Goal: Task Accomplishment & Management: Manage account settings

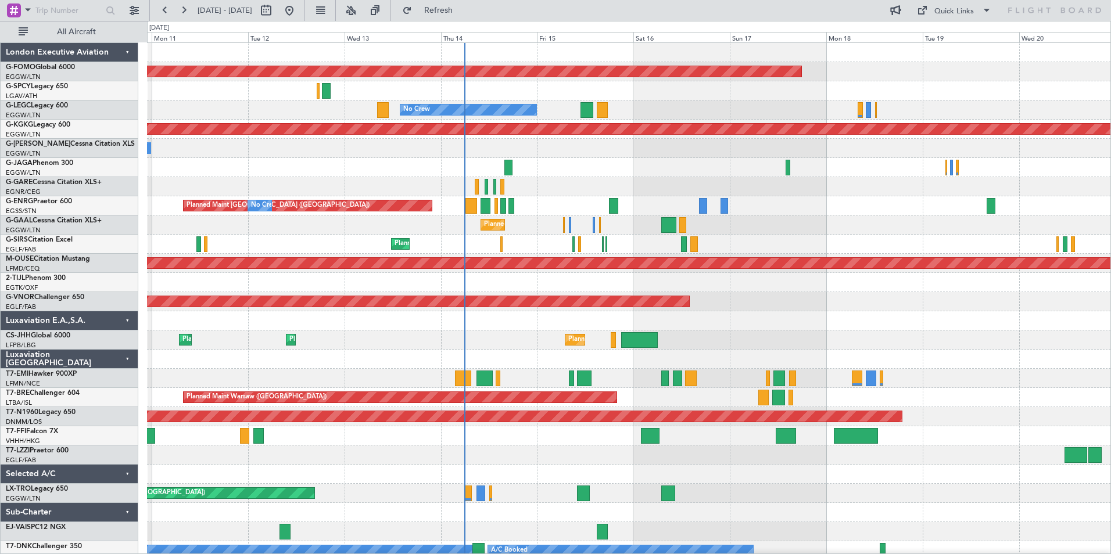
click at [556, 493] on div "Planned Maint Windsor Locks ([PERSON_NAME] Intl) No Crew A/C Unavailable [GEOGR…" at bounding box center [628, 302] width 963 height 518
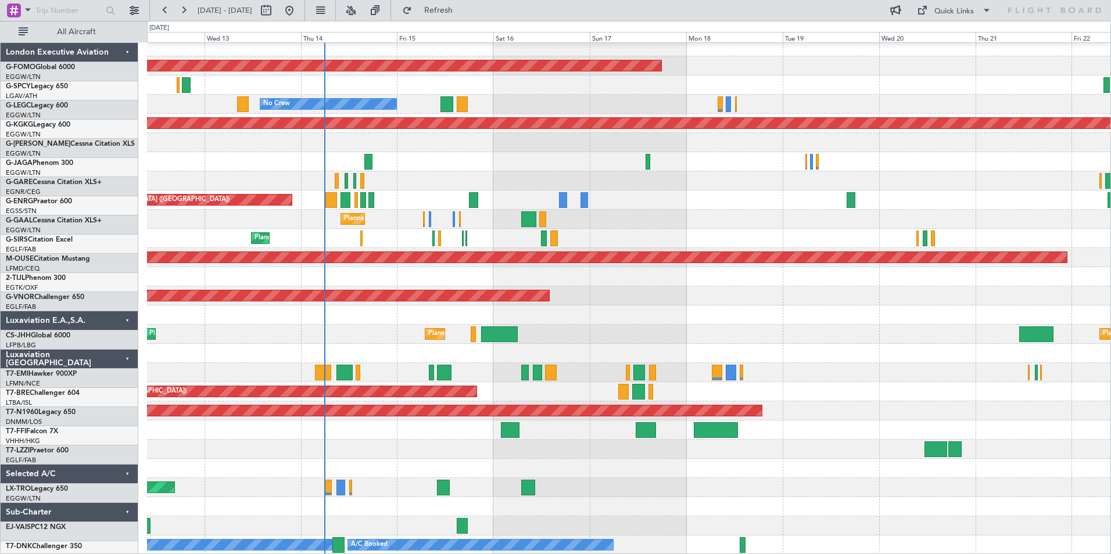
scroll to position [6, 0]
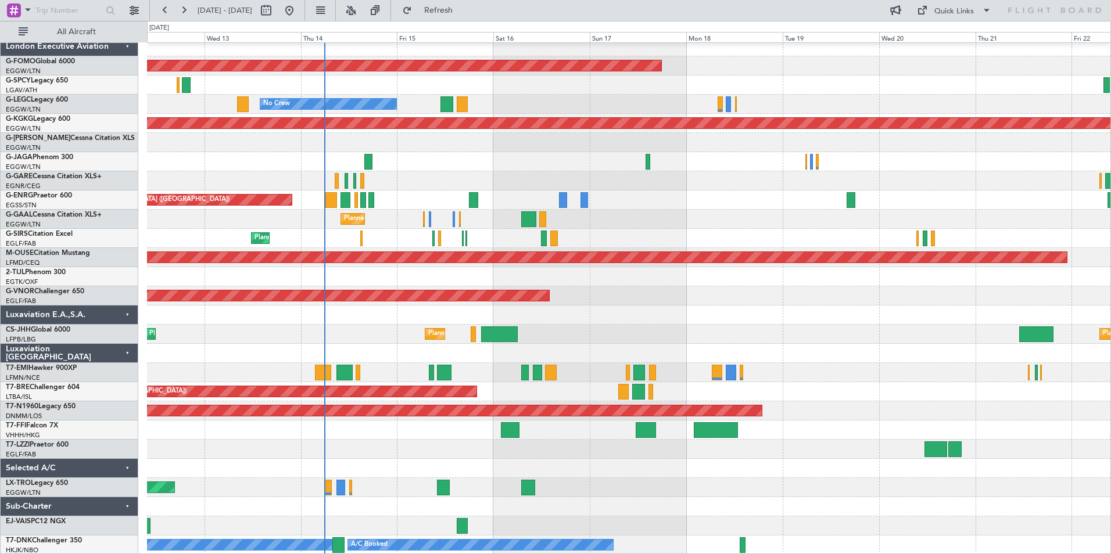
click at [368, 395] on div "Planned Maint Windsor Locks ([PERSON_NAME] Intl) No Crew A/C Unavailable [GEOGR…" at bounding box center [628, 296] width 963 height 518
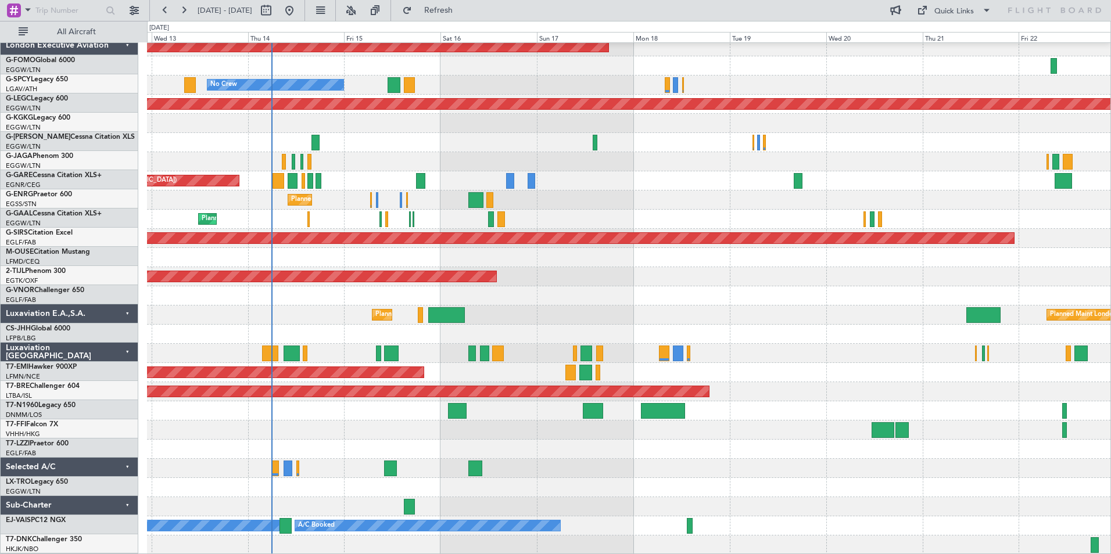
scroll to position [25, 0]
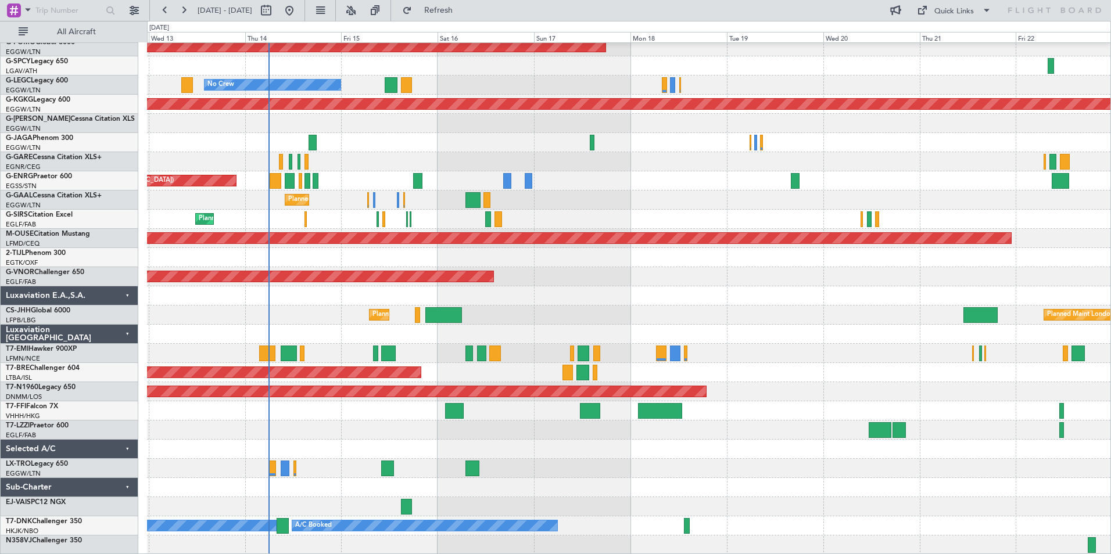
click at [378, 404] on div "Planned Maint Windsor Locks ([PERSON_NAME] Intl) No Crew A/C Unavailable [GEOGR…" at bounding box center [628, 286] width 963 height 537
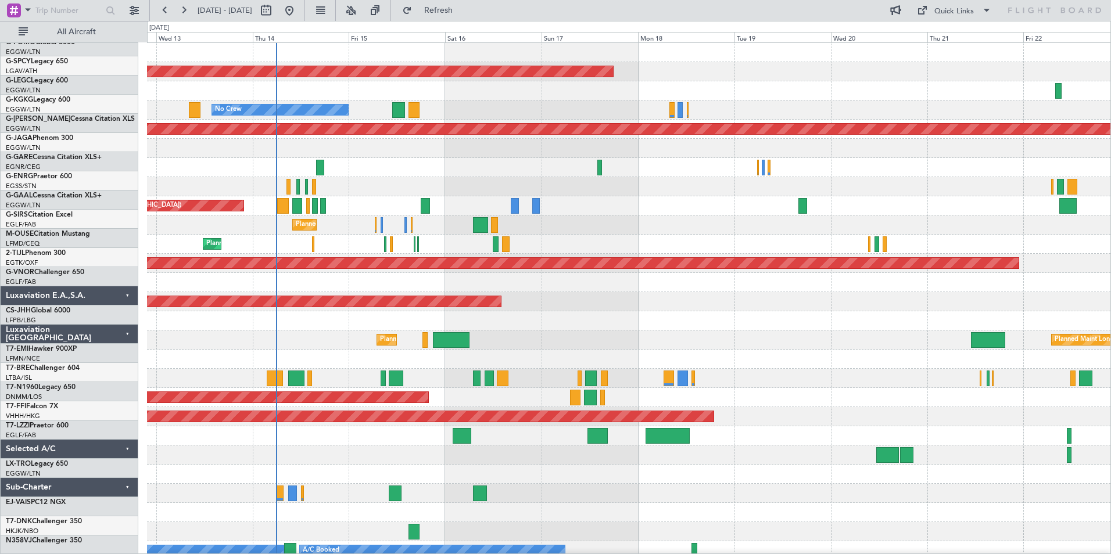
scroll to position [0, 0]
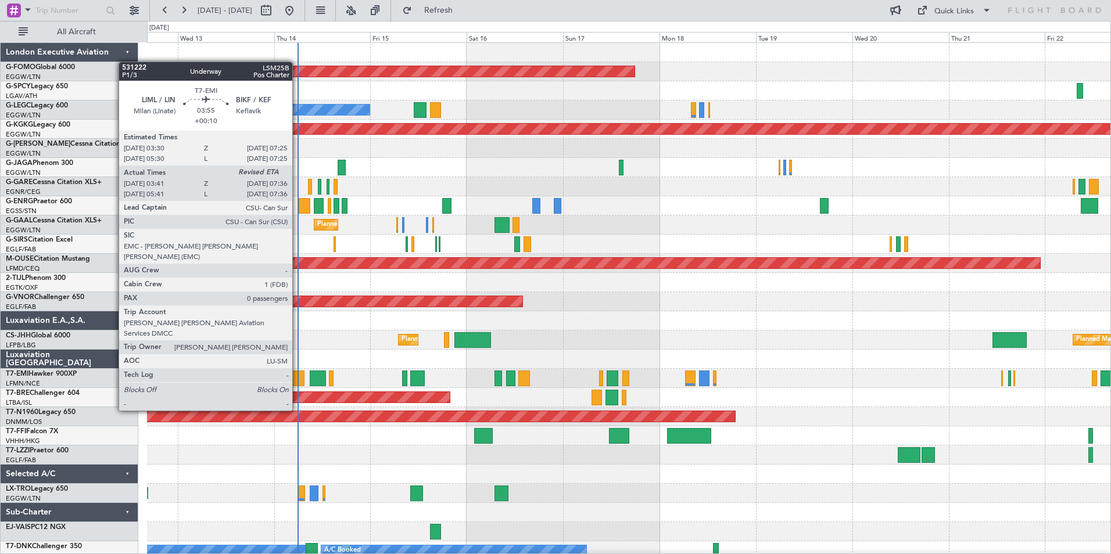
click at [297, 378] on div at bounding box center [296, 379] width 16 height 16
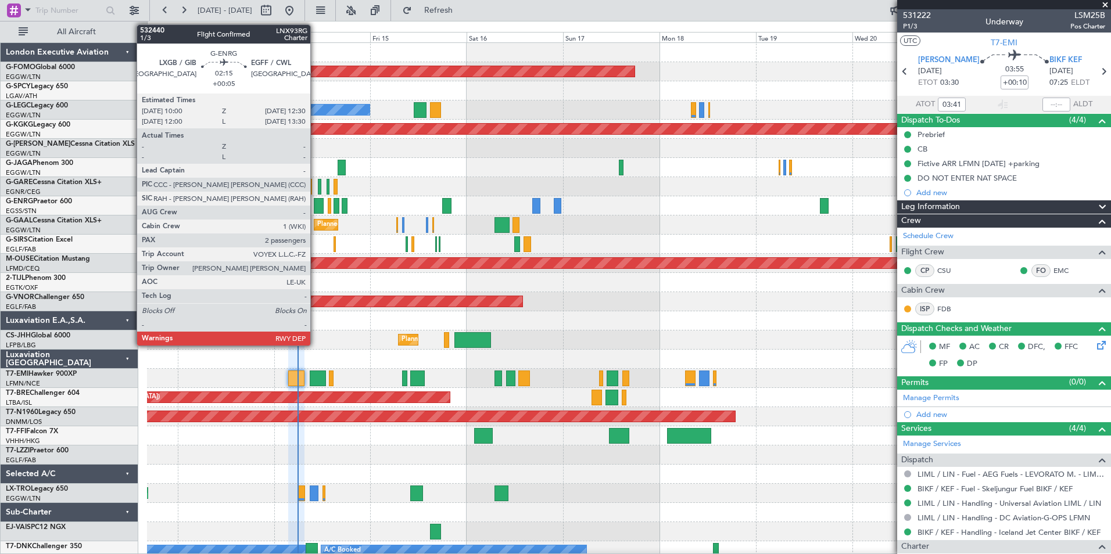
click at [315, 207] on div at bounding box center [319, 206] width 10 height 16
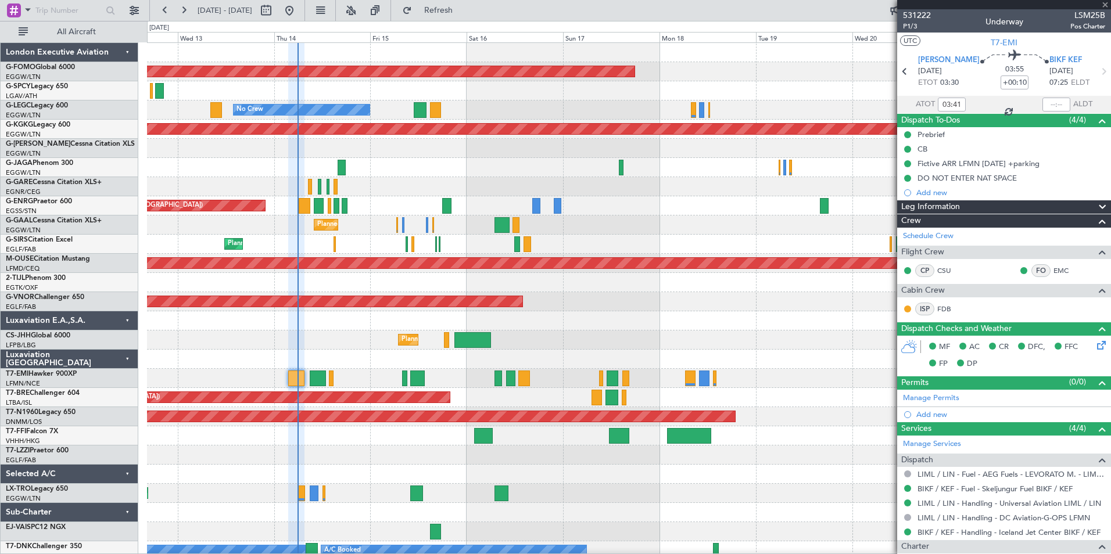
type input "+00:05"
type input "2"
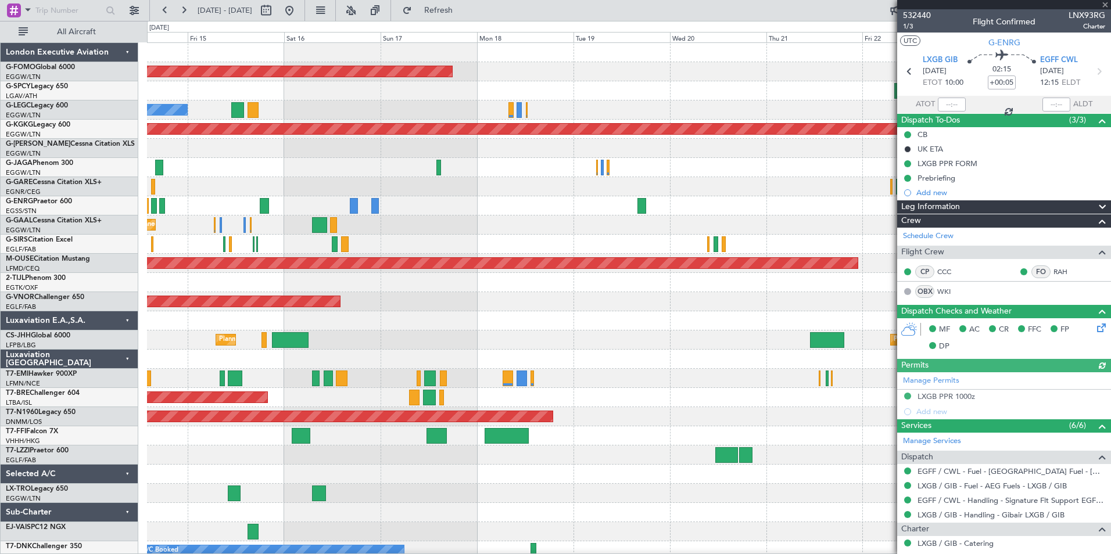
scroll to position [6, 0]
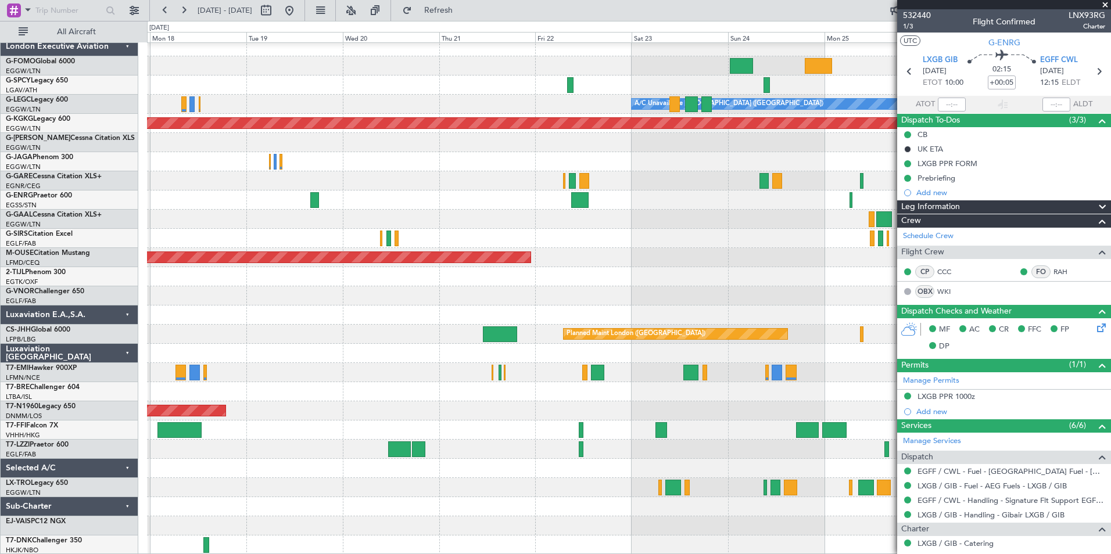
click at [243, 448] on div "Planned Maint Windsor Locks ([PERSON_NAME] Intl) A/C Unavailable [GEOGRAPHIC_DA…" at bounding box center [628, 296] width 963 height 518
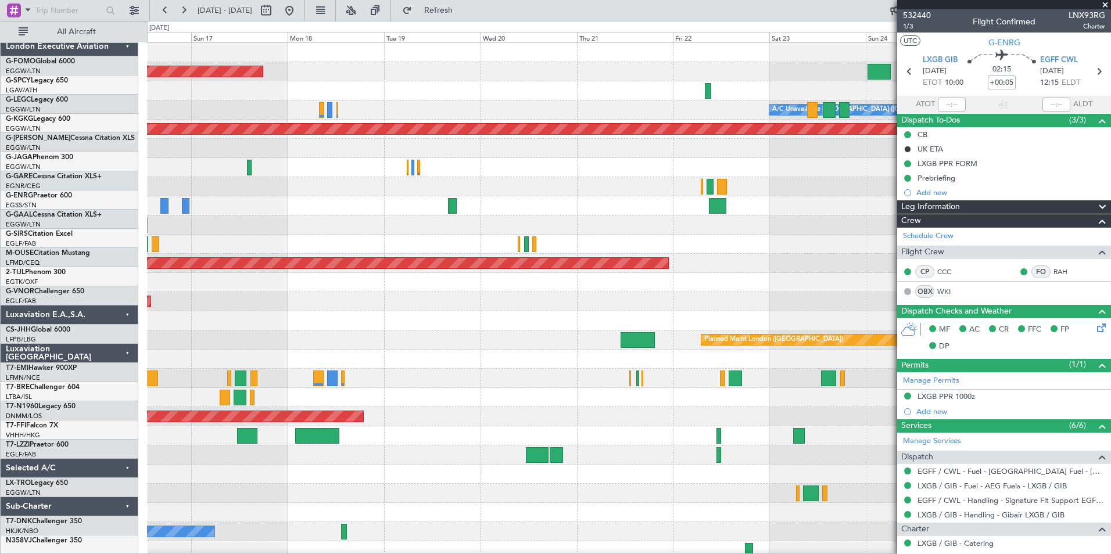
scroll to position [0, 0]
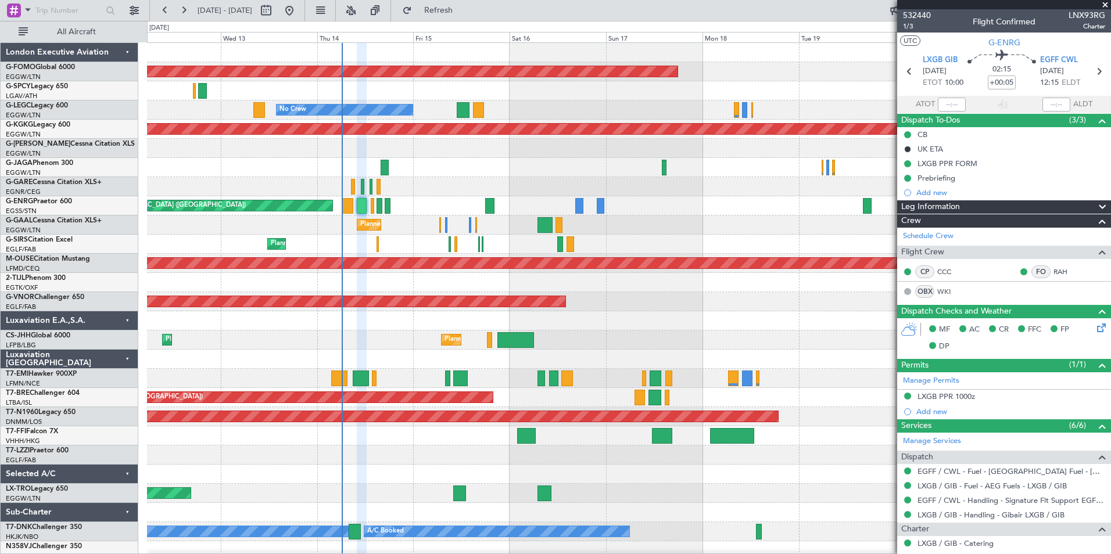
click at [747, 365] on div "Planned Maint Windsor Locks (Bradley Intl) No Crew A/C Unavailable London (Luto…" at bounding box center [628, 302] width 963 height 518
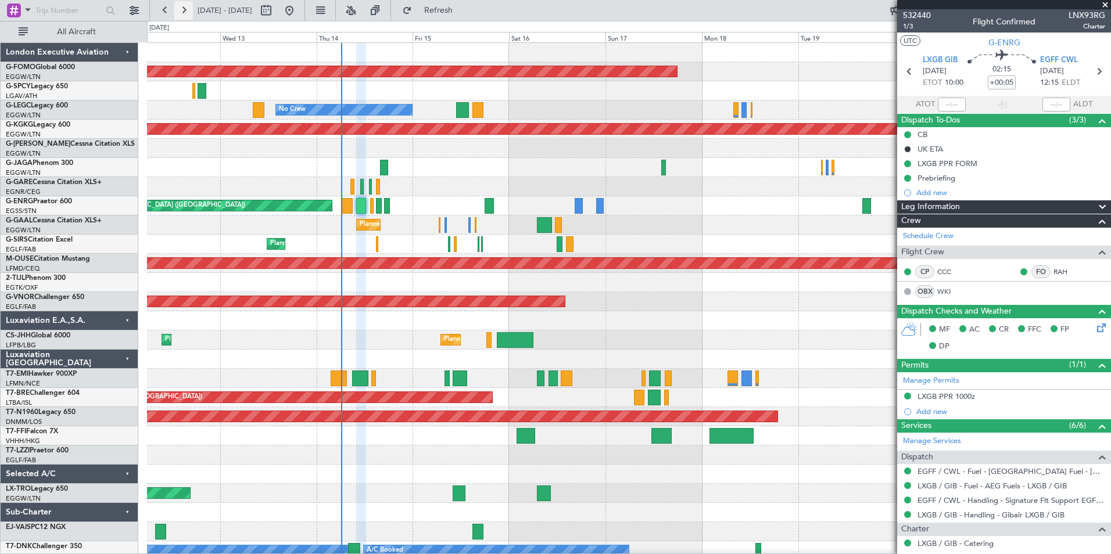
click at [188, 10] on button at bounding box center [183, 10] width 19 height 19
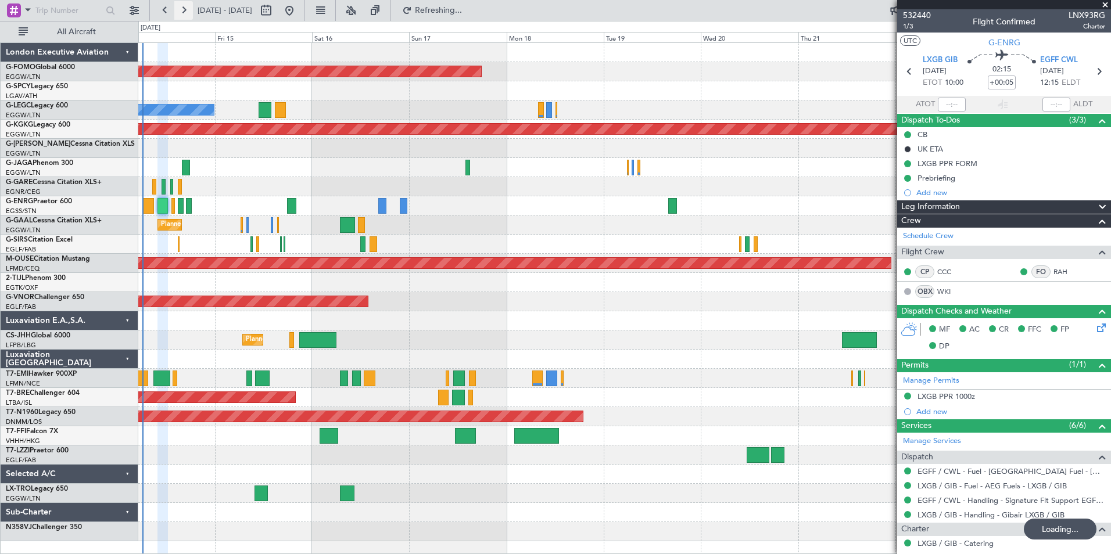
click at [188, 10] on button at bounding box center [183, 10] width 19 height 19
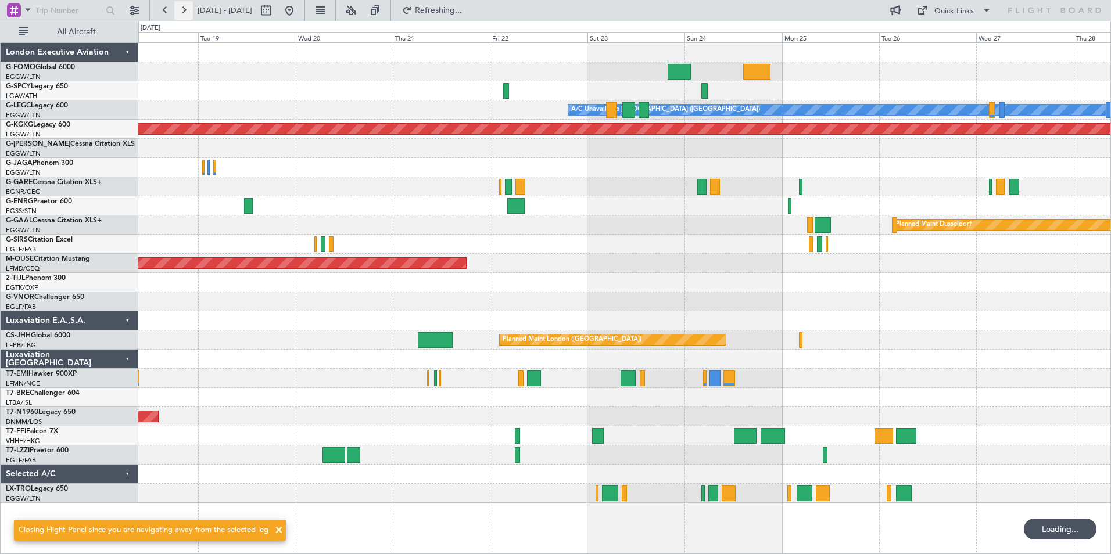
click at [188, 10] on button at bounding box center [183, 10] width 19 height 19
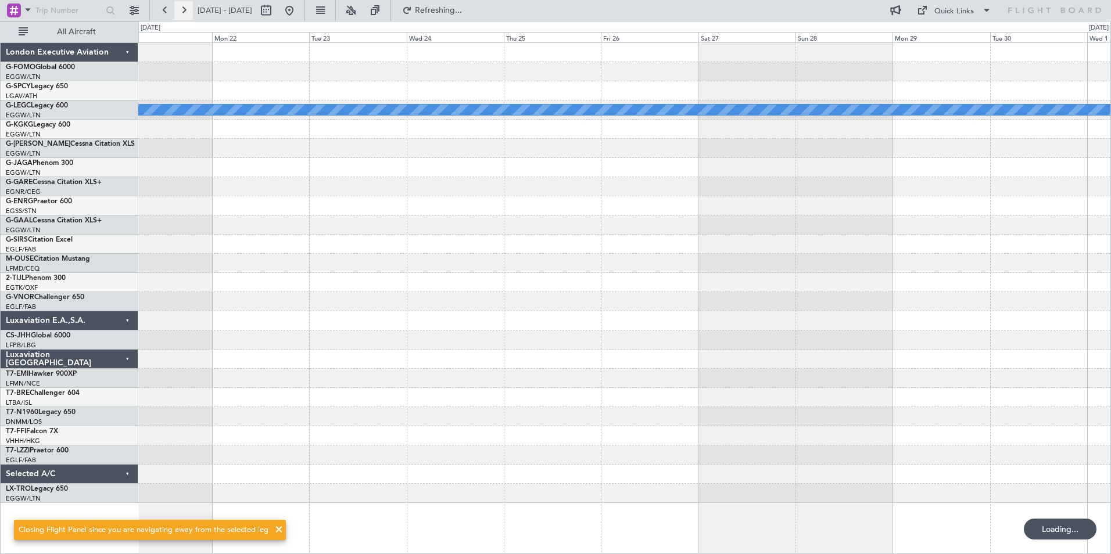
click at [188, 10] on button at bounding box center [183, 10] width 19 height 19
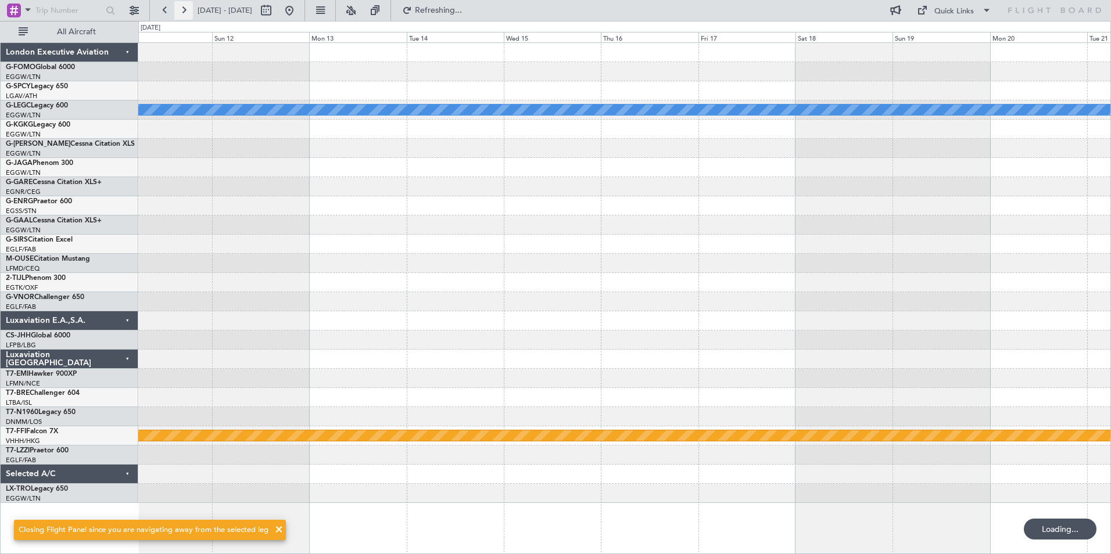
click at [188, 10] on button at bounding box center [183, 10] width 19 height 19
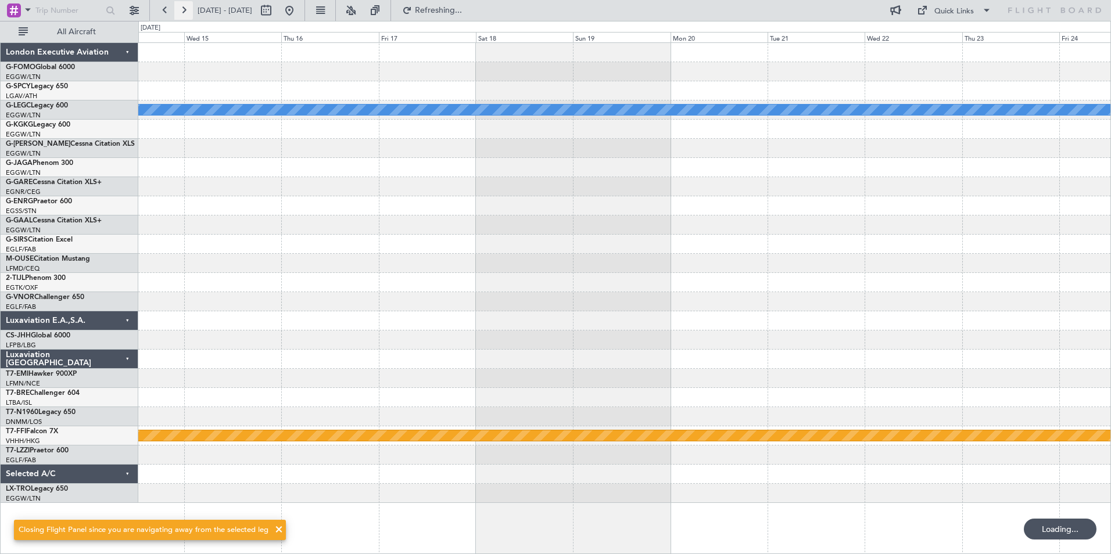
click at [188, 10] on button at bounding box center [183, 10] width 19 height 19
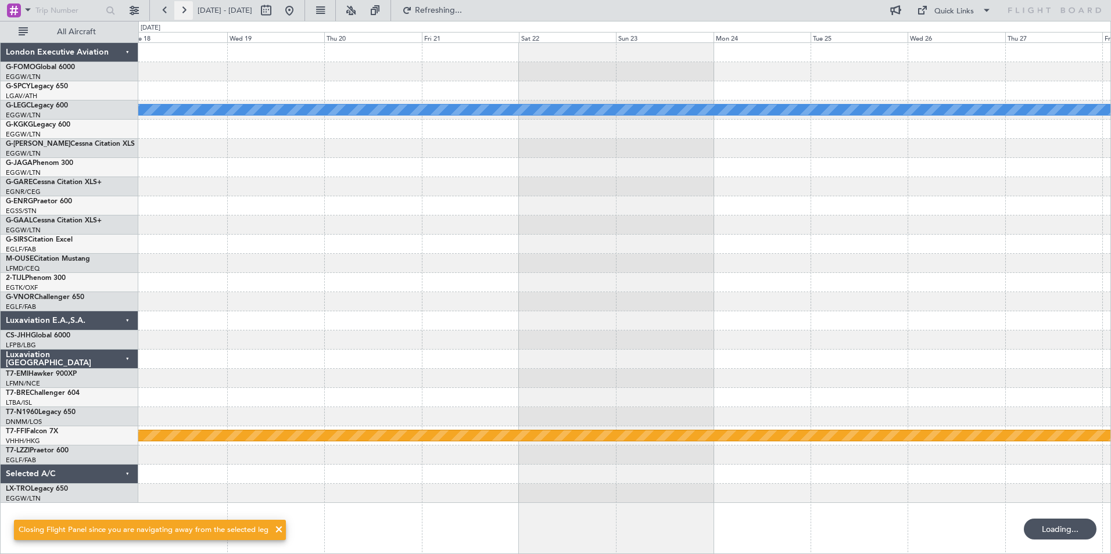
click at [188, 10] on button at bounding box center [183, 10] width 19 height 19
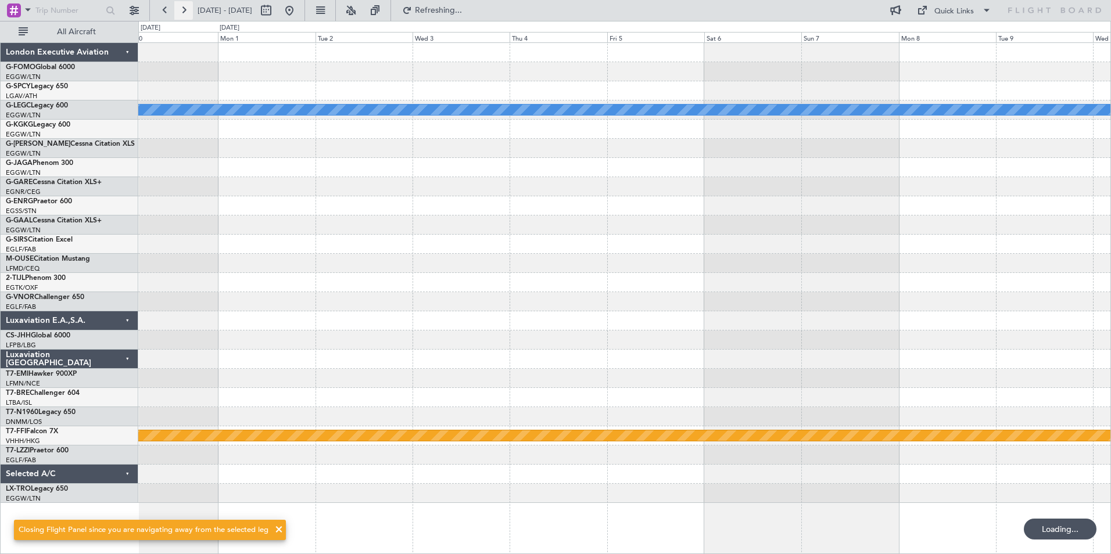
click at [188, 10] on button at bounding box center [183, 10] width 19 height 19
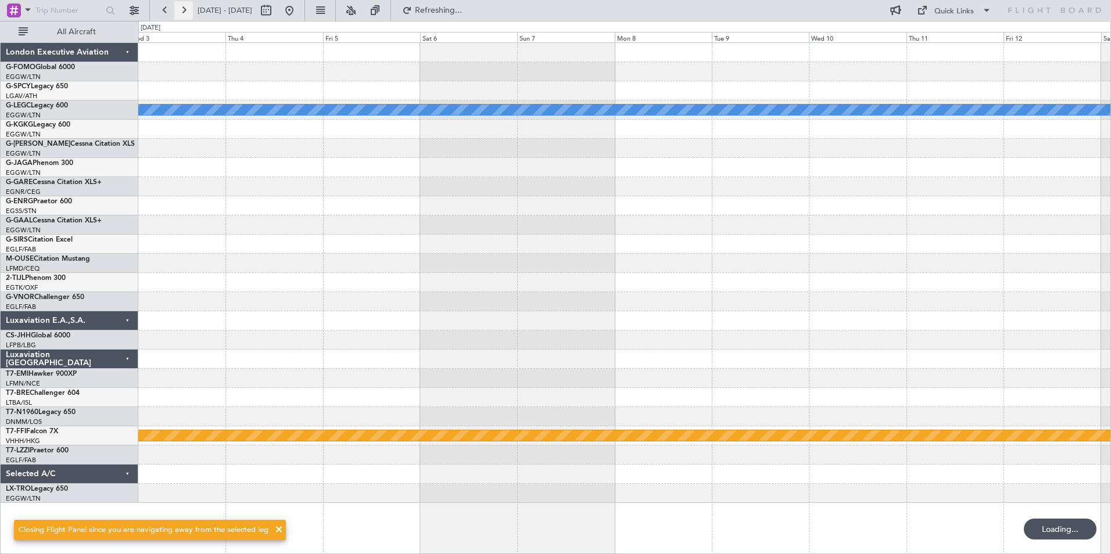
click at [188, 10] on button at bounding box center [183, 10] width 19 height 19
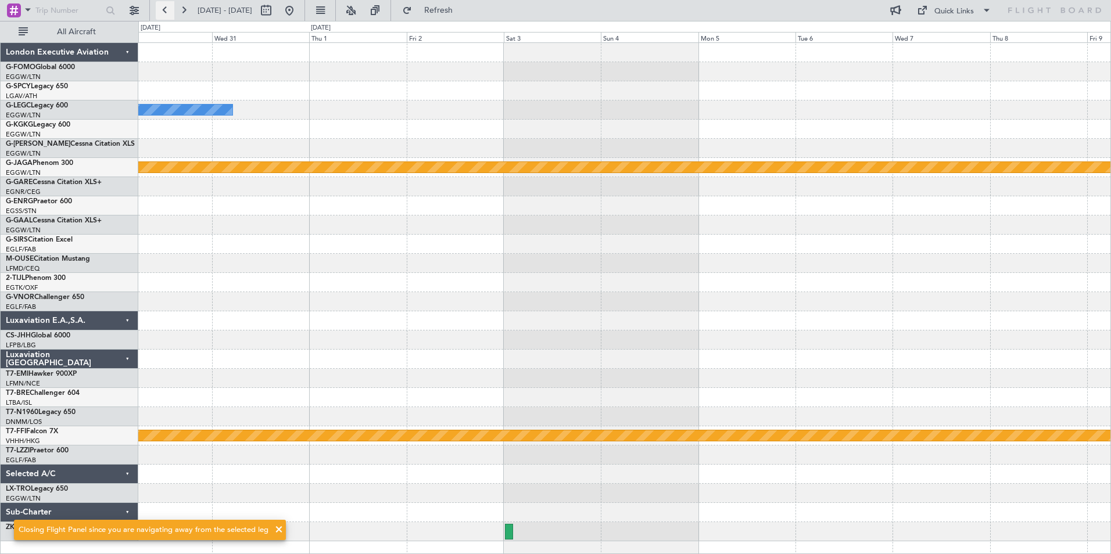
click at [170, 13] on button at bounding box center [165, 10] width 19 height 19
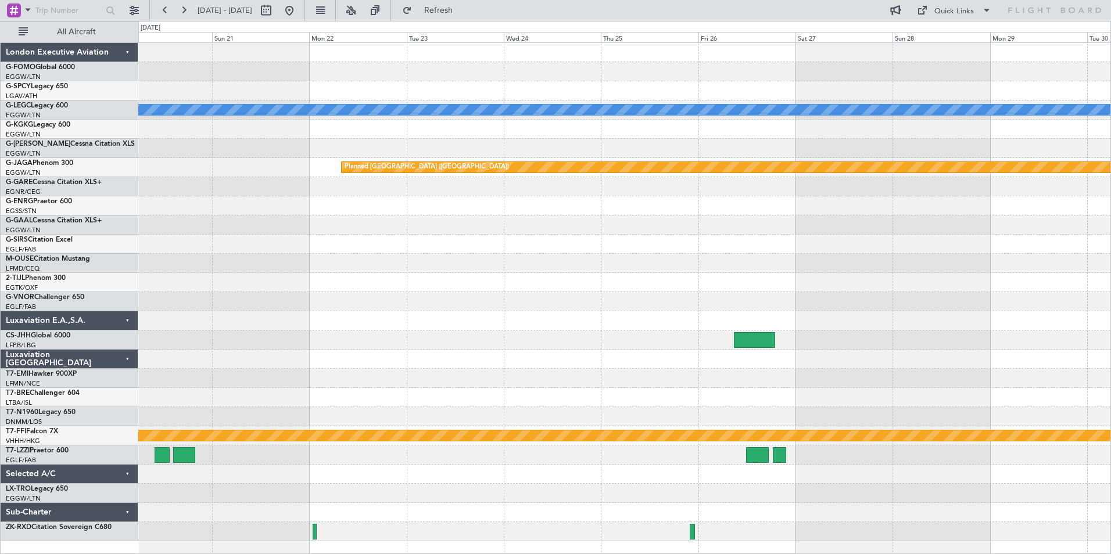
click at [755, 464] on div at bounding box center [624, 455] width 972 height 19
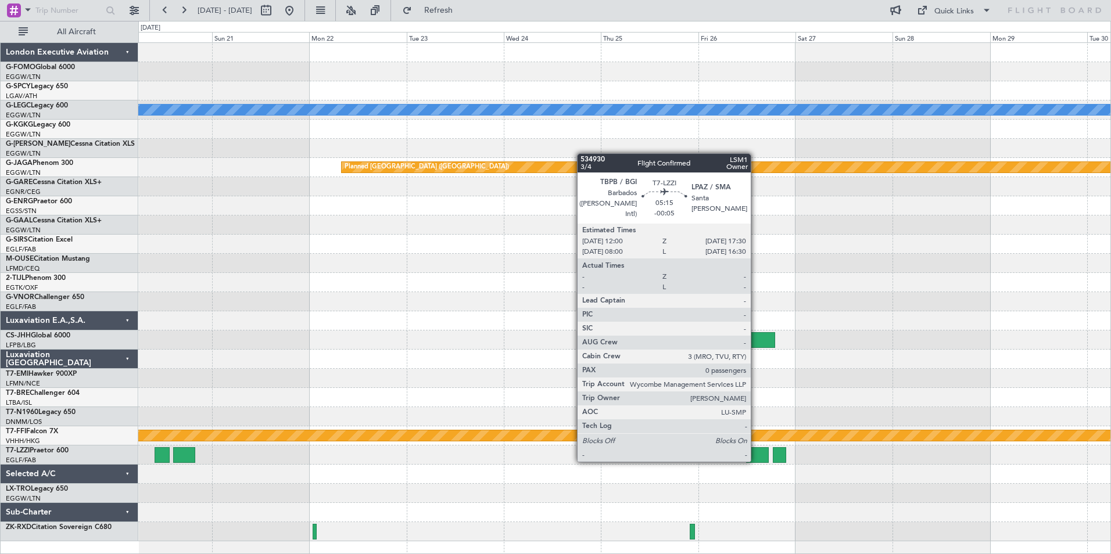
click at [756, 461] on div at bounding box center [757, 455] width 23 height 16
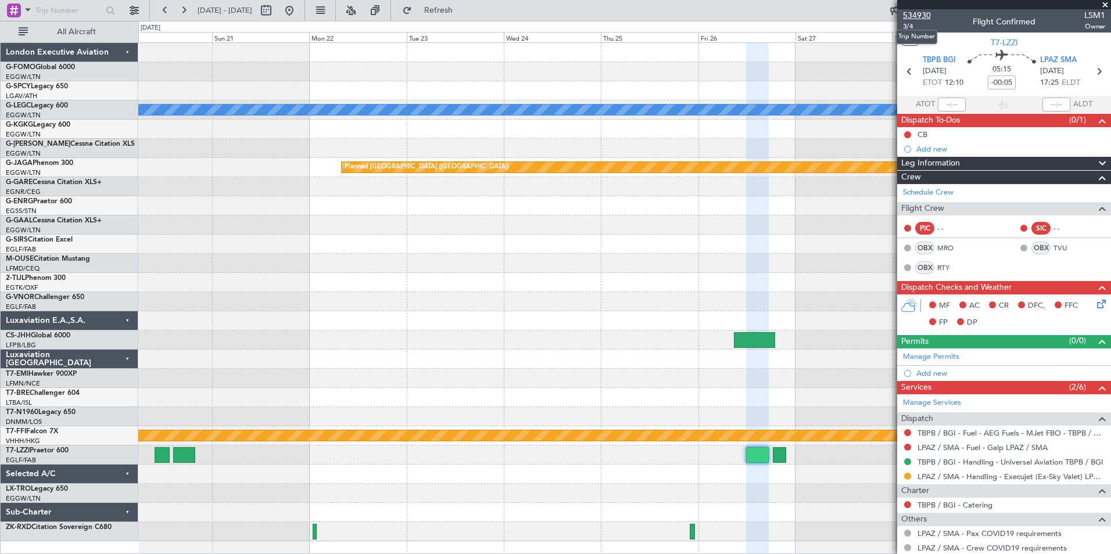
click at [911, 12] on span "534930" at bounding box center [917, 15] width 28 height 12
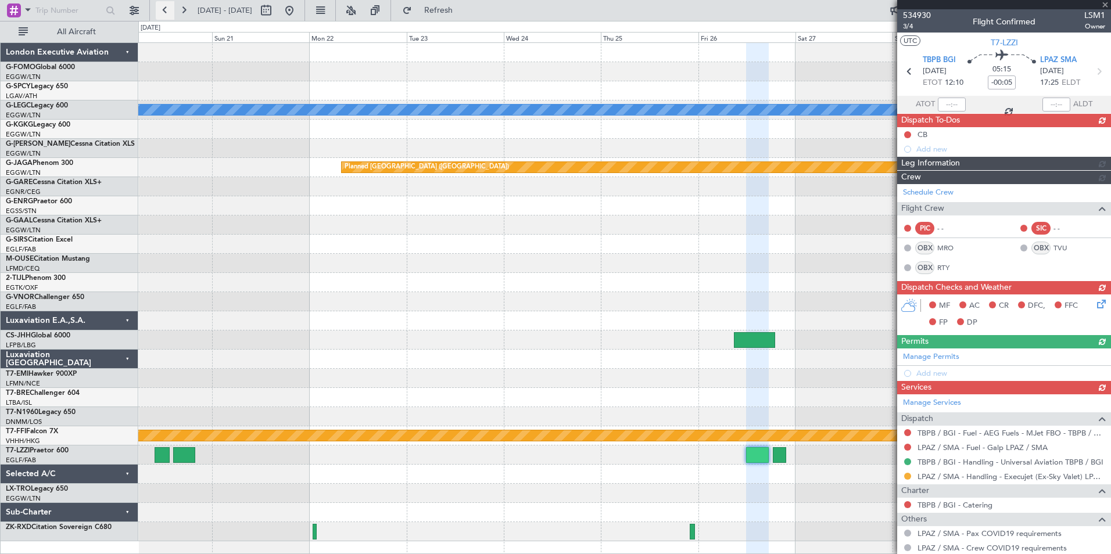
click at [166, 12] on button at bounding box center [165, 10] width 19 height 19
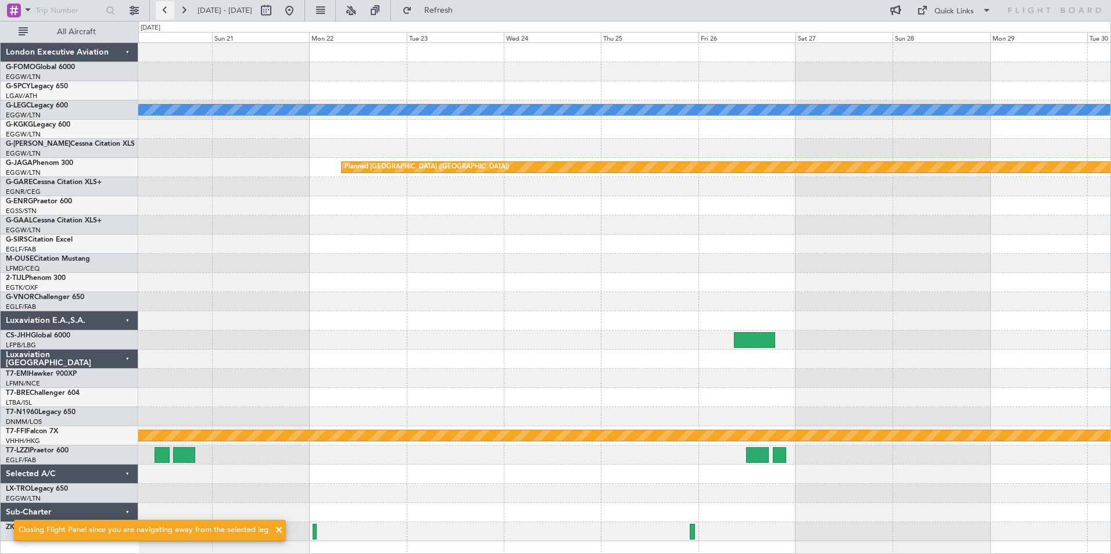
click at [166, 12] on button at bounding box center [165, 10] width 19 height 19
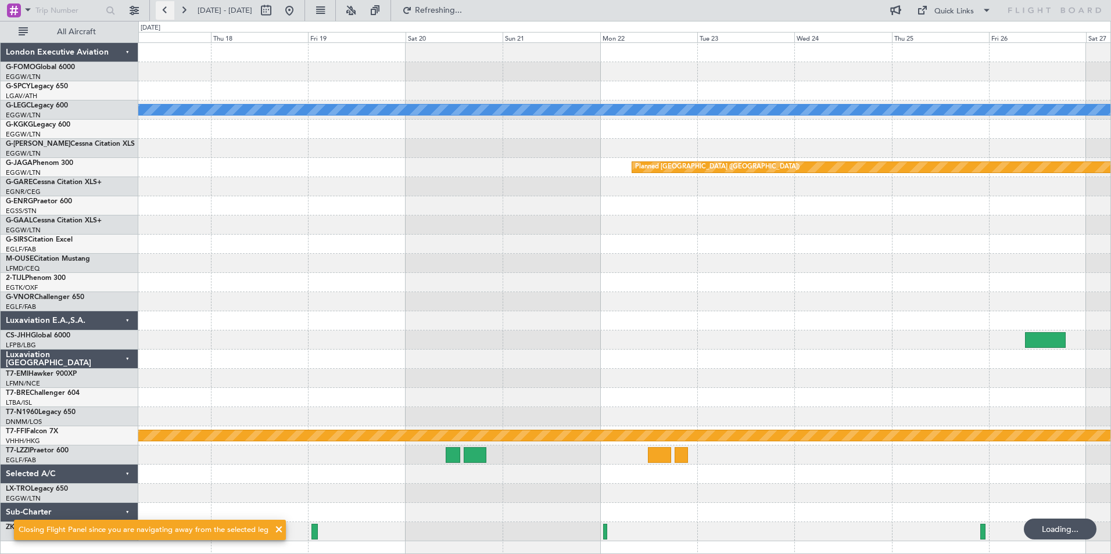
click at [166, 12] on button at bounding box center [165, 10] width 19 height 19
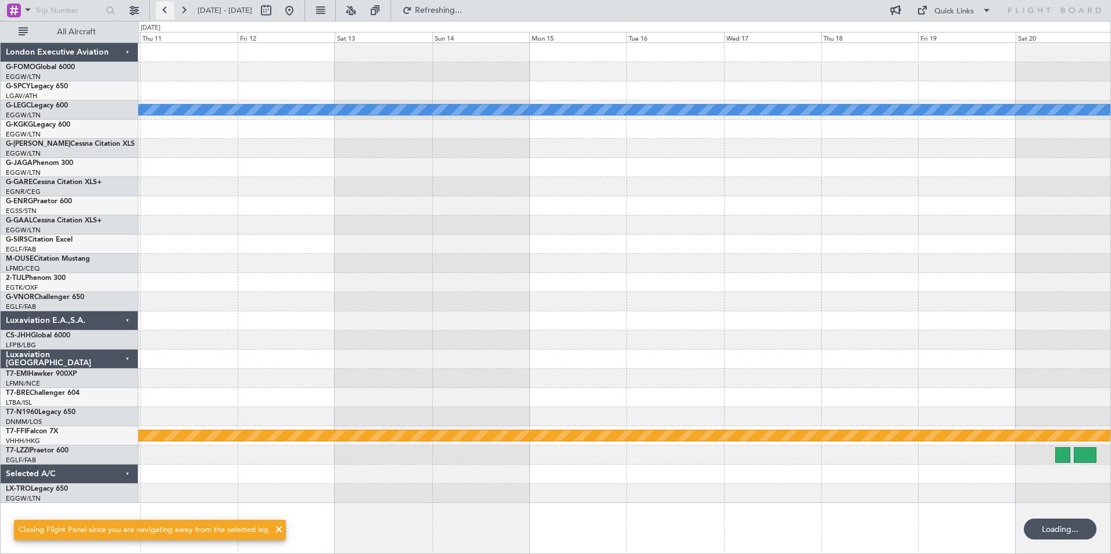
click at [166, 12] on button at bounding box center [165, 10] width 19 height 19
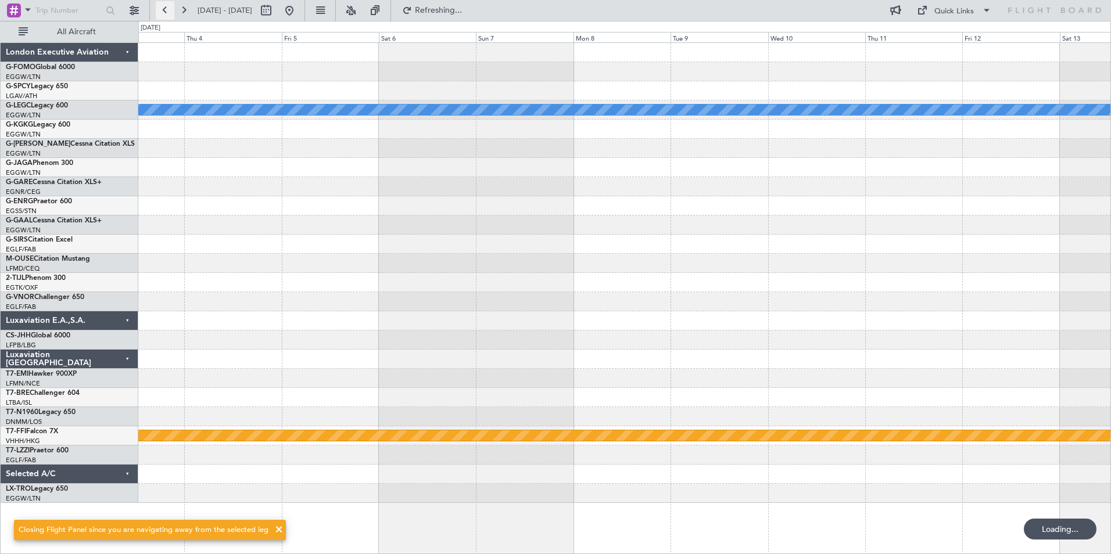
click at [166, 12] on button at bounding box center [165, 10] width 19 height 19
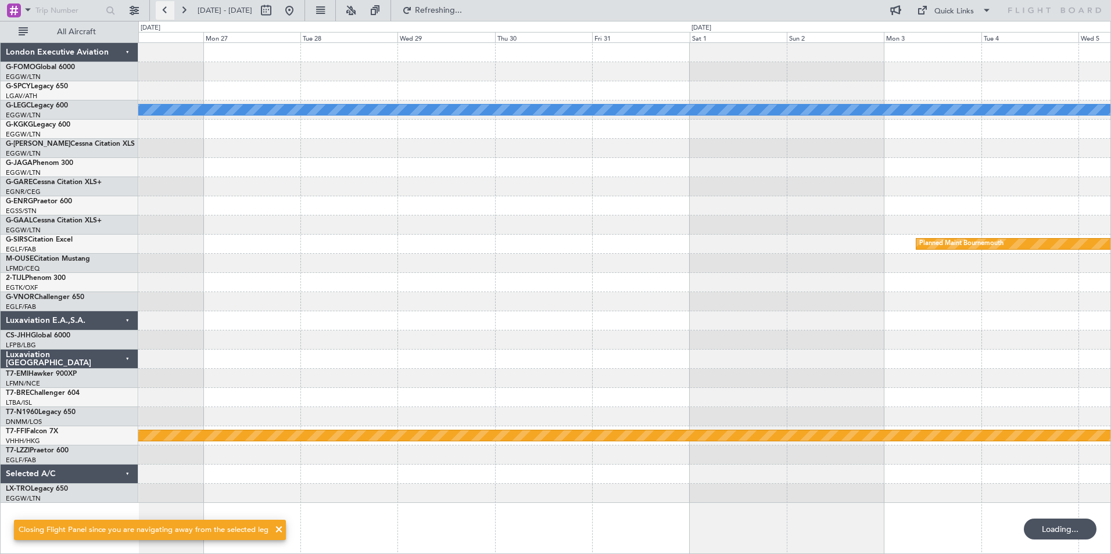
click at [166, 12] on button at bounding box center [165, 10] width 19 height 19
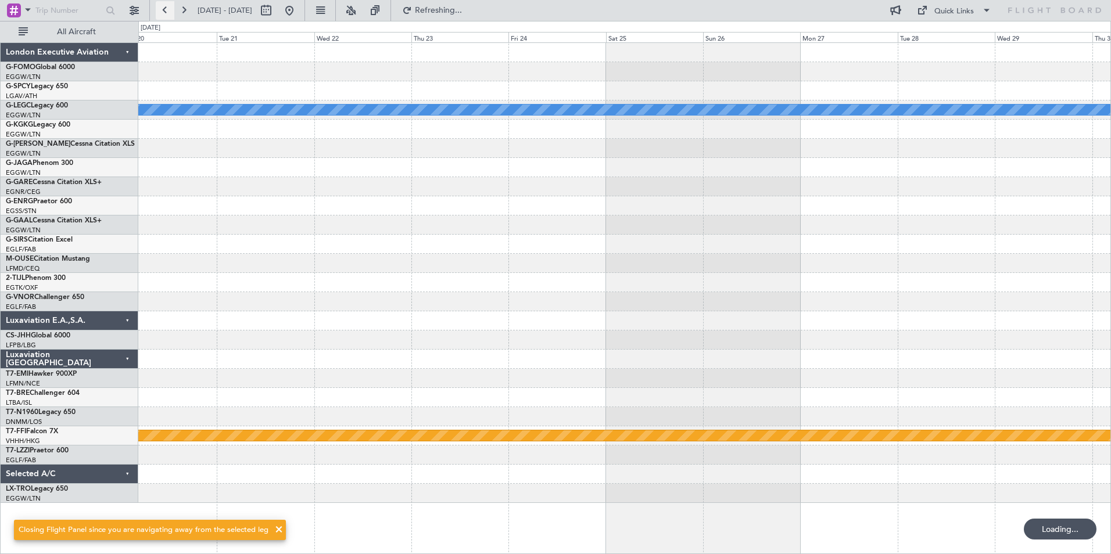
click at [166, 12] on button at bounding box center [165, 10] width 19 height 19
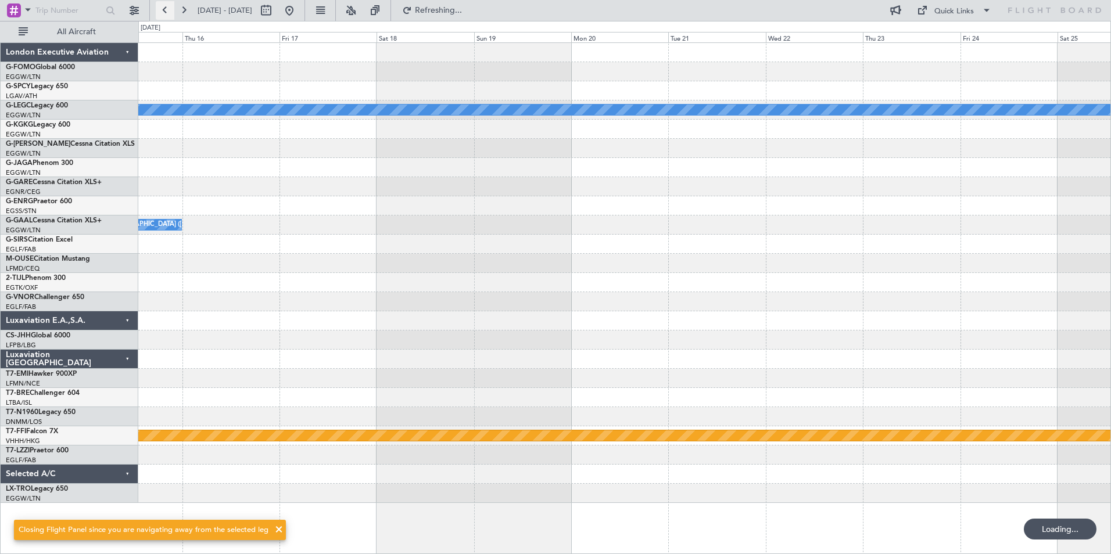
click at [166, 12] on button at bounding box center [165, 10] width 19 height 19
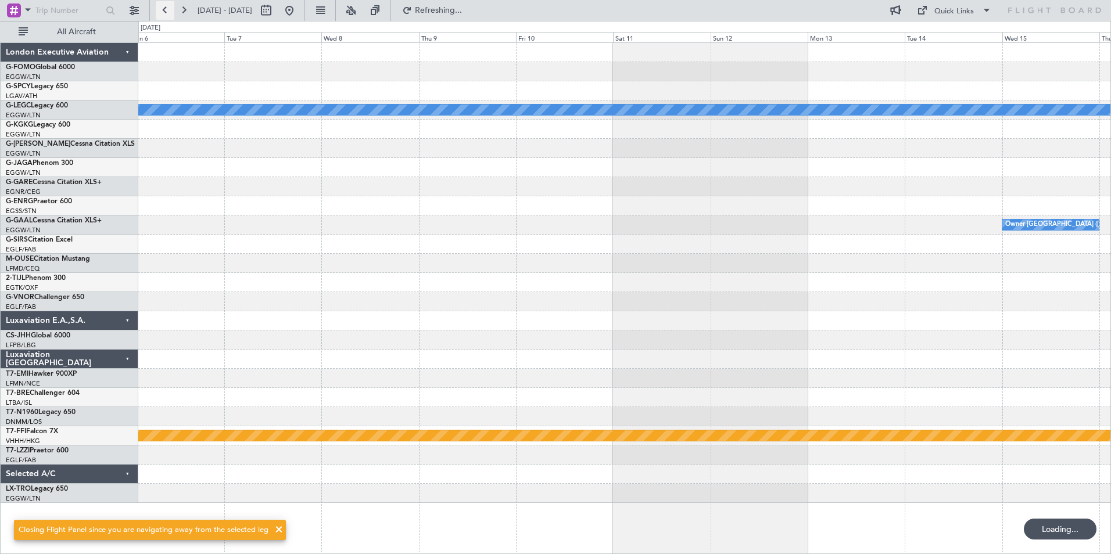
click at [166, 12] on button at bounding box center [165, 10] width 19 height 19
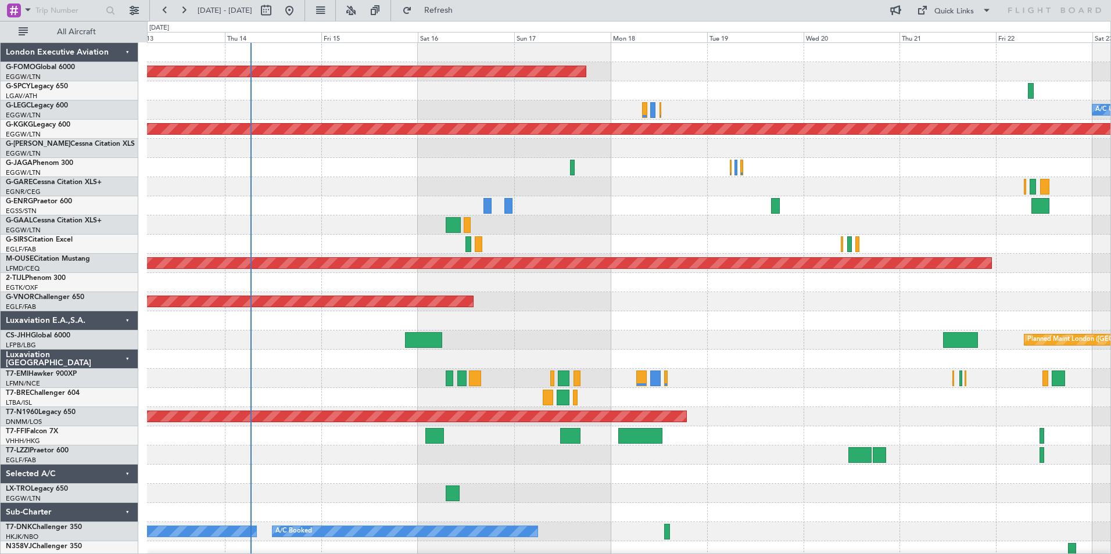
scroll to position [25, 0]
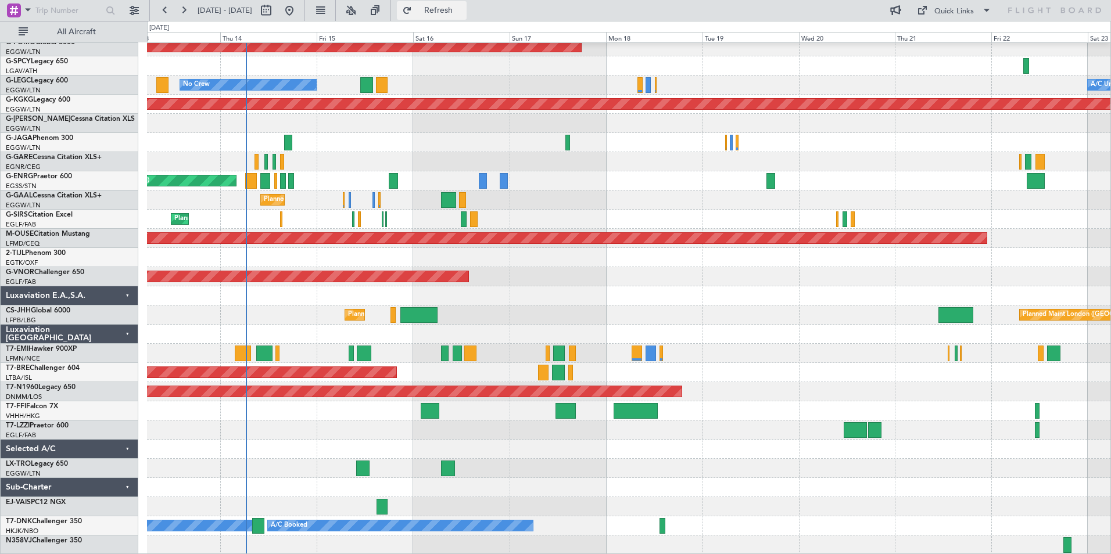
click at [447, 14] on button "Refresh" at bounding box center [432, 10] width 70 height 19
click at [182, 8] on button at bounding box center [183, 10] width 19 height 19
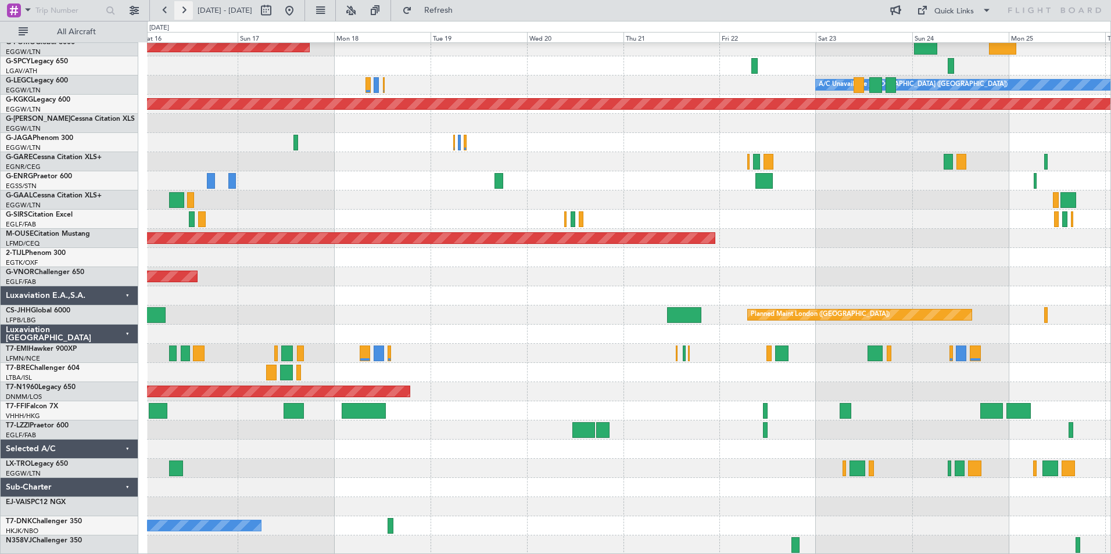
click at [182, 8] on button at bounding box center [183, 10] width 19 height 19
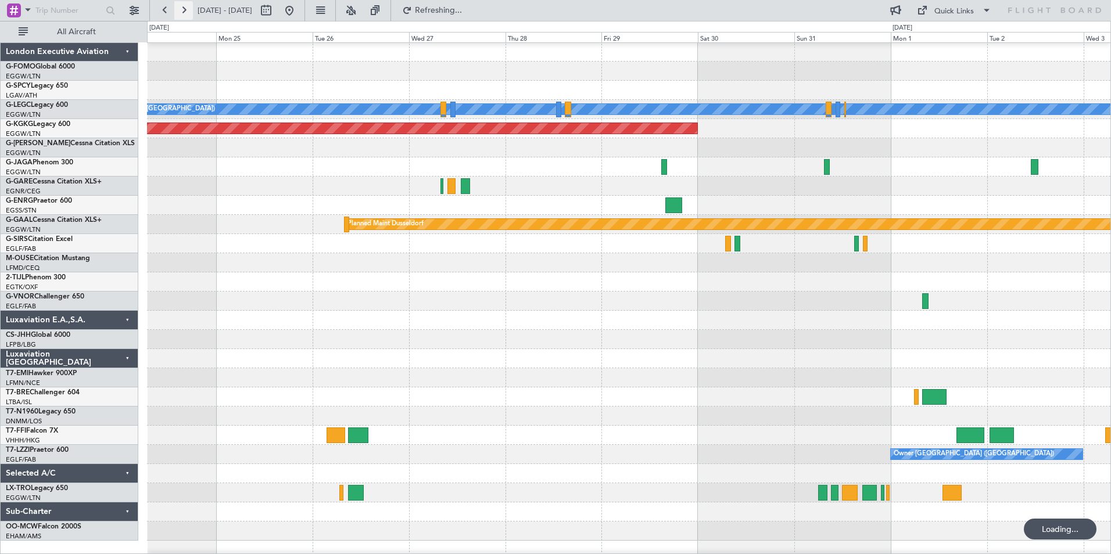
scroll to position [0, 0]
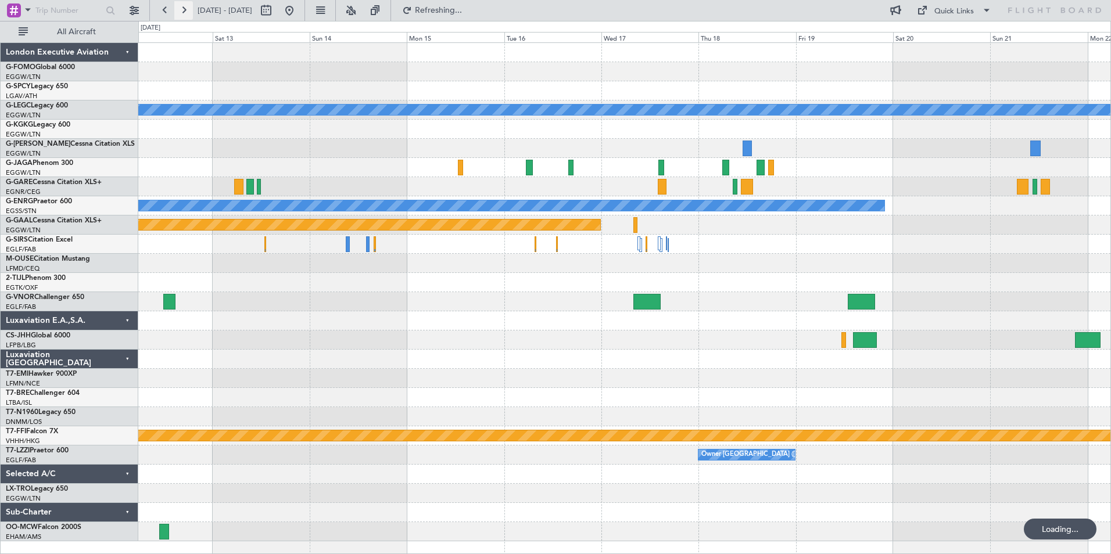
click at [182, 8] on button at bounding box center [183, 10] width 19 height 19
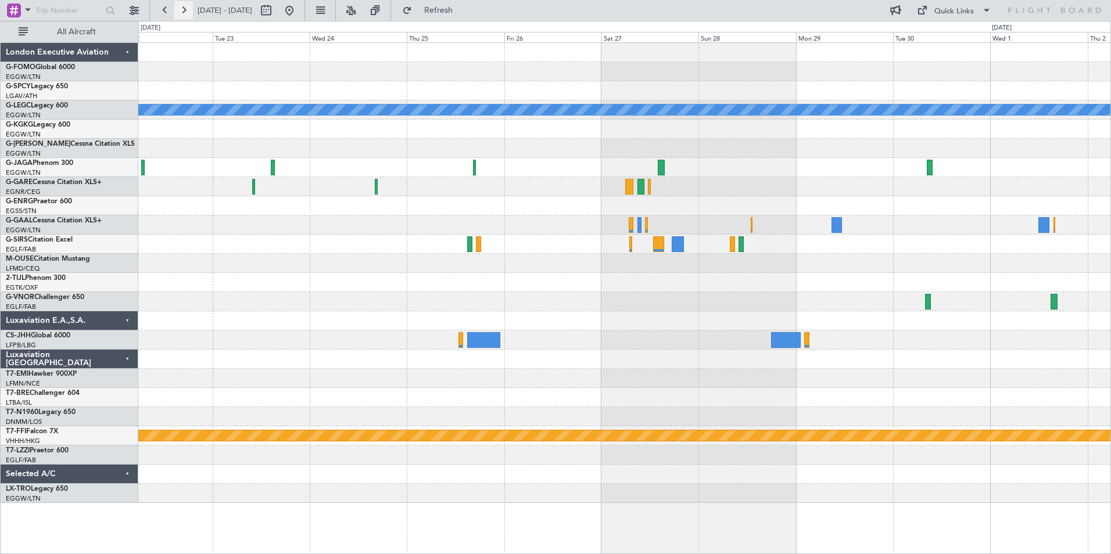
click at [182, 8] on button at bounding box center [183, 10] width 19 height 19
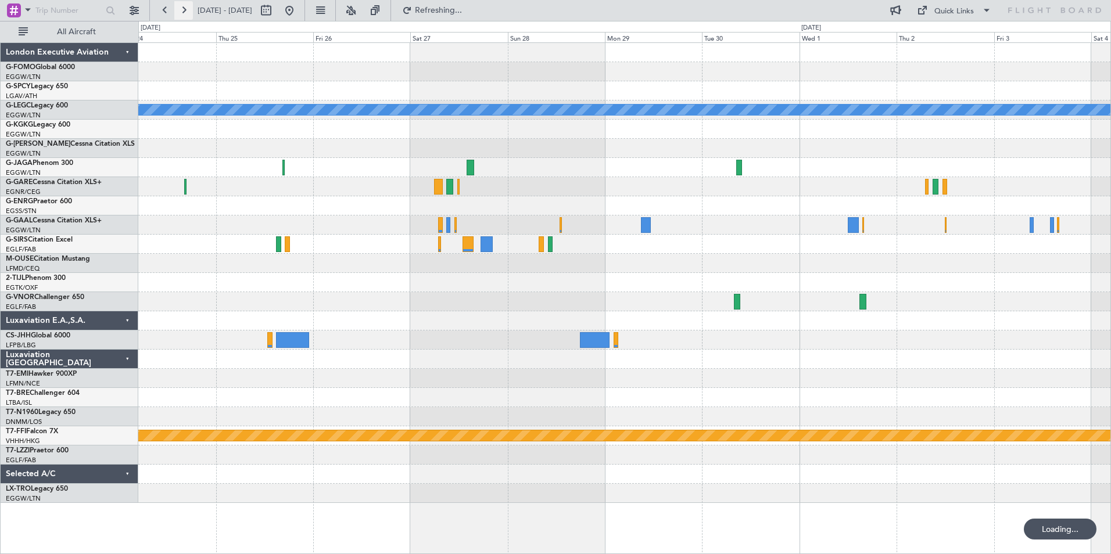
click at [182, 8] on button at bounding box center [183, 10] width 19 height 19
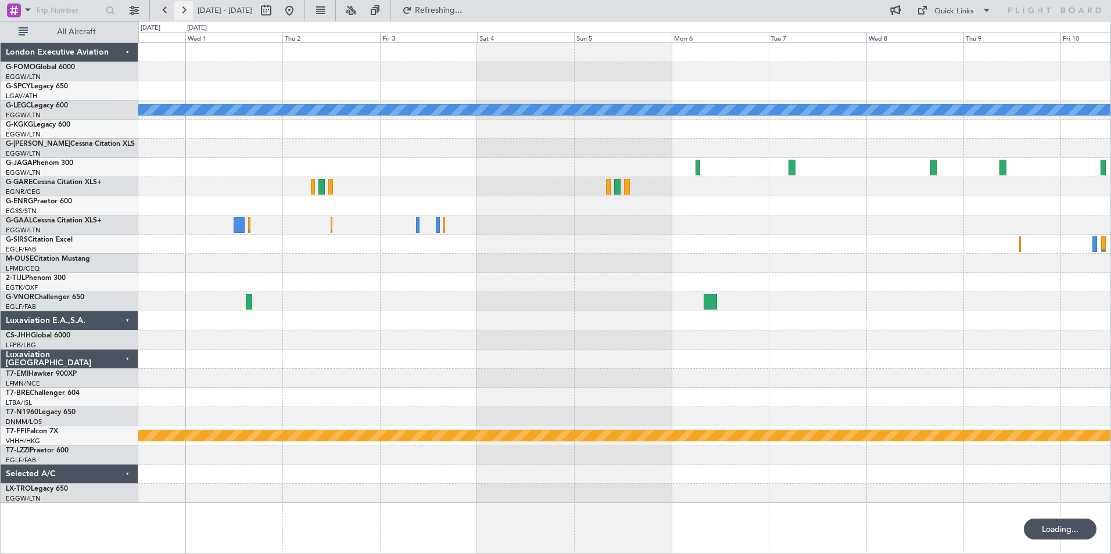
click at [182, 8] on button at bounding box center [183, 10] width 19 height 19
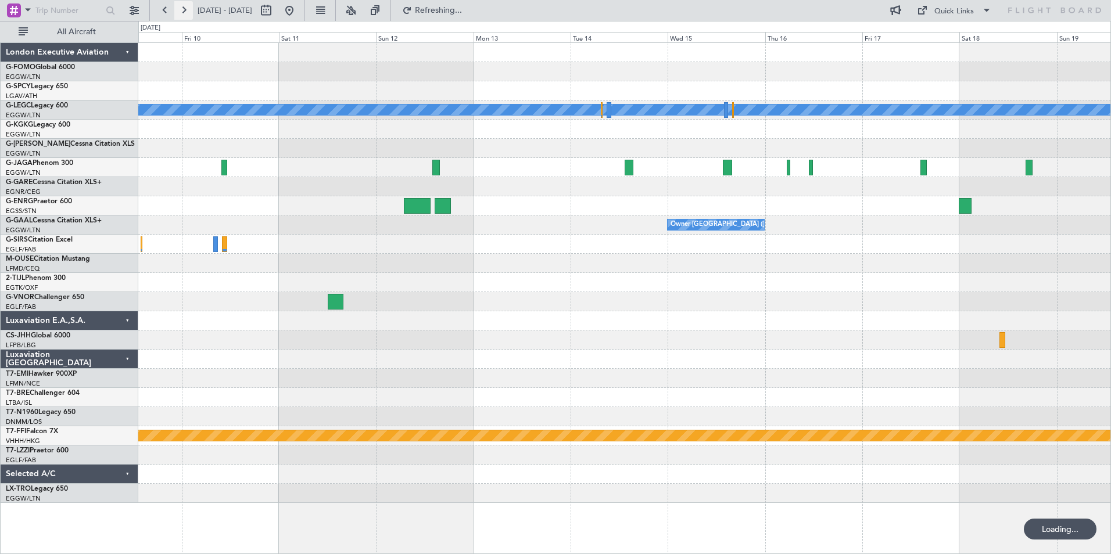
click at [182, 8] on button at bounding box center [183, 10] width 19 height 19
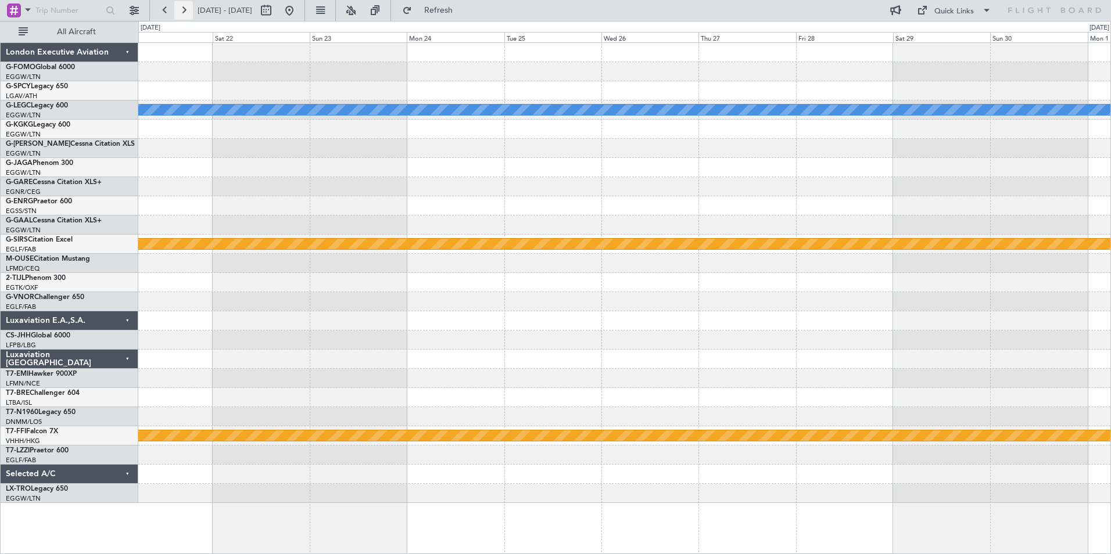
click at [182, 8] on button at bounding box center [183, 10] width 19 height 19
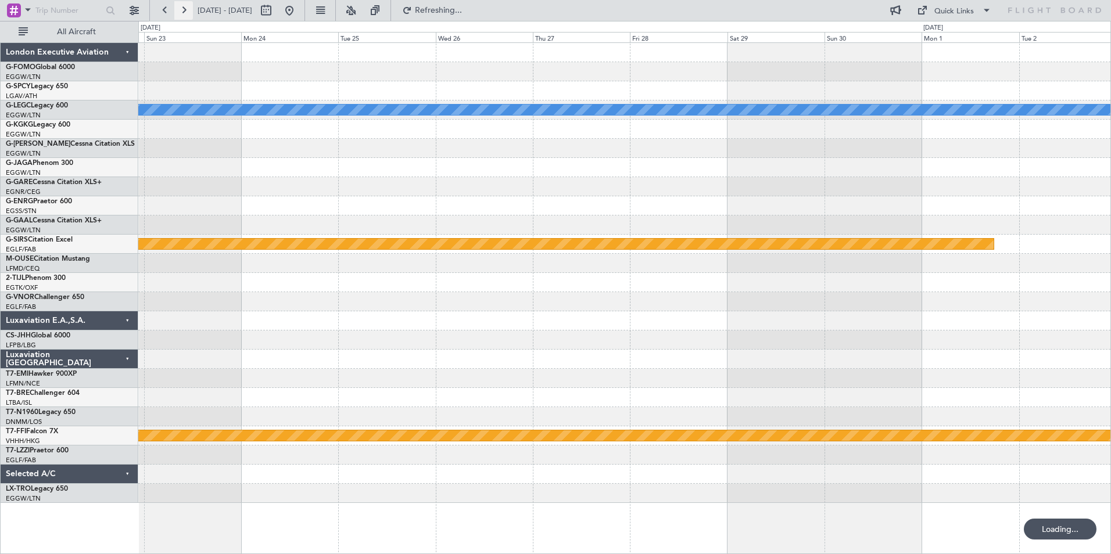
click at [182, 8] on button at bounding box center [183, 10] width 19 height 19
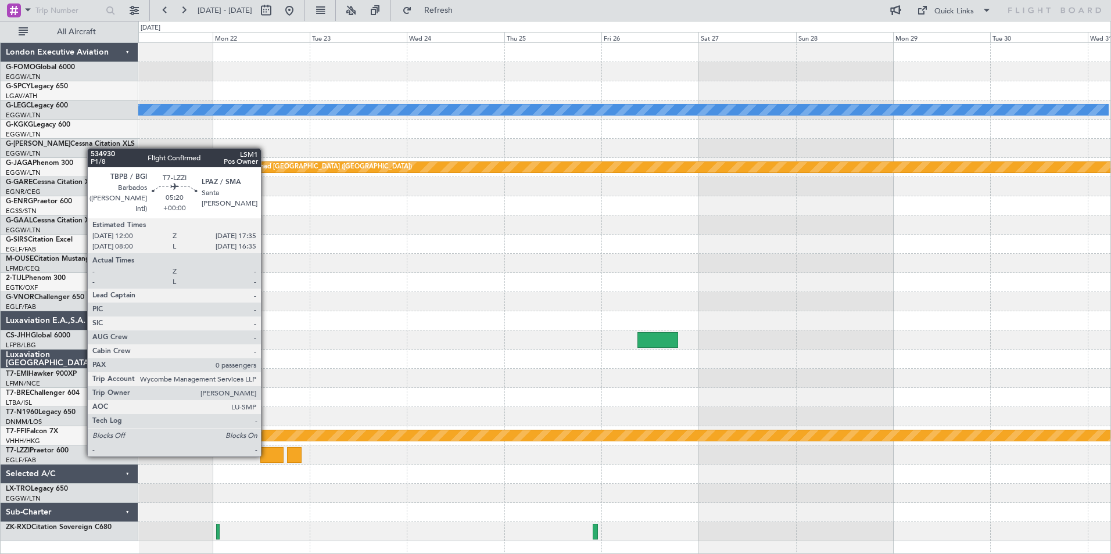
click at [266, 455] on div at bounding box center [271, 455] width 23 height 16
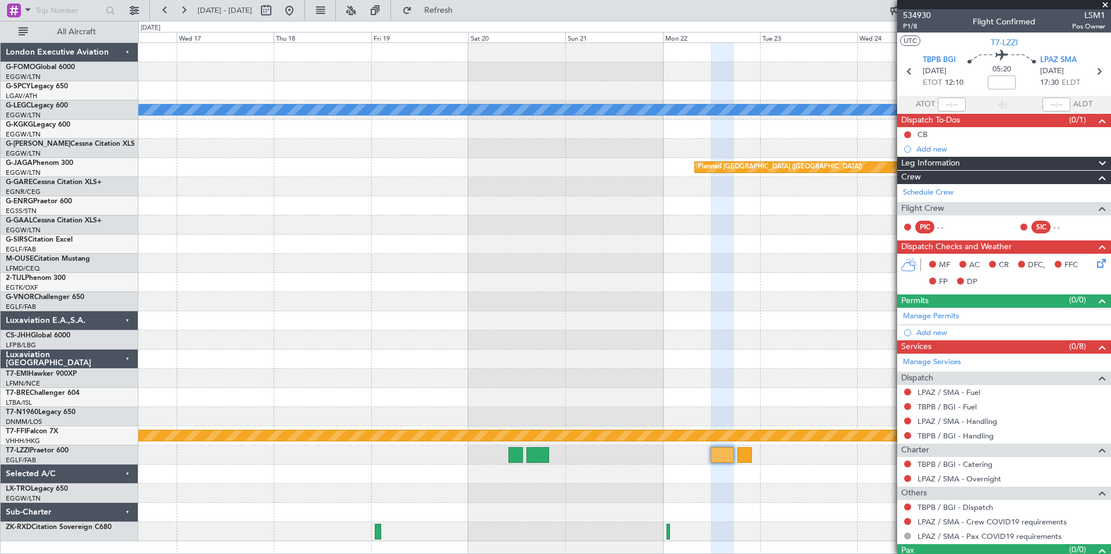
click at [663, 554] on html "21 Dec 2025 - 31 Dec 2025 Refresh Quick Links All Aircraft A/C Unavailable Lond…" at bounding box center [555, 277] width 1111 height 554
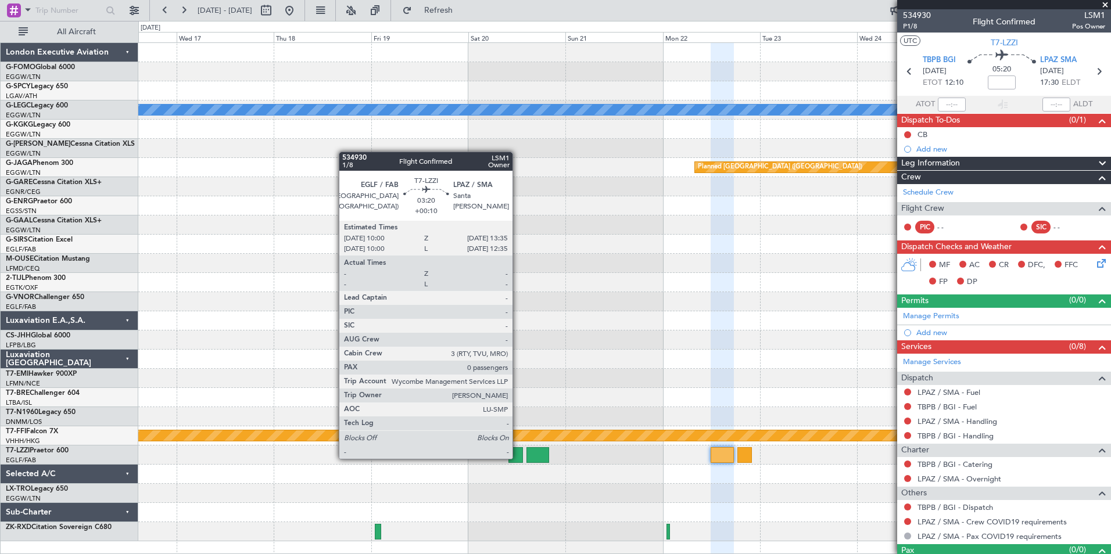
click at [518, 458] on div at bounding box center [515, 455] width 15 height 16
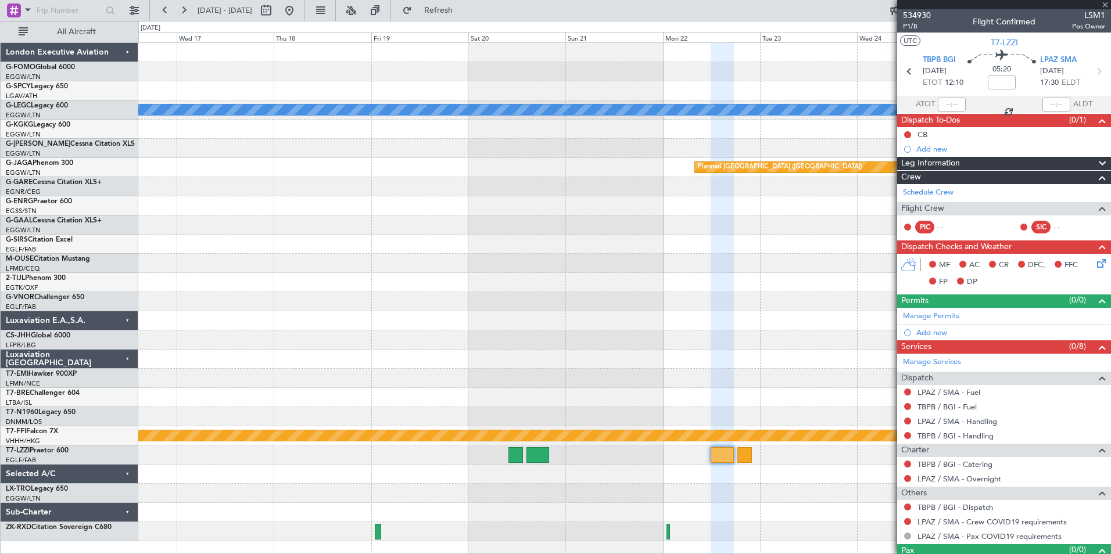
type input "+00:10"
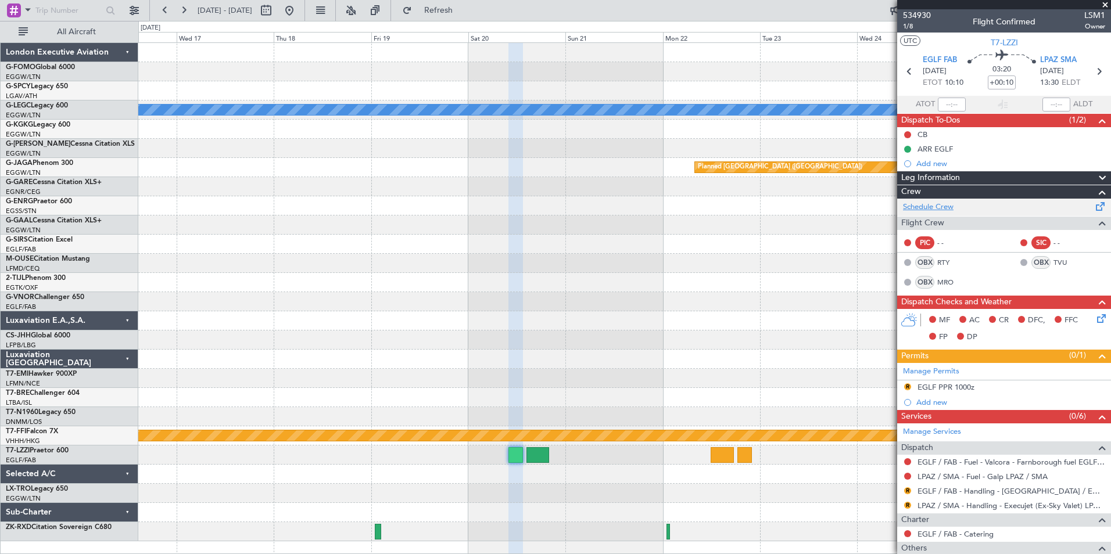
click at [938, 206] on link "Schedule Crew" at bounding box center [928, 208] width 51 height 12
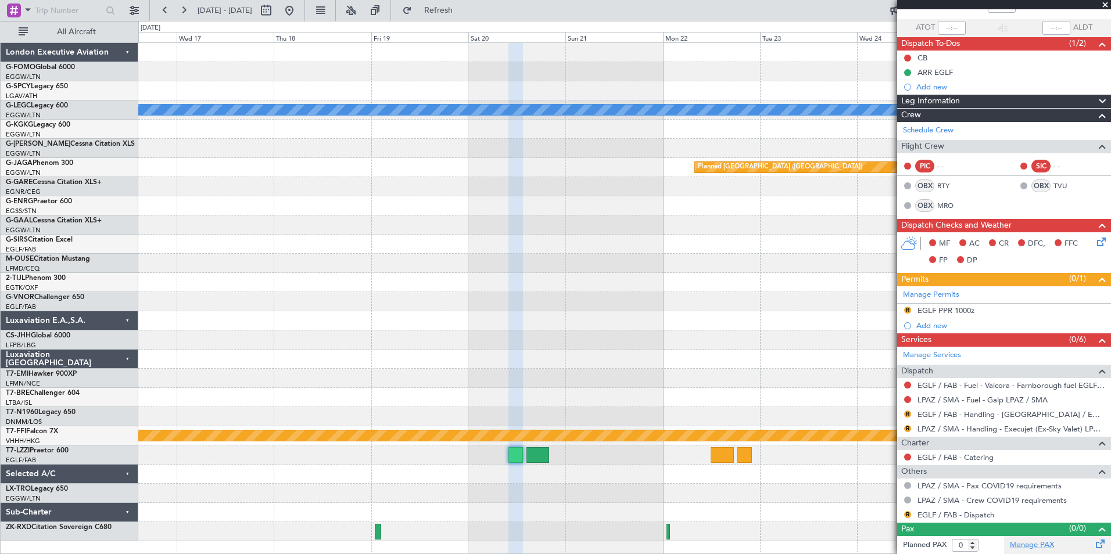
click at [1018, 540] on link "Manage PAX" at bounding box center [1032, 546] width 44 height 12
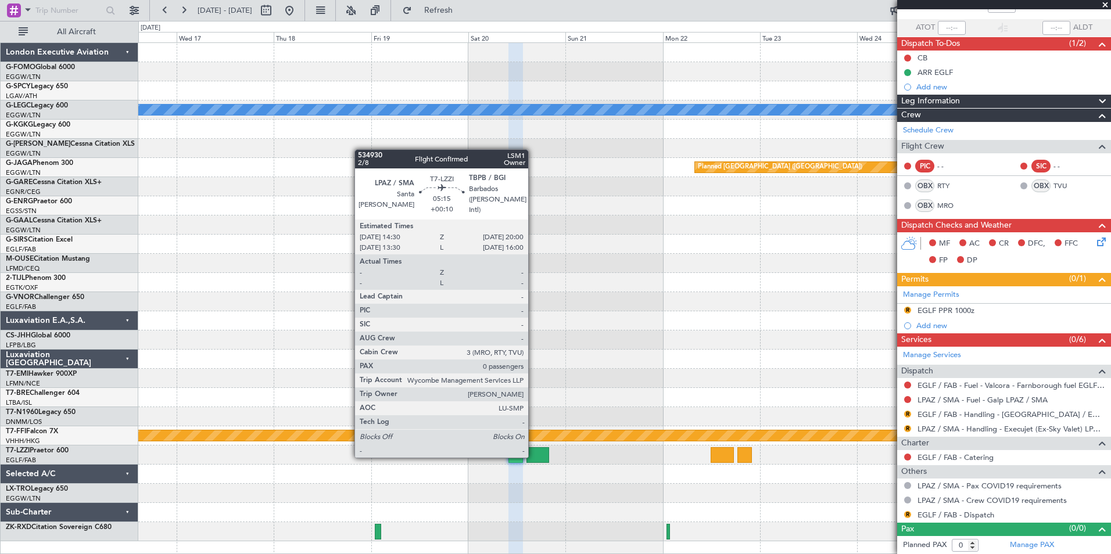
click at [533, 457] on div at bounding box center [537, 455] width 23 height 16
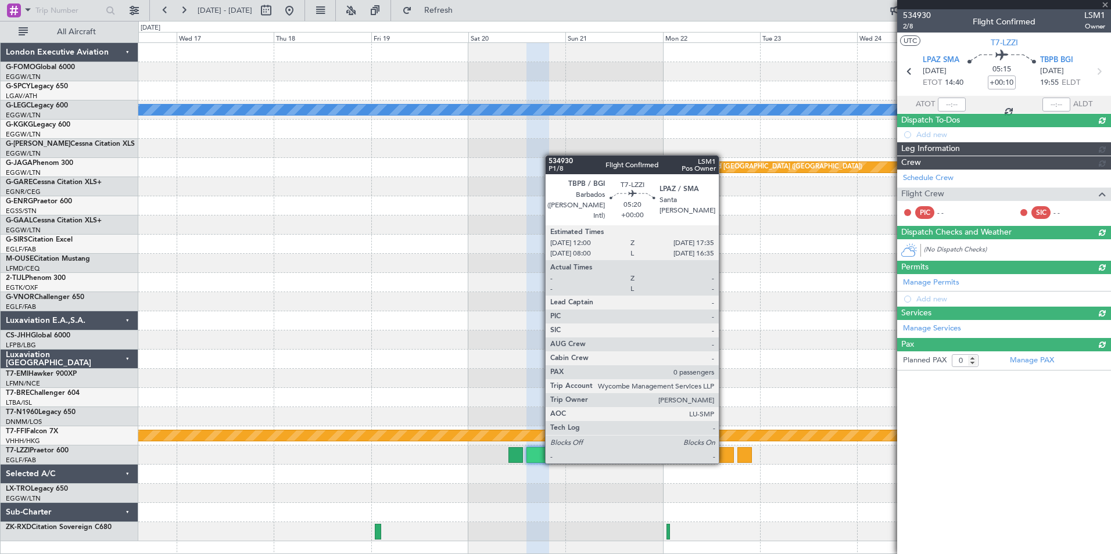
scroll to position [0, 0]
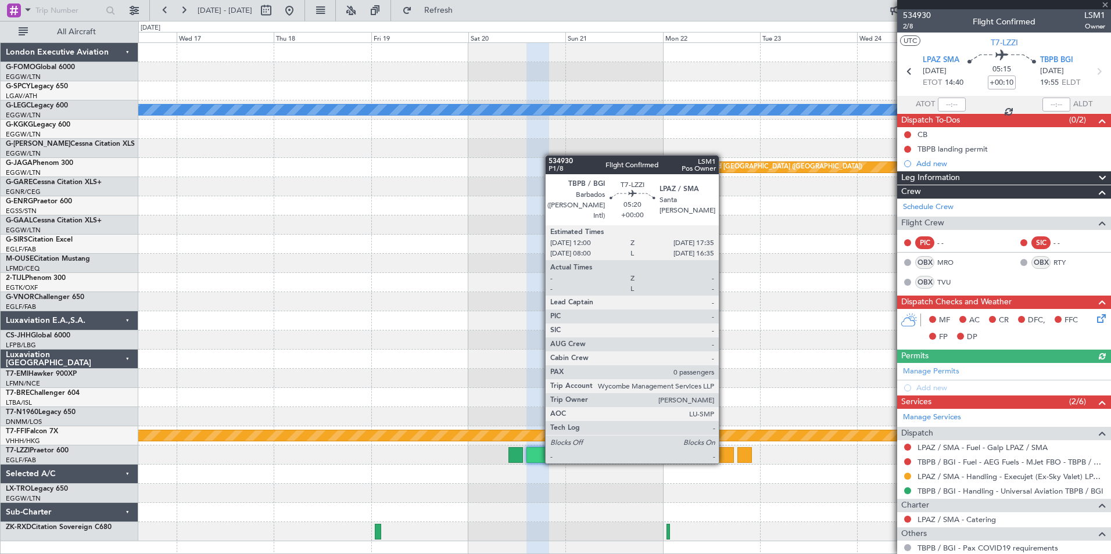
click at [724, 462] on div at bounding box center [721, 455] width 23 height 16
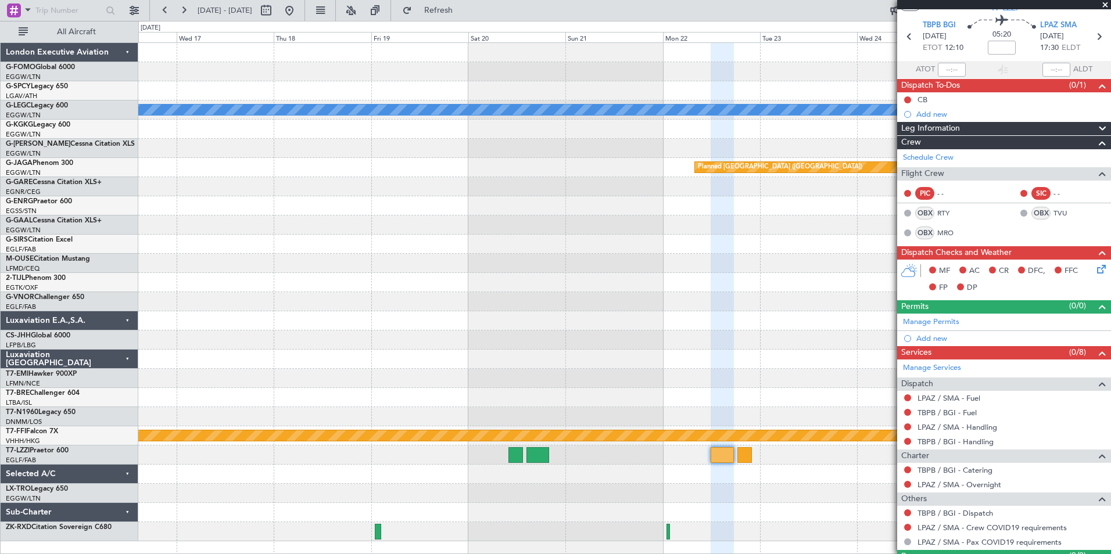
scroll to position [63, 0]
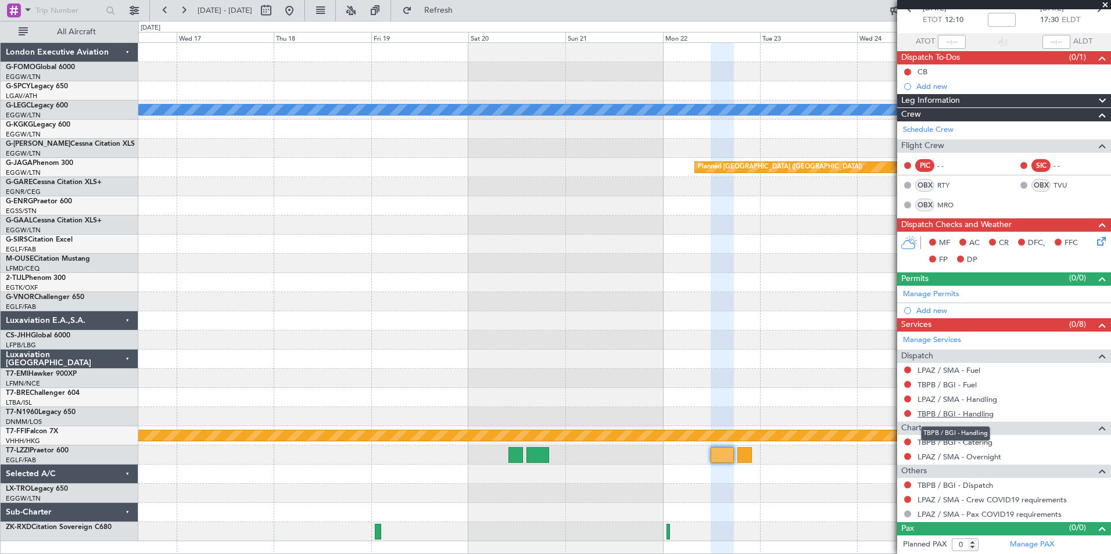
click at [986, 414] on link "TBPB / BGI - Handling" at bounding box center [955, 414] width 76 height 10
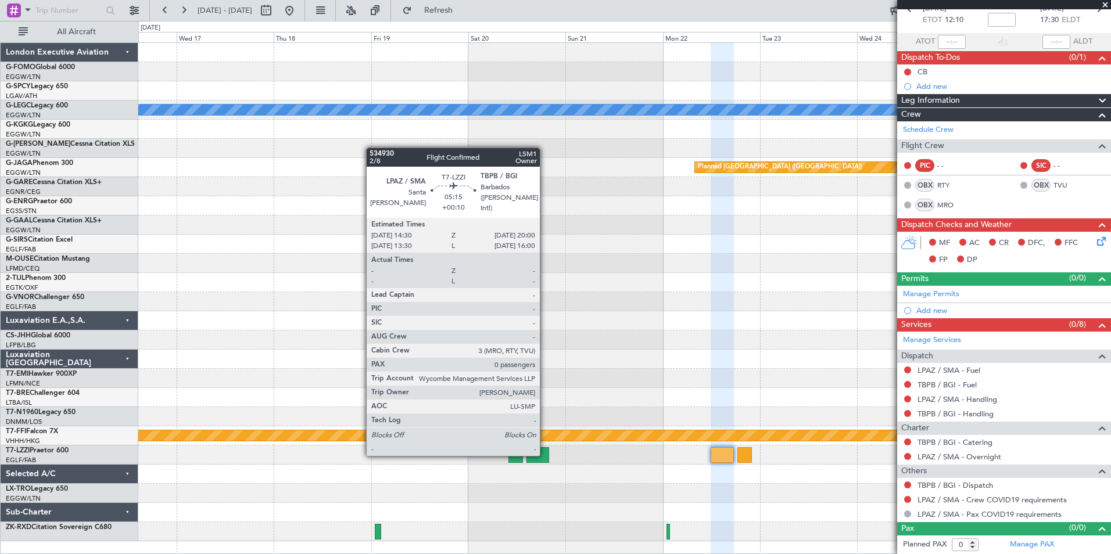
click at [545, 455] on div at bounding box center [537, 455] width 23 height 16
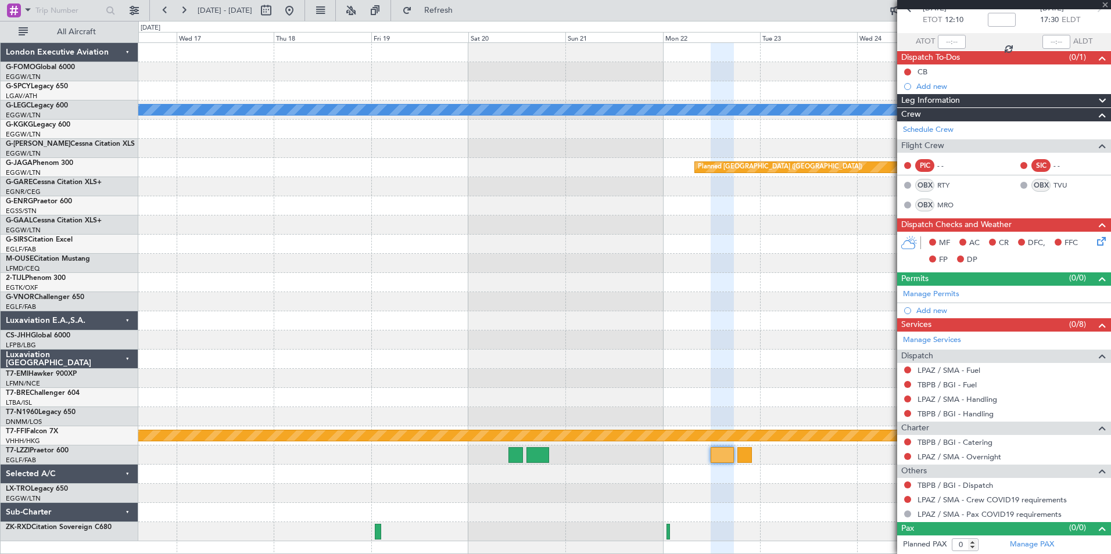
type input "+00:10"
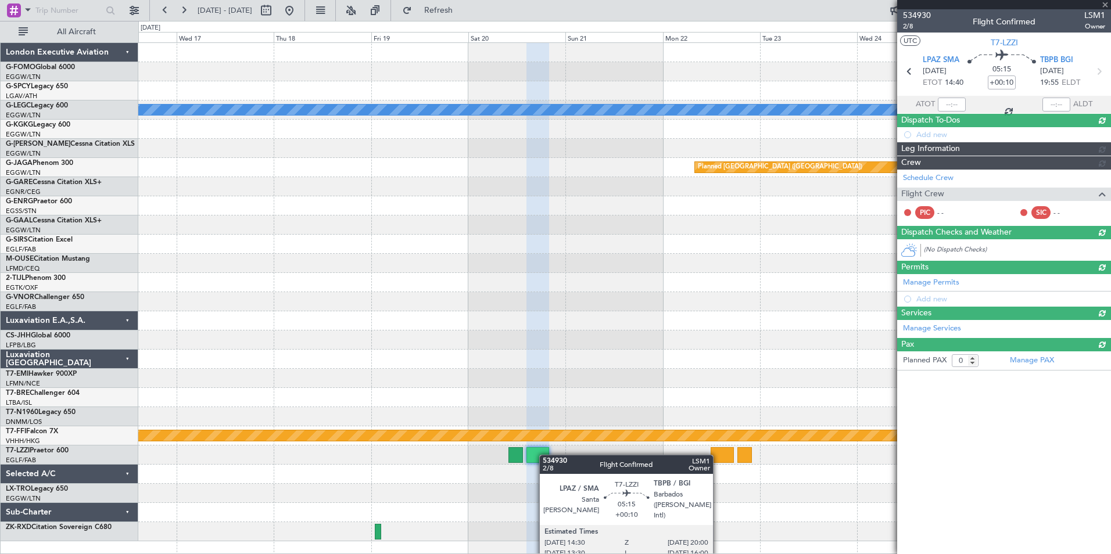
scroll to position [0, 0]
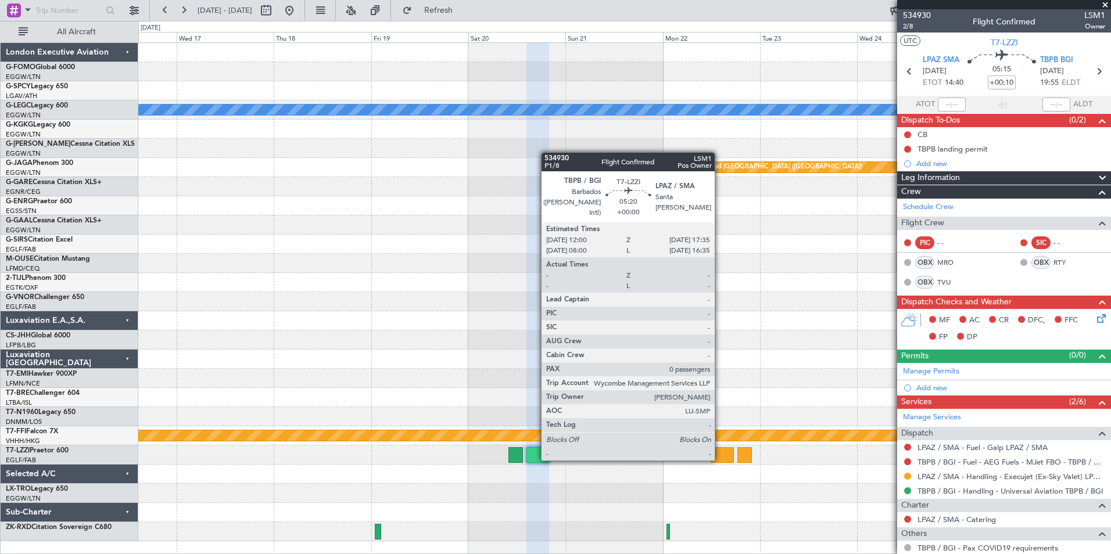
click at [720, 459] on div at bounding box center [721, 455] width 23 height 16
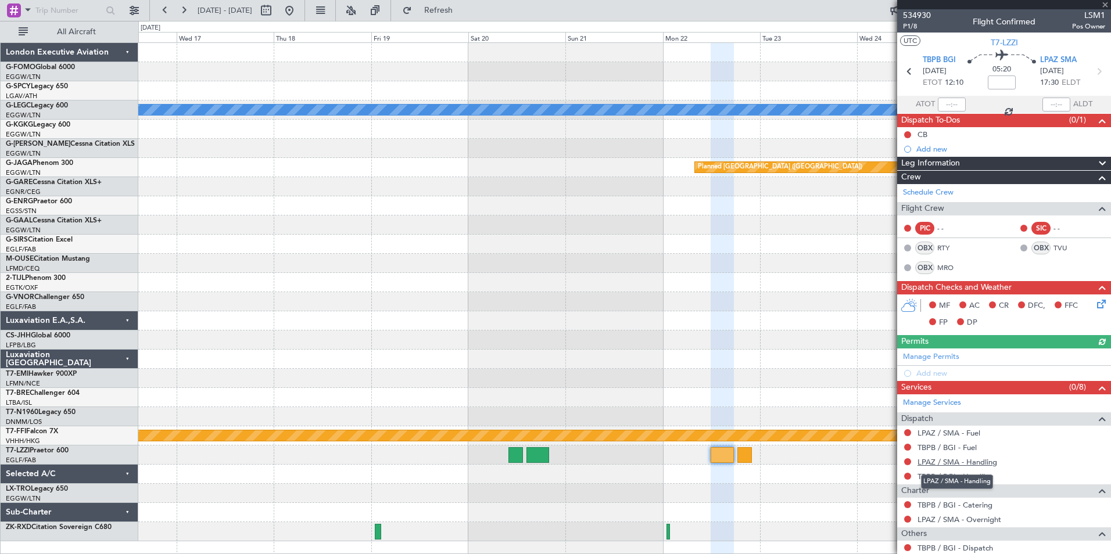
click at [986, 459] on link "LPAZ / SMA - Handling" at bounding box center [957, 462] width 80 height 10
click at [981, 474] on link "TBPB / BGI - Handling" at bounding box center [955, 477] width 76 height 10
click at [963, 448] on div "LPAZ / SMA - Fuel" at bounding box center [949, 453] width 58 height 15
click at [953, 444] on link "TBPB / BGI - Fuel" at bounding box center [946, 448] width 59 height 10
click at [466, 16] on button "Refresh" at bounding box center [432, 10] width 70 height 19
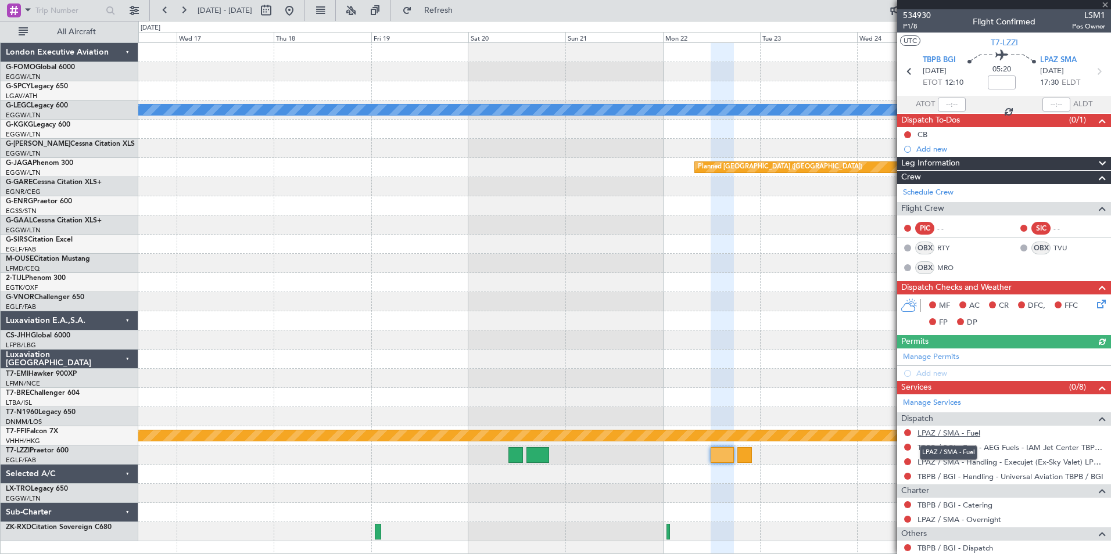
click at [975, 435] on link "LPAZ / SMA - Fuel" at bounding box center [948, 433] width 63 height 10
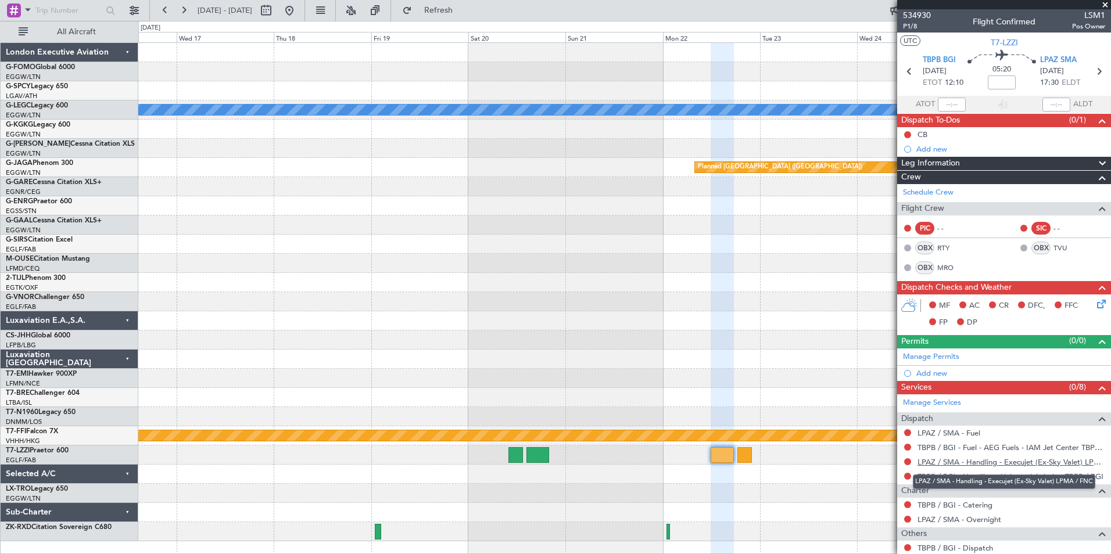
click at [1071, 459] on link "LPAZ / SMA - Handling - Execujet (Ex-Sky Valet) LPMA / FNC" at bounding box center [1011, 462] width 188 height 10
click at [463, 12] on span "Refresh" at bounding box center [438, 10] width 49 height 8
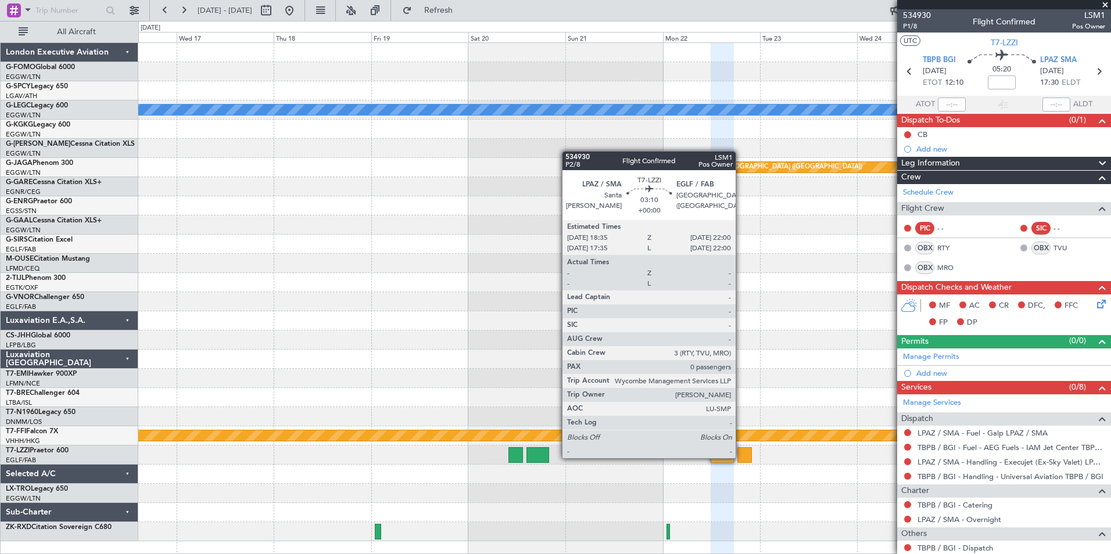
click at [741, 457] on div at bounding box center [744, 455] width 14 height 16
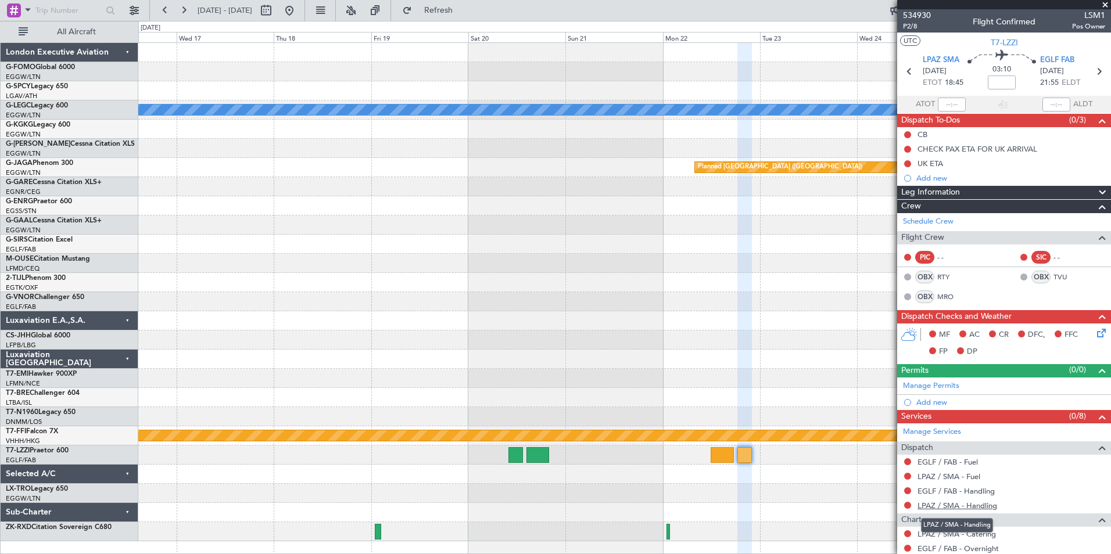
click at [977, 507] on link "LPAZ / SMA - Handling" at bounding box center [957, 506] width 80 height 10
click at [980, 492] on link "EGLF / FAB - Handling" at bounding box center [955, 491] width 77 height 10
click at [463, 12] on span "Refresh" at bounding box center [438, 10] width 49 height 8
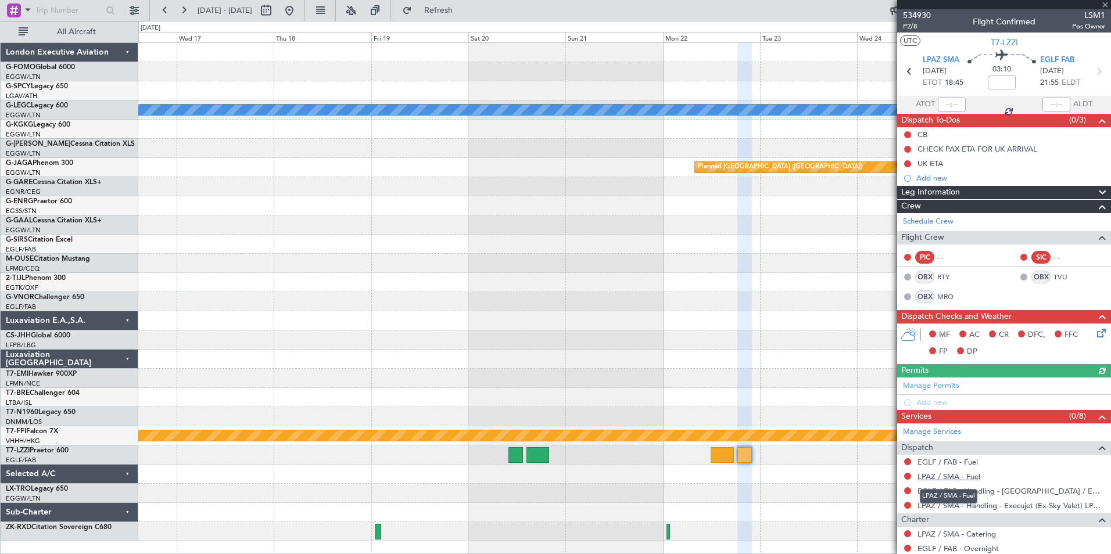
click at [976, 476] on link "LPAZ / SMA - Fuel" at bounding box center [948, 477] width 63 height 10
click at [450, 15] on button "Refresh" at bounding box center [432, 10] width 70 height 19
click at [970, 462] on link "EGLF / FAB - Fuel" at bounding box center [947, 462] width 60 height 10
click at [463, 11] on span "Refresh" at bounding box center [438, 10] width 49 height 8
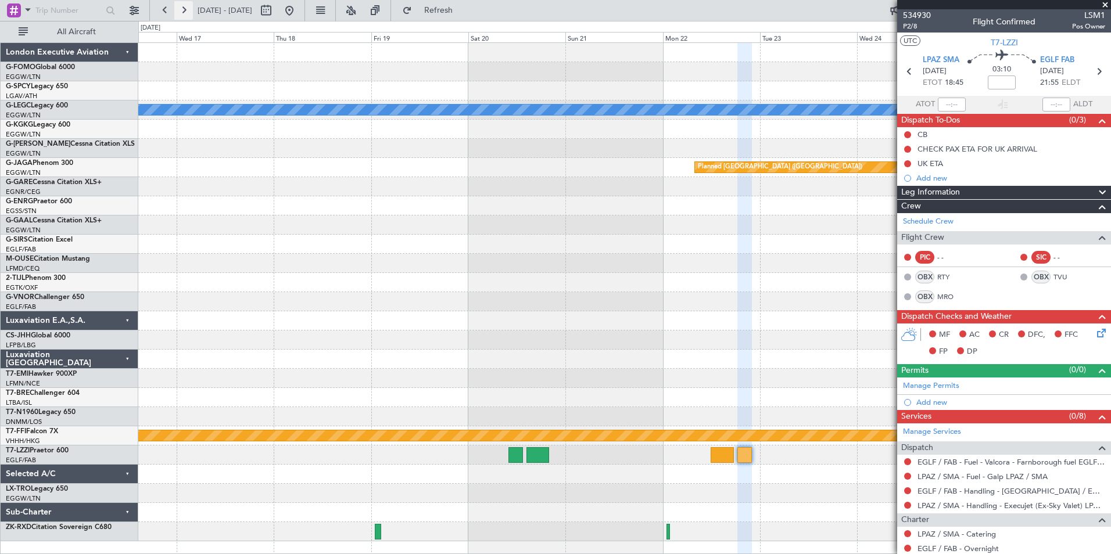
click at [176, 7] on button at bounding box center [183, 10] width 19 height 19
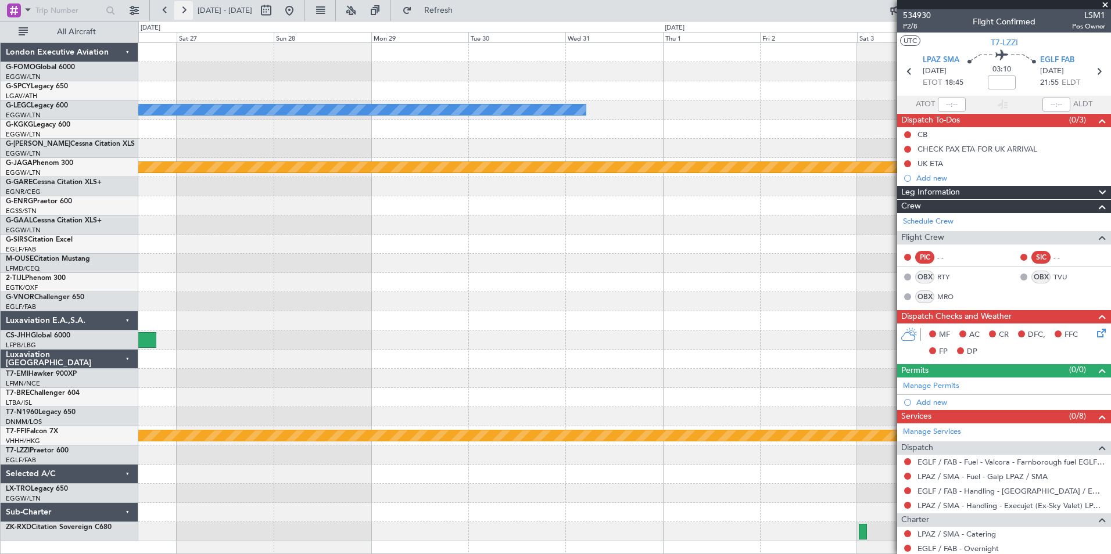
click at [175, 7] on button at bounding box center [183, 10] width 19 height 19
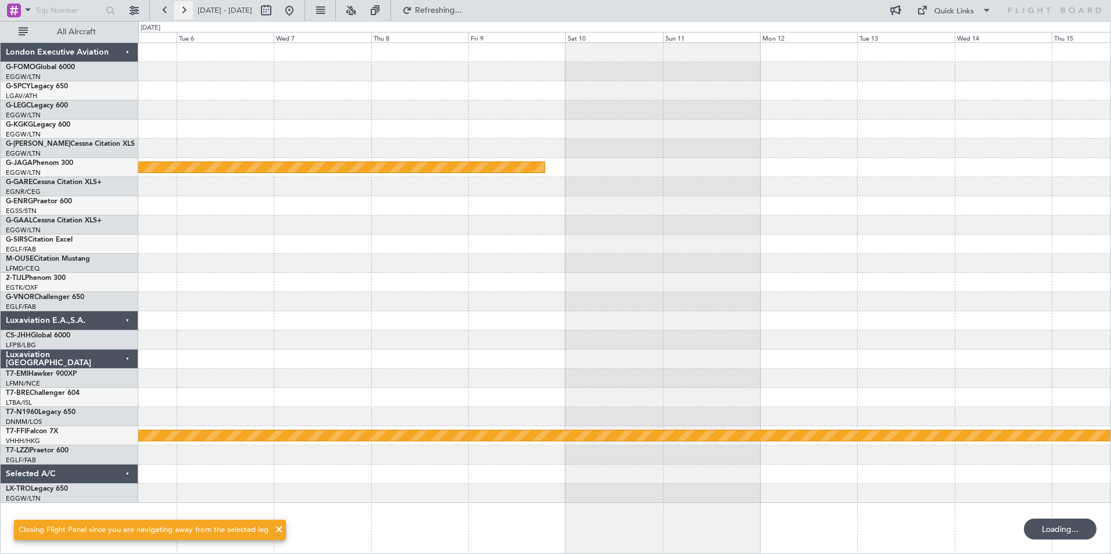
click at [175, 7] on button at bounding box center [183, 10] width 19 height 19
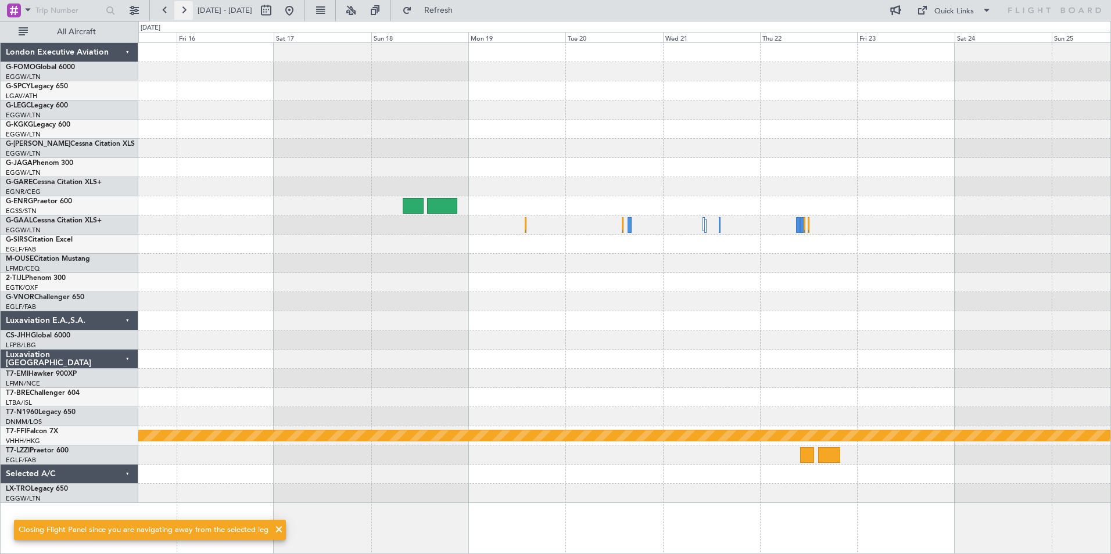
click at [175, 7] on button at bounding box center [183, 10] width 19 height 19
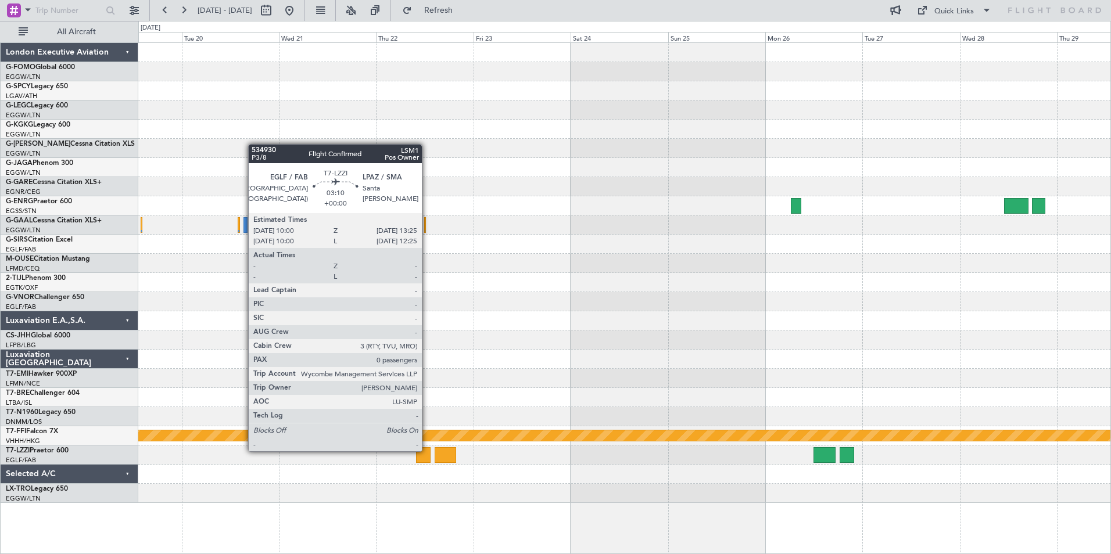
click at [427, 450] on div at bounding box center [423, 455] width 14 height 16
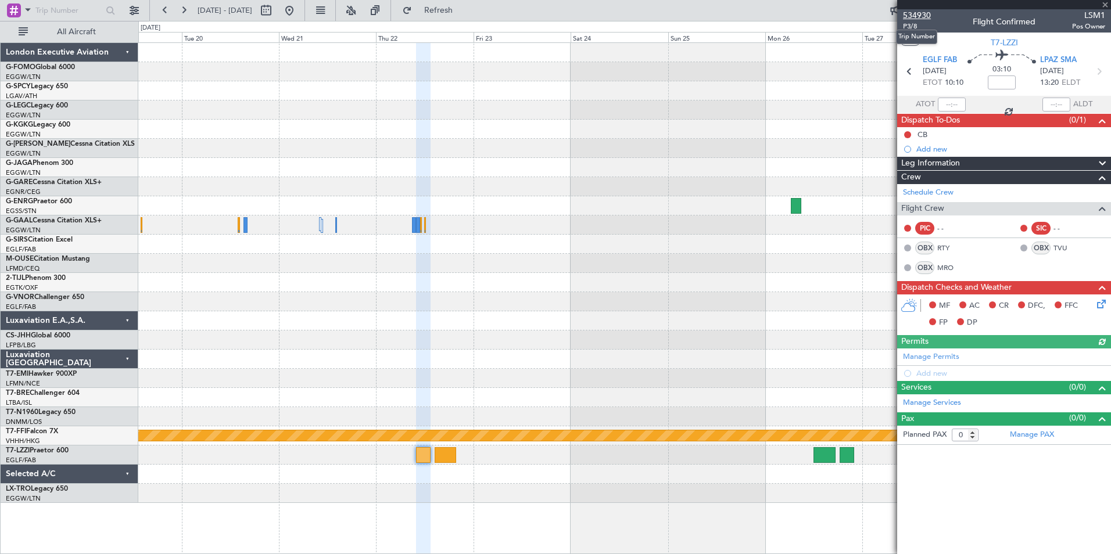
click at [915, 15] on span "534930" at bounding box center [917, 15] width 28 height 12
click at [460, 15] on span "Refresh" at bounding box center [438, 10] width 49 height 8
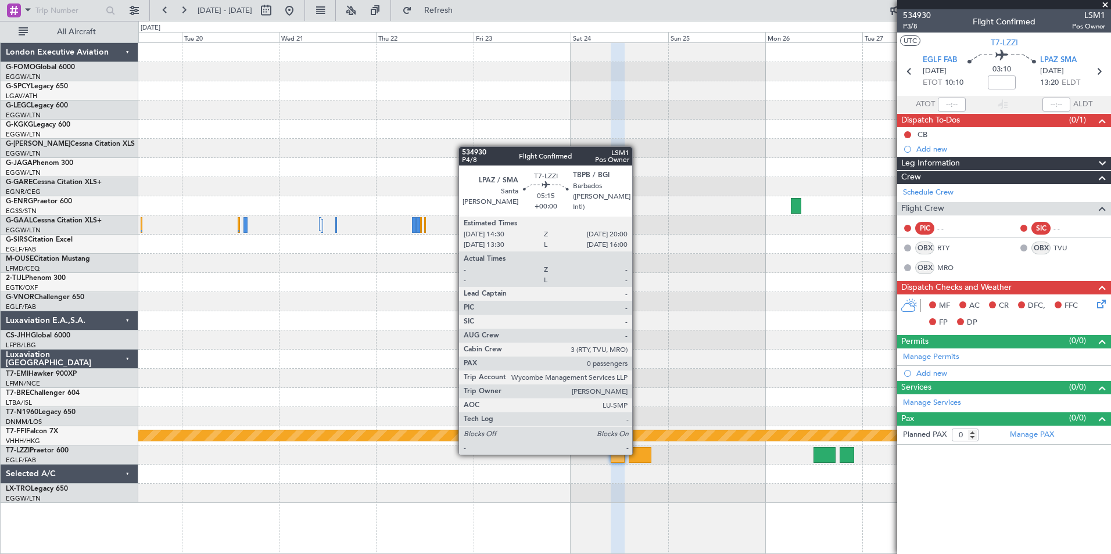
click at [637, 454] on div at bounding box center [640, 455] width 23 height 16
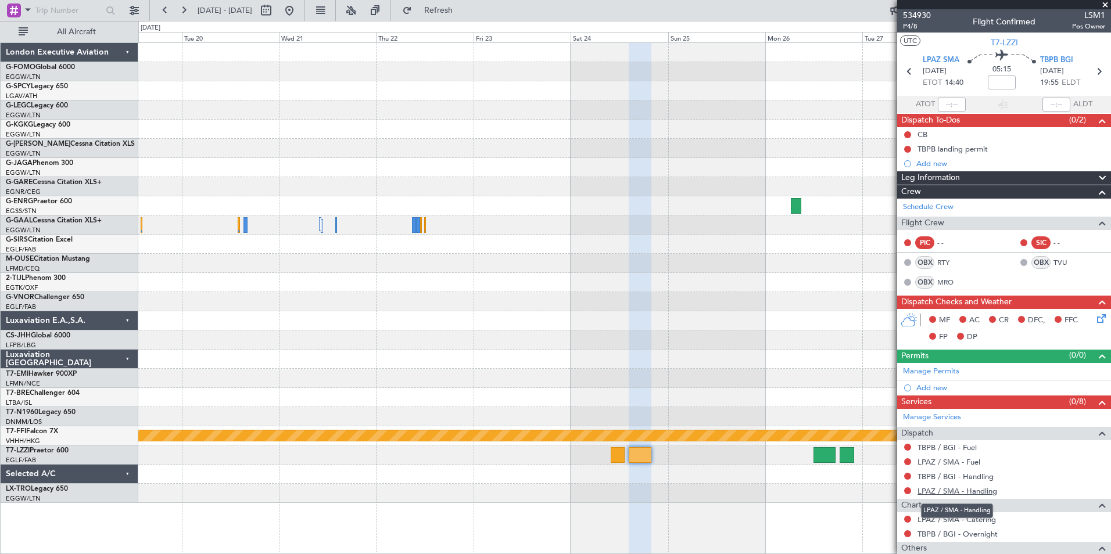
click at [978, 490] on link "LPAZ / SMA - Handling" at bounding box center [957, 491] width 80 height 10
click at [985, 476] on link "TBPB / BGI - Handling" at bounding box center [955, 477] width 76 height 10
click at [453, 10] on span "Refresh" at bounding box center [438, 10] width 49 height 8
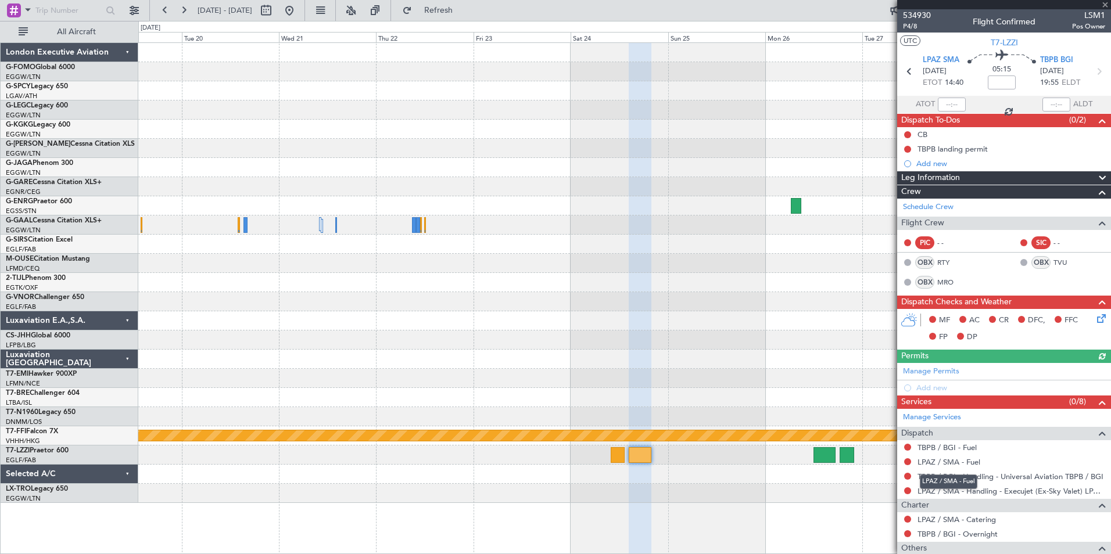
click at [958, 462] on link "LPAZ / SMA - Fuel" at bounding box center [948, 462] width 63 height 10
click at [961, 448] on link "TBPB / BGI - Fuel" at bounding box center [946, 448] width 59 height 10
click at [463, 12] on span "Refresh" at bounding box center [438, 10] width 49 height 8
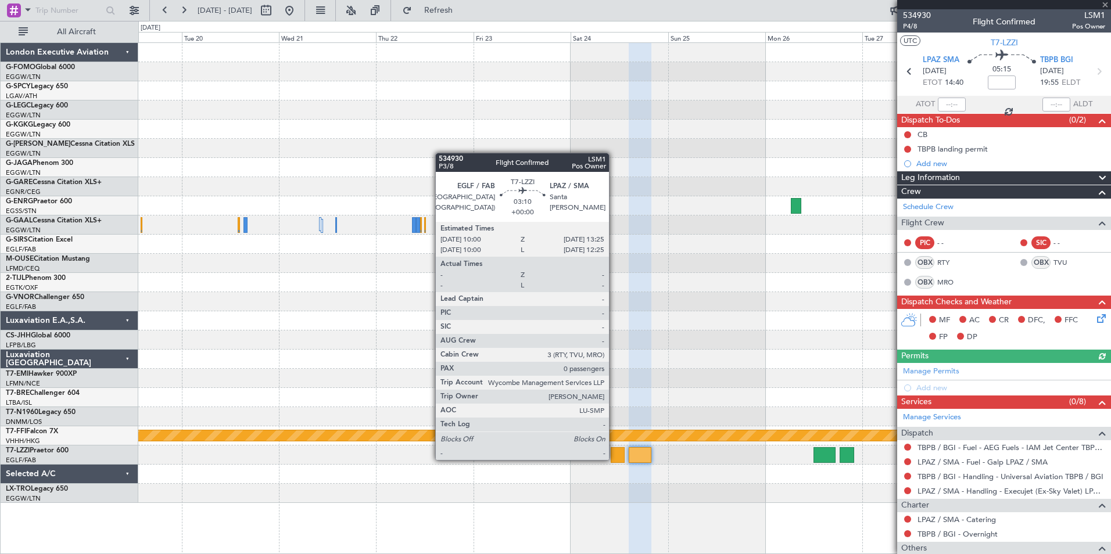
click at [614, 459] on div at bounding box center [618, 455] width 14 height 16
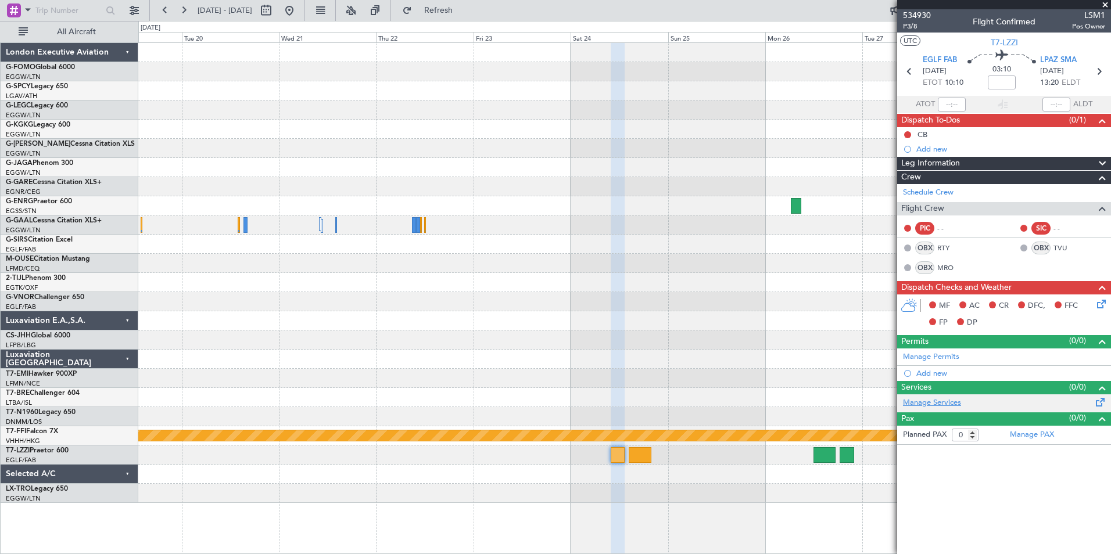
click at [931, 402] on link "Manage Services" at bounding box center [932, 403] width 58 height 12
click at [463, 9] on span "Refresh" at bounding box center [438, 10] width 49 height 8
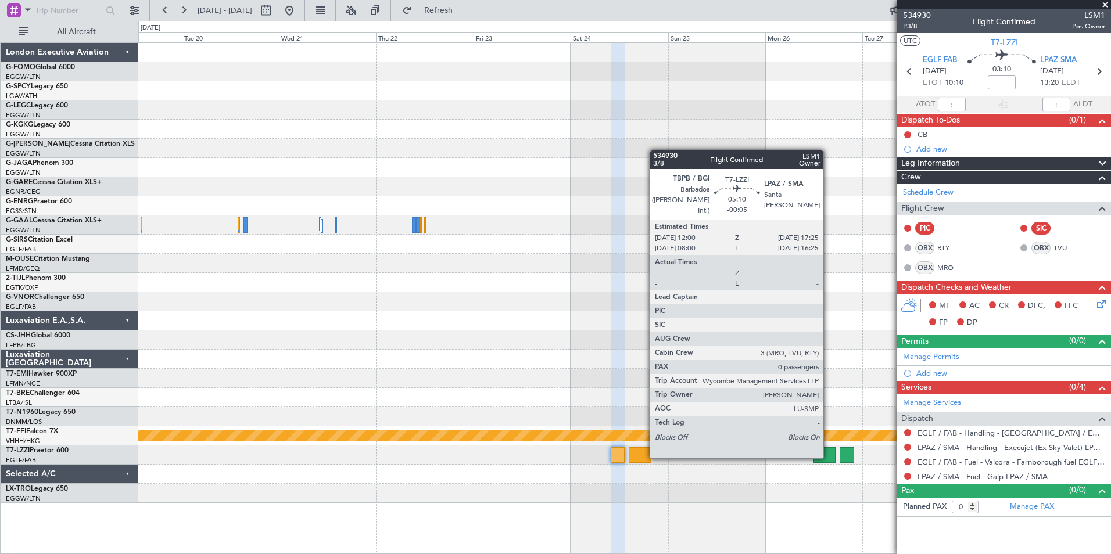
click at [828, 457] on div at bounding box center [824, 455] width 22 height 16
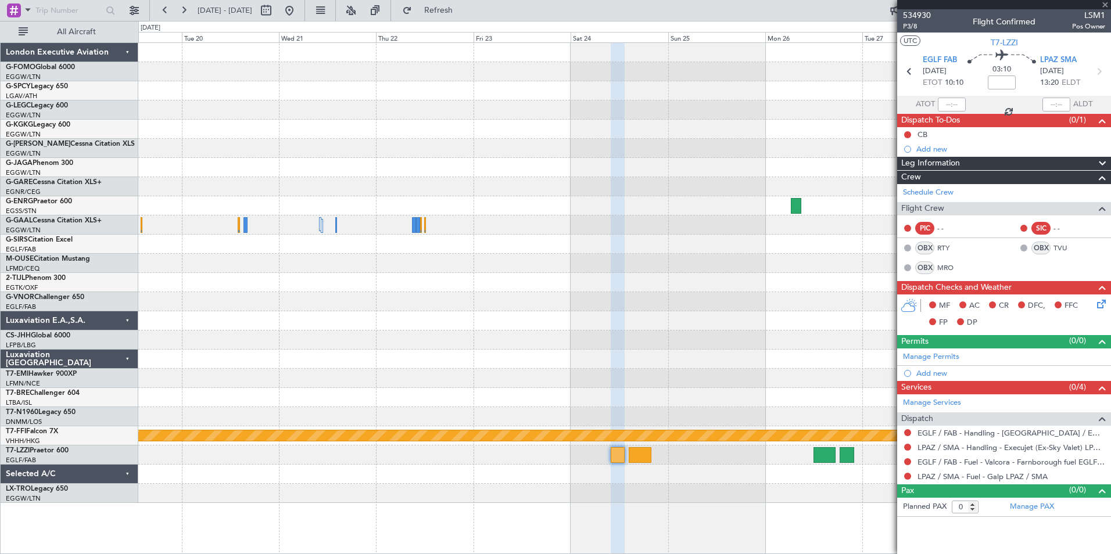
type input "-00:05"
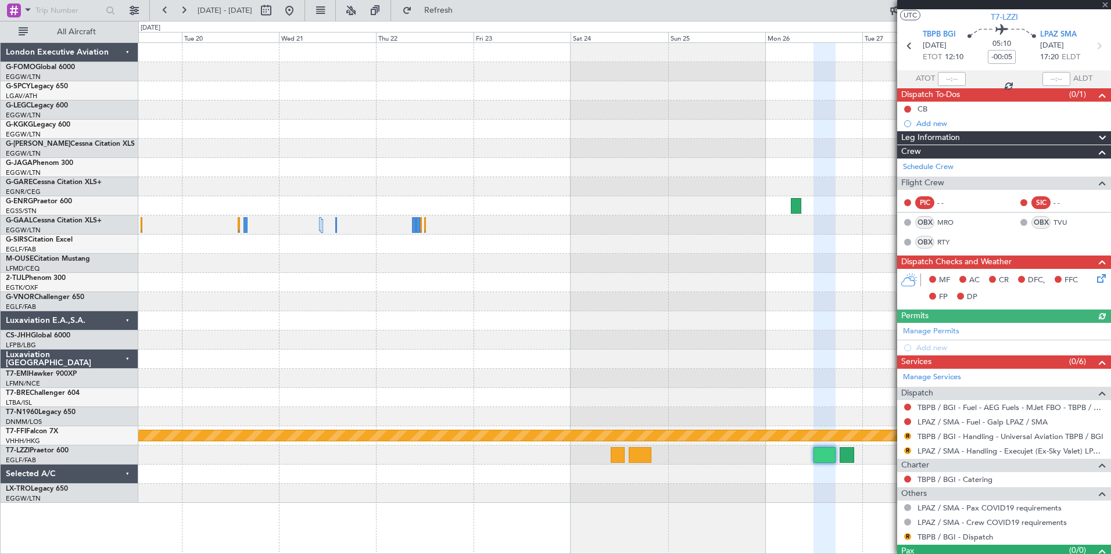
scroll to position [48, 0]
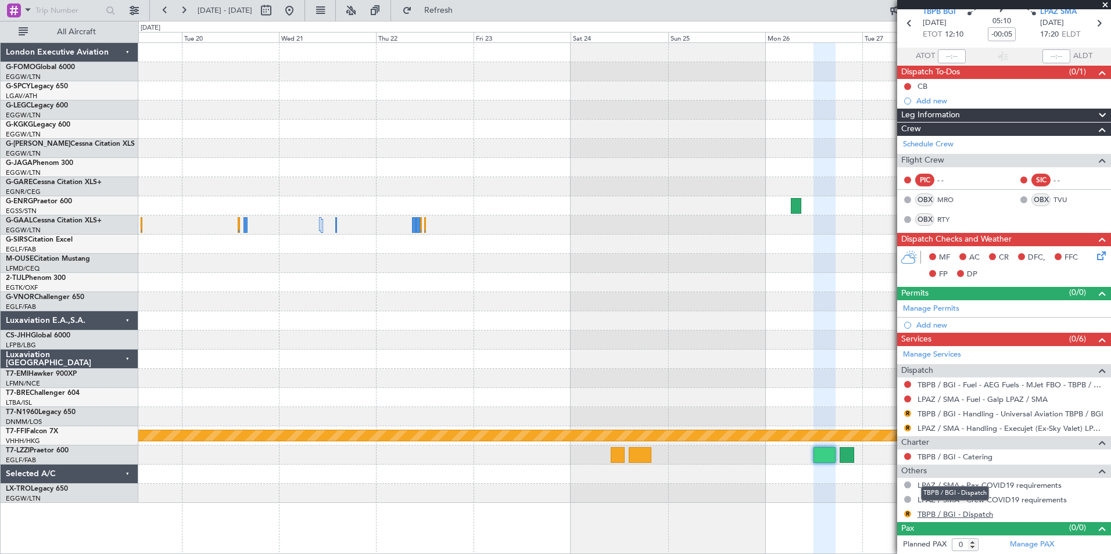
click at [984, 515] on link "TBPB / BGI - Dispatch" at bounding box center [955, 514] width 76 height 10
click at [463, 14] on span "Refresh" at bounding box center [438, 10] width 49 height 8
click at [166, 10] on button at bounding box center [165, 10] width 19 height 19
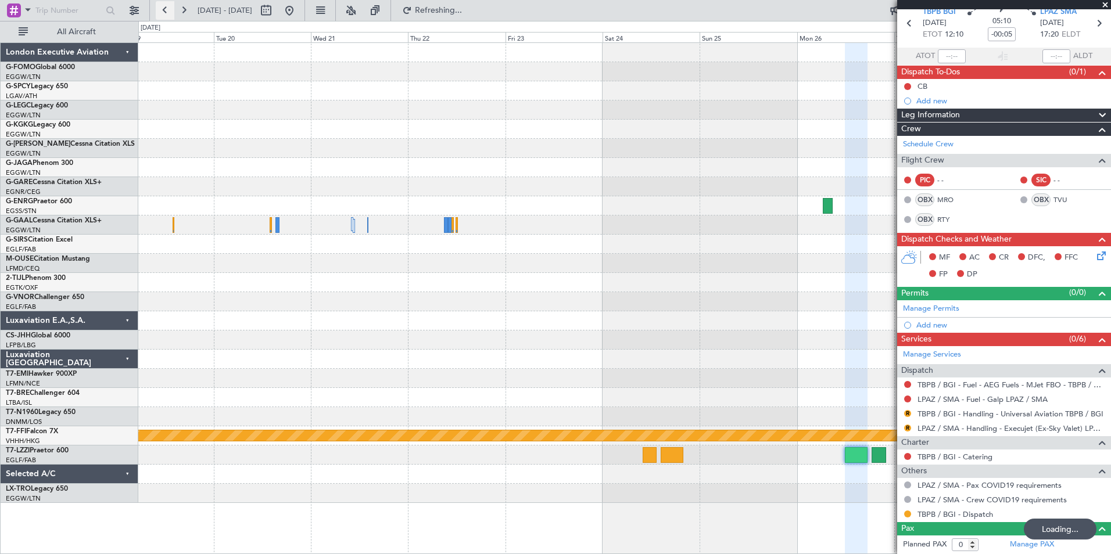
click at [166, 10] on button at bounding box center [165, 10] width 19 height 19
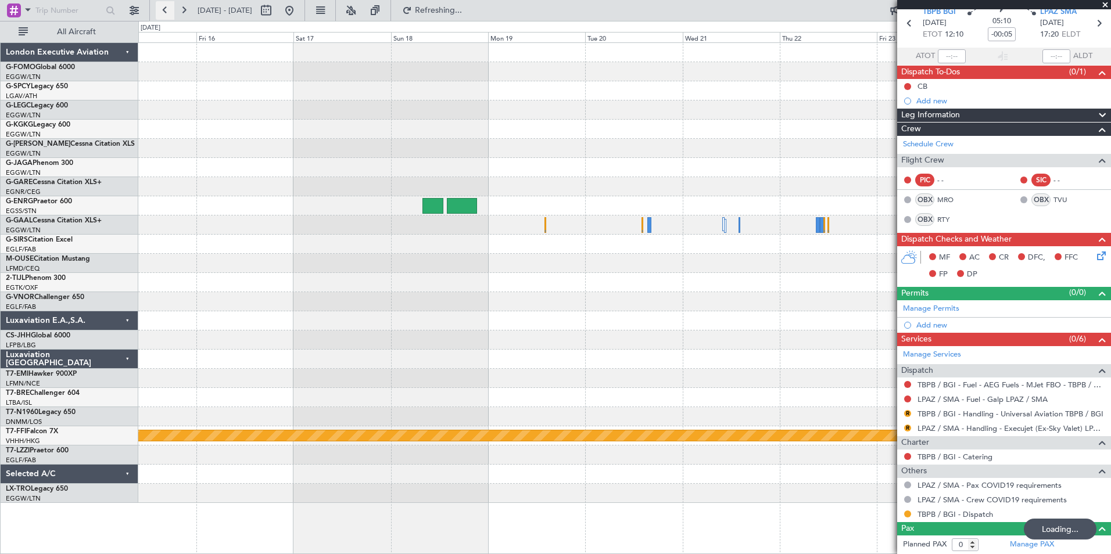
click at [166, 10] on button at bounding box center [165, 10] width 19 height 19
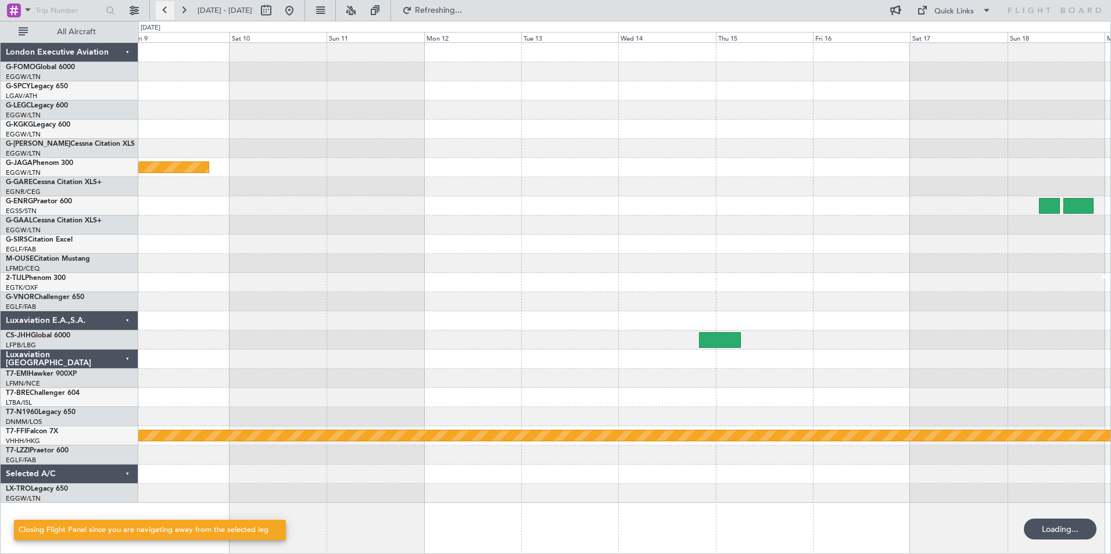
scroll to position [0, 0]
click at [166, 10] on button at bounding box center [165, 10] width 19 height 19
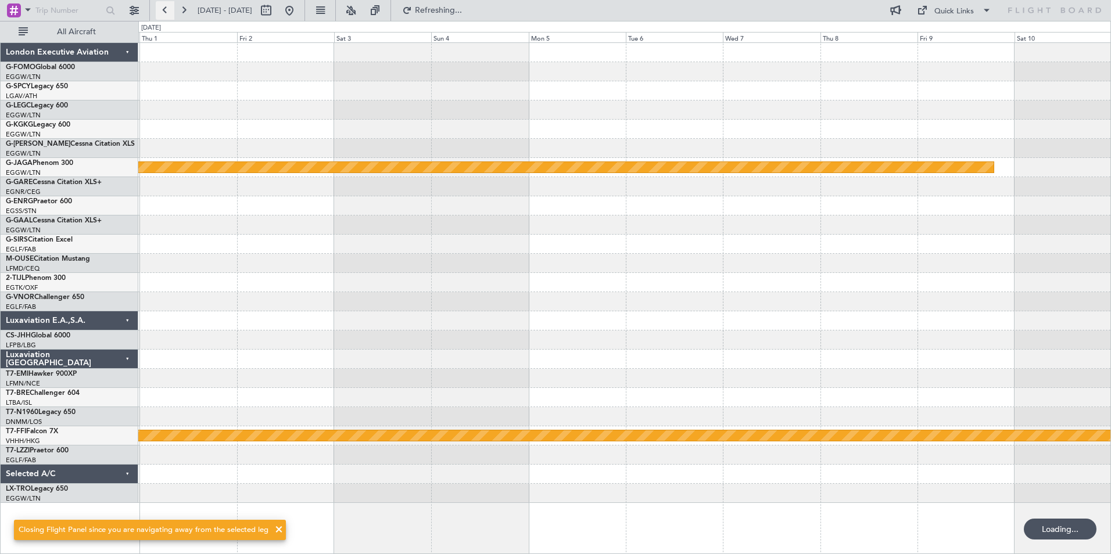
click at [166, 10] on button at bounding box center [165, 10] width 19 height 19
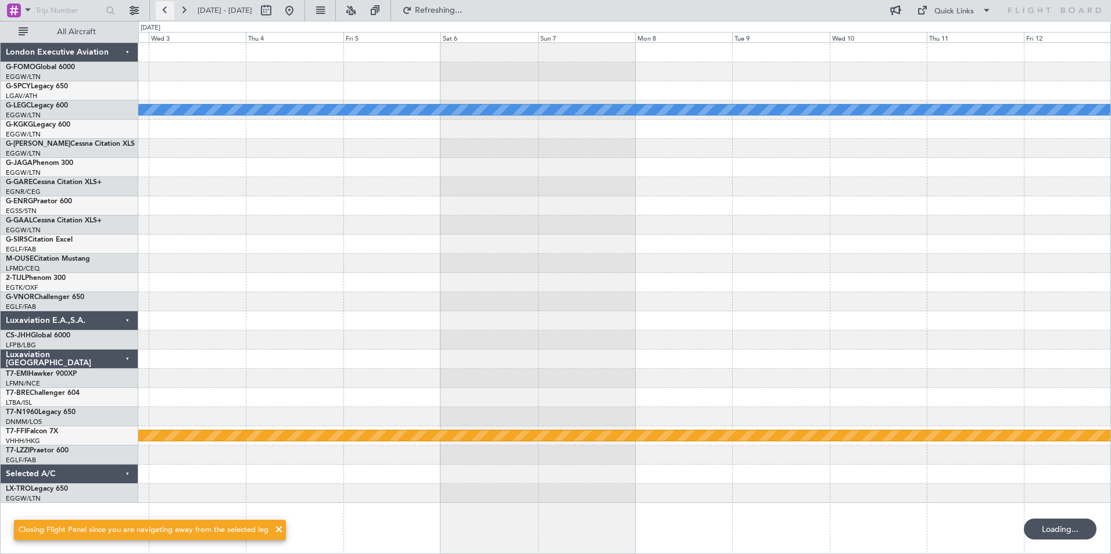
click at [166, 10] on button at bounding box center [165, 10] width 19 height 19
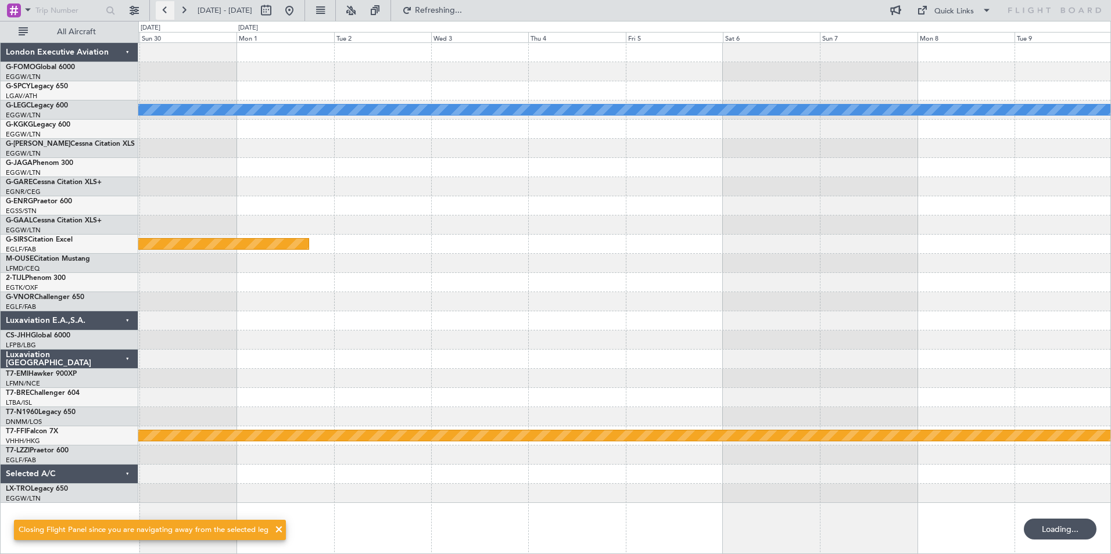
click at [166, 10] on button at bounding box center [165, 10] width 19 height 19
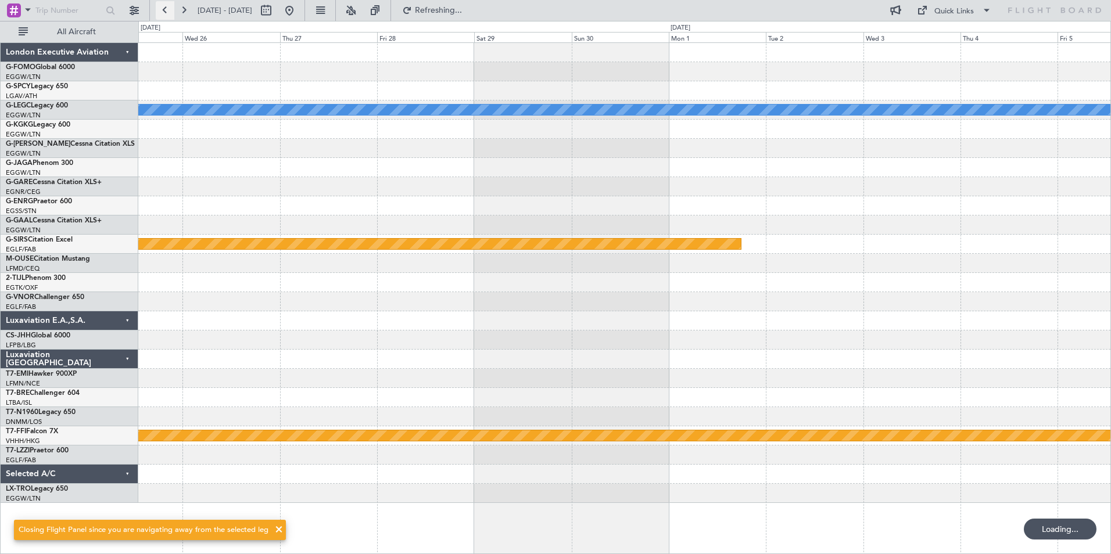
click at [166, 10] on button at bounding box center [165, 10] width 19 height 19
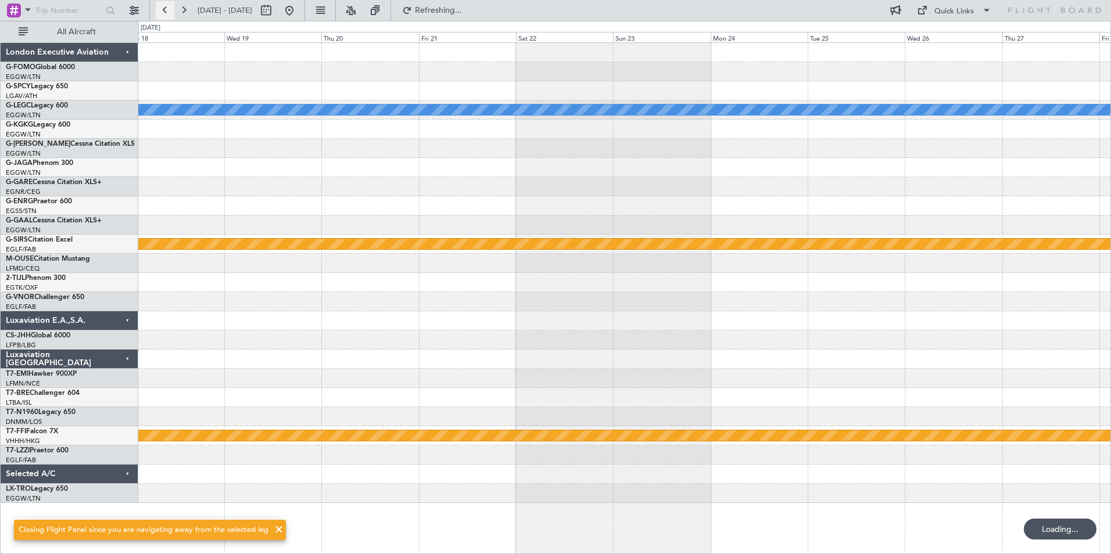
click at [166, 10] on button at bounding box center [165, 10] width 19 height 19
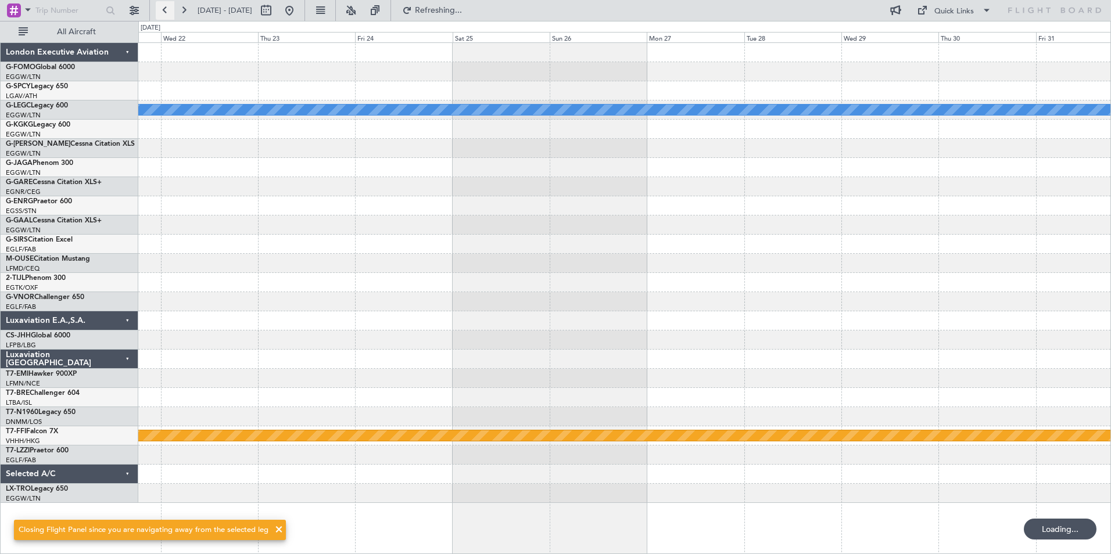
click at [166, 10] on button at bounding box center [165, 10] width 19 height 19
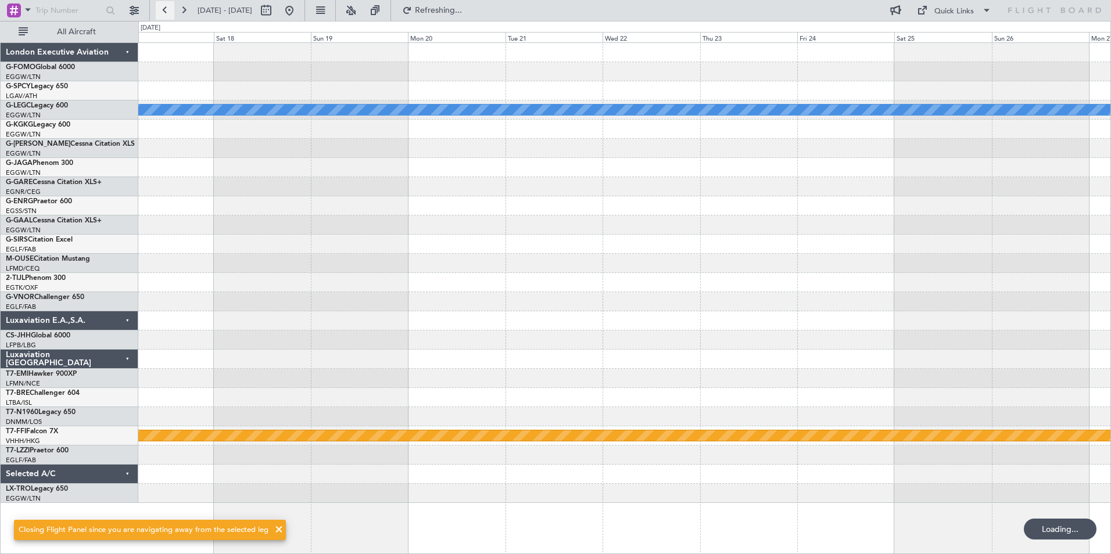
click at [166, 10] on button at bounding box center [165, 10] width 19 height 19
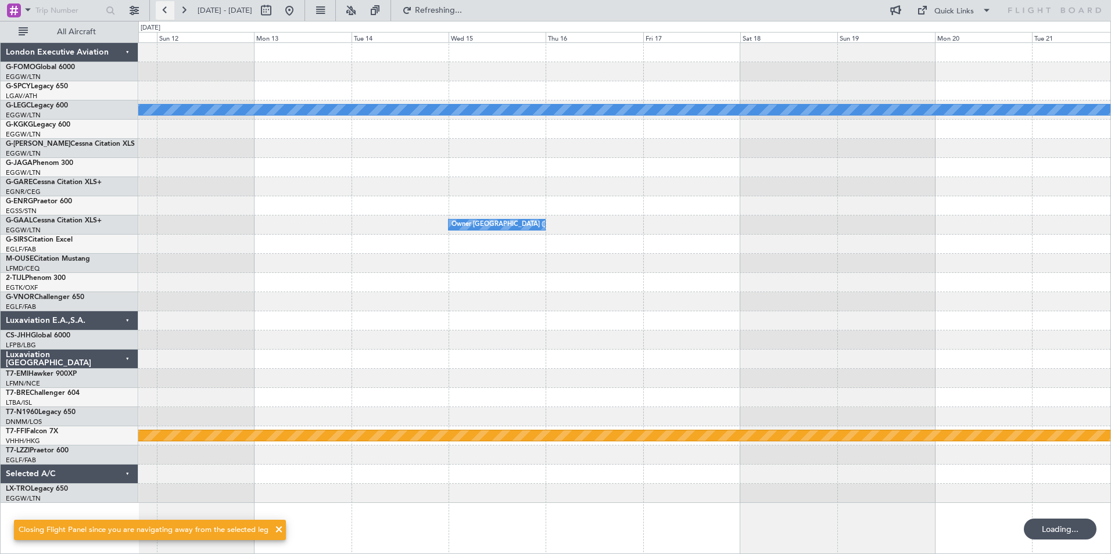
click at [166, 10] on button at bounding box center [165, 10] width 19 height 19
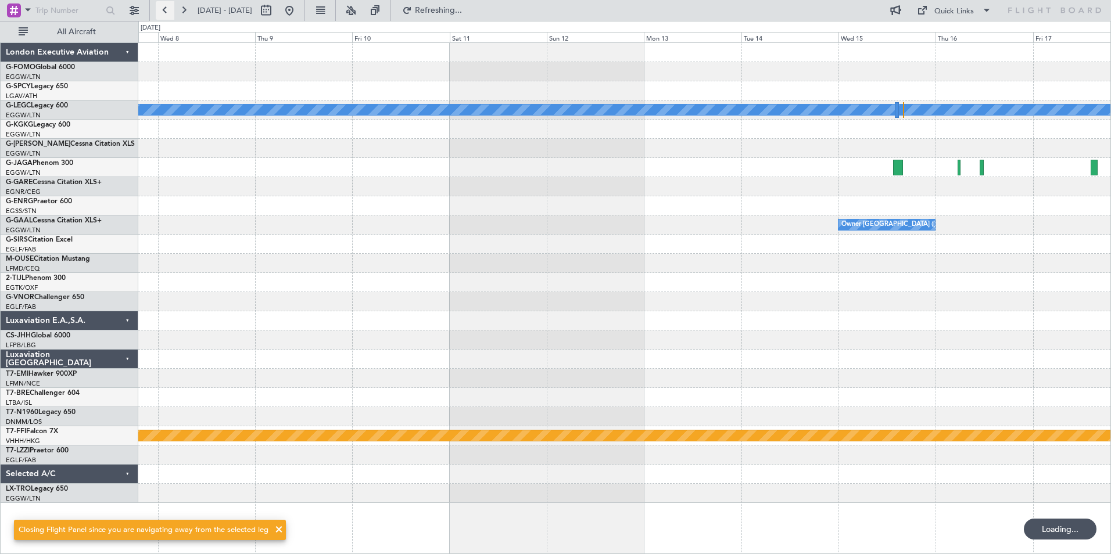
click at [166, 10] on button at bounding box center [165, 10] width 19 height 19
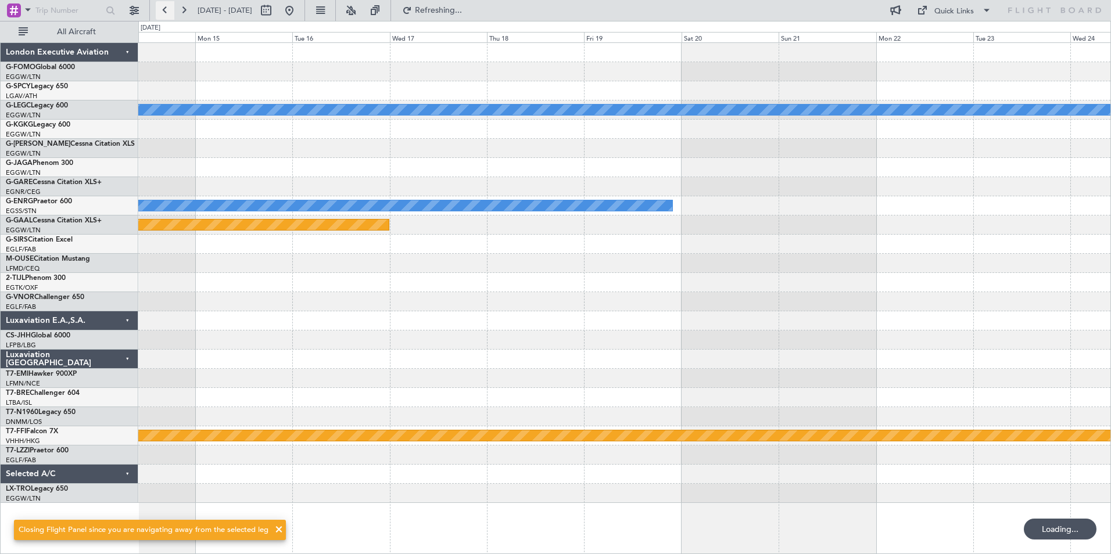
click at [166, 10] on button at bounding box center [165, 10] width 19 height 19
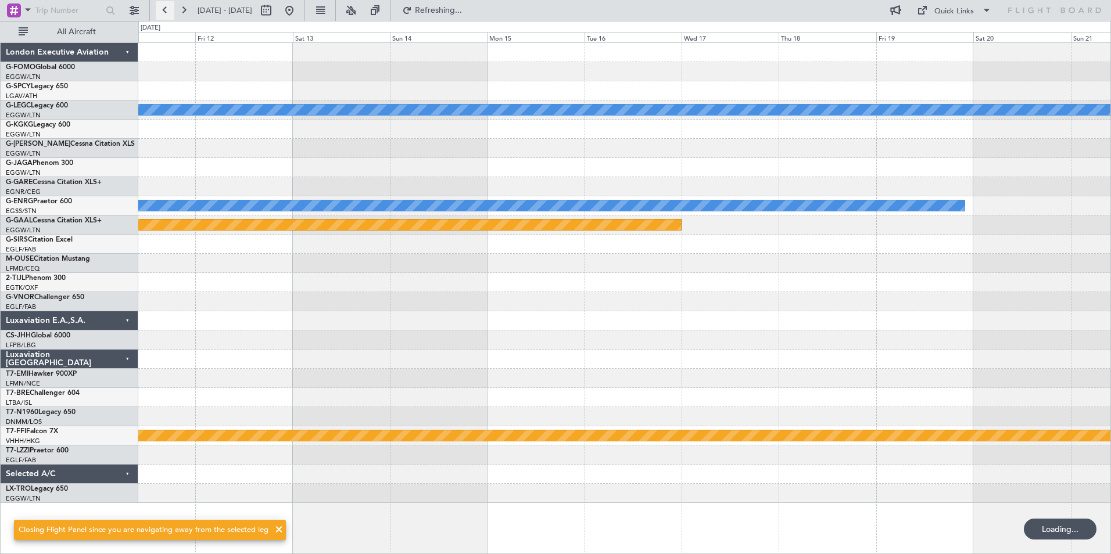
click at [166, 10] on button at bounding box center [165, 10] width 19 height 19
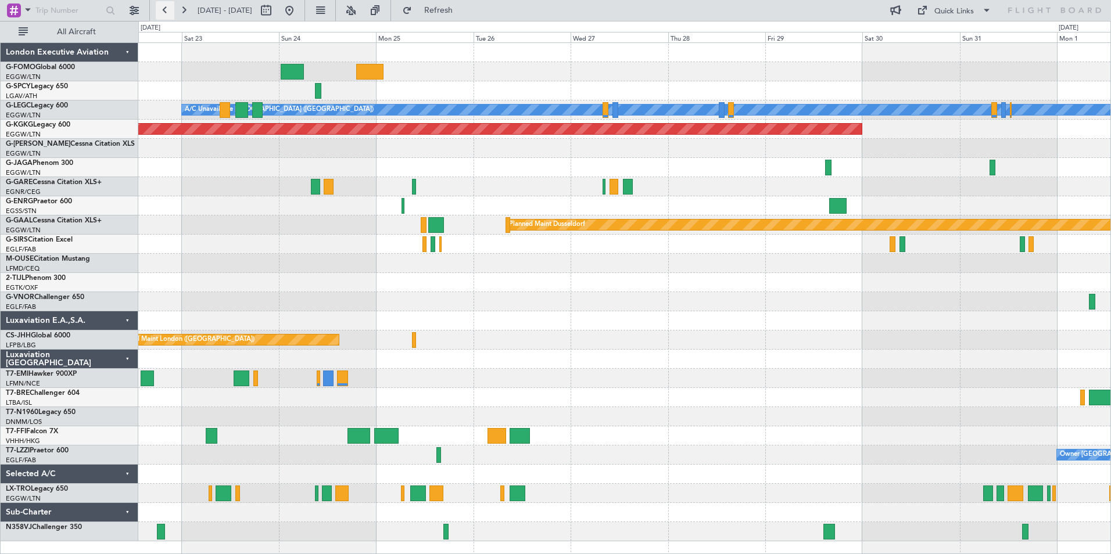
click at [166, 11] on button at bounding box center [165, 10] width 19 height 19
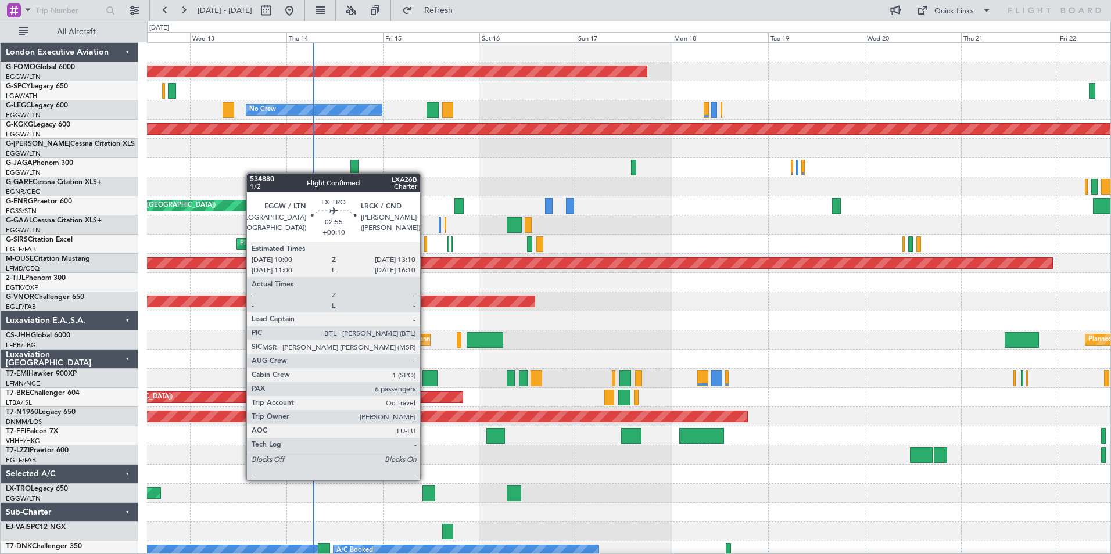
click at [425, 491] on div at bounding box center [428, 494] width 13 height 16
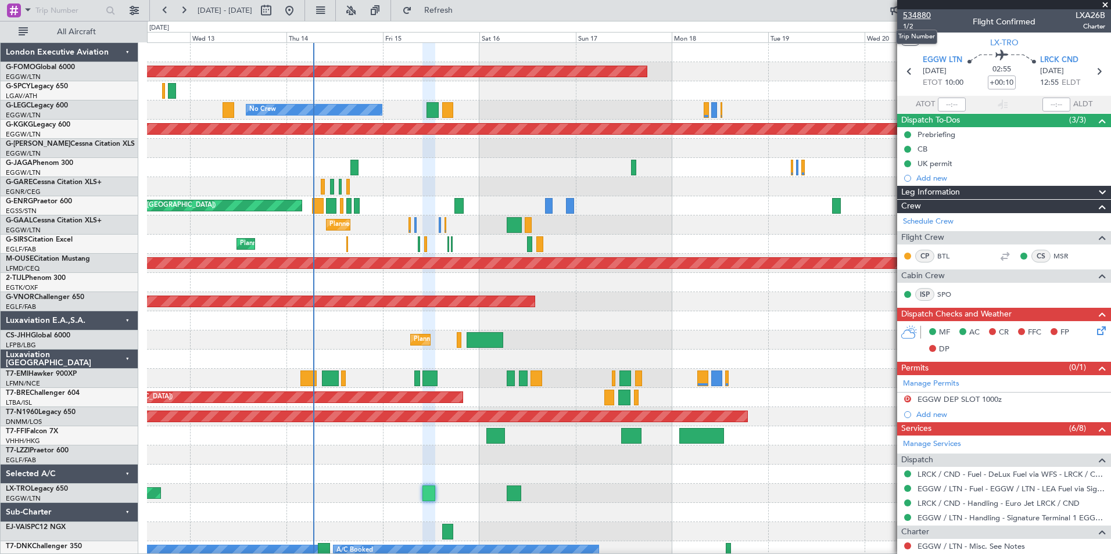
click at [925, 16] on span "534880" at bounding box center [917, 15] width 28 height 12
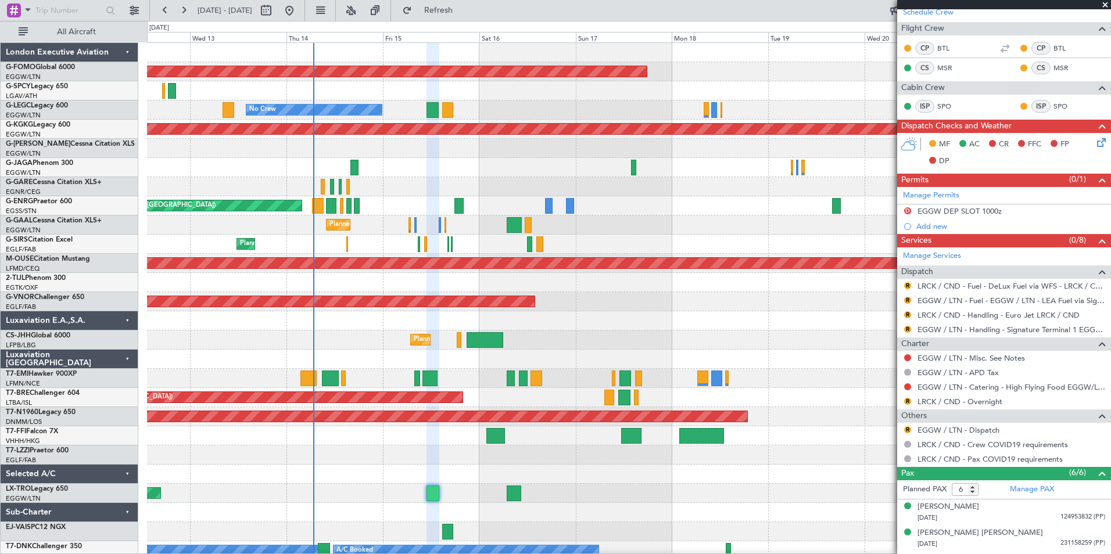
scroll to position [232, 0]
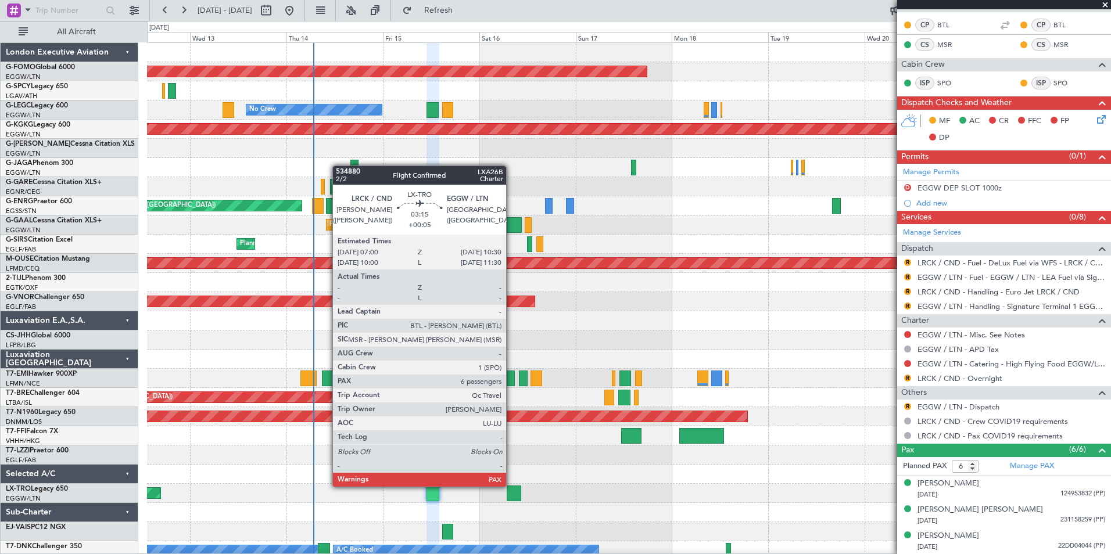
click at [511, 497] on div at bounding box center [514, 494] width 15 height 16
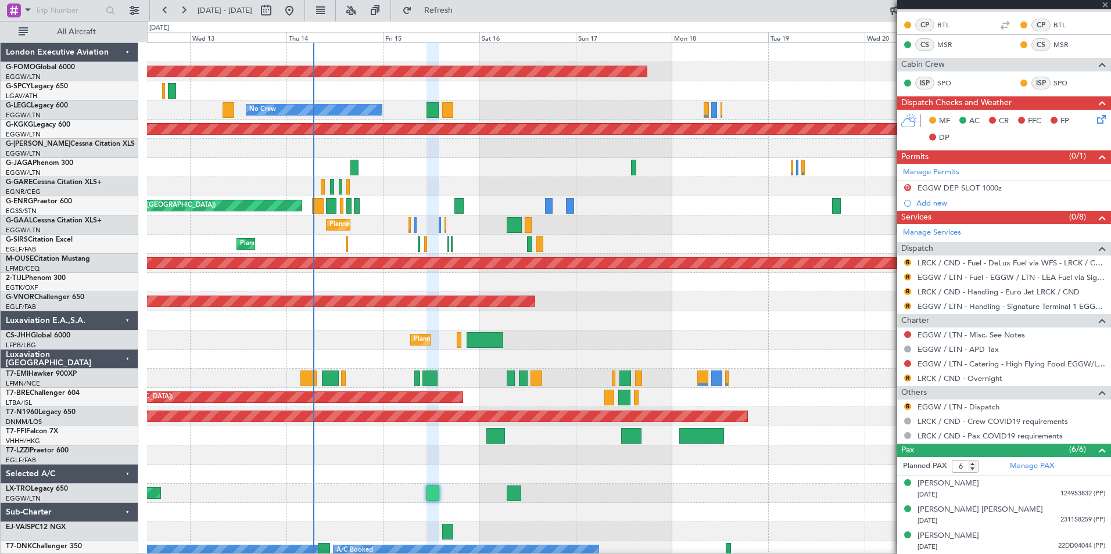
type input "+00:05"
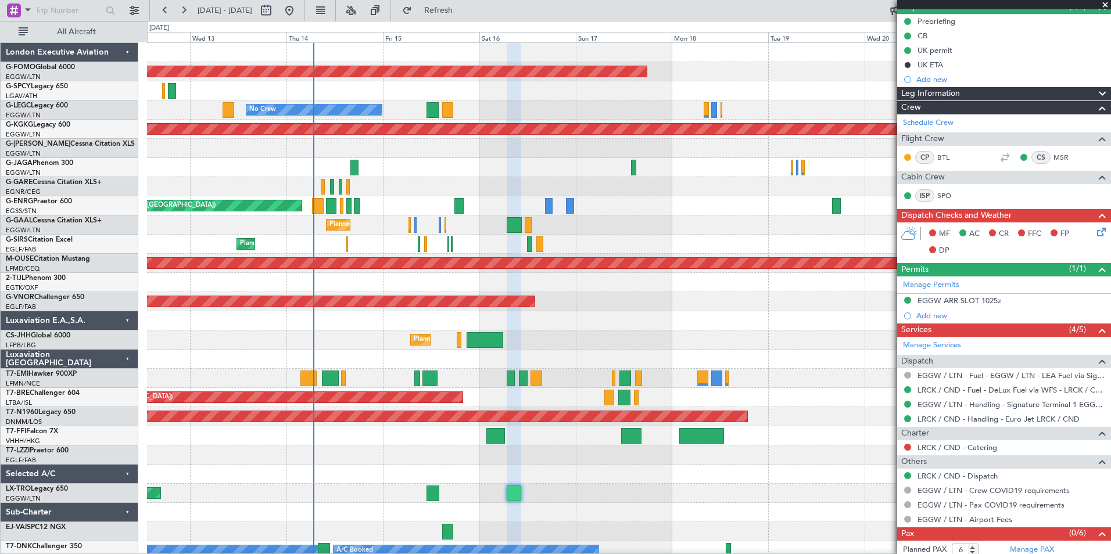
scroll to position [133, 0]
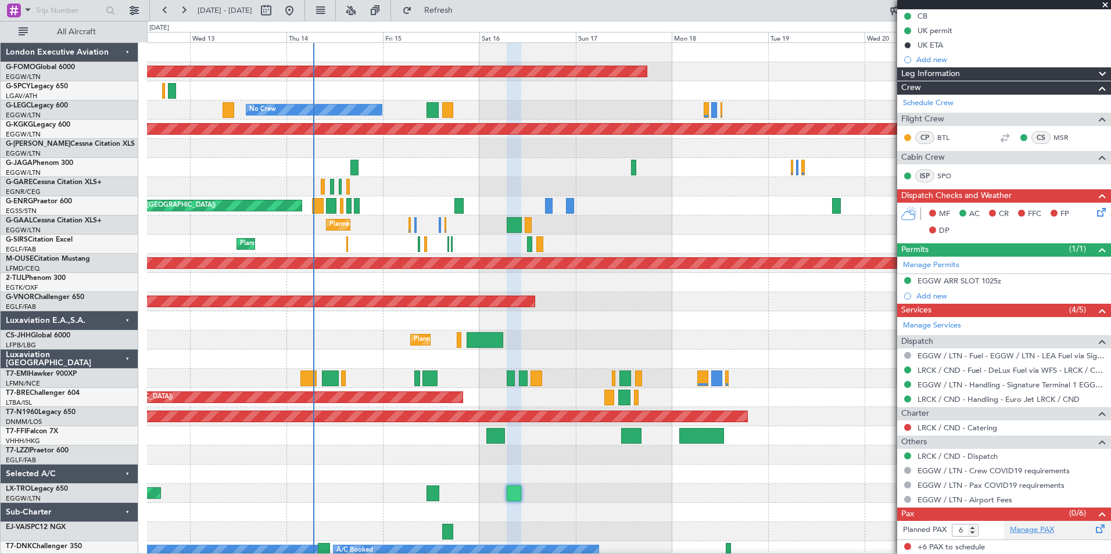
click at [1030, 525] on link "Manage PAX" at bounding box center [1032, 531] width 44 height 12
click at [981, 455] on link "LRCK / CND - Dispatch" at bounding box center [957, 456] width 80 height 10
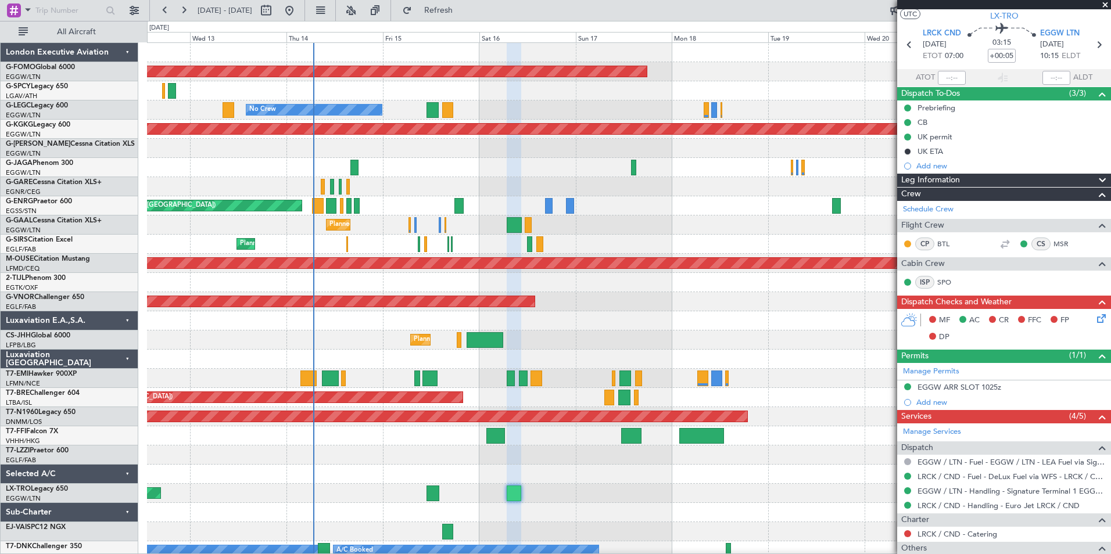
scroll to position [0, 0]
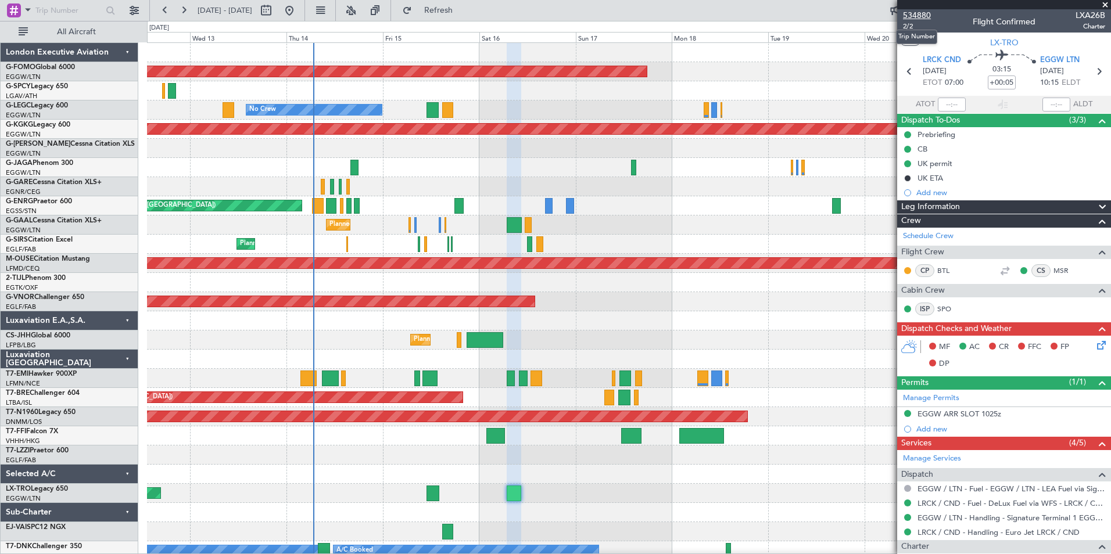
click at [922, 13] on span "534880" at bounding box center [917, 15] width 28 height 12
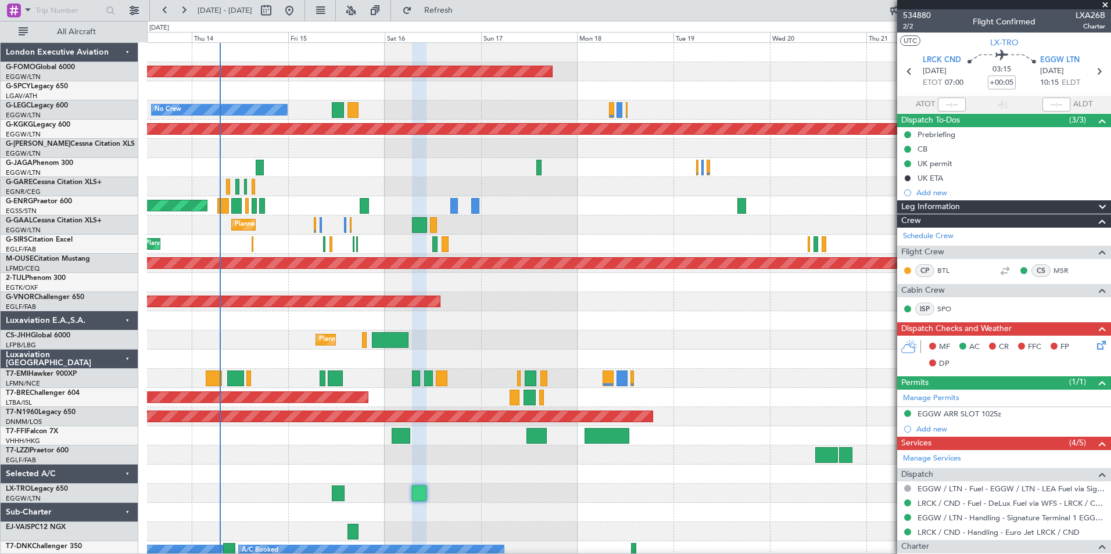
click at [295, 461] on div at bounding box center [628, 455] width 963 height 19
click at [179, 11] on button at bounding box center [183, 10] width 19 height 19
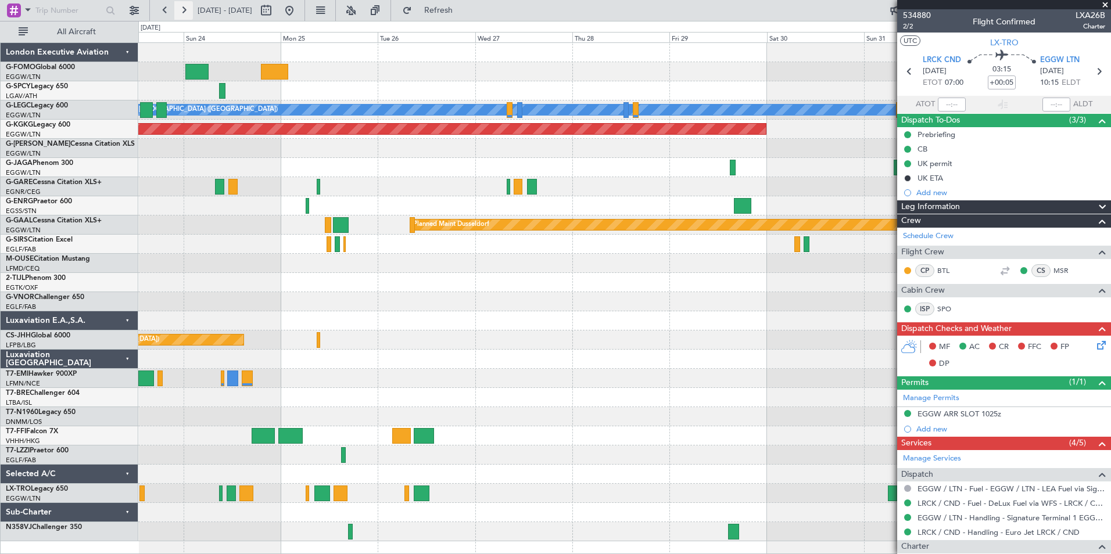
click at [179, 11] on button at bounding box center [183, 10] width 19 height 19
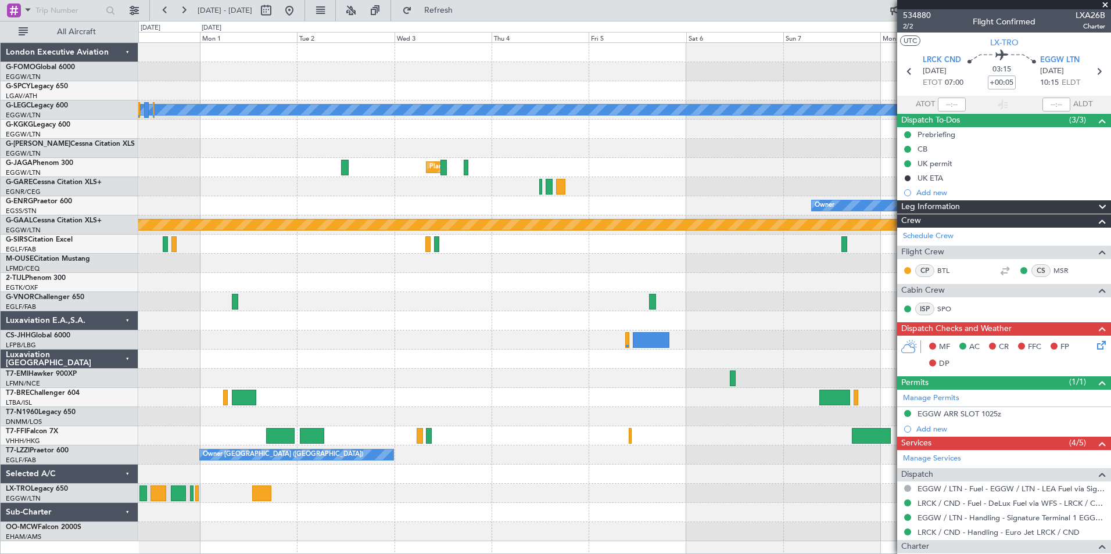
click at [472, 554] on html "02 Sep 2025 - 12 Sep 2025 Refresh Quick Links All Aircraft A/C Unavailable Lond…" at bounding box center [555, 277] width 1111 height 554
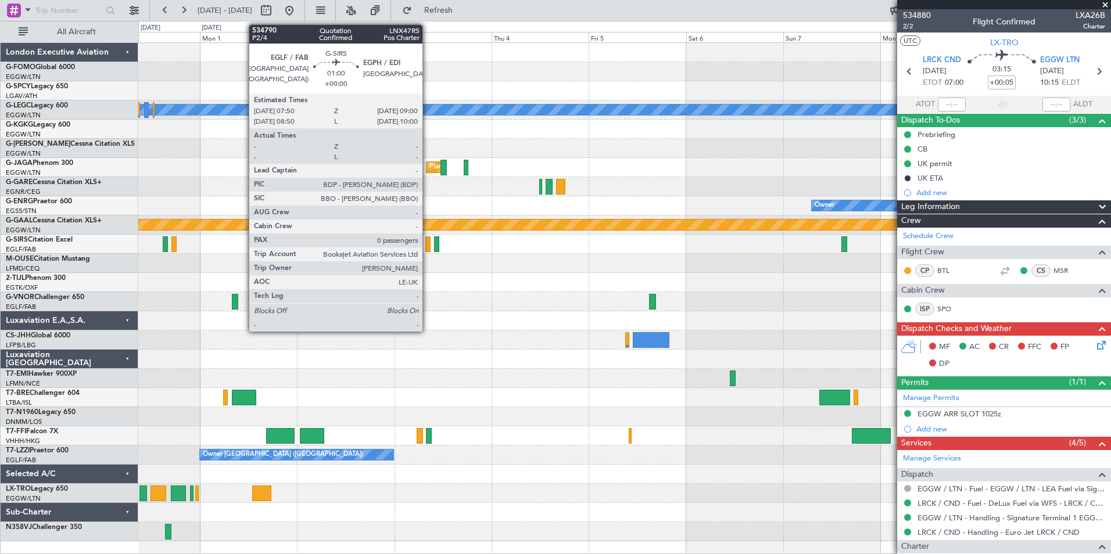
click at [428, 248] on div at bounding box center [427, 244] width 5 height 16
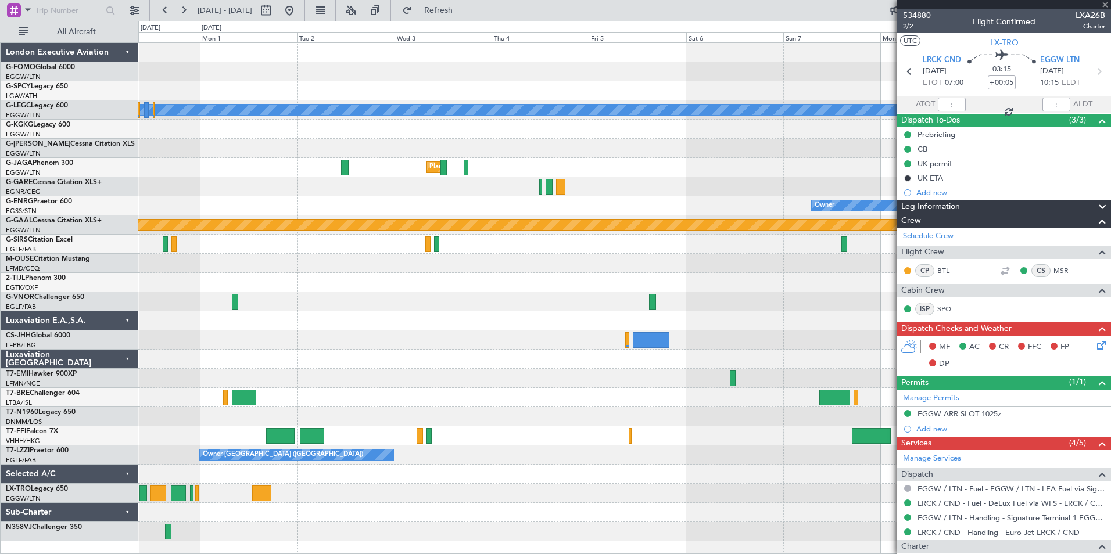
type input "0"
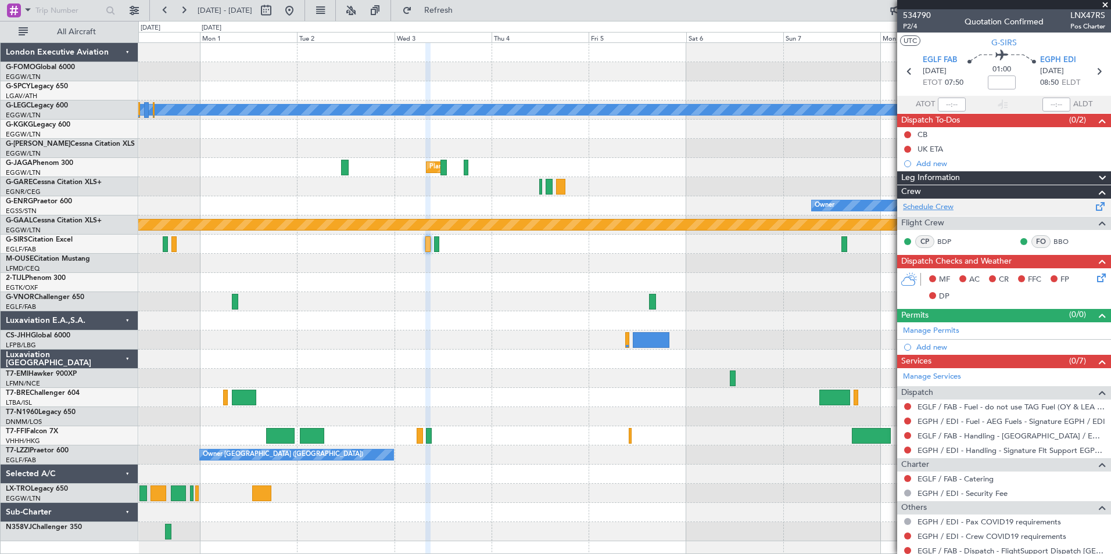
click at [940, 206] on link "Schedule Crew" at bounding box center [928, 208] width 51 height 12
click at [156, 12] on button at bounding box center [165, 10] width 19 height 19
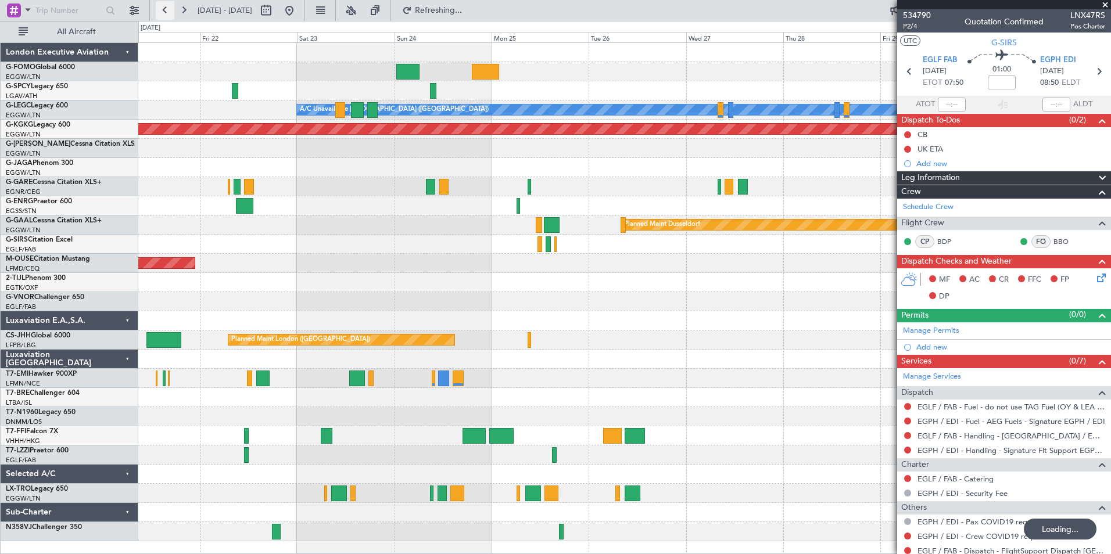
click at [156, 12] on button at bounding box center [165, 10] width 19 height 19
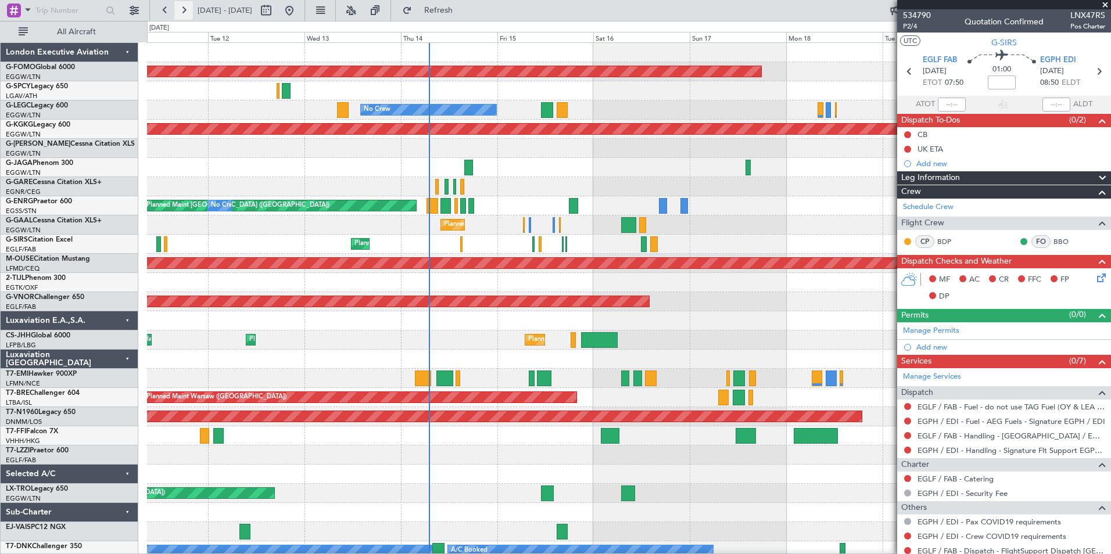
click at [185, 15] on button at bounding box center [183, 10] width 19 height 19
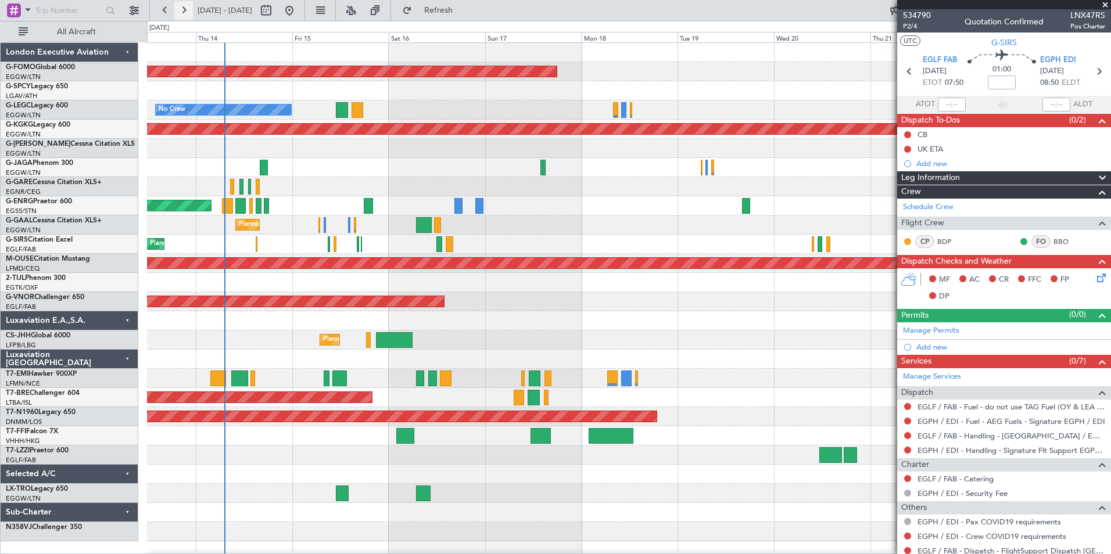
click at [185, 15] on button at bounding box center [183, 10] width 19 height 19
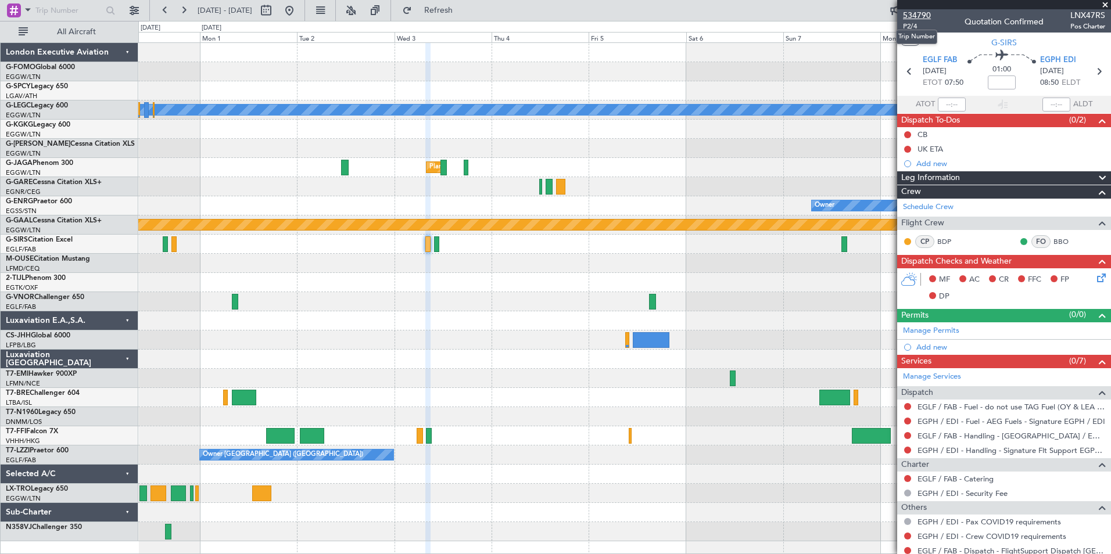
click at [914, 13] on span "534790" at bounding box center [917, 15] width 28 height 12
click at [169, 7] on button at bounding box center [165, 10] width 19 height 19
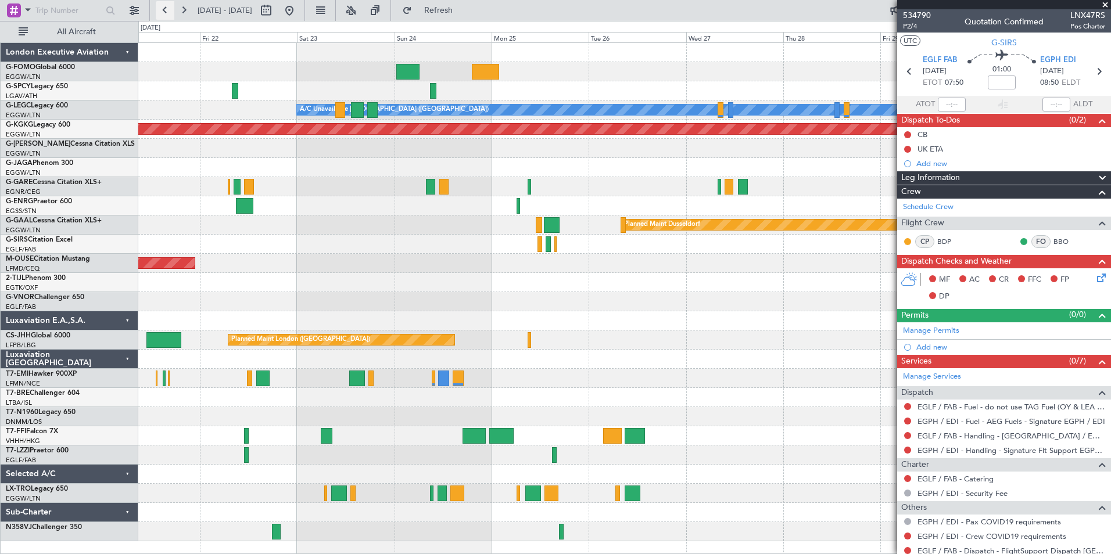
click at [169, 7] on button at bounding box center [165, 10] width 19 height 19
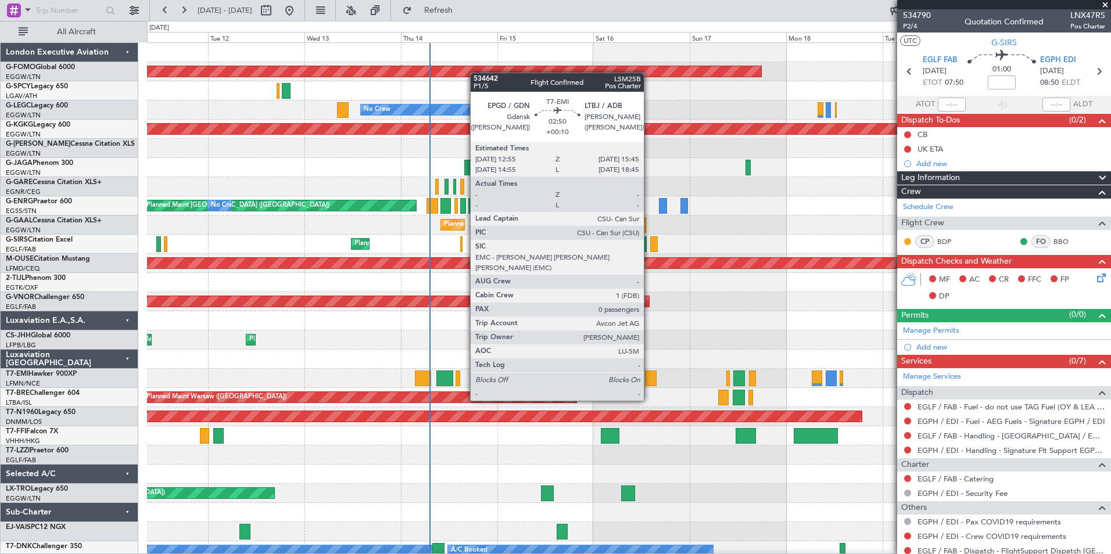
click at [649, 379] on div at bounding box center [651, 379] width 12 height 16
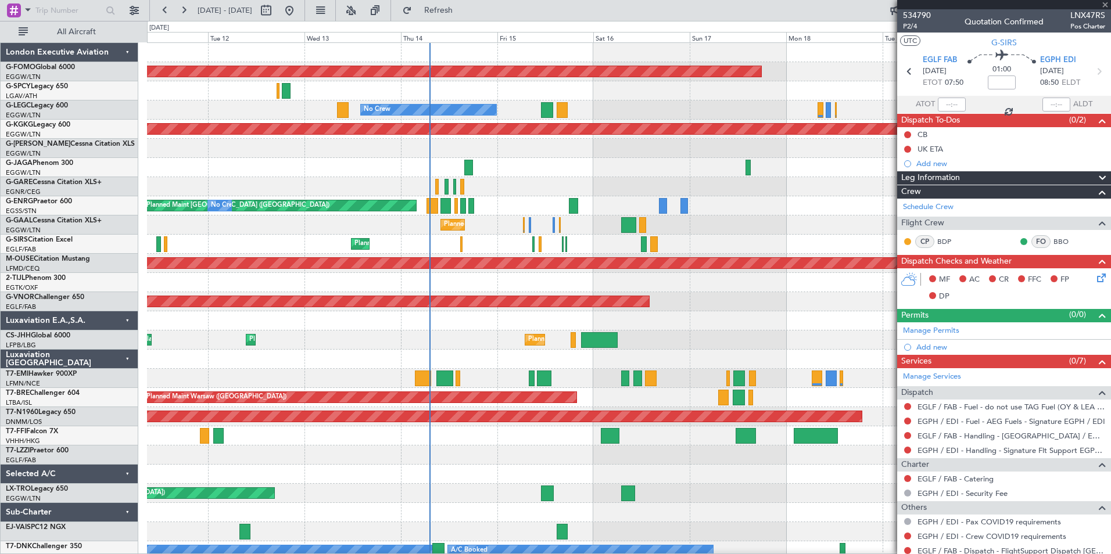
type input "+00:10"
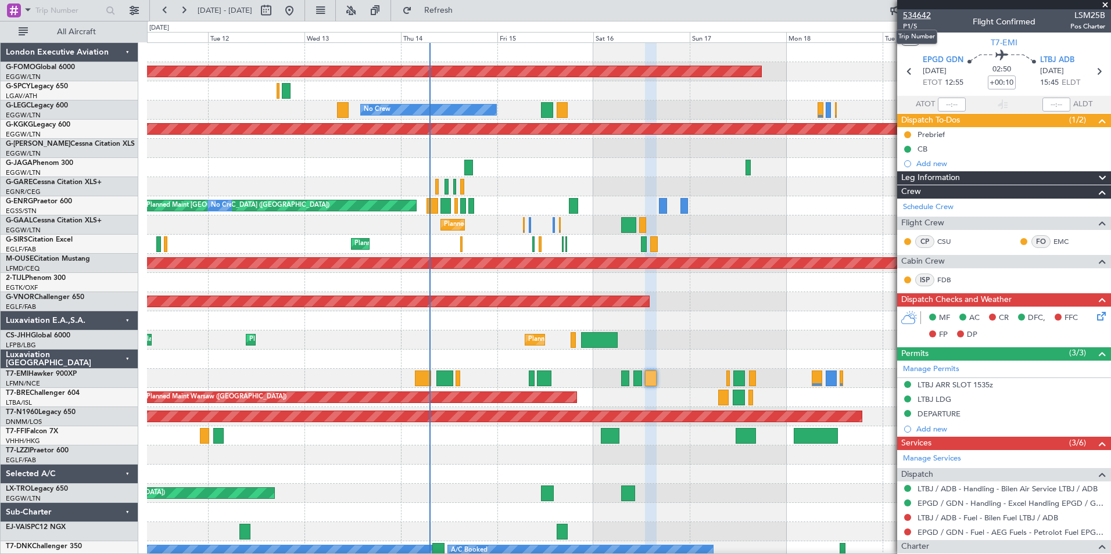
click at [922, 15] on span "534642" at bounding box center [917, 15] width 28 height 12
click at [920, 17] on span "534642" at bounding box center [917, 15] width 28 height 12
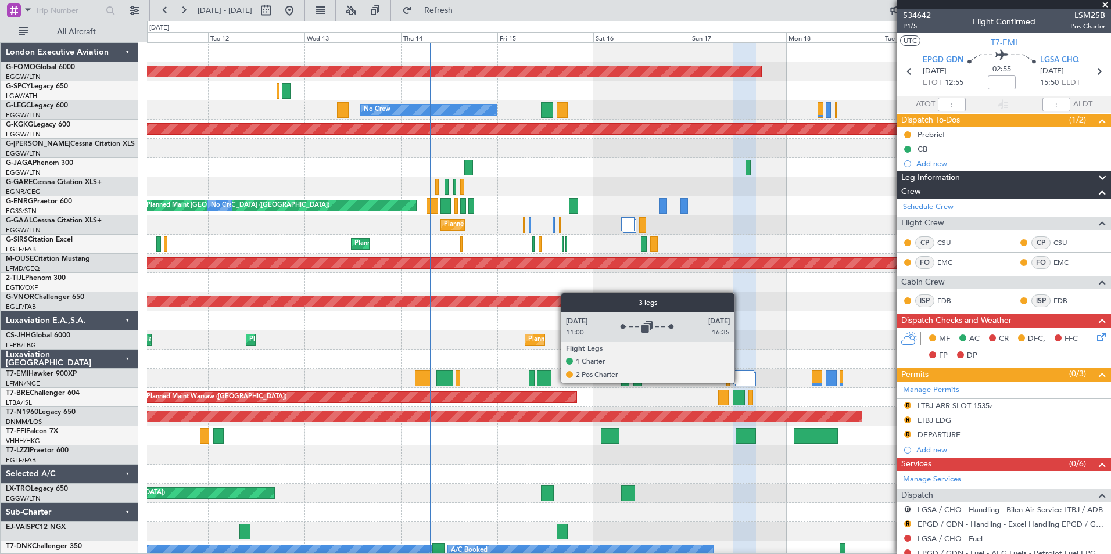
click at [739, 382] on div at bounding box center [743, 378] width 21 height 14
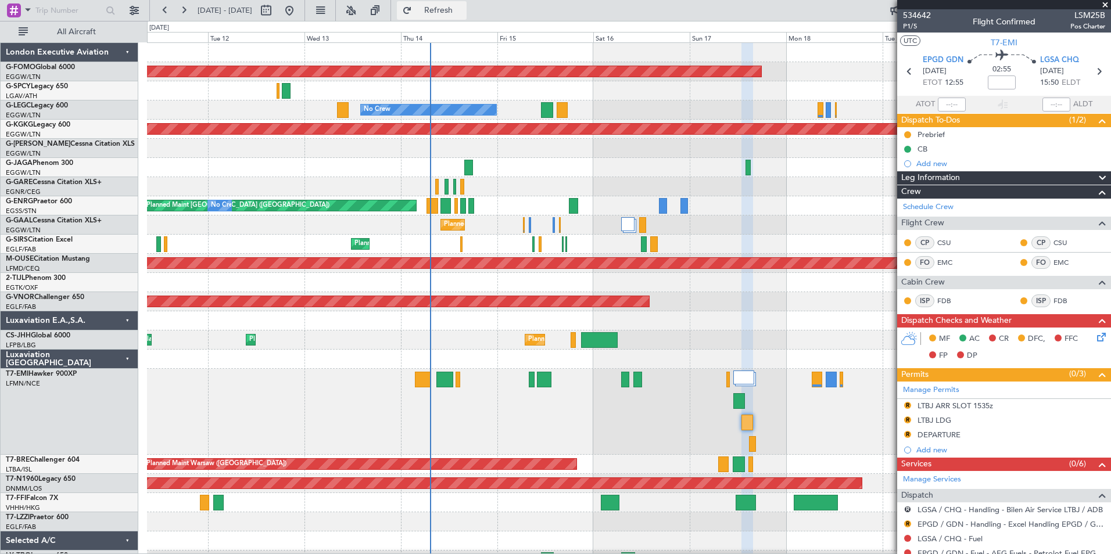
click at [466, 19] on button "Refresh" at bounding box center [432, 10] width 70 height 19
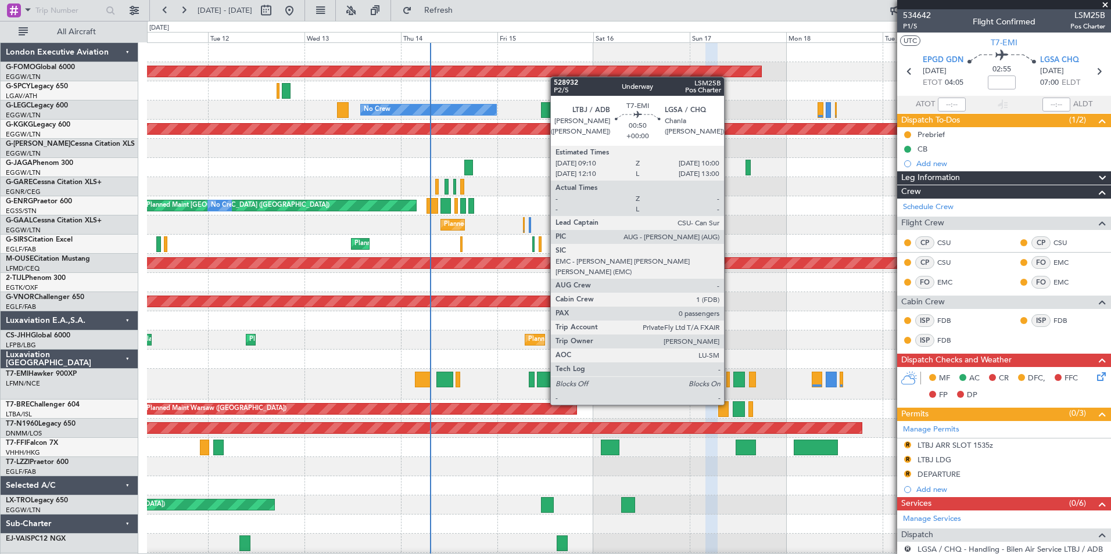
click at [729, 383] on div at bounding box center [727, 380] width 3 height 16
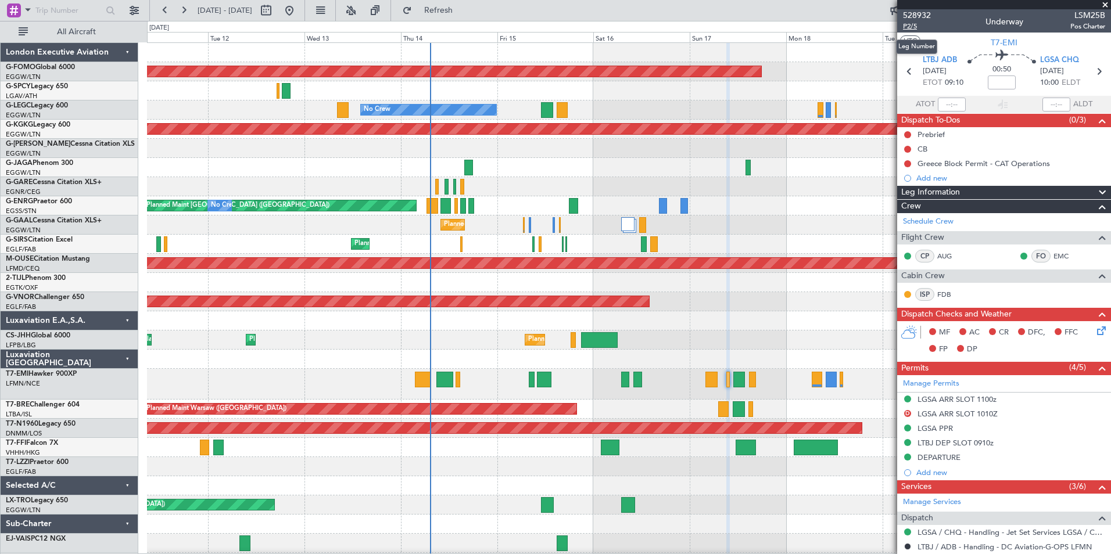
click at [907, 28] on span "P2/5" at bounding box center [917, 26] width 28 height 10
click at [466, 16] on button "Refresh" at bounding box center [432, 10] width 70 height 19
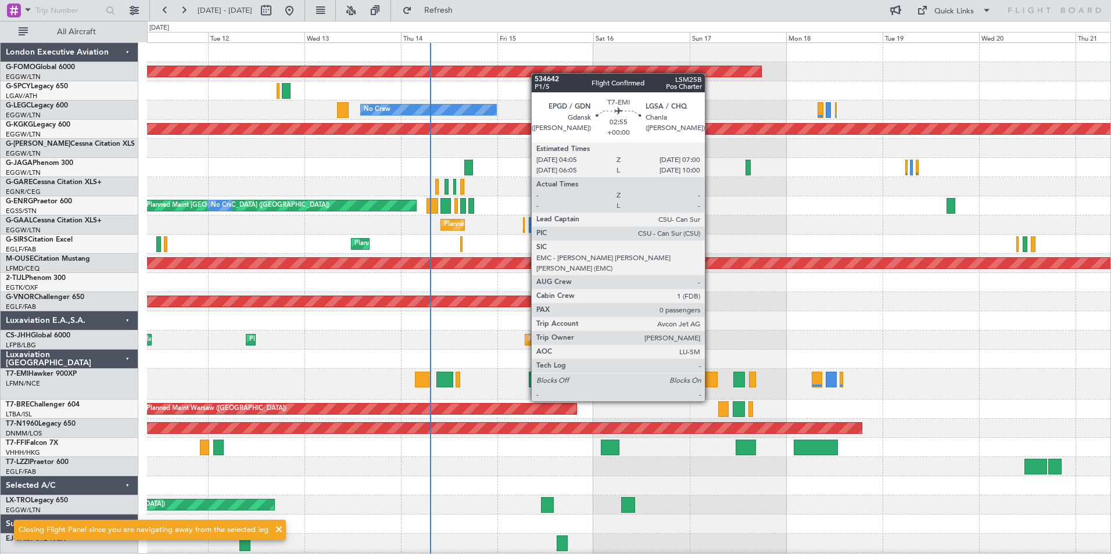
click at [710, 379] on div at bounding box center [711, 380] width 12 height 16
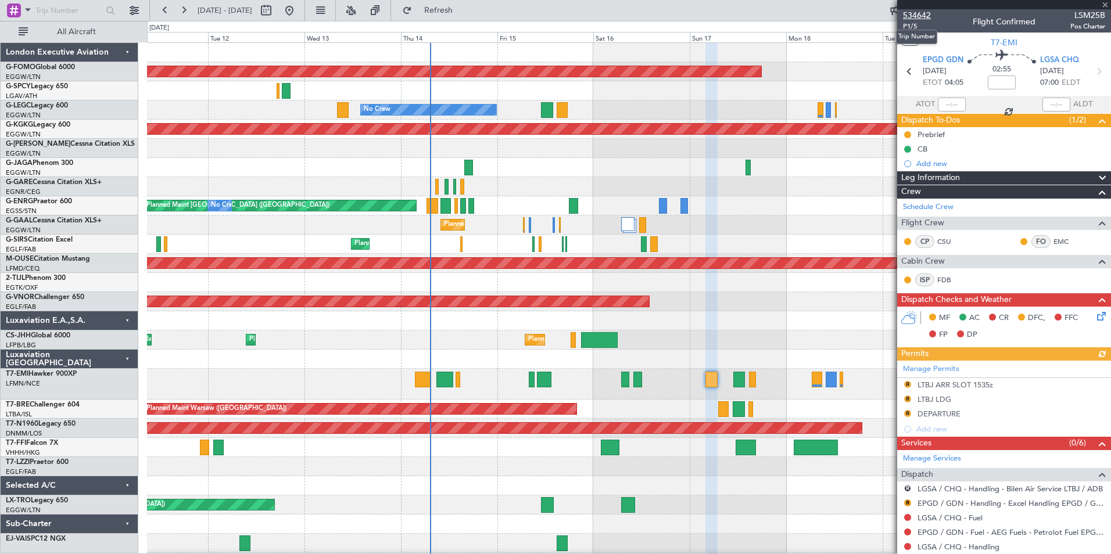
click at [909, 14] on span "534642" at bounding box center [917, 15] width 28 height 12
click at [463, 6] on span "Refresh" at bounding box center [438, 10] width 49 height 8
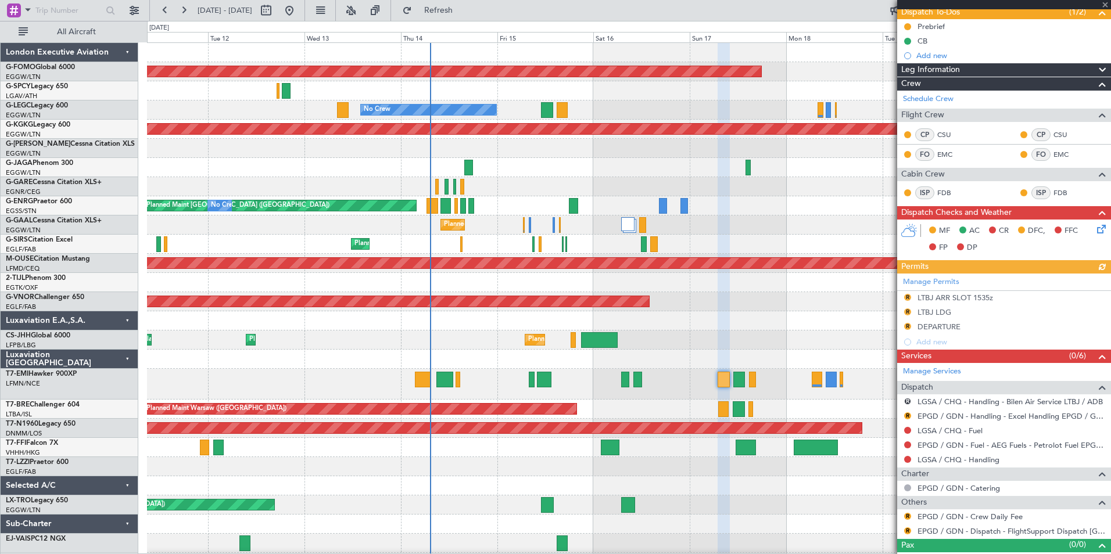
scroll to position [125, 0]
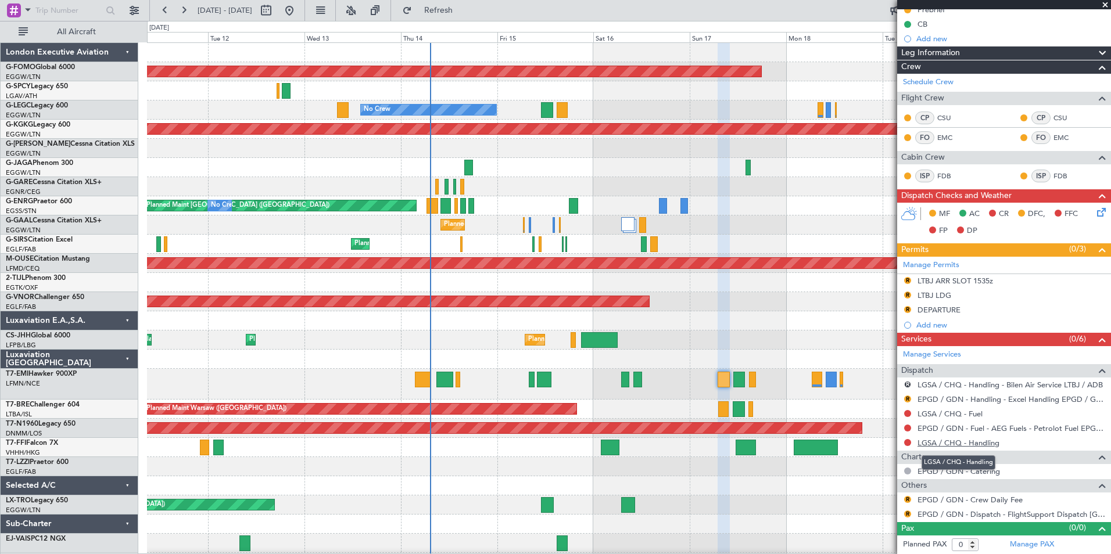
click at [992, 441] on link "LGSA / CHQ - Handling" at bounding box center [958, 443] width 82 height 10
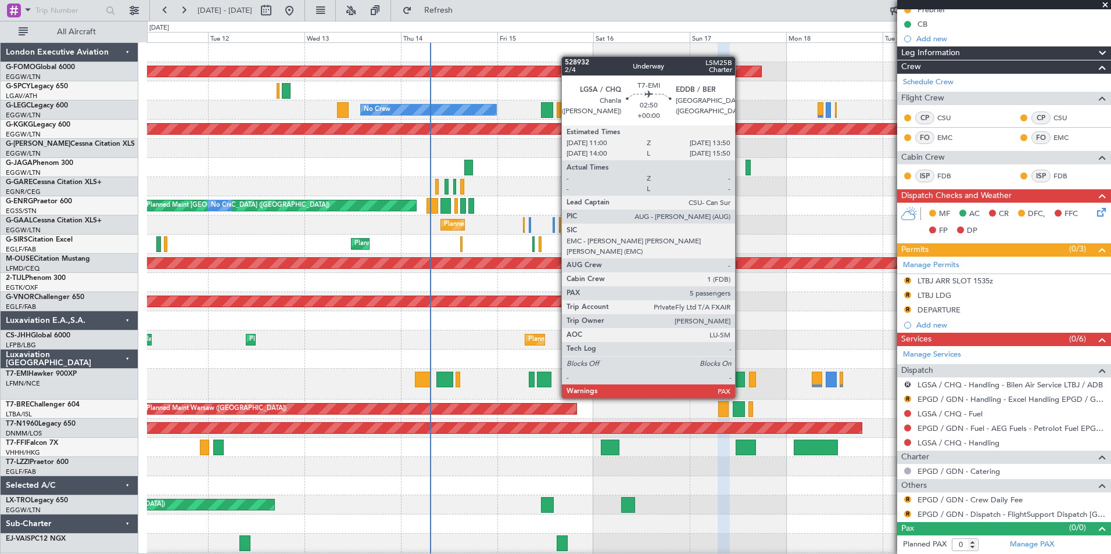
click at [740, 376] on div at bounding box center [739, 380] width 12 height 16
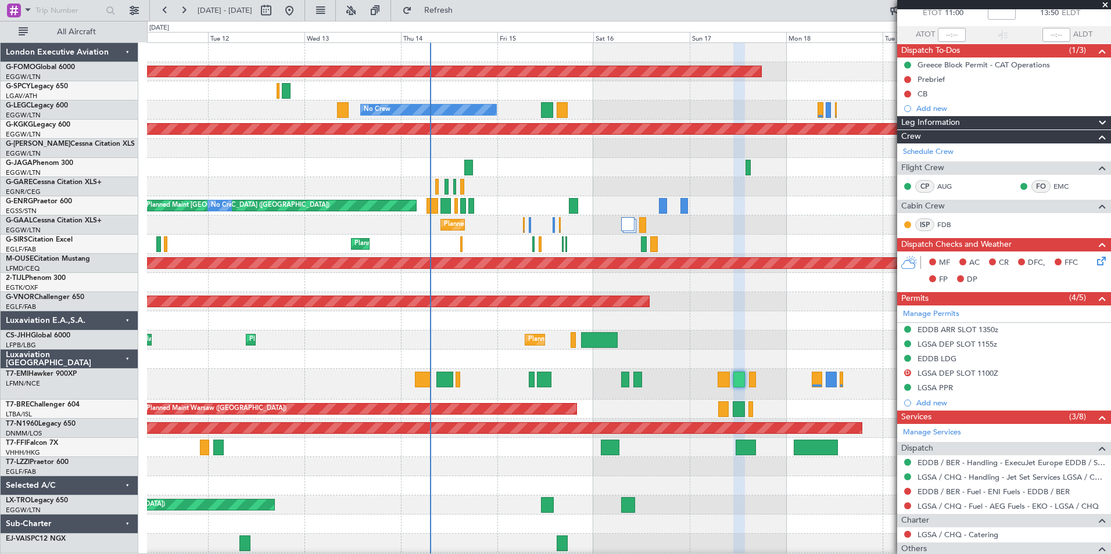
scroll to position [100, 0]
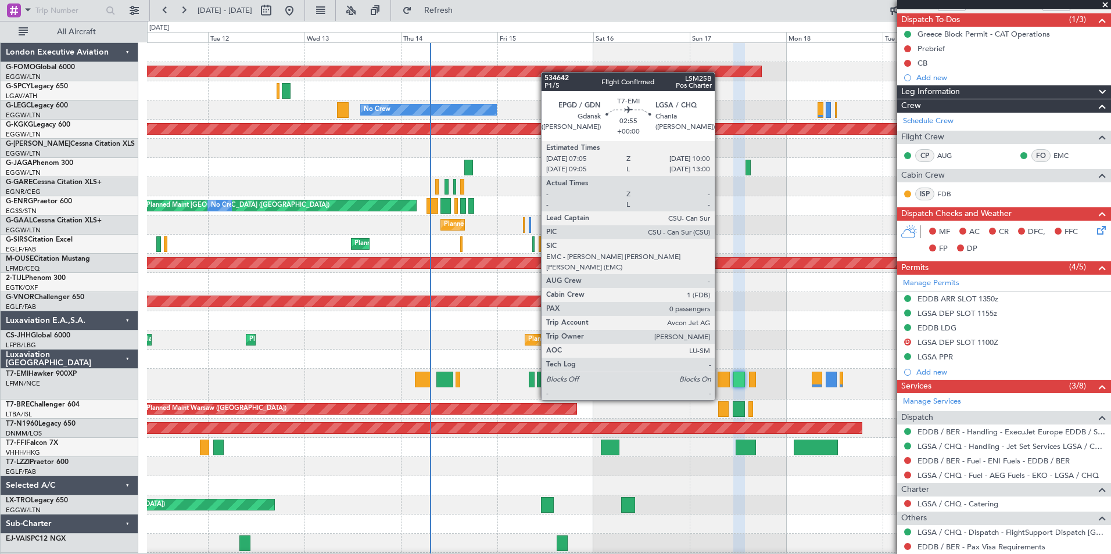
click at [720, 378] on div at bounding box center [723, 380] width 12 height 16
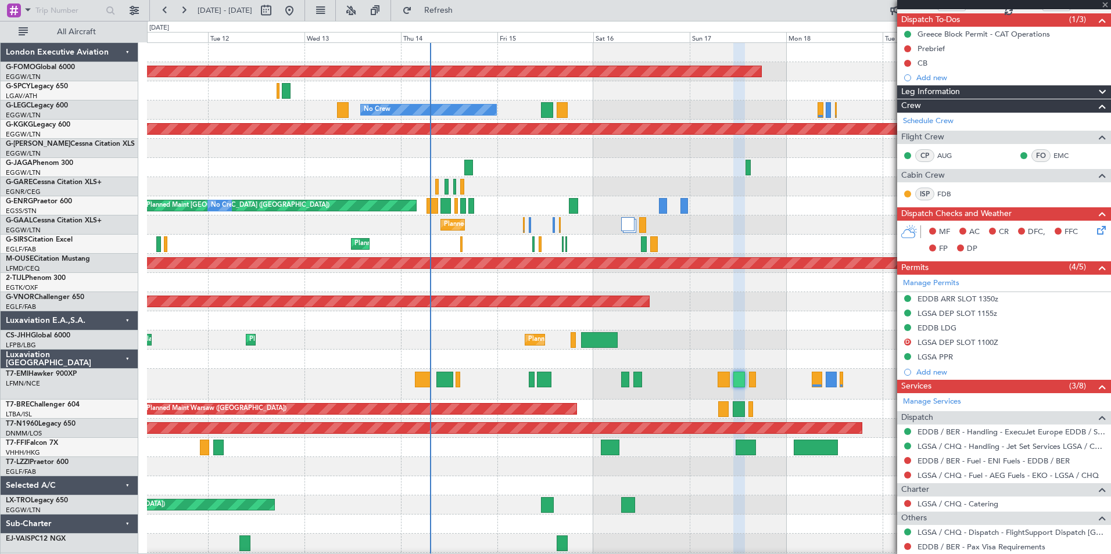
type input "0"
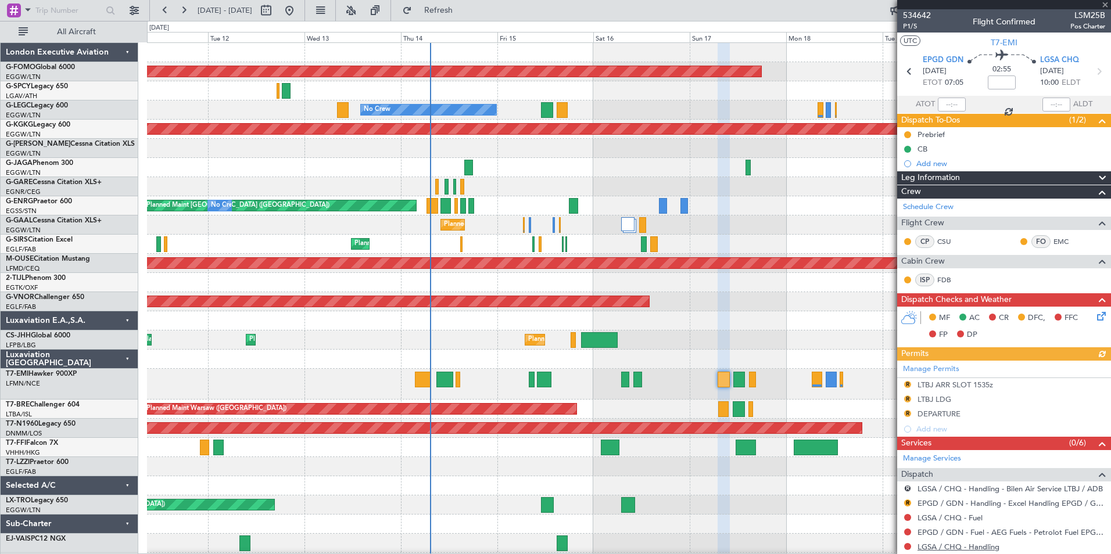
click at [991, 545] on link "LGSA / CHQ - Handling" at bounding box center [958, 547] width 82 height 10
click at [466, 19] on button "Refresh" at bounding box center [432, 10] width 70 height 19
click at [972, 519] on mat-tooltip-component "EPGD / GDN - Fuel - AEG Fuels - Petrolot Fuel EPGD / GDN" at bounding box center [1005, 511] width 198 height 31
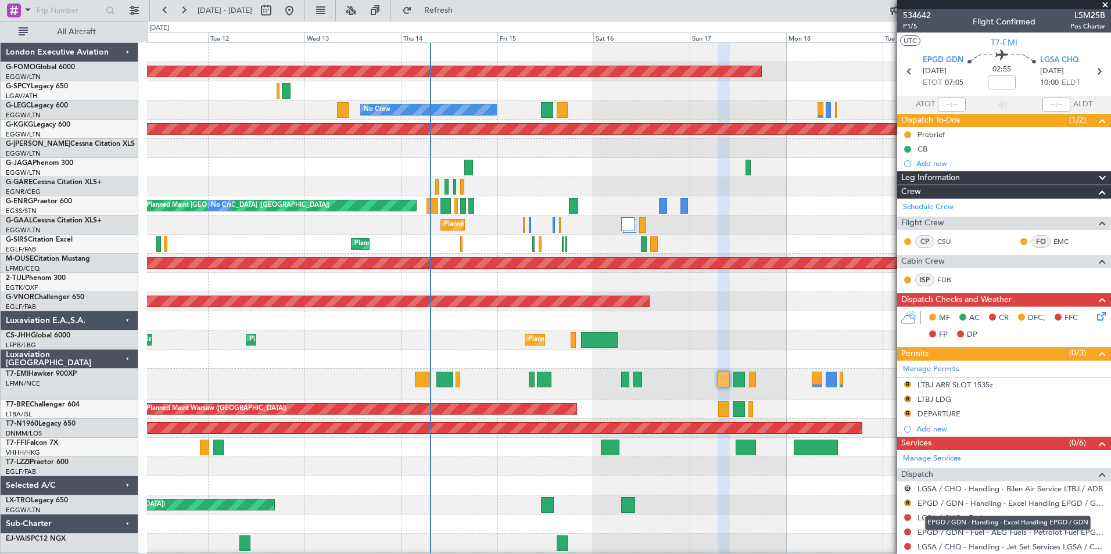
click at [929, 519] on div "EPGD / GDN - Handling - Excel Handling EPGD / GDN" at bounding box center [1008, 523] width 166 height 15
click at [964, 519] on div "LGSA / CHQ - Handling - Jet Set Services LGSA / CHQ" at bounding box center [1006, 526] width 163 height 15
click at [931, 518] on mat-tooltip-component "LGSA / CHQ - Handling - Bilen Air Service LTBJ / ADB" at bounding box center [1006, 508] width 177 height 31
click at [982, 527] on link "EPGD / GDN - Fuel - AEG Fuels - Petrolot Fuel EPGD / GDN" at bounding box center [1011, 532] width 188 height 10
click at [978, 520] on link "LGSA / CHQ - Fuel" at bounding box center [949, 518] width 65 height 10
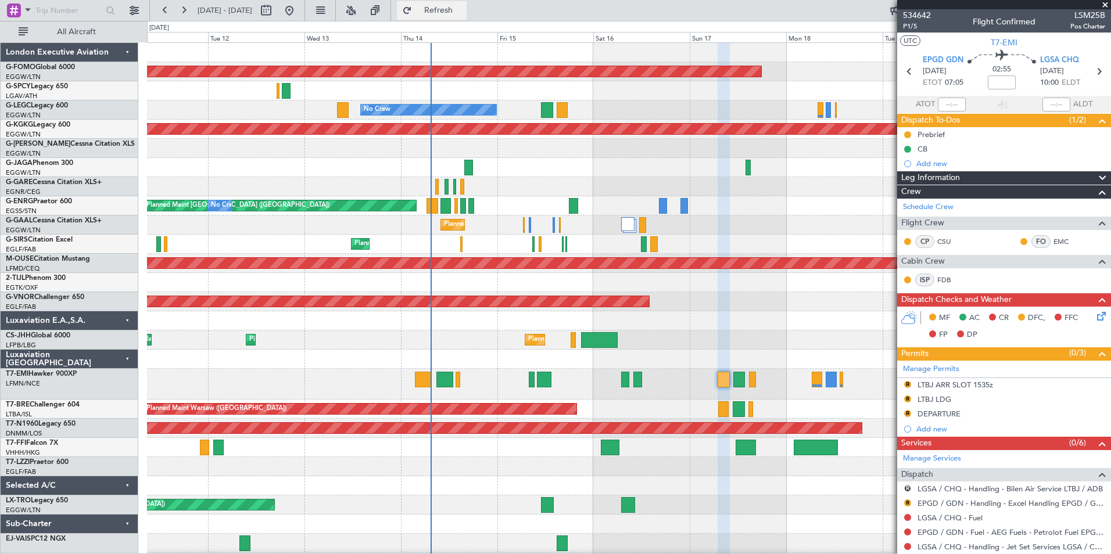
click at [463, 9] on span "Refresh" at bounding box center [438, 10] width 49 height 8
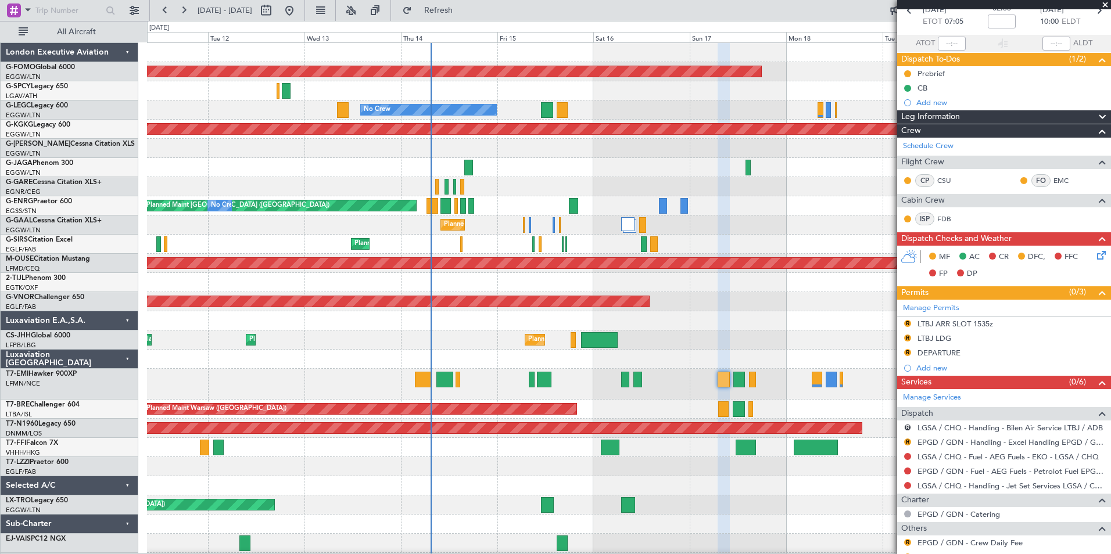
scroll to position [104, 0]
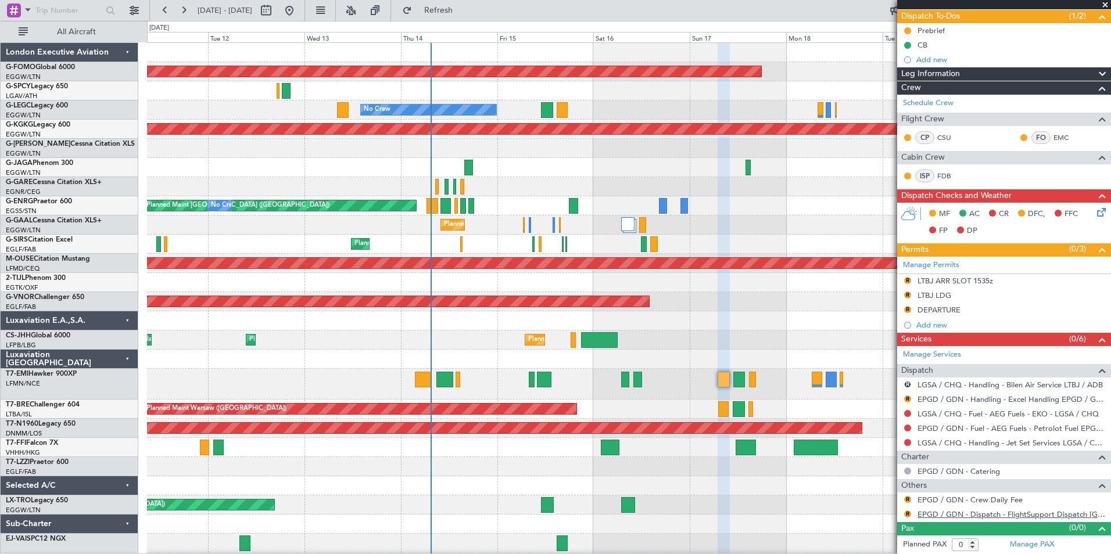
click at [1063, 511] on link "EPGD / GDN - Dispatch - FlightSupport Dispatch [GEOGRAPHIC_DATA]" at bounding box center [1011, 514] width 188 height 10
click at [182, 11] on button at bounding box center [183, 10] width 19 height 19
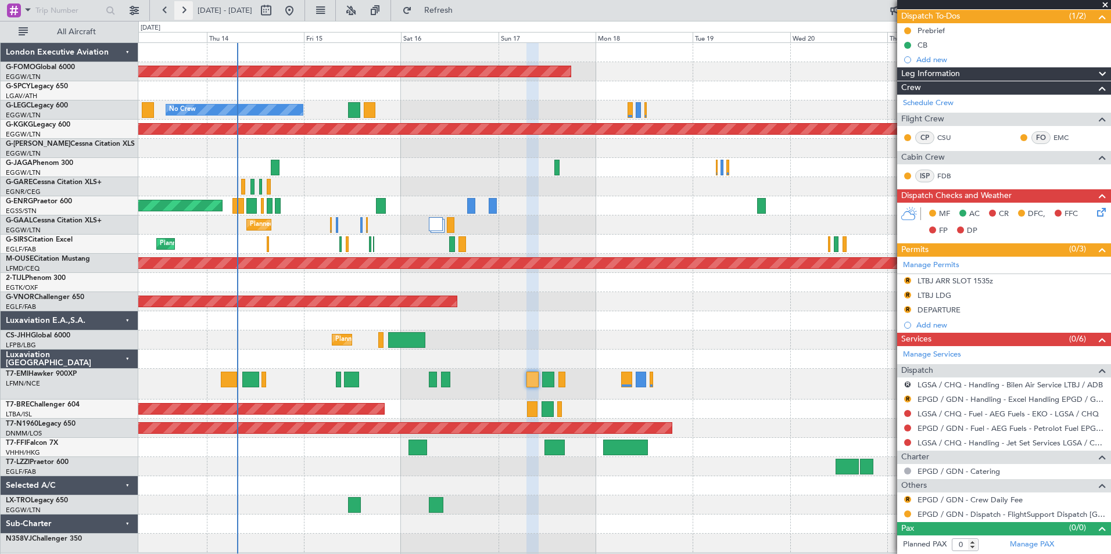
click at [182, 11] on button at bounding box center [183, 10] width 19 height 19
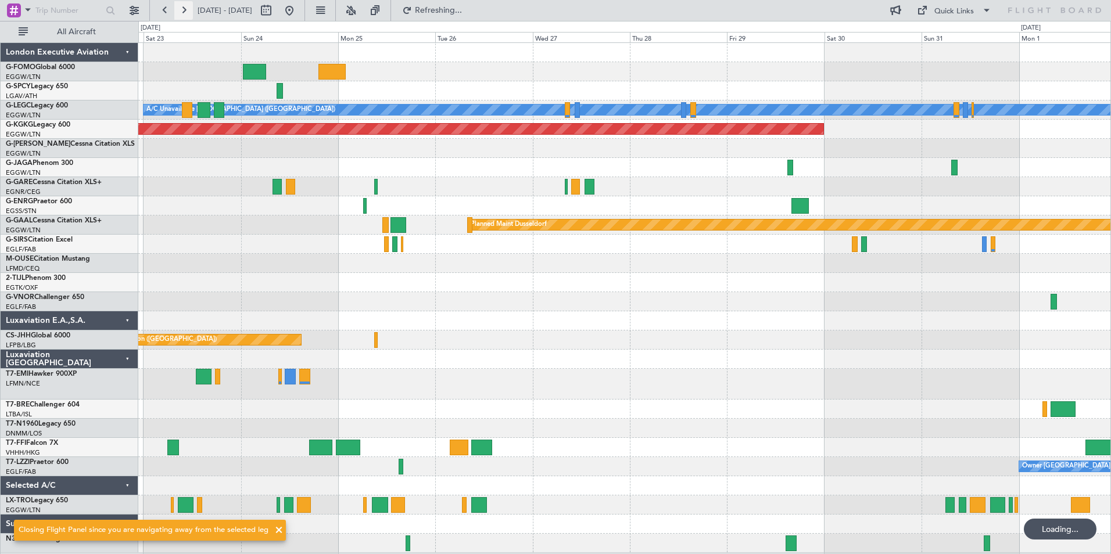
scroll to position [0, 0]
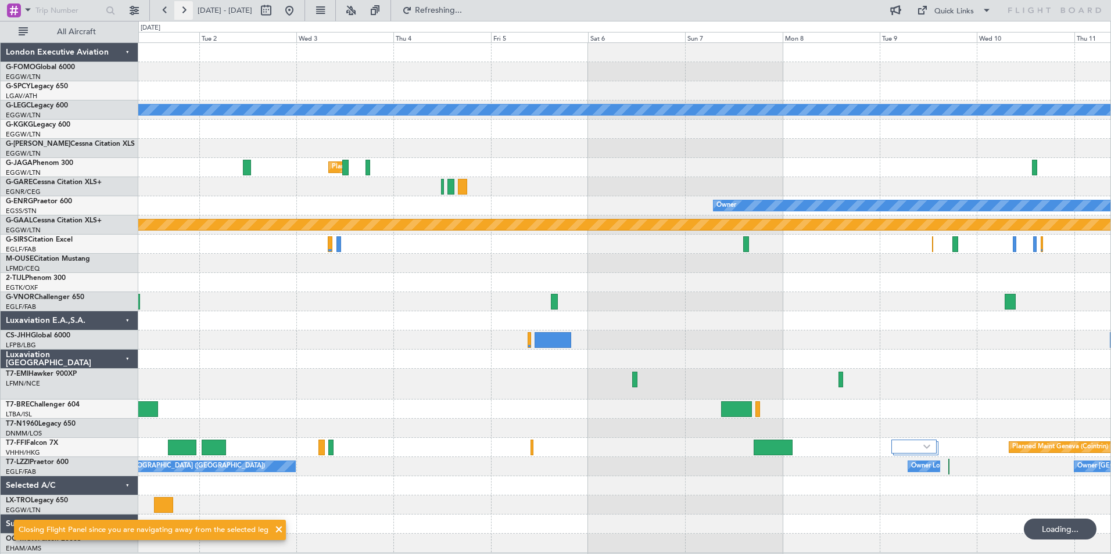
click at [182, 11] on button at bounding box center [183, 10] width 19 height 19
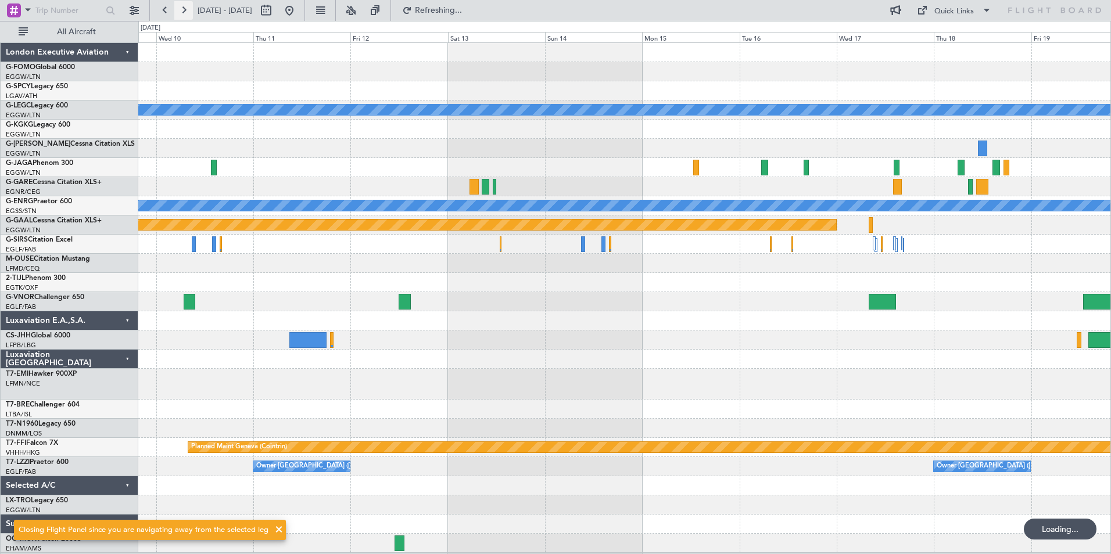
click at [182, 11] on button at bounding box center [183, 10] width 19 height 19
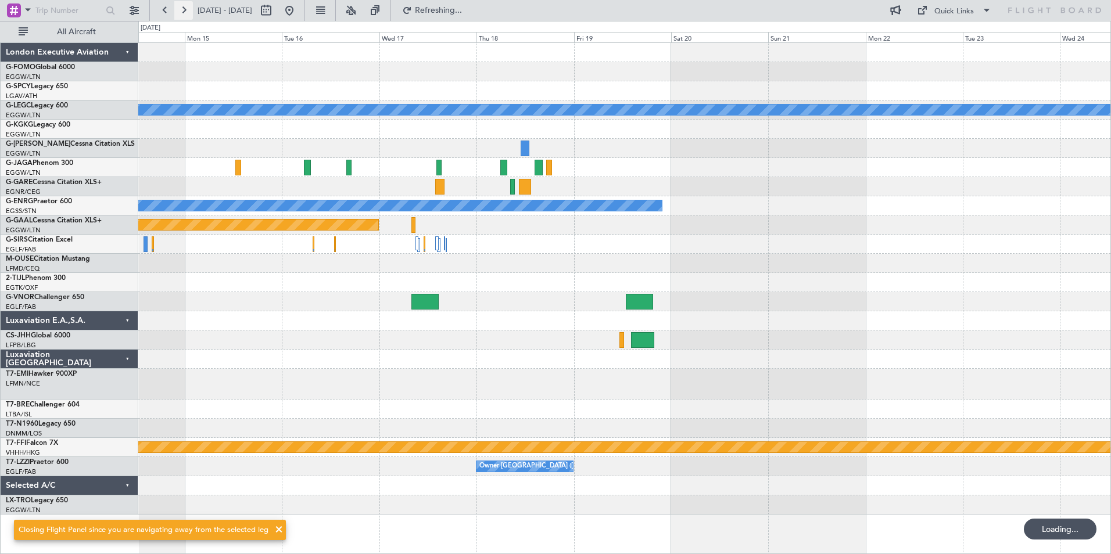
click at [182, 11] on button at bounding box center [183, 10] width 19 height 19
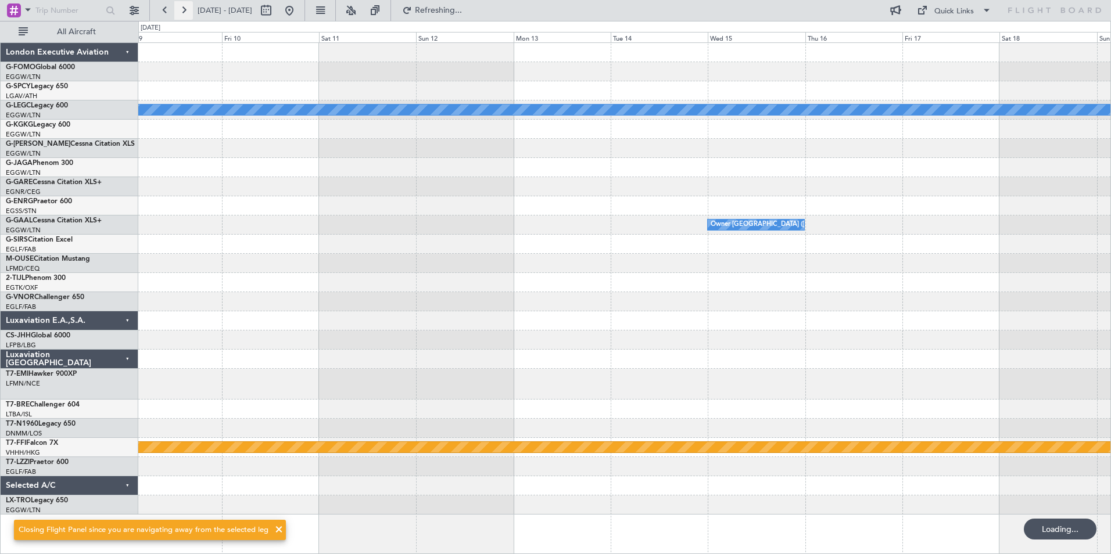
click at [182, 11] on button at bounding box center [183, 10] width 19 height 19
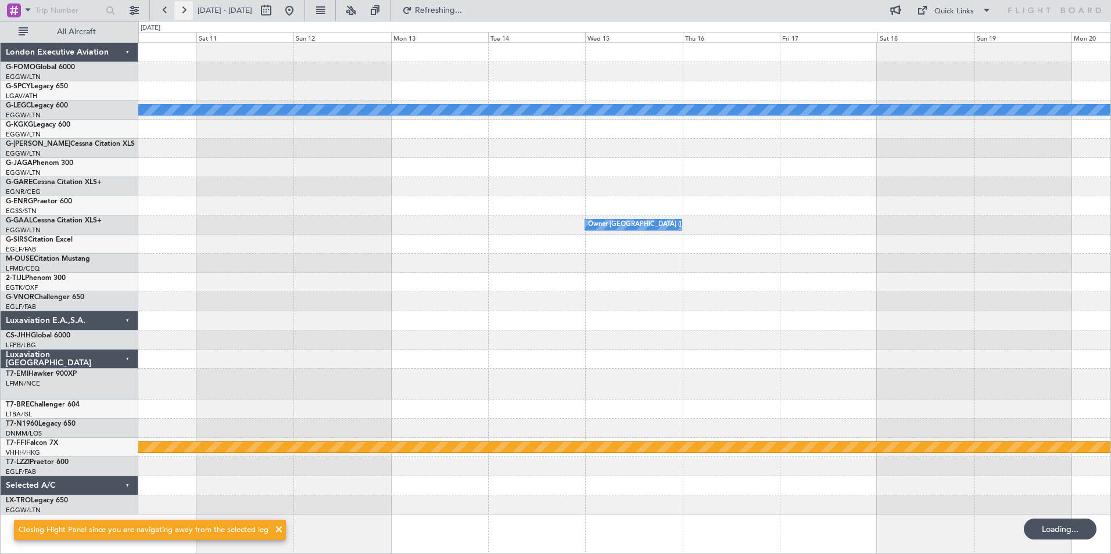
click at [182, 11] on button at bounding box center [183, 10] width 19 height 19
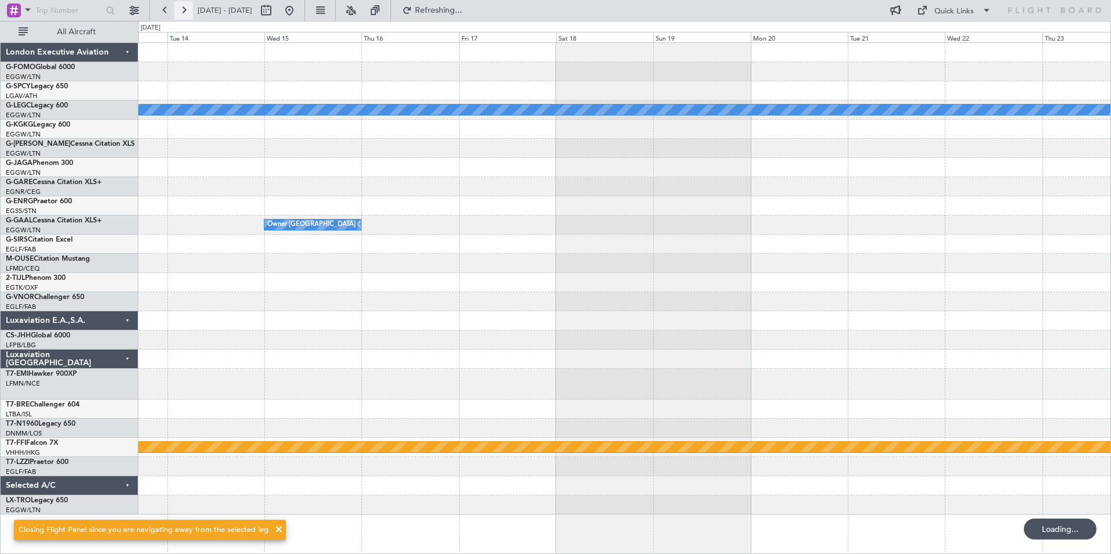
click at [182, 11] on button at bounding box center [183, 10] width 19 height 19
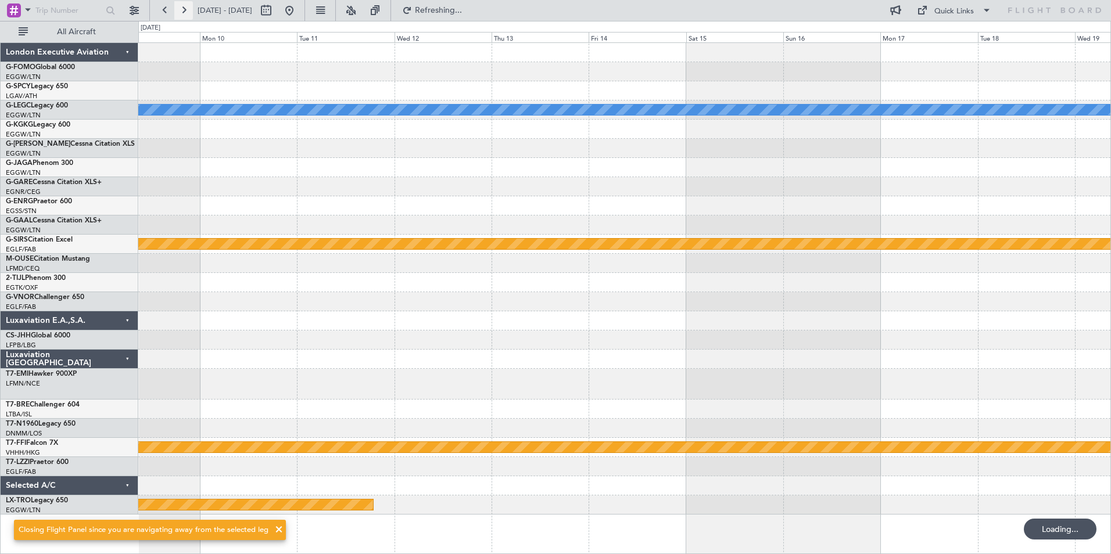
click at [182, 11] on button at bounding box center [183, 10] width 19 height 19
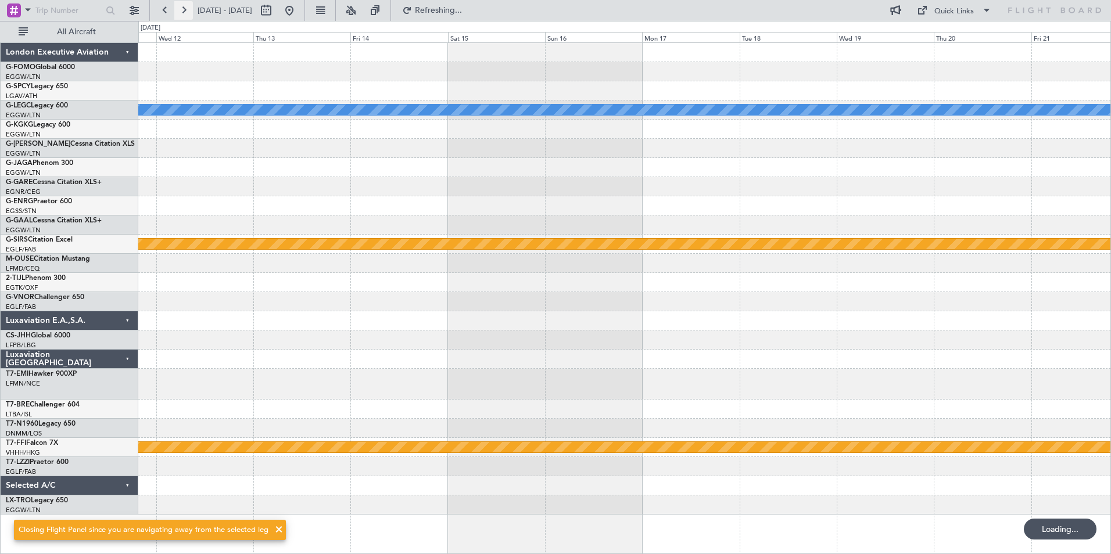
click at [182, 11] on button at bounding box center [183, 10] width 19 height 19
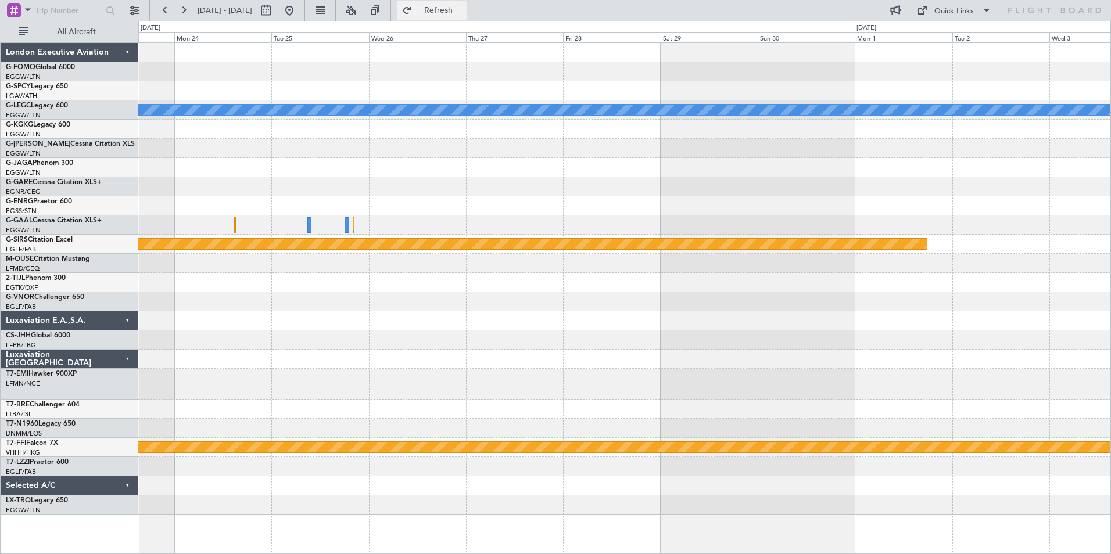
click at [466, 2] on button "Refresh" at bounding box center [432, 10] width 70 height 19
drag, startPoint x: 474, startPoint y: 2, endPoint x: 699, endPoint y: 58, distance: 232.2
click at [699, 58] on fb-flight-board "23 Nov 2025 - 03 Dec 2025 Refresh Quick Links All Aircraft A/C Unavailable Lond…" at bounding box center [555, 281] width 1111 height 545
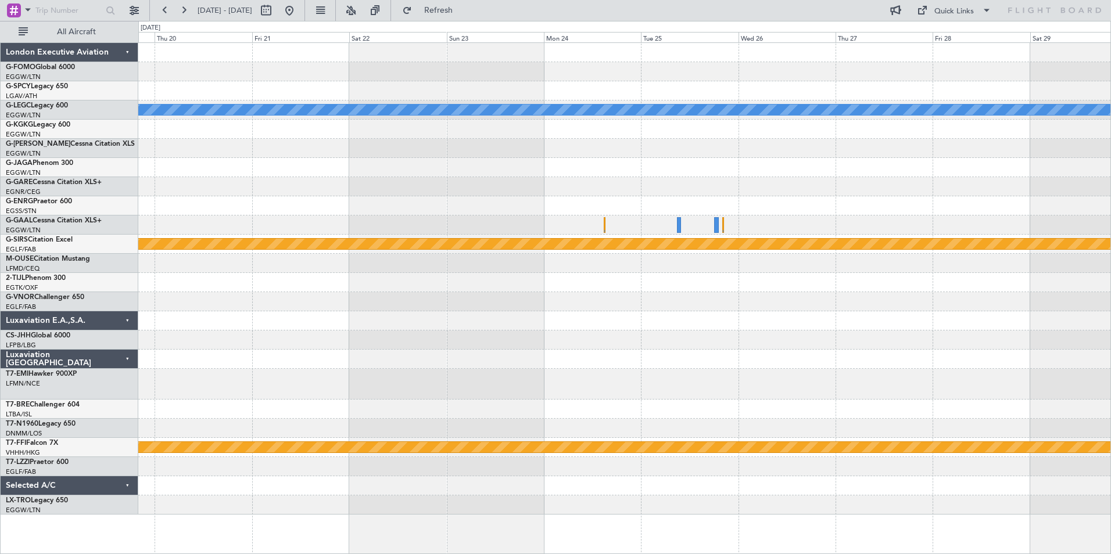
click at [896, 225] on div at bounding box center [624, 225] width 972 height 19
click at [183, 15] on button at bounding box center [183, 10] width 19 height 19
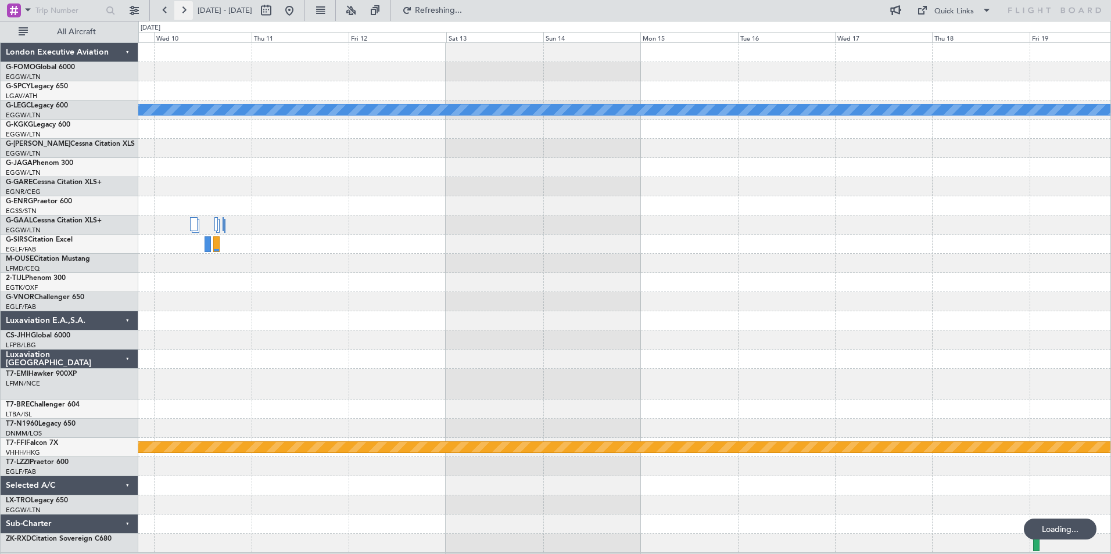
click at [183, 15] on button at bounding box center [183, 10] width 19 height 19
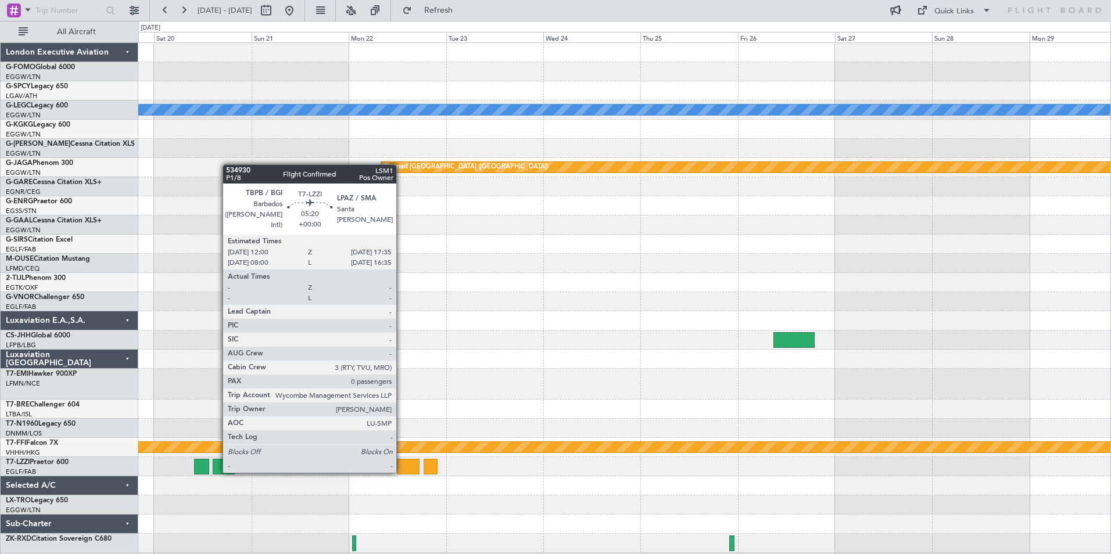
click at [401, 472] on div at bounding box center [408, 467] width 23 height 16
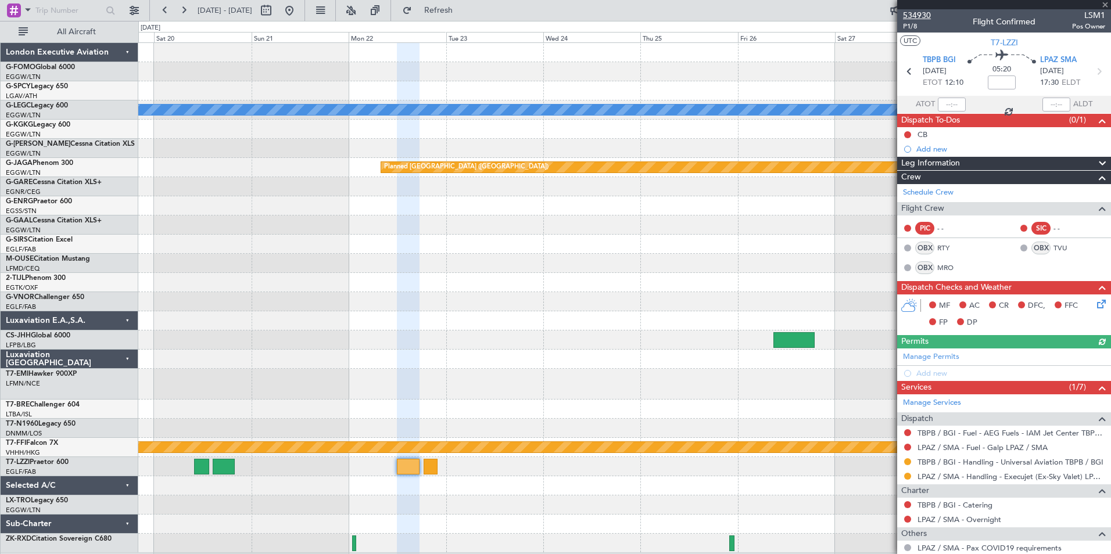
click at [918, 11] on span "534930" at bounding box center [917, 15] width 28 height 12
click at [463, 7] on span "Refresh" at bounding box center [438, 10] width 49 height 8
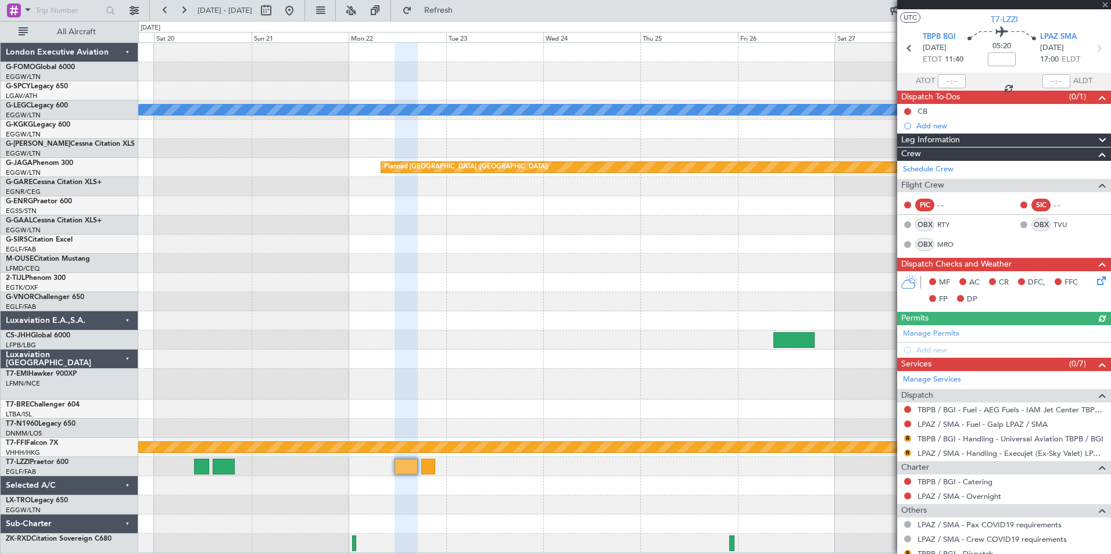
scroll to position [63, 0]
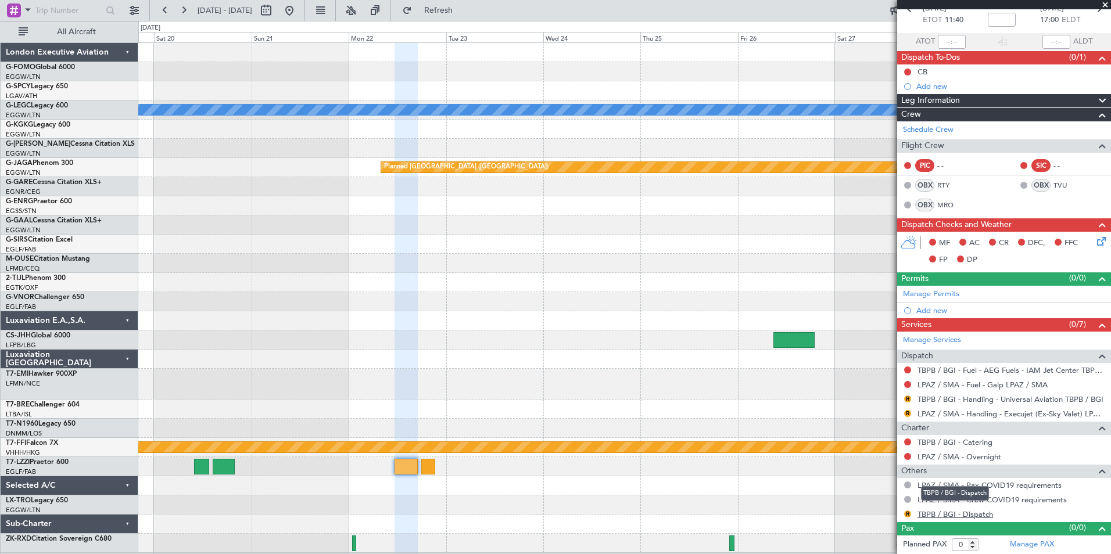
click at [975, 512] on link "TBPB / BGI - Dispatch" at bounding box center [955, 514] width 76 height 10
click at [166, 10] on button at bounding box center [165, 10] width 19 height 19
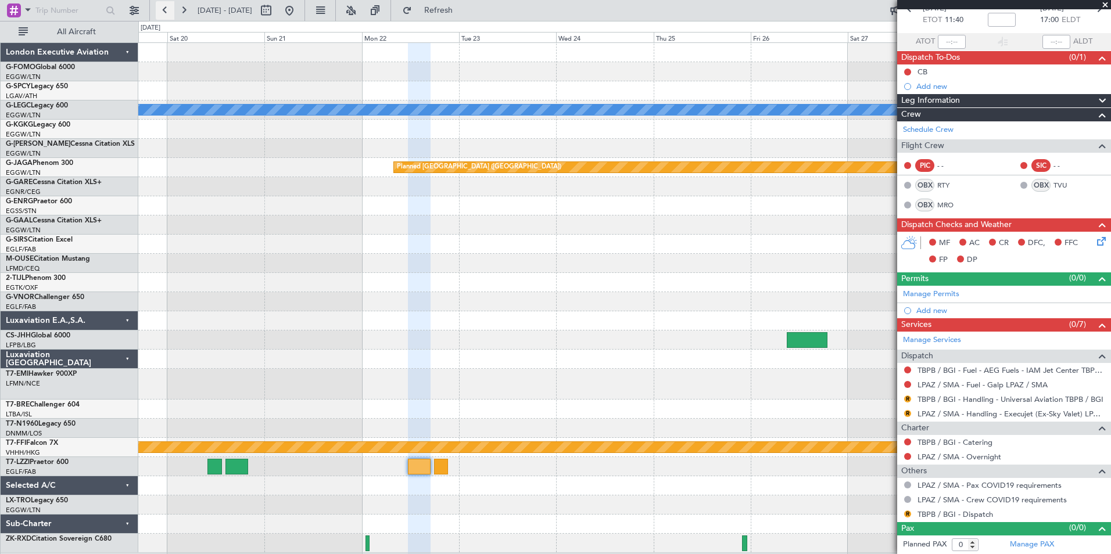
click at [166, 10] on button at bounding box center [165, 10] width 19 height 19
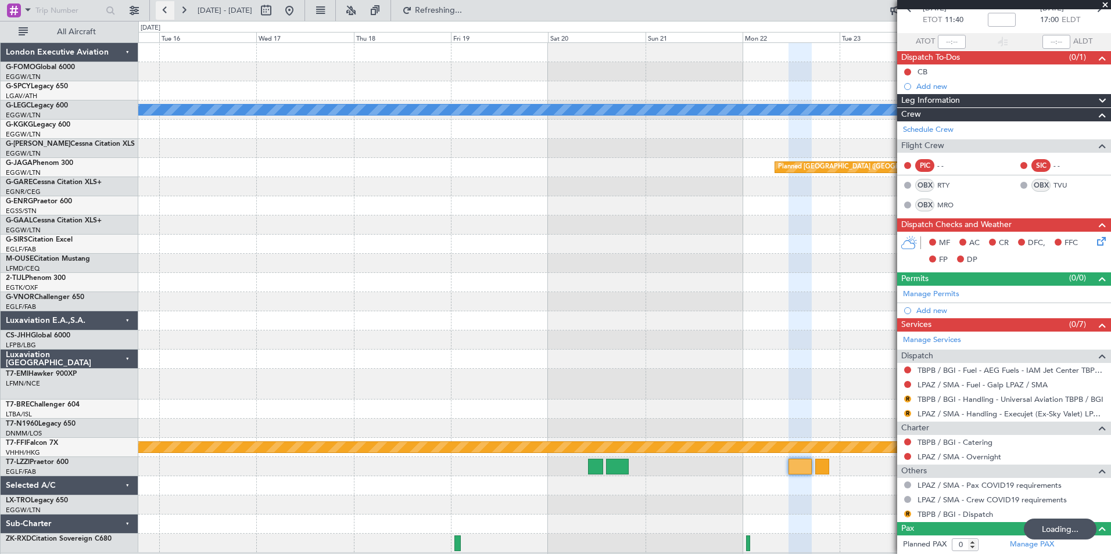
click at [166, 10] on button at bounding box center [165, 10] width 19 height 19
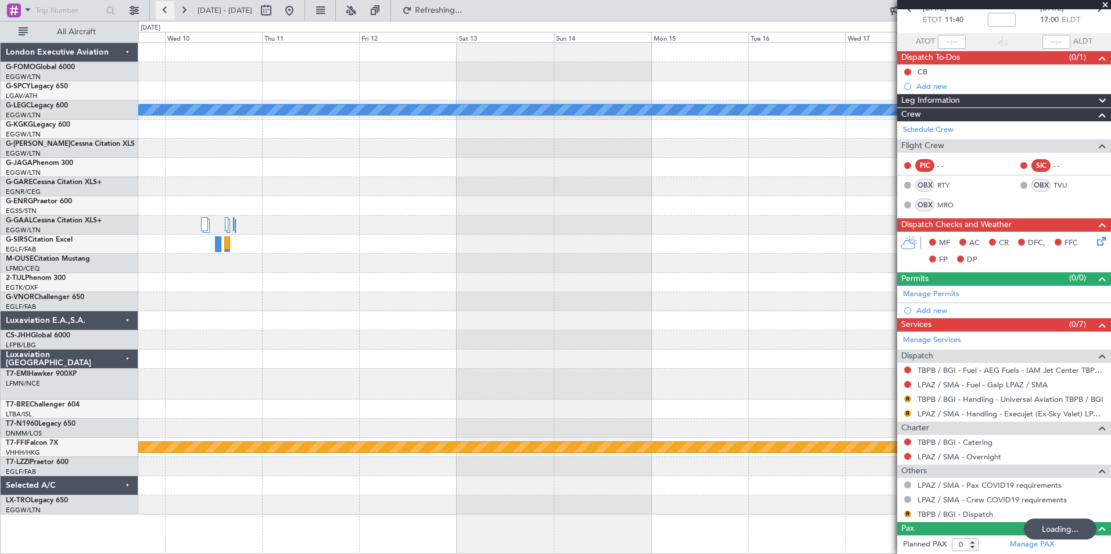
click at [166, 10] on button at bounding box center [165, 10] width 19 height 19
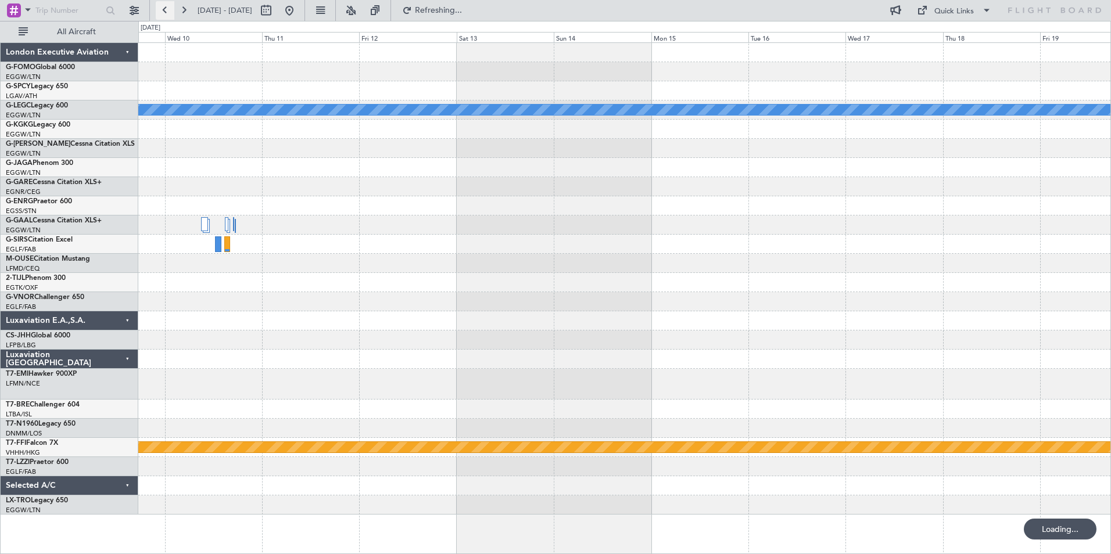
scroll to position [0, 0]
click at [166, 10] on button at bounding box center [165, 10] width 19 height 19
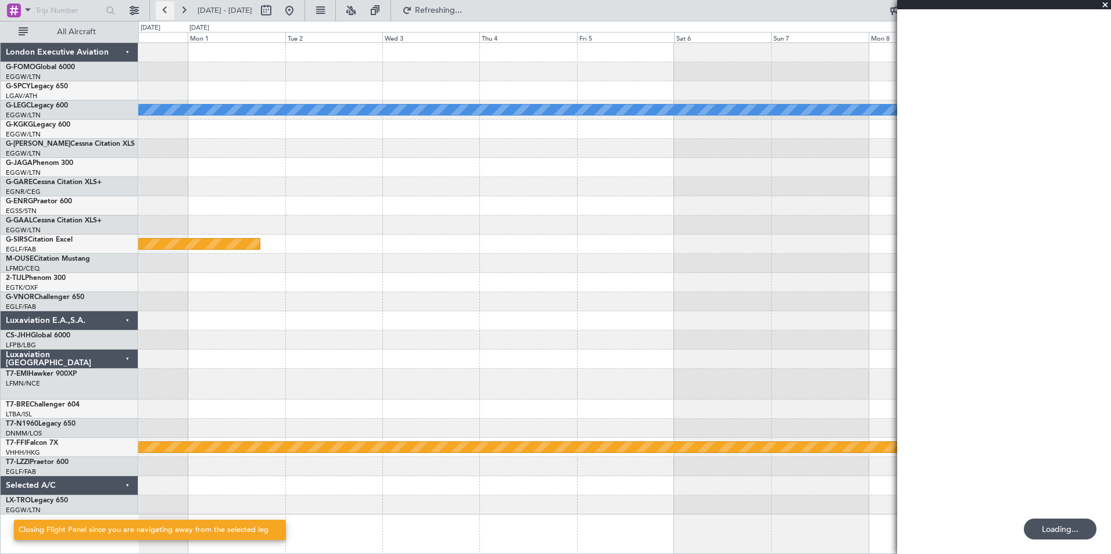
click at [166, 10] on button at bounding box center [165, 10] width 19 height 19
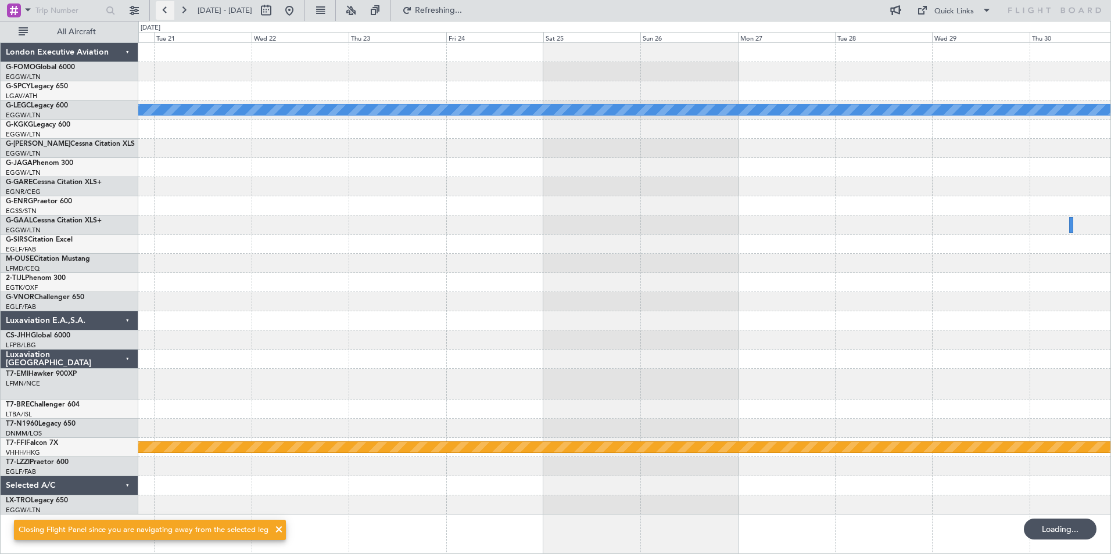
click at [166, 10] on button at bounding box center [165, 10] width 19 height 19
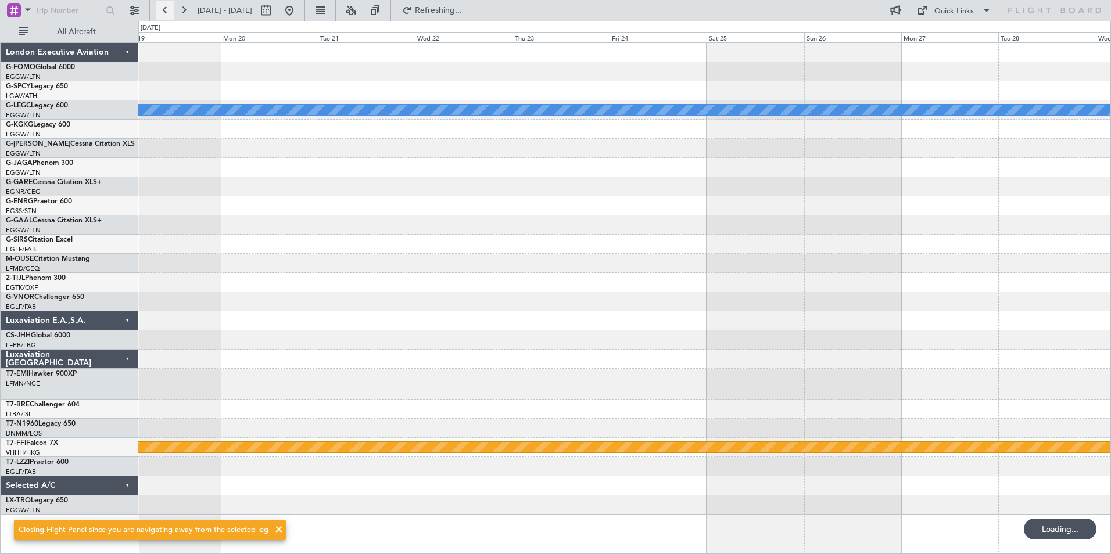
click at [166, 10] on button at bounding box center [165, 10] width 19 height 19
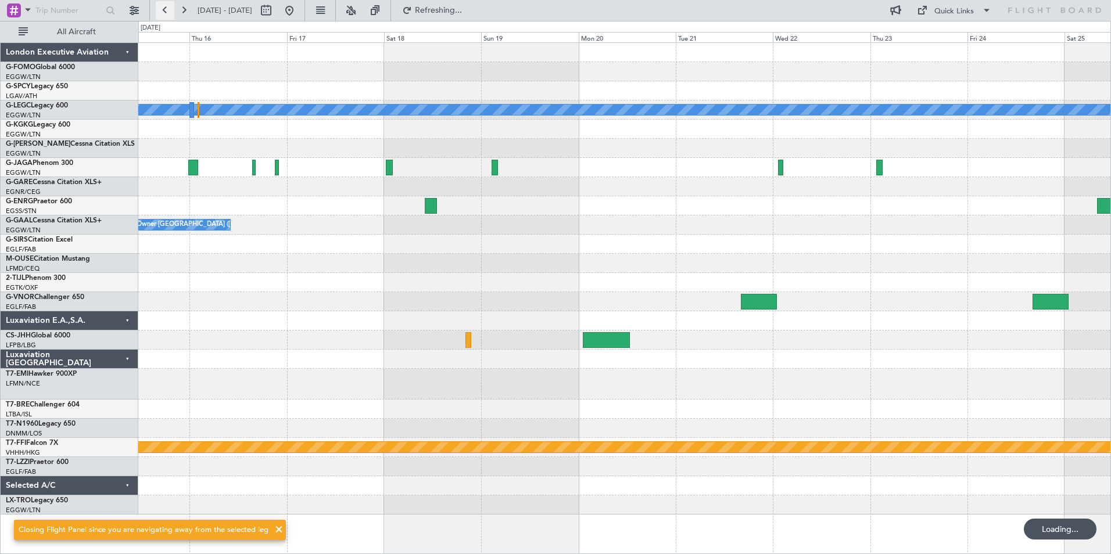
click at [166, 10] on button at bounding box center [165, 10] width 19 height 19
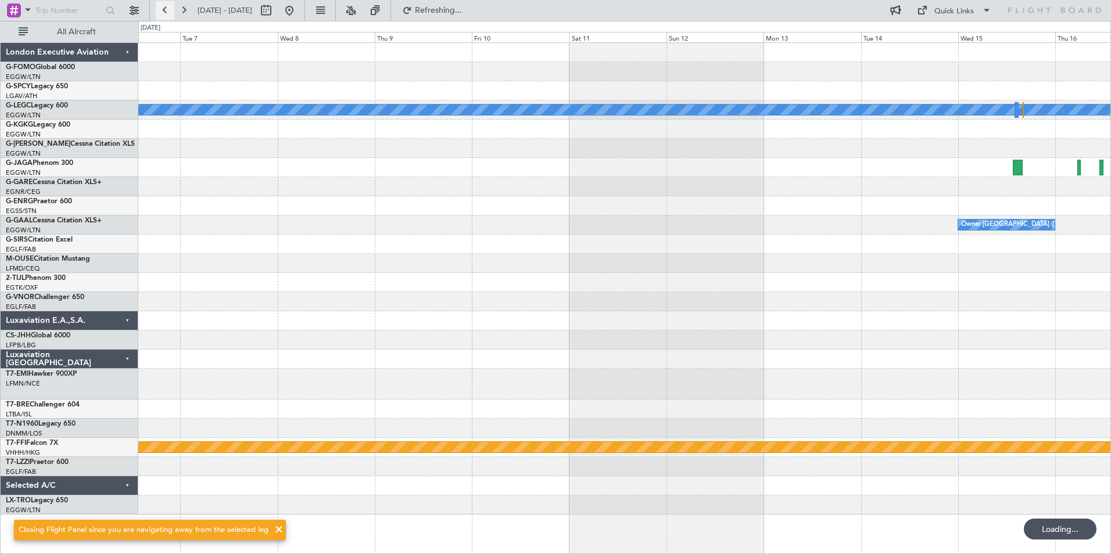
click at [166, 10] on button at bounding box center [165, 10] width 19 height 19
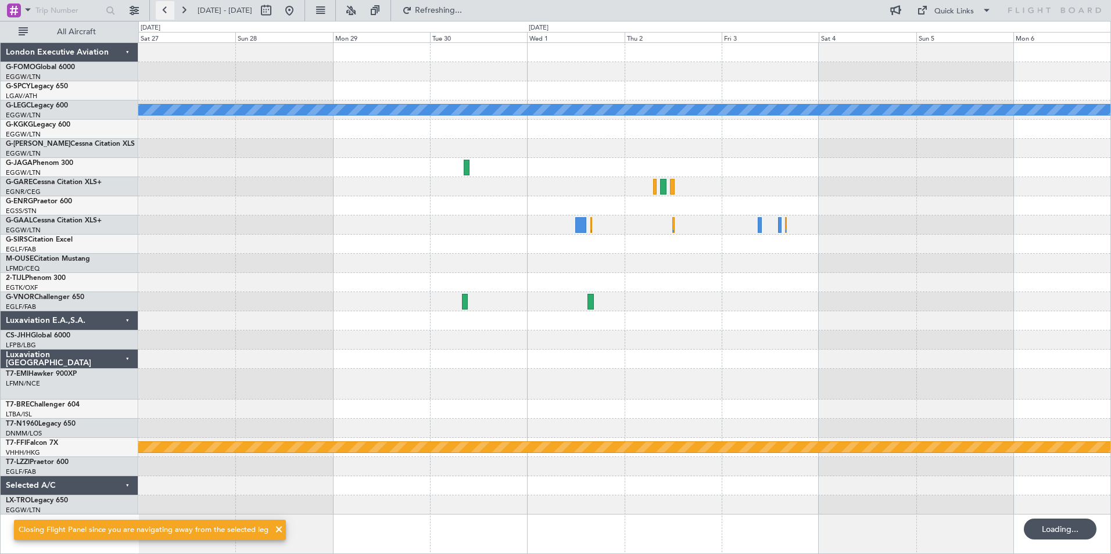
click at [166, 10] on button at bounding box center [165, 10] width 19 height 19
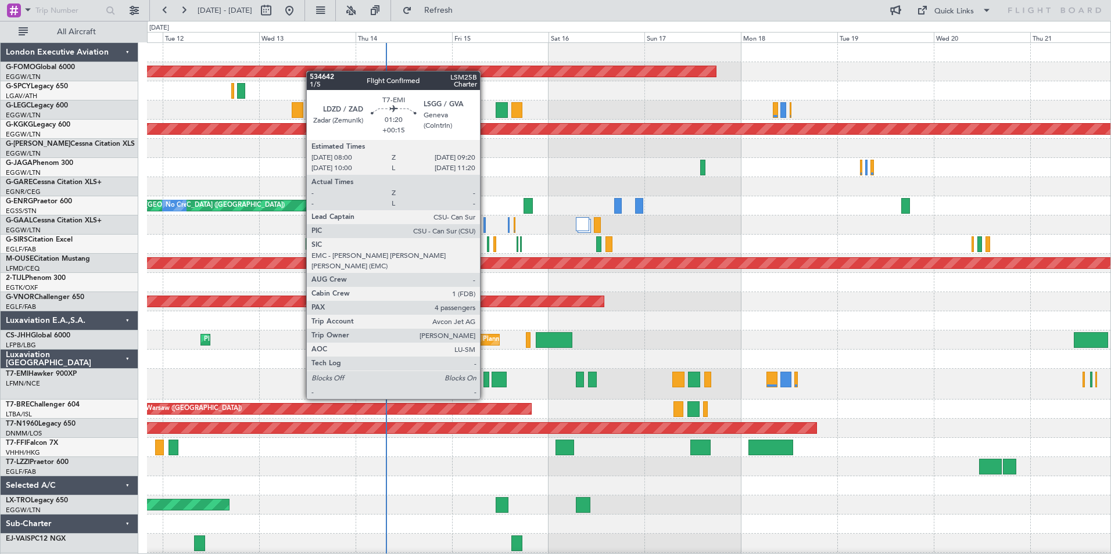
click at [485, 377] on div at bounding box center [486, 380] width 6 height 16
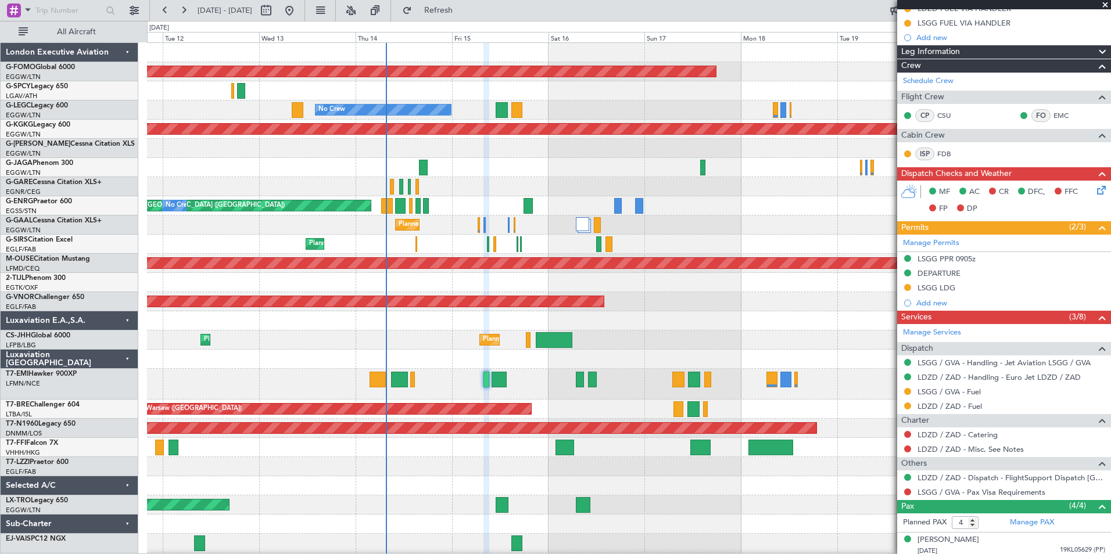
scroll to position [178, 0]
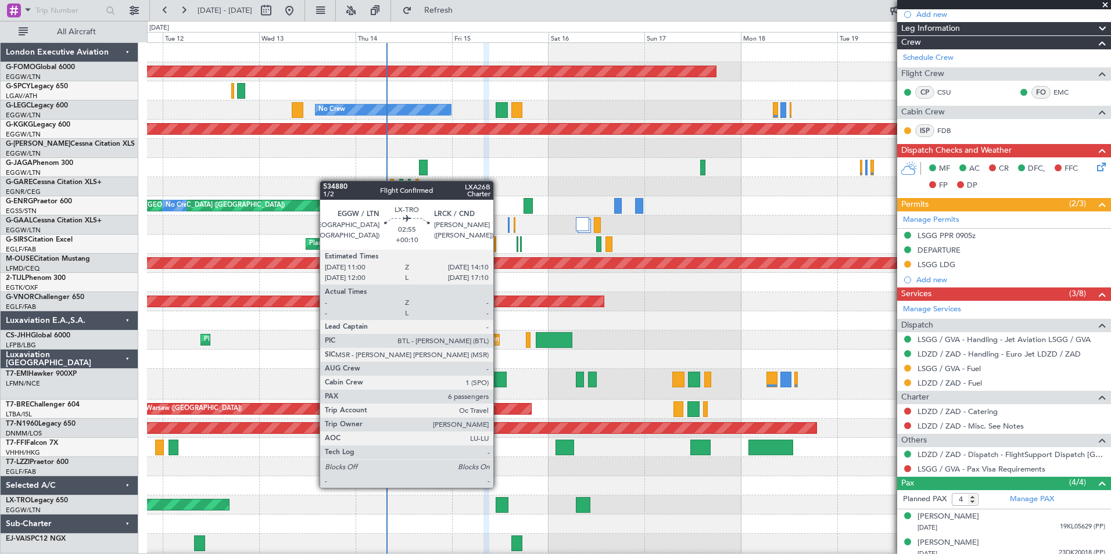
click at [498, 498] on div at bounding box center [501, 505] width 13 height 16
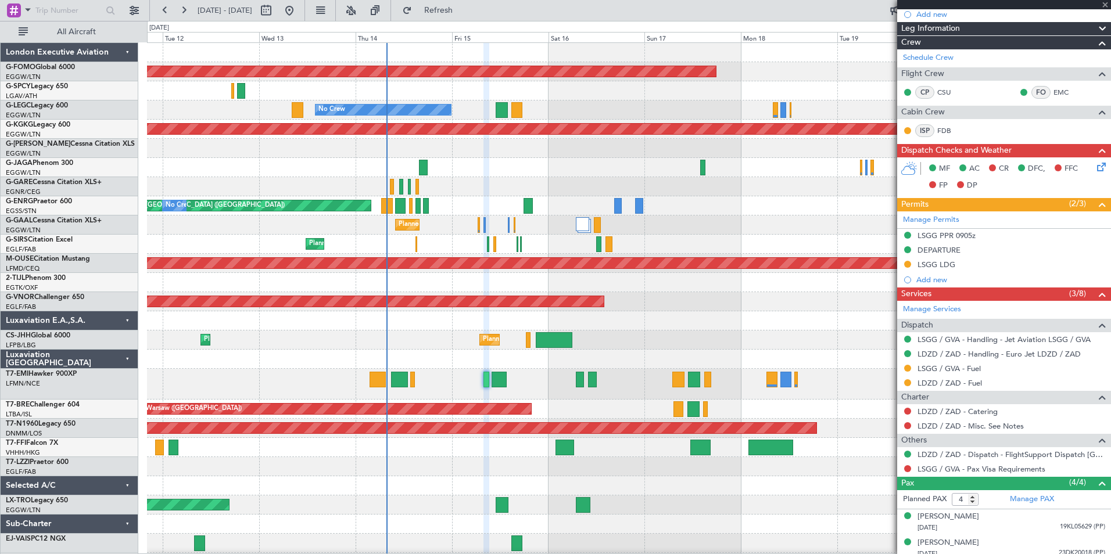
type input "+00:10"
type input "6"
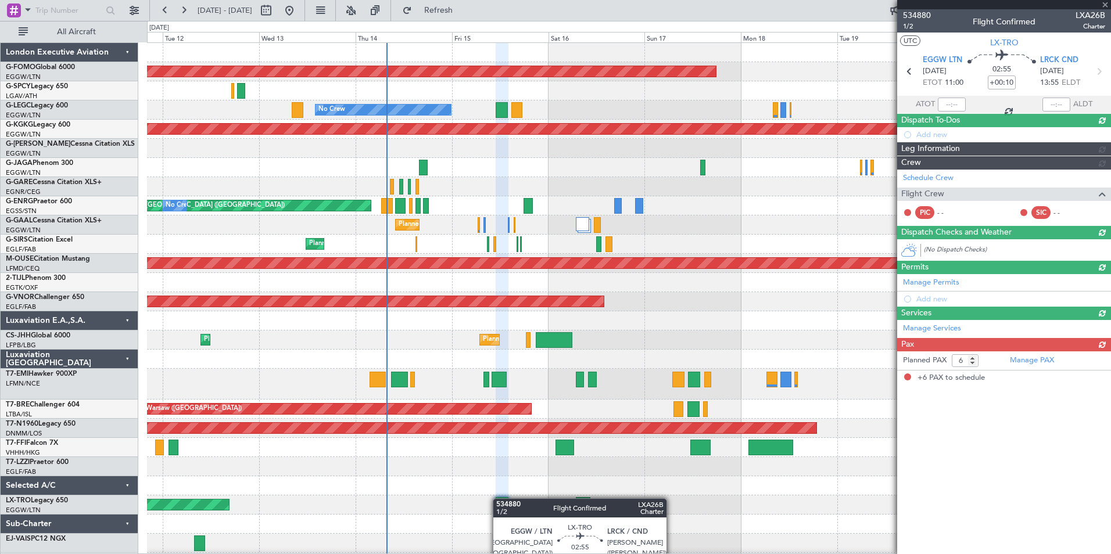
scroll to position [0, 0]
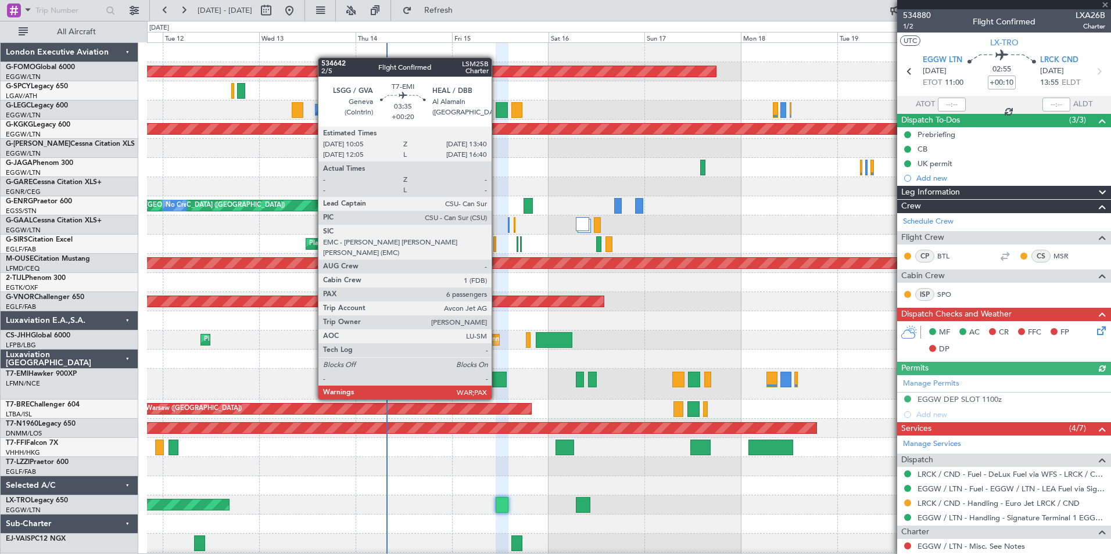
click at [497, 378] on div at bounding box center [498, 380] width 15 height 16
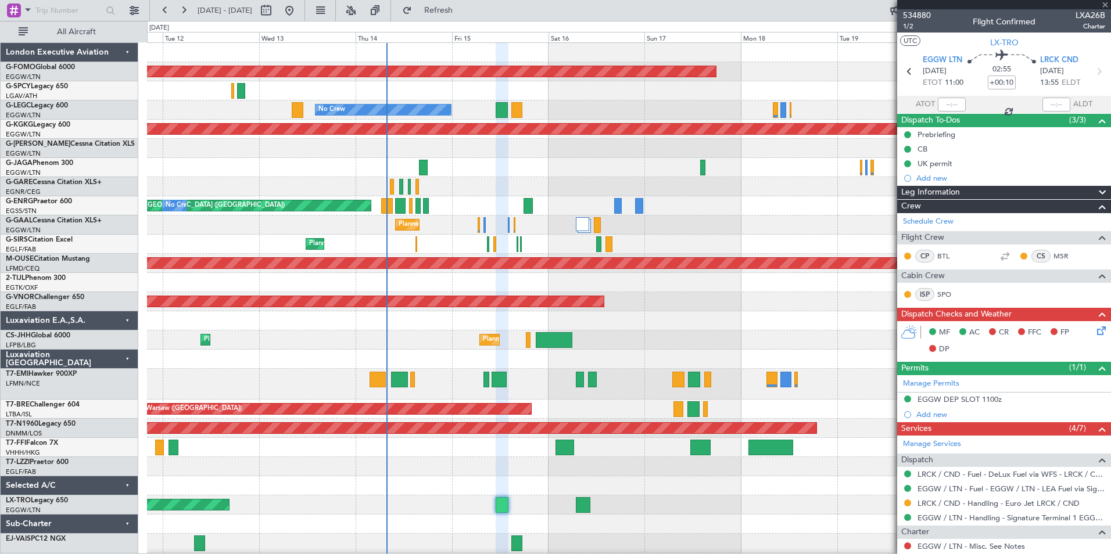
type input "+00:20"
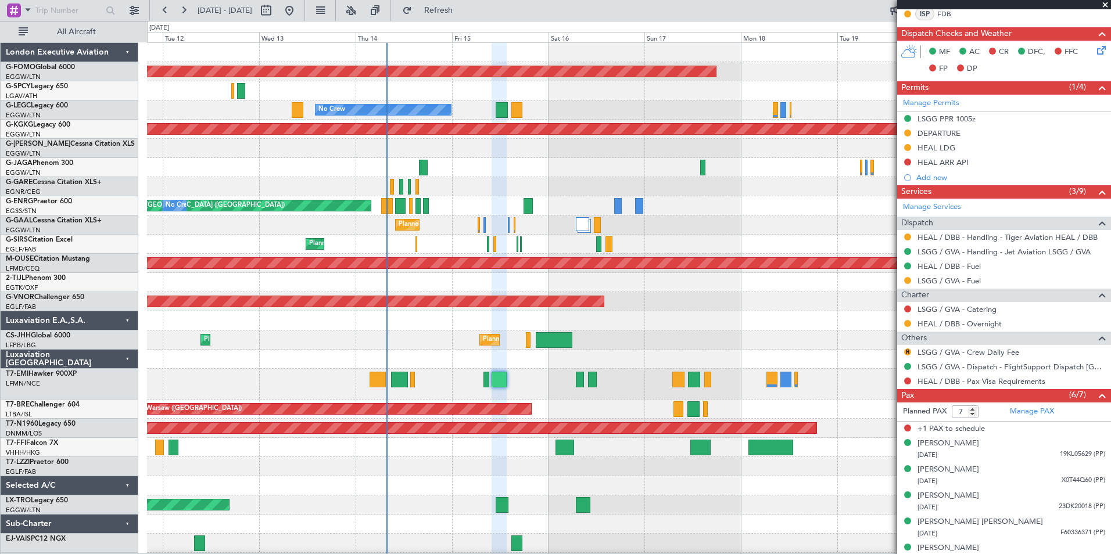
scroll to position [333, 0]
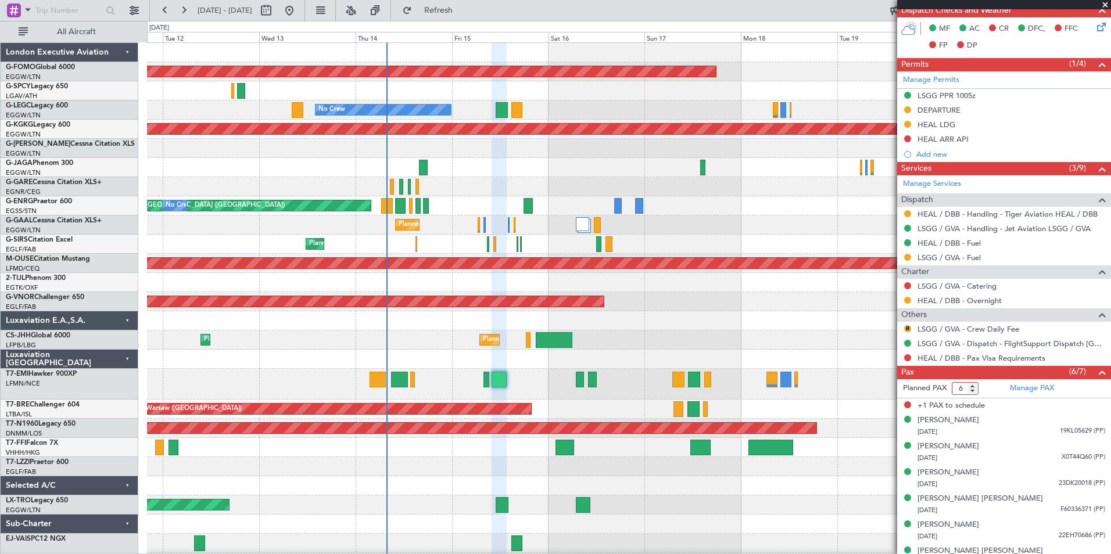
type input "6"
click at [972, 392] on input "6" at bounding box center [964, 388] width 27 height 13
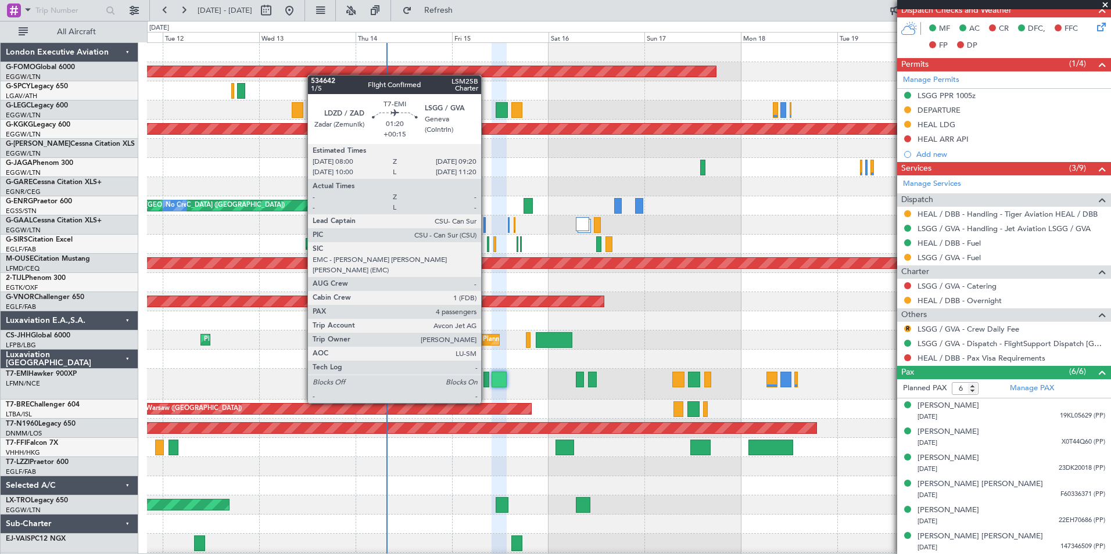
click at [486, 381] on div at bounding box center [486, 380] width 6 height 16
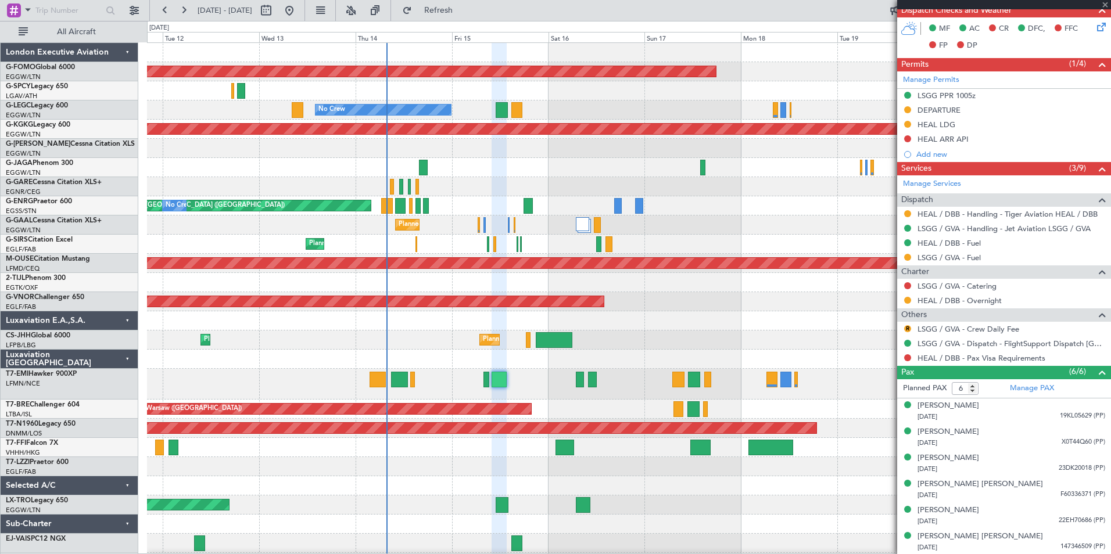
type input "+00:15"
type input "4"
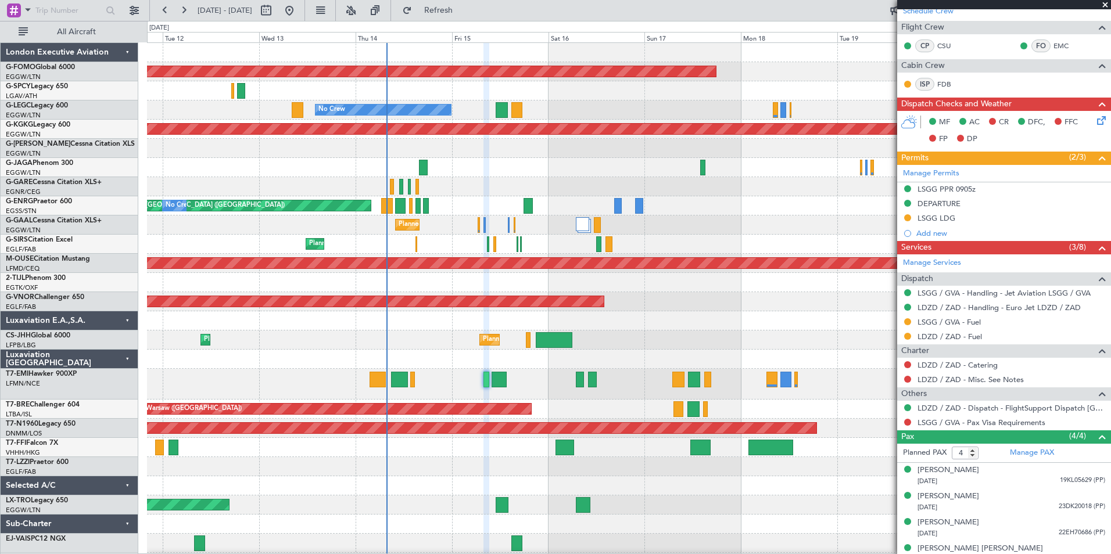
scroll to position [238, 0]
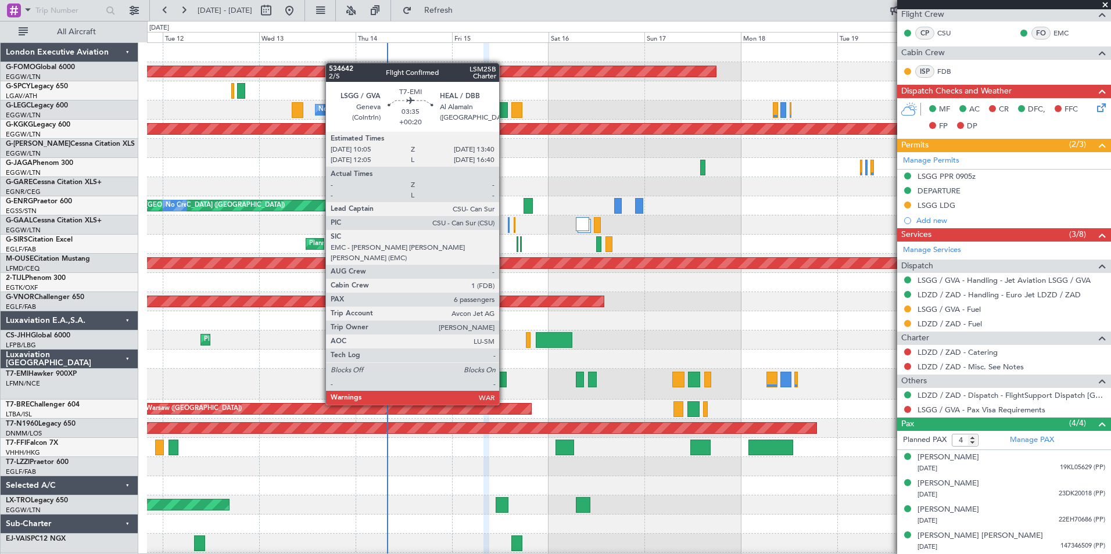
click at [504, 383] on div at bounding box center [498, 380] width 15 height 16
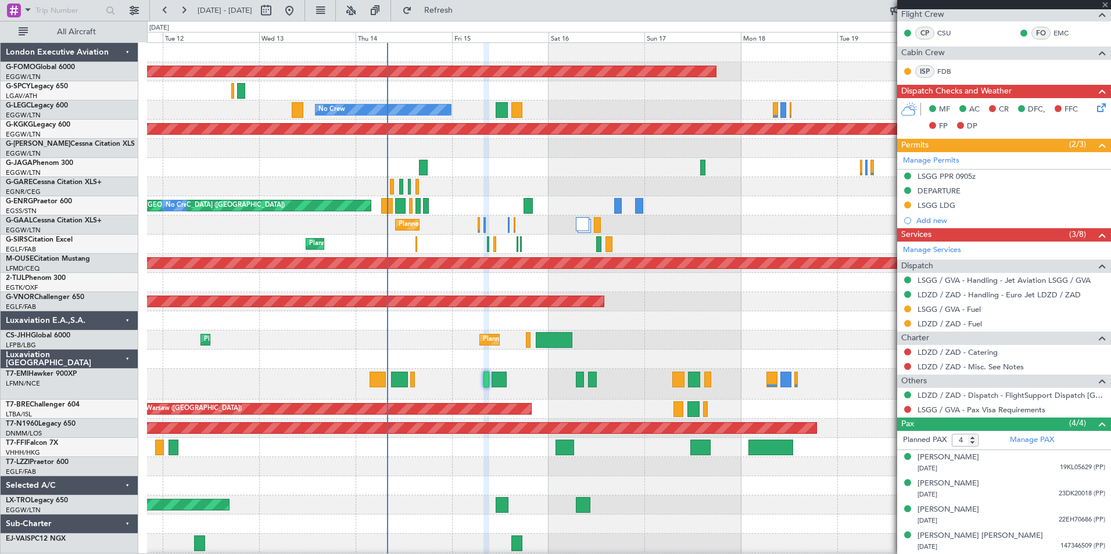
type input "+00:20"
type input "6"
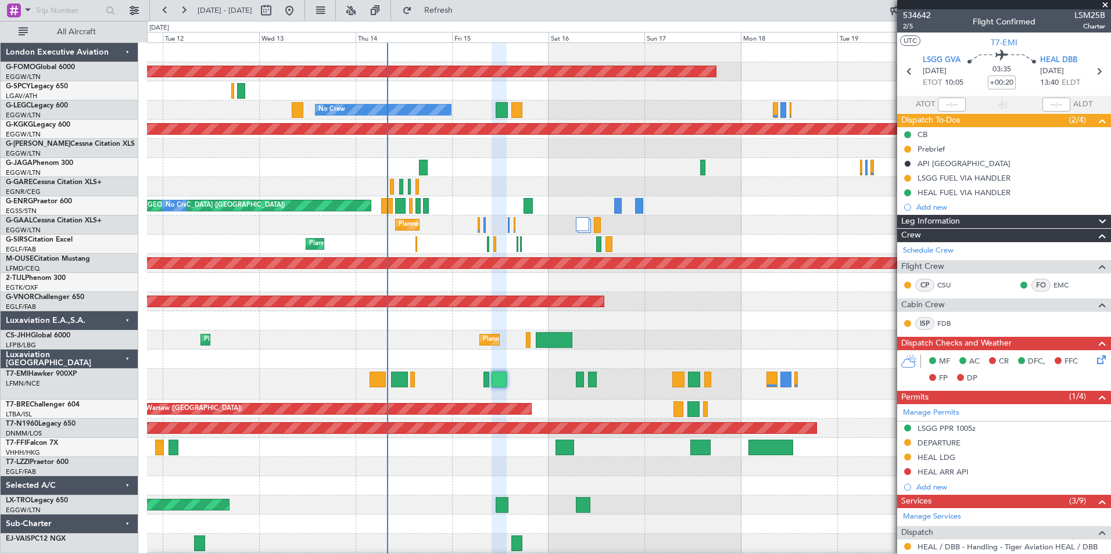
scroll to position [333, 0]
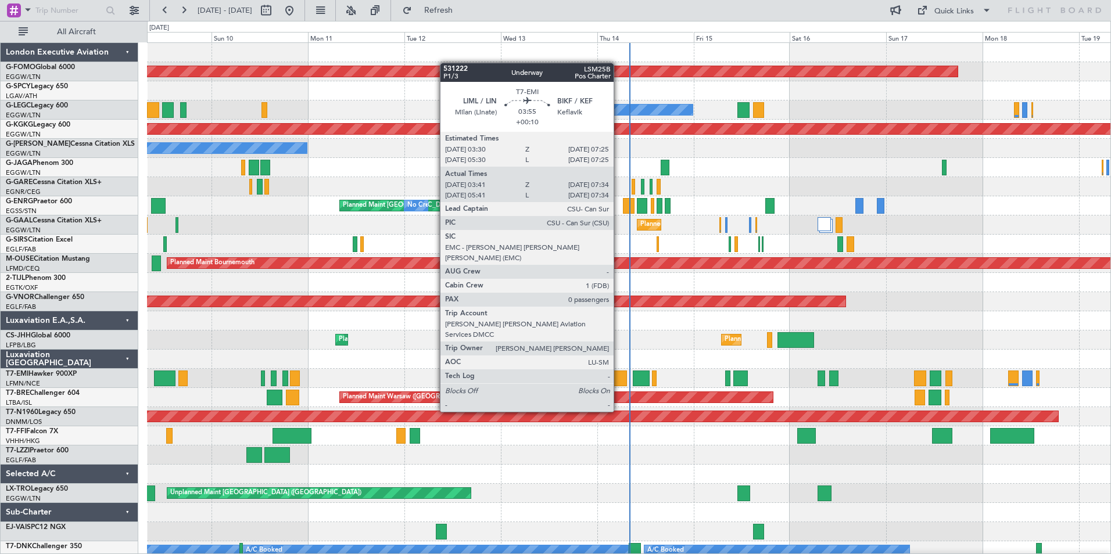
click at [619, 379] on div at bounding box center [619, 379] width 16 height 16
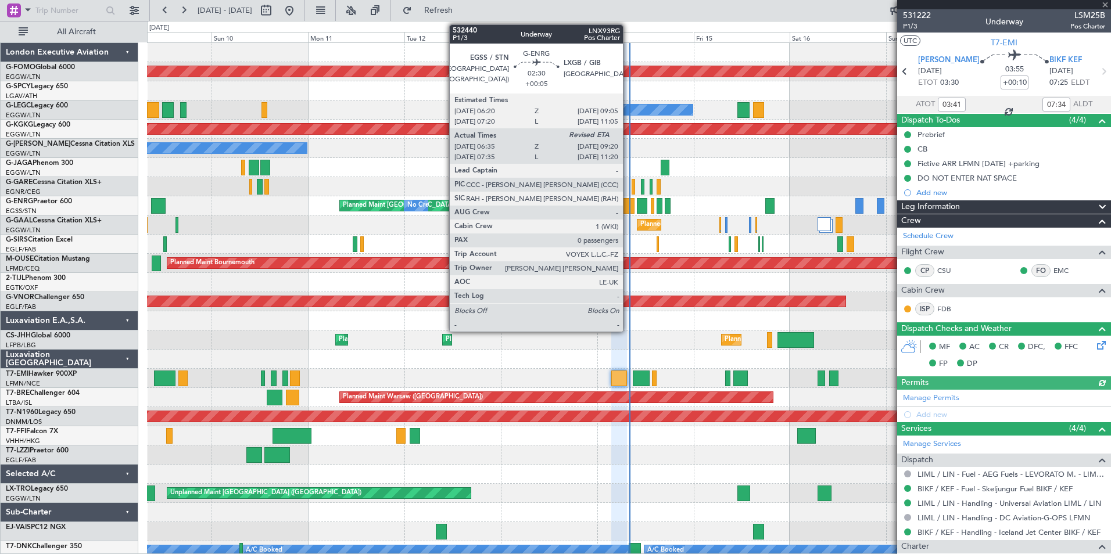
click at [628, 205] on div at bounding box center [629, 206] width 12 height 16
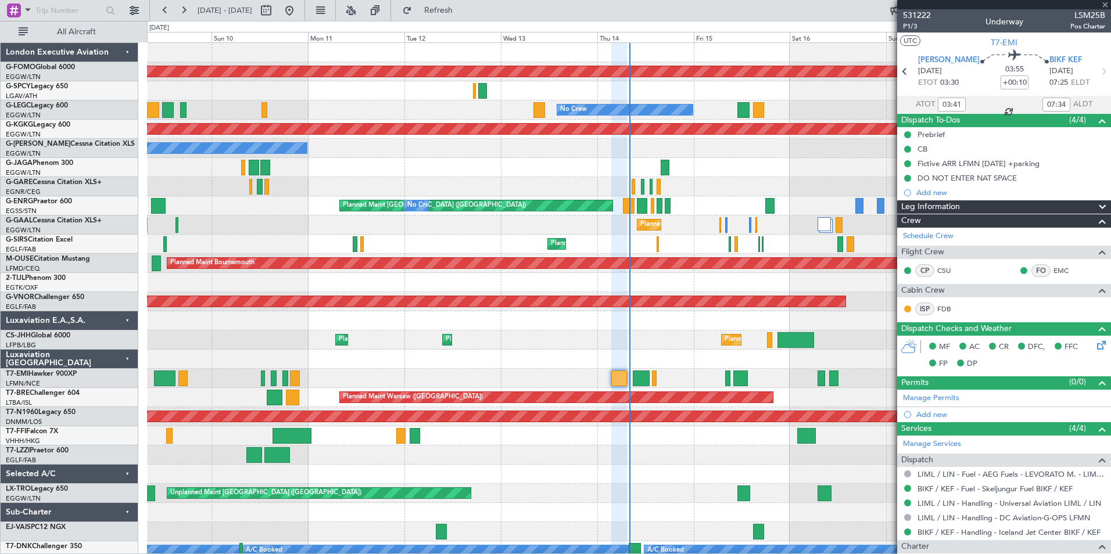
type input "+00:05"
type input "06:35"
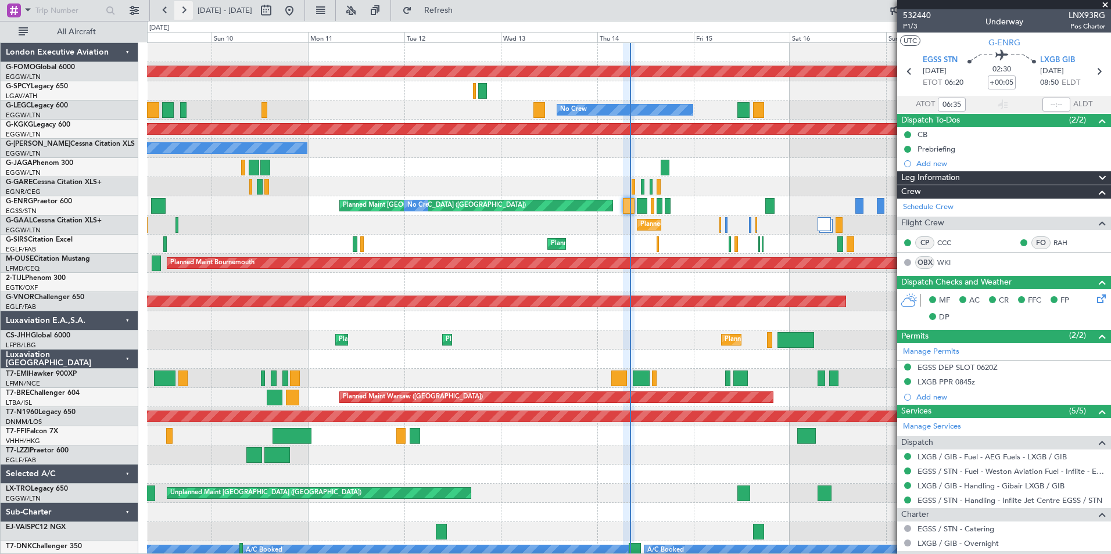
click at [189, 13] on button at bounding box center [183, 10] width 19 height 19
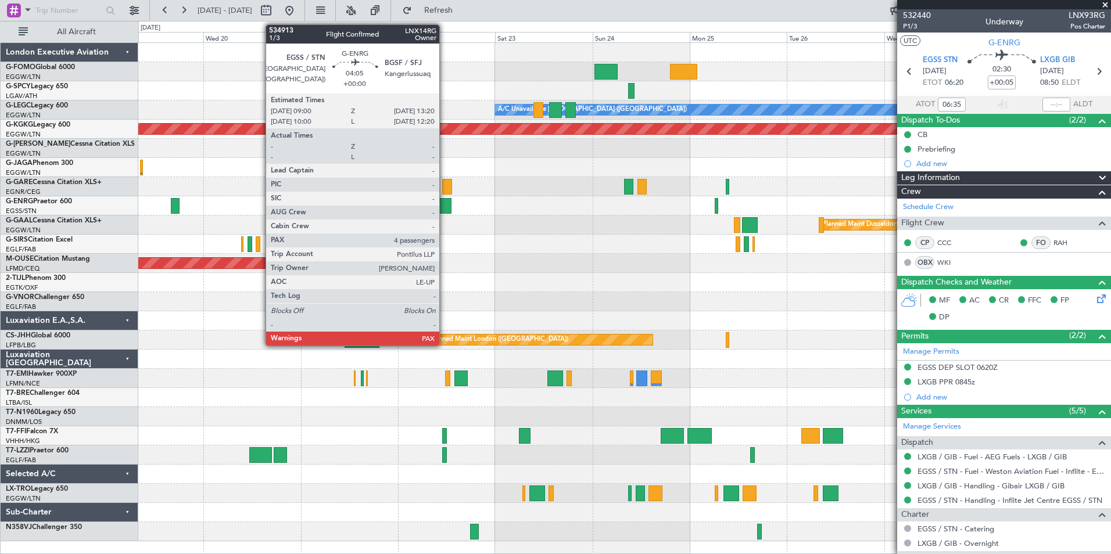
click at [444, 207] on div at bounding box center [443, 206] width 18 height 16
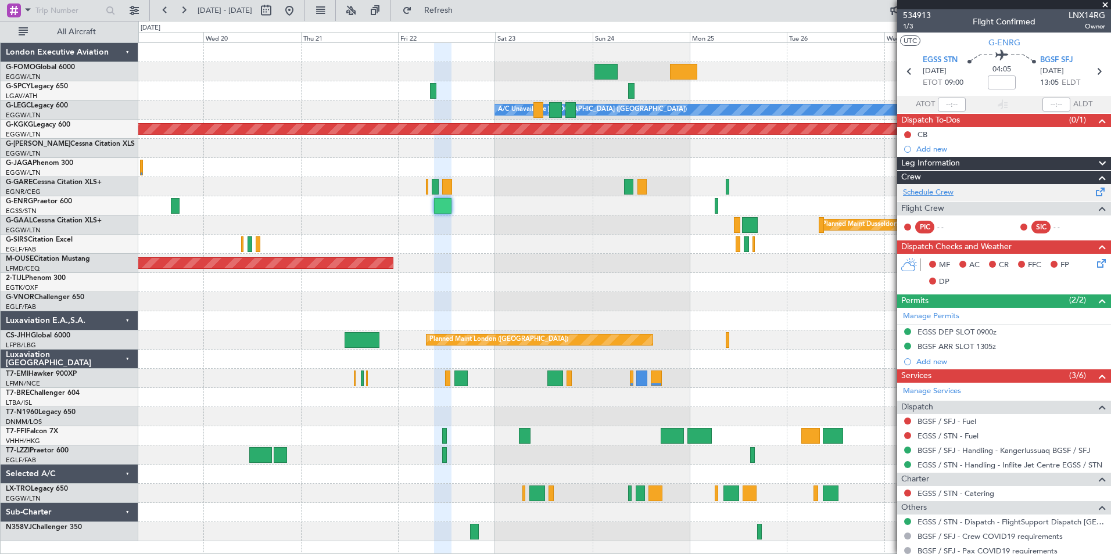
click at [940, 192] on link "Schedule Crew" at bounding box center [928, 193] width 51 height 12
click at [923, 13] on span "534913" at bounding box center [917, 15] width 28 height 12
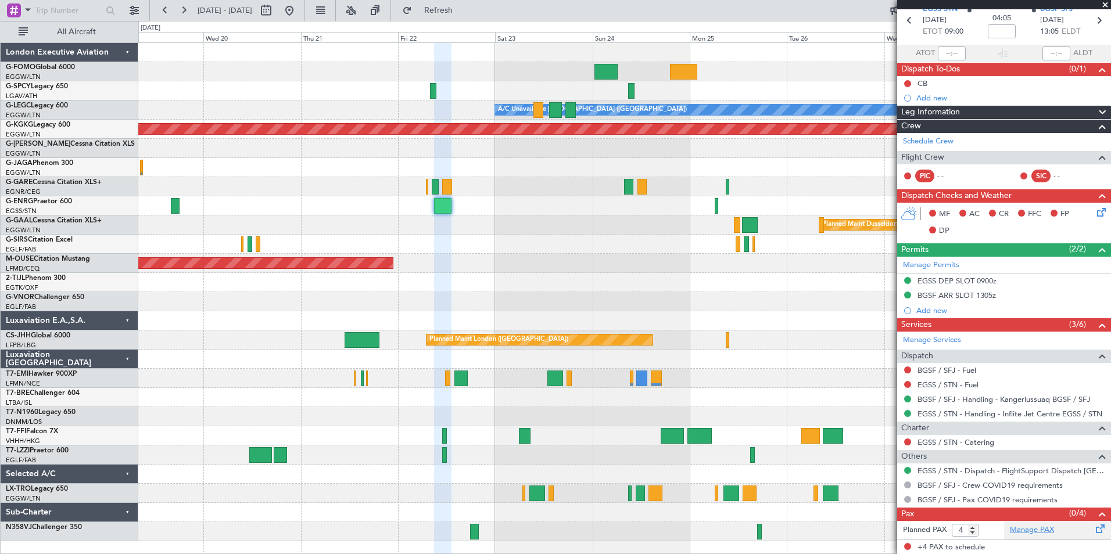
click at [1035, 528] on link "Manage PAX" at bounding box center [1032, 531] width 44 height 12
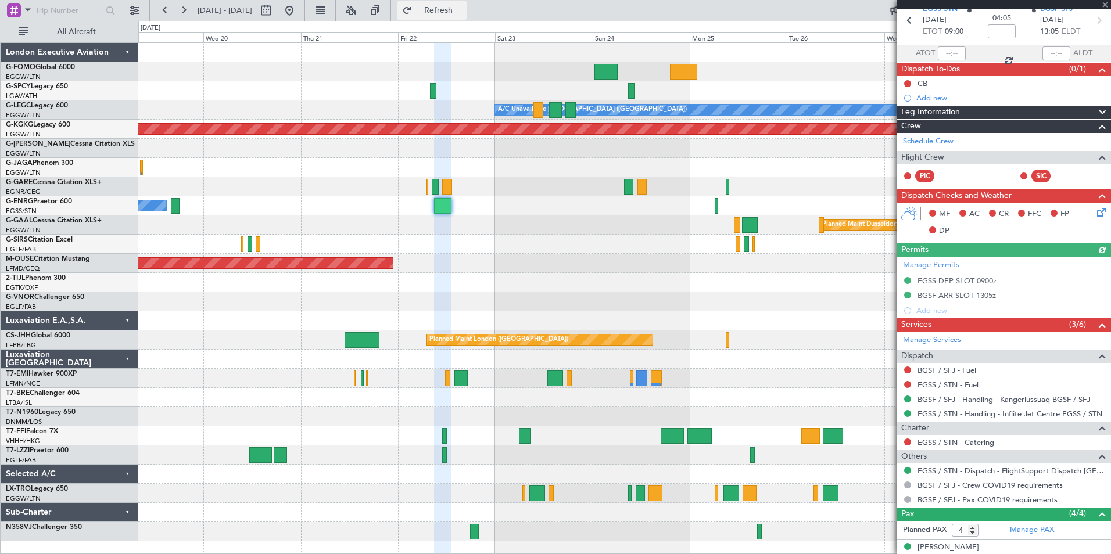
click at [463, 8] on span "Refresh" at bounding box center [438, 10] width 49 height 8
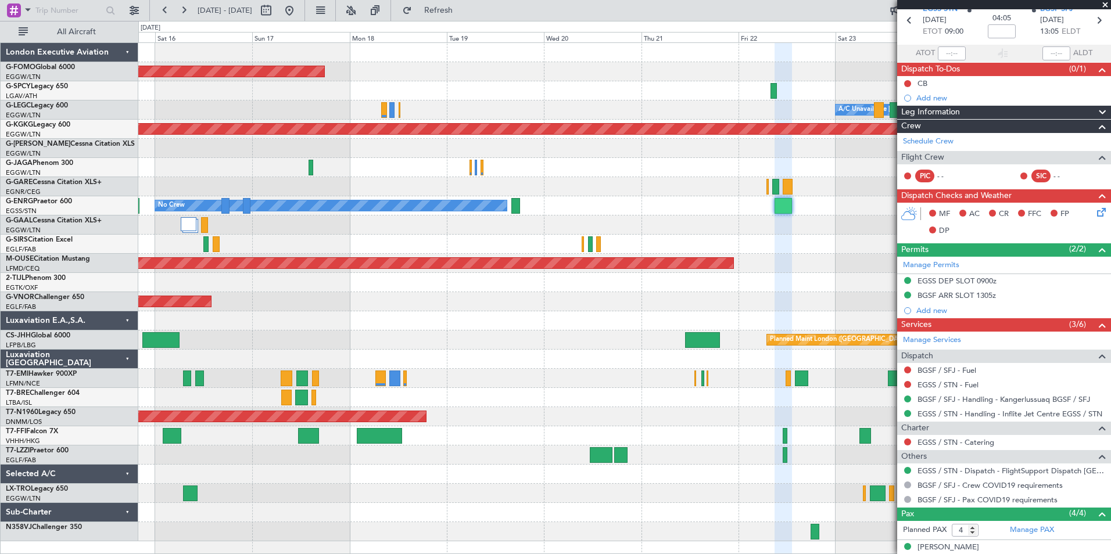
click at [622, 393] on div "Planned Maint Windsor Locks (Bradley Intl) A/C Unavailable London (Luton) No Cr…" at bounding box center [624, 292] width 972 height 498
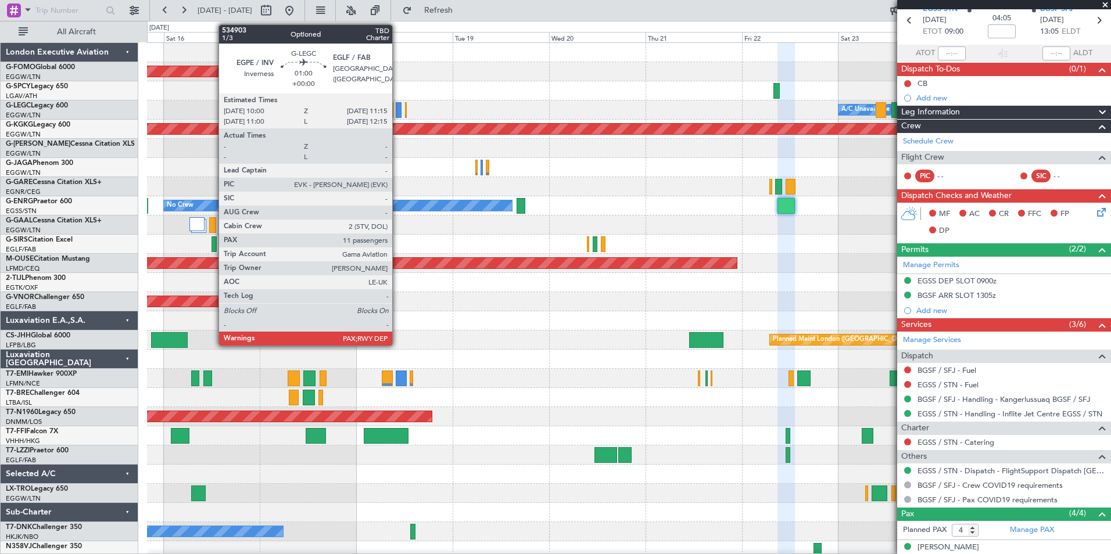
click at [397, 110] on div at bounding box center [398, 110] width 5 height 16
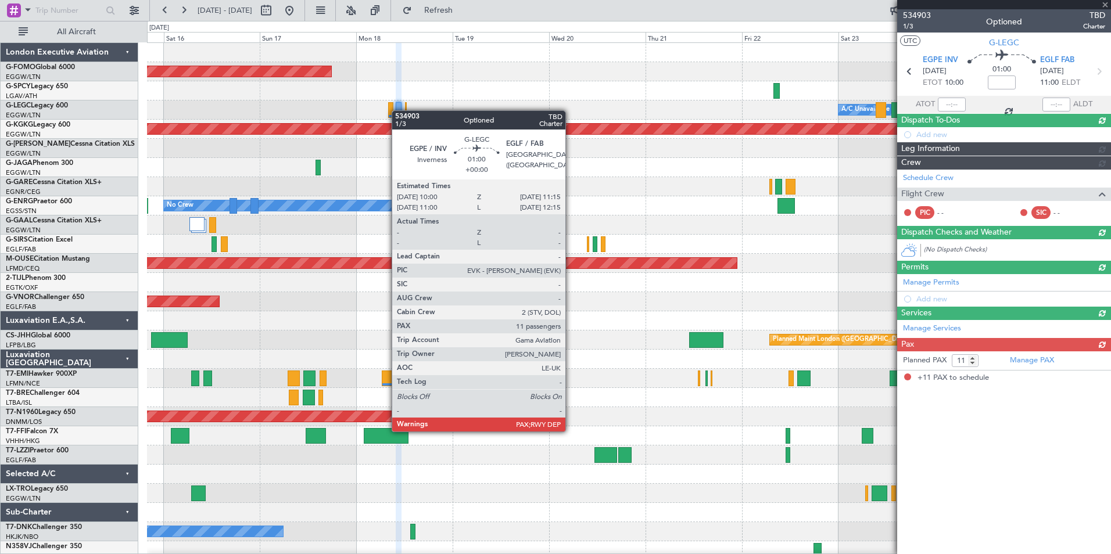
scroll to position [0, 0]
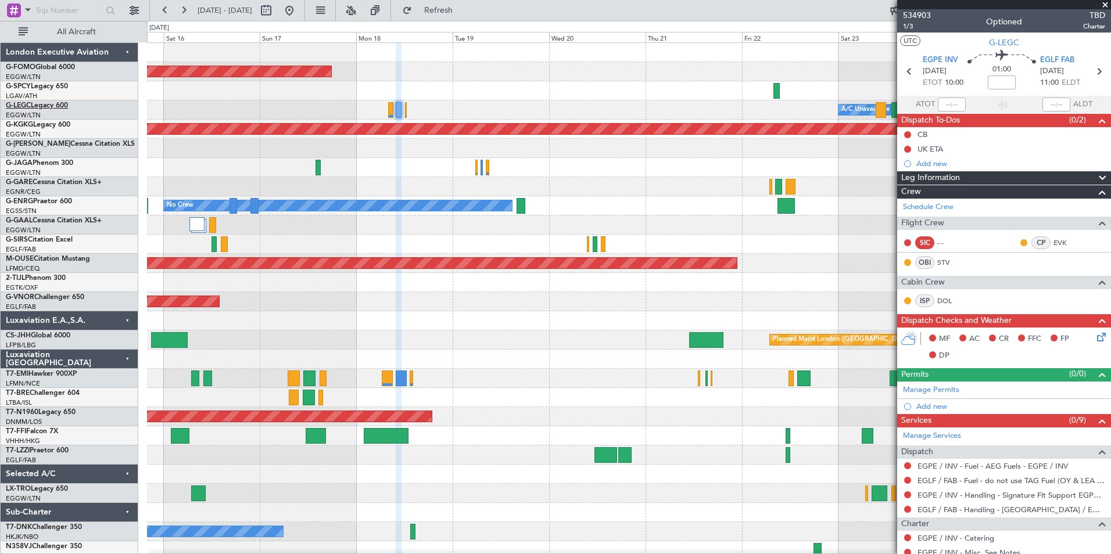
click at [48, 108] on link "G-LEGC Legacy 600" at bounding box center [37, 105] width 62 height 7
click at [940, 206] on link "Schedule Crew" at bounding box center [928, 208] width 51 height 12
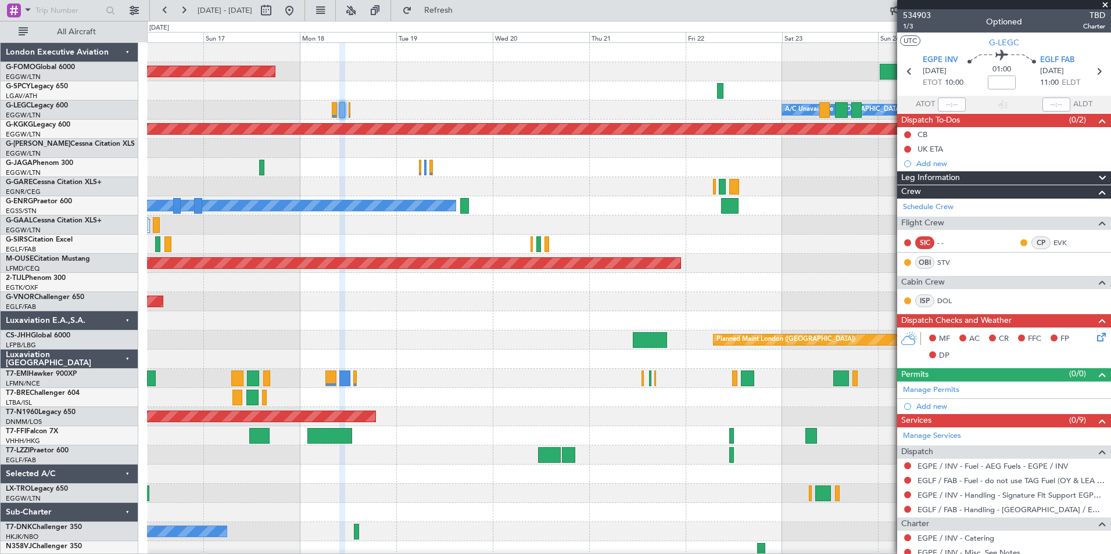
click at [562, 271] on div "Planned Maint Windsor Locks (Bradley Intl) A/C Unavailable London (Luton) No Cr…" at bounding box center [628, 302] width 963 height 518
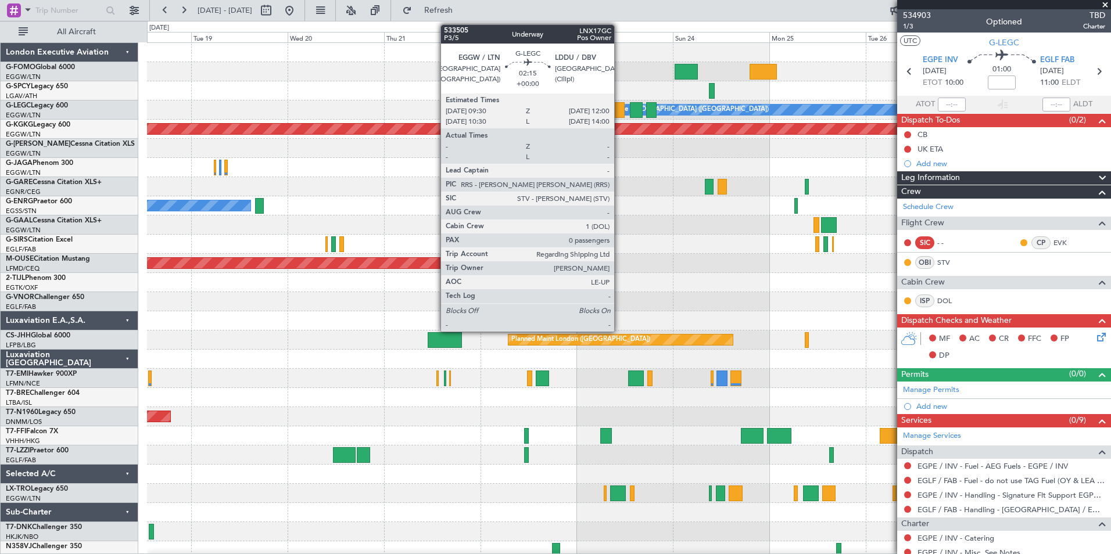
click at [619, 109] on div at bounding box center [619, 110] width 10 height 16
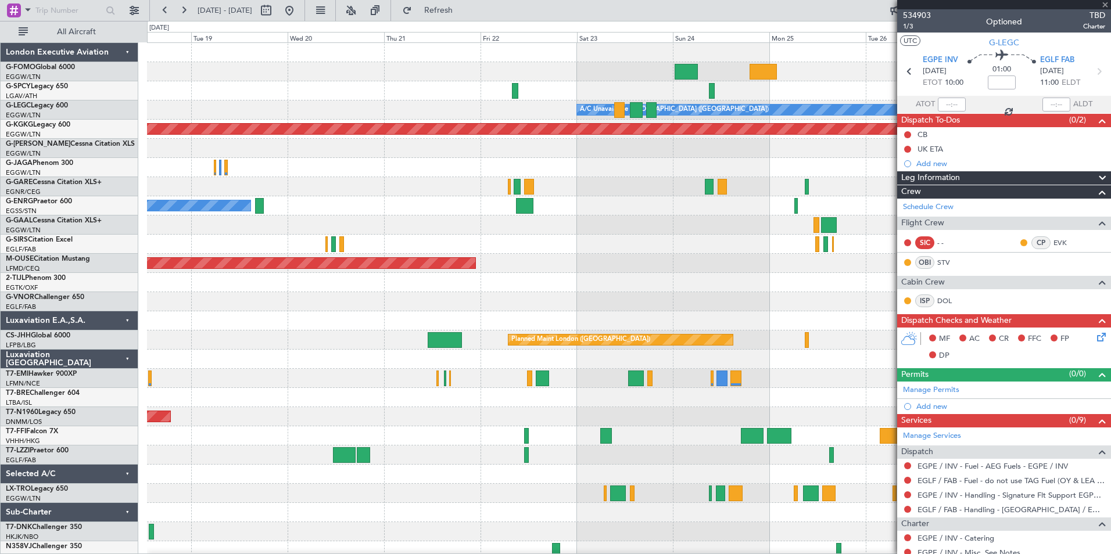
type input "0"
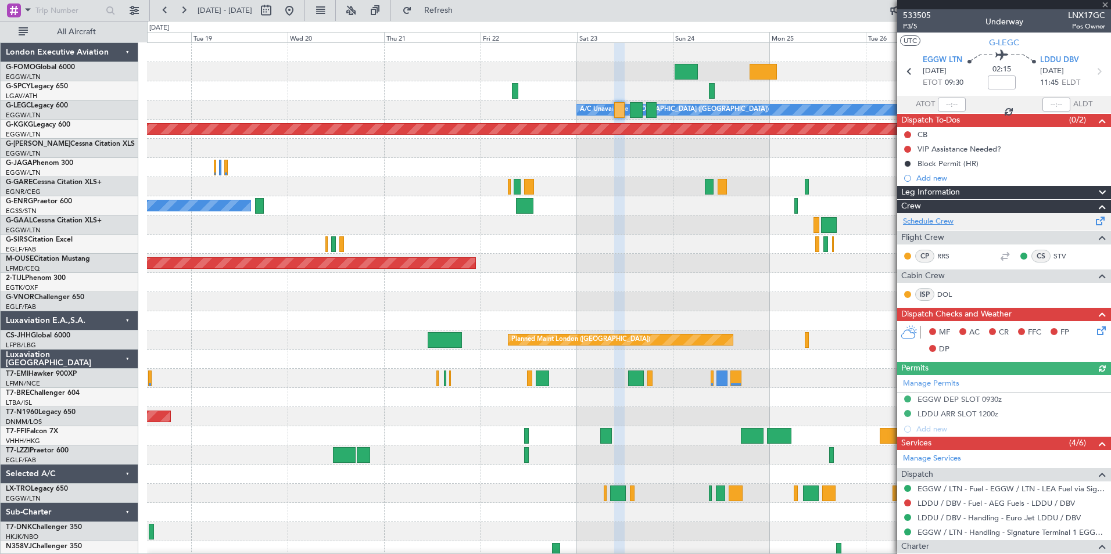
click at [946, 223] on link "Schedule Crew" at bounding box center [928, 222] width 51 height 12
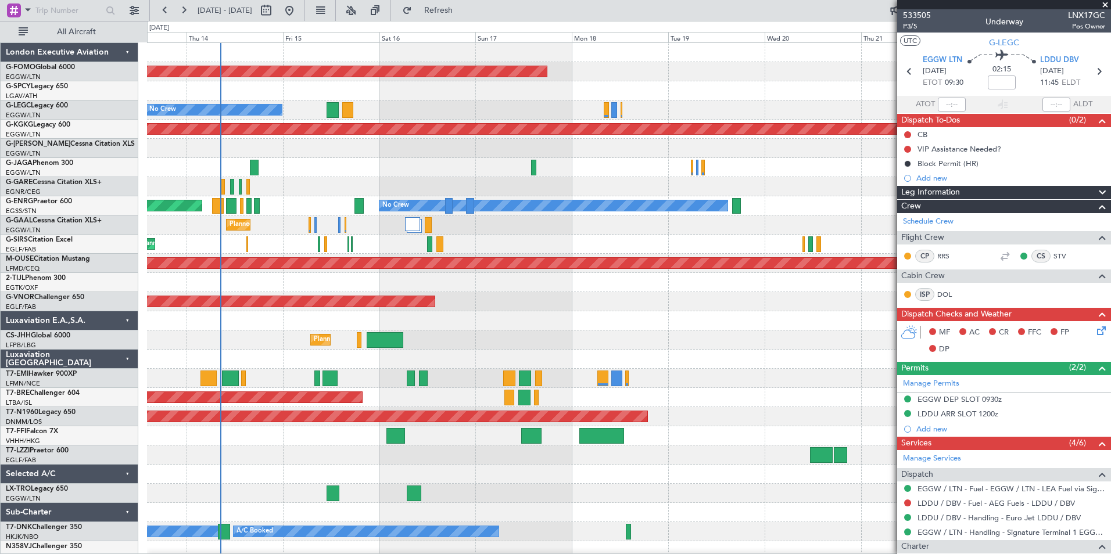
click at [790, 327] on div "Planned Maint Windsor Locks (Bradley Intl) A/C Unavailable London (Luton) No Cr…" at bounding box center [628, 302] width 963 height 518
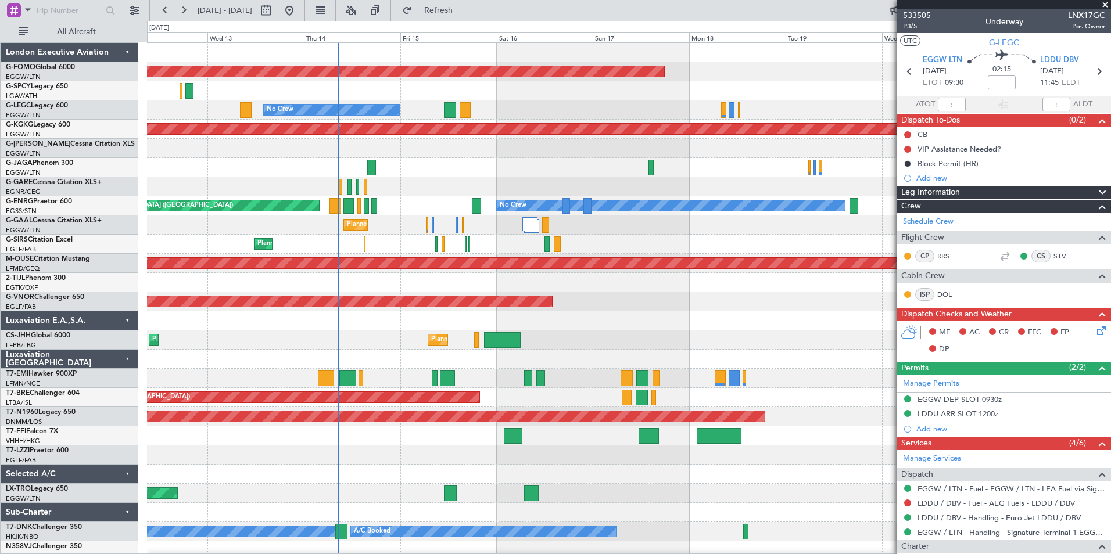
click at [907, 342] on fb-app "18 Aug 2025 - 28 Aug 2025 Refresh Quick Links All Aircraft Planned Maint Windso…" at bounding box center [555, 281] width 1111 height 545
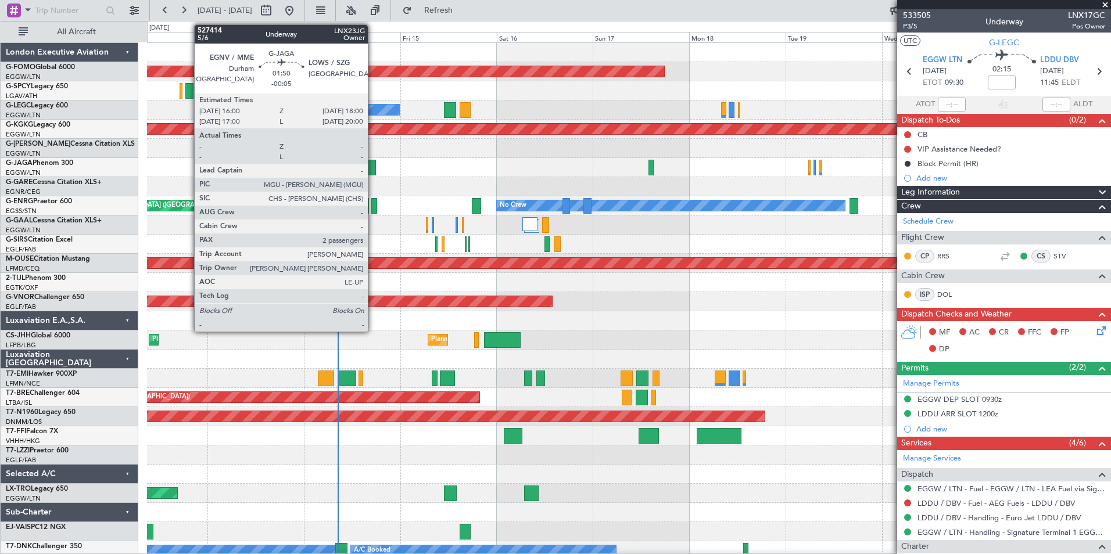
click at [373, 168] on div at bounding box center [371, 168] width 8 height 16
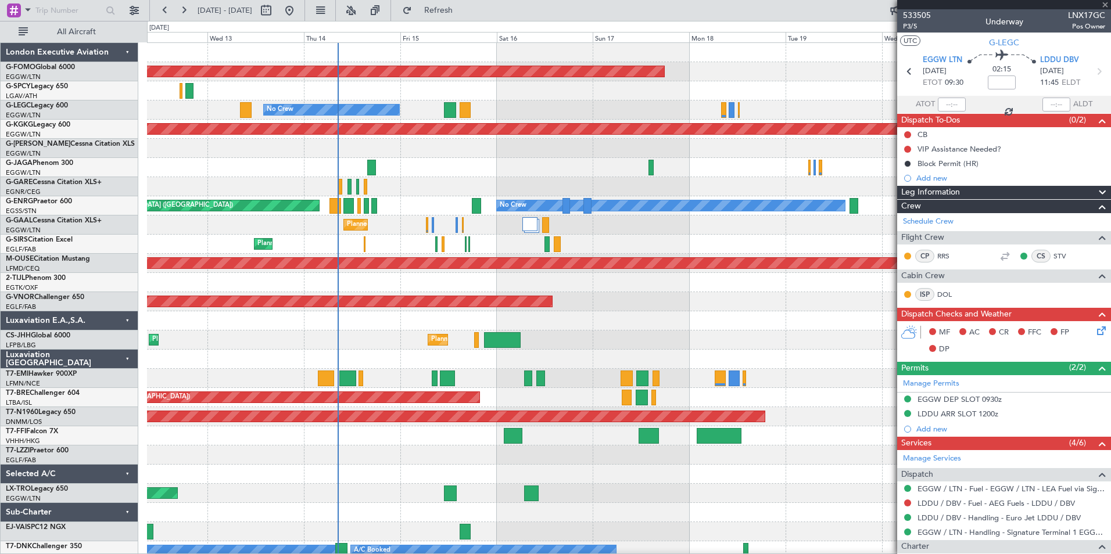
type input "-00:05"
type input "2"
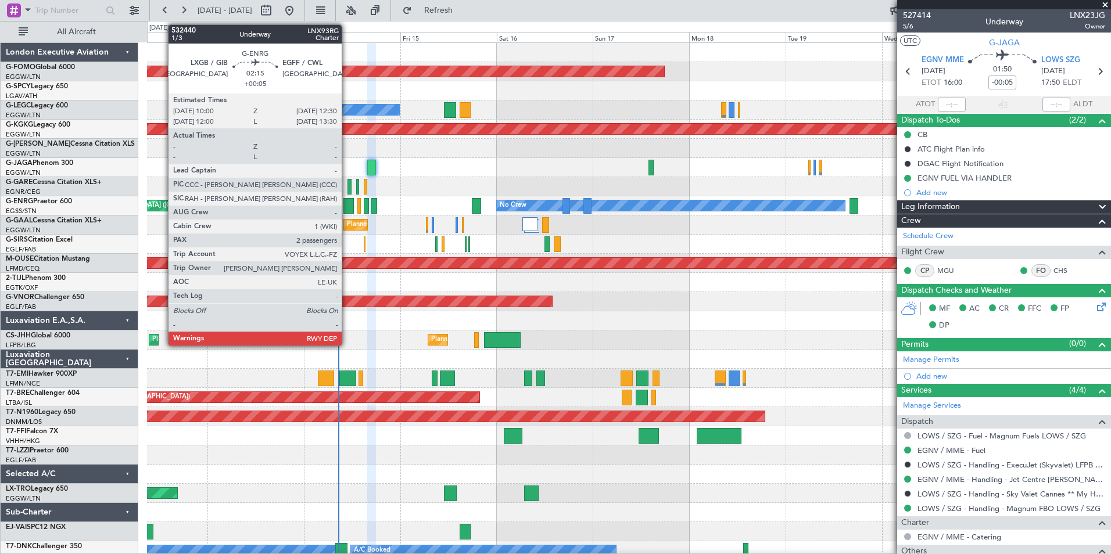
click at [347, 204] on div at bounding box center [348, 206] width 10 height 16
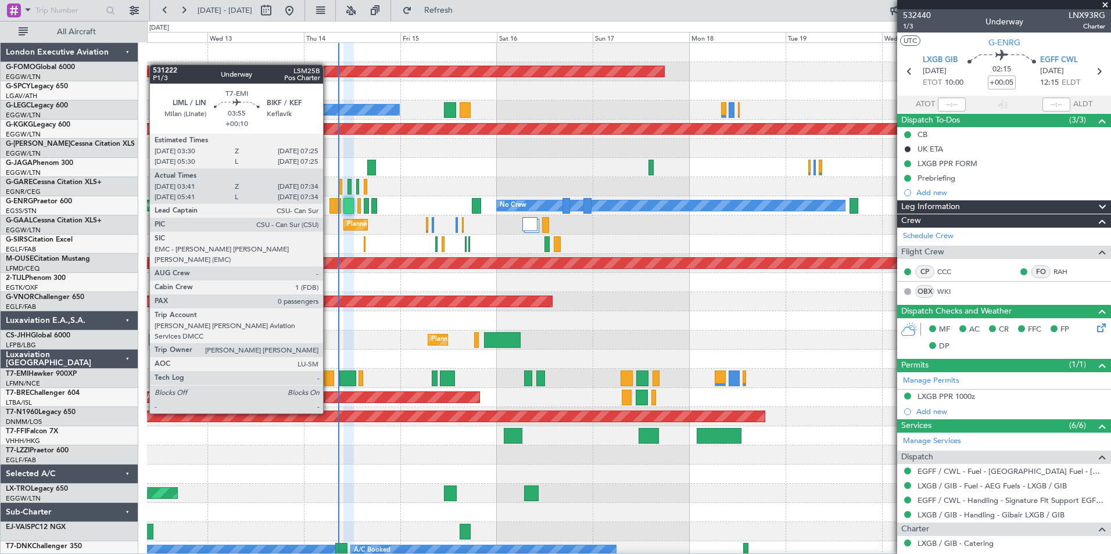
click at [328, 381] on div at bounding box center [326, 379] width 16 height 16
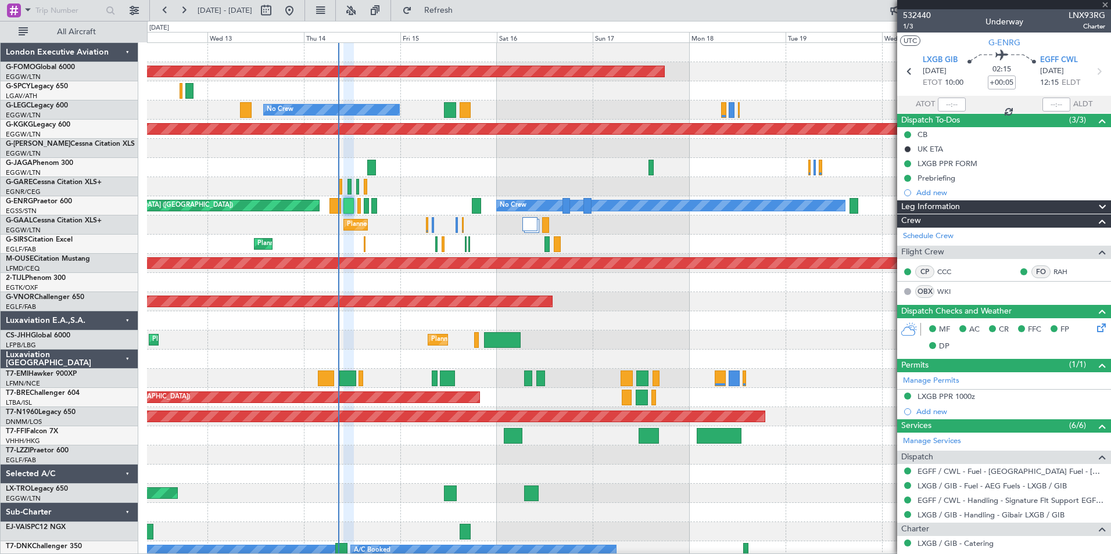
type input "+00:10"
type input "03:41"
type input "07:34"
type input "0"
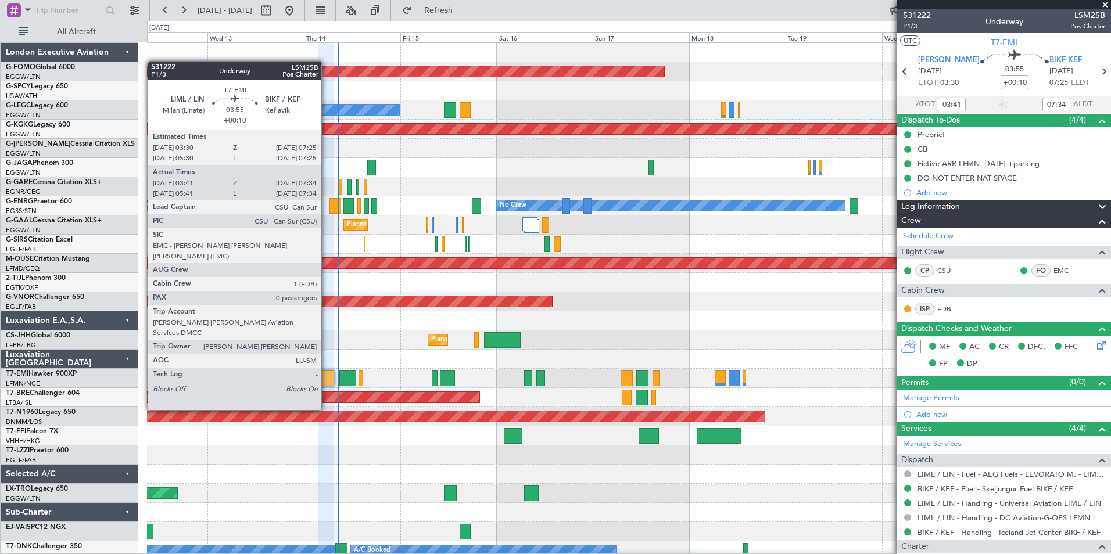
click at [326, 378] on div at bounding box center [326, 379] width 16 height 16
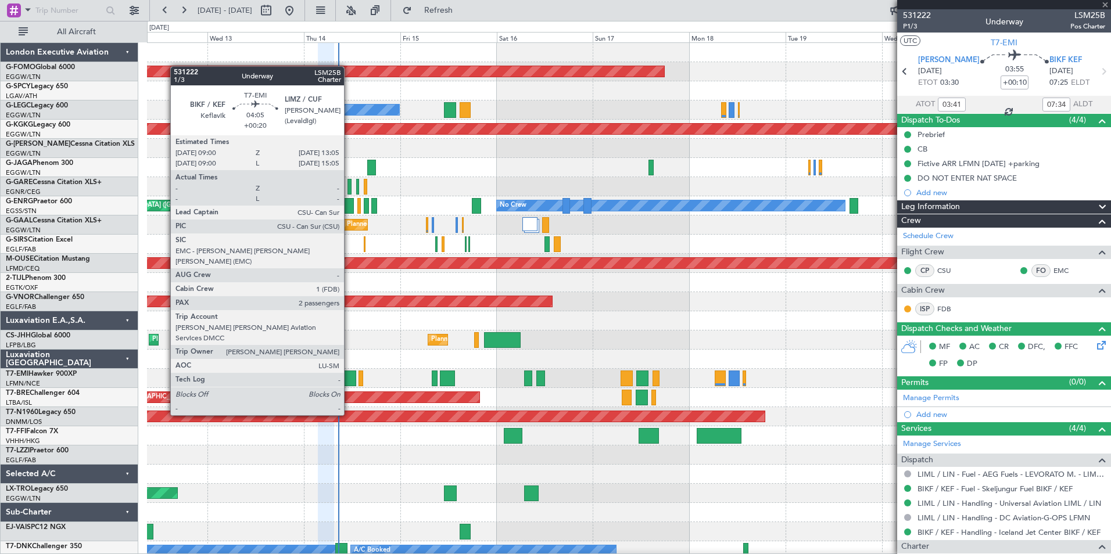
click at [349, 383] on div at bounding box center [347, 379] width 17 height 16
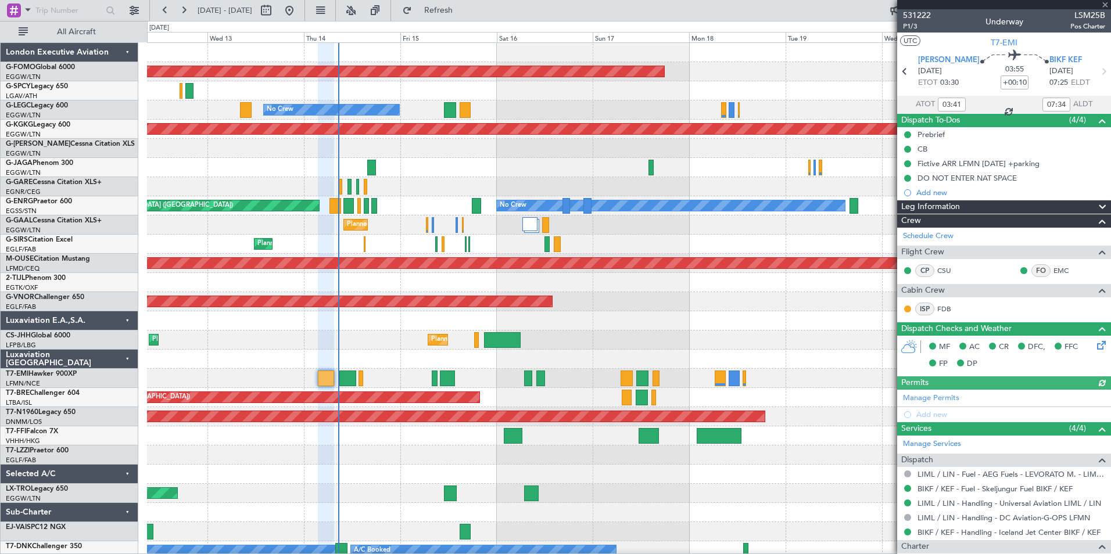
type input "+00:20"
type input "2"
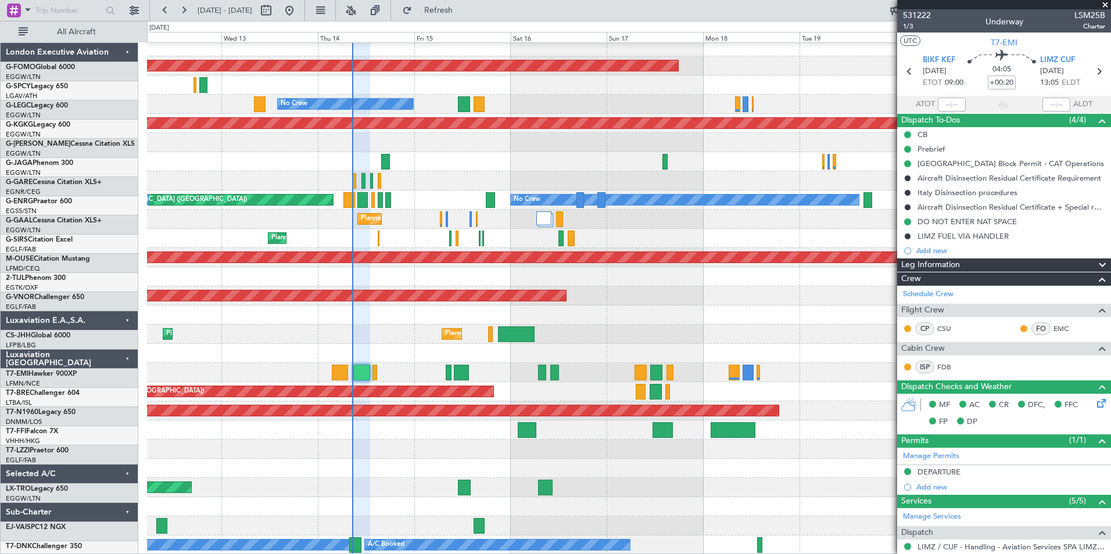
scroll to position [6, 0]
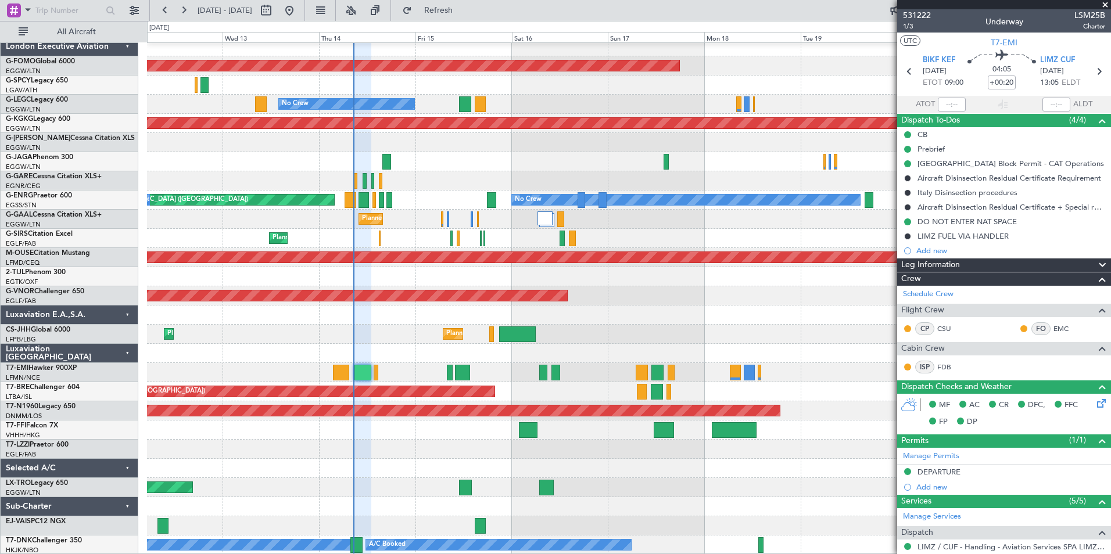
click at [400, 421] on div "Planned Maint Windsor Locks (Bradley Intl) No Crew A/C Unavailable London (Luto…" at bounding box center [628, 296] width 963 height 518
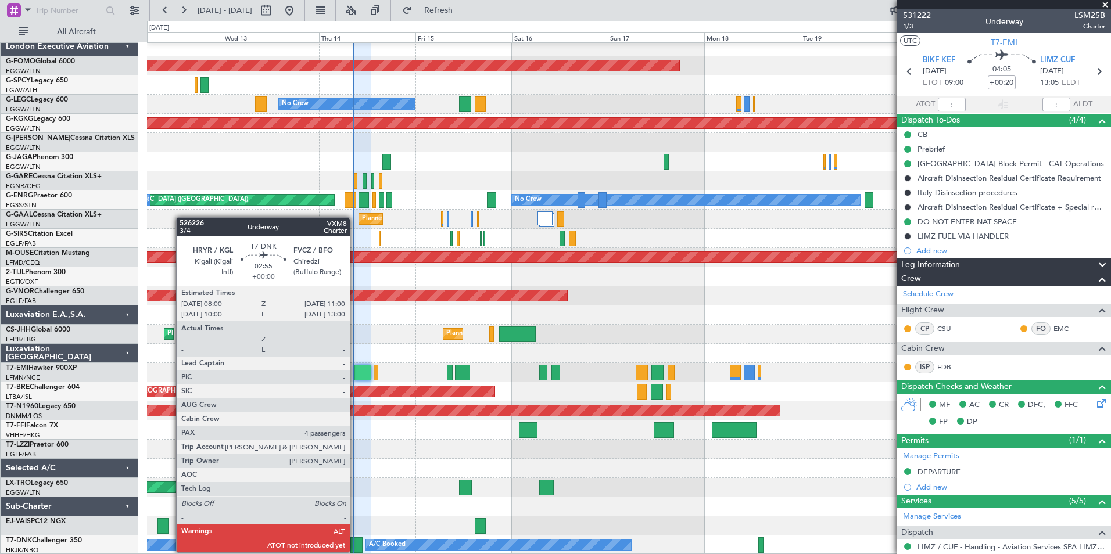
click at [355, 551] on div at bounding box center [356, 545] width 12 height 16
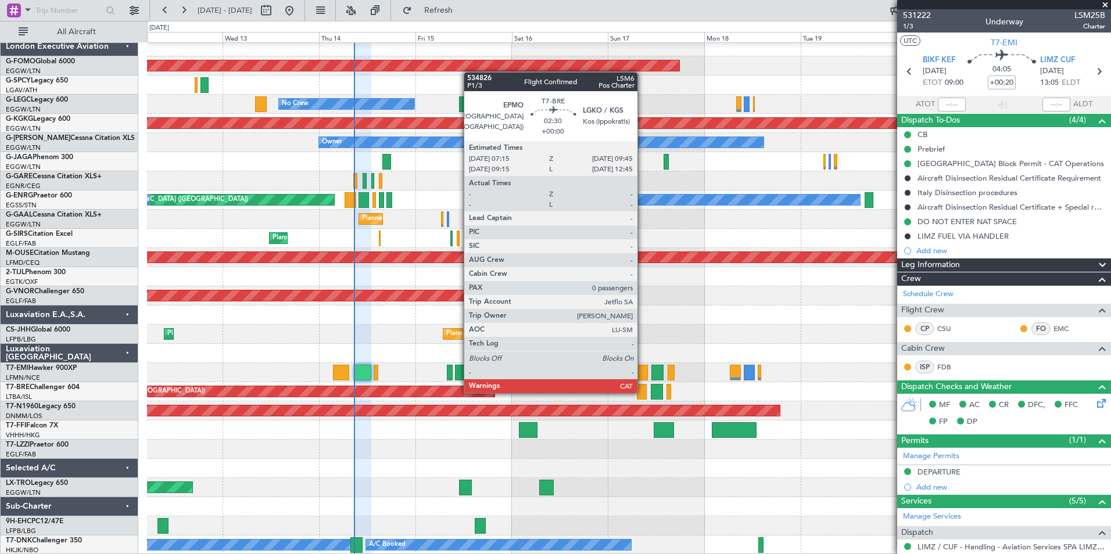
click at [642, 392] on div at bounding box center [642, 392] width 10 height 16
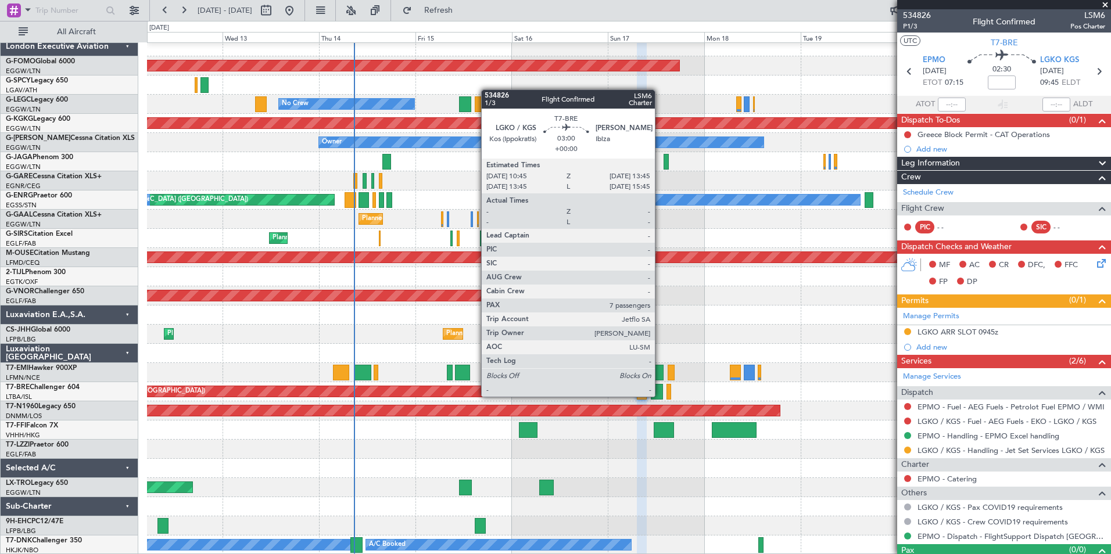
click at [660, 396] on div at bounding box center [657, 392] width 12 height 16
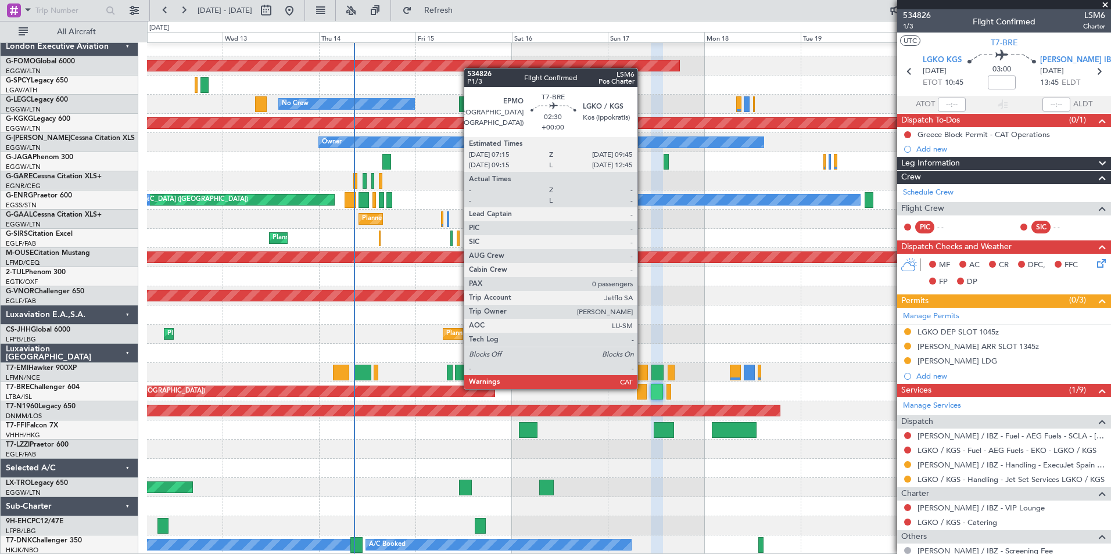
click at [642, 388] on div at bounding box center [642, 392] width 10 height 16
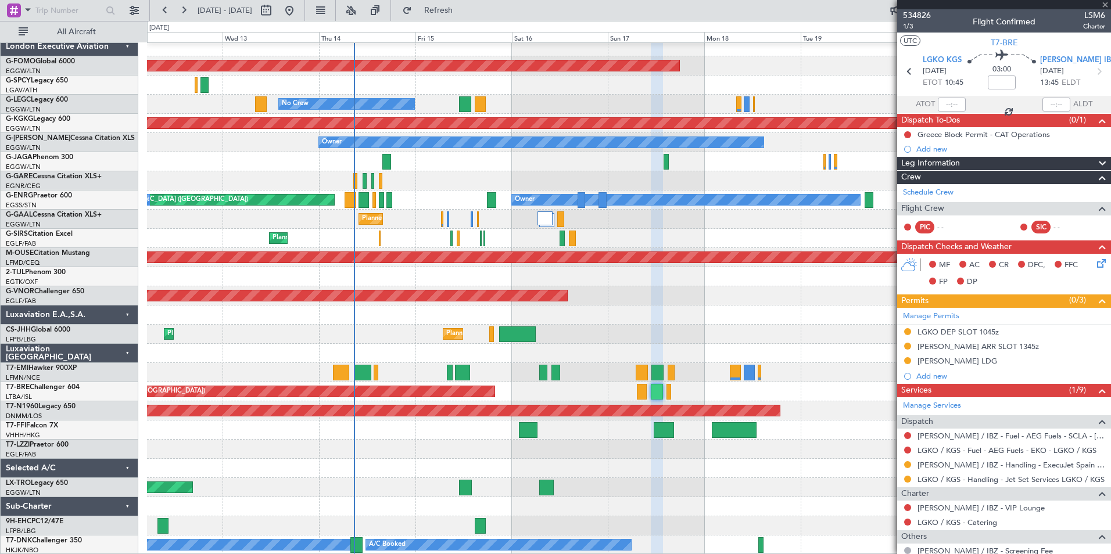
type input "0"
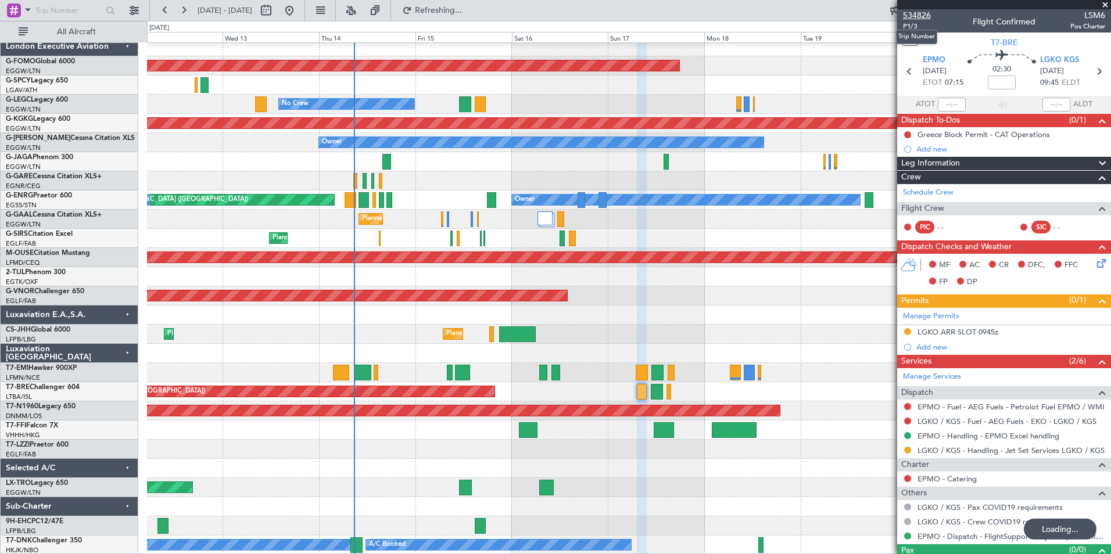
click at [921, 17] on span "534826" at bounding box center [917, 15] width 28 height 12
click at [463, 8] on span "Refresh" at bounding box center [438, 10] width 49 height 8
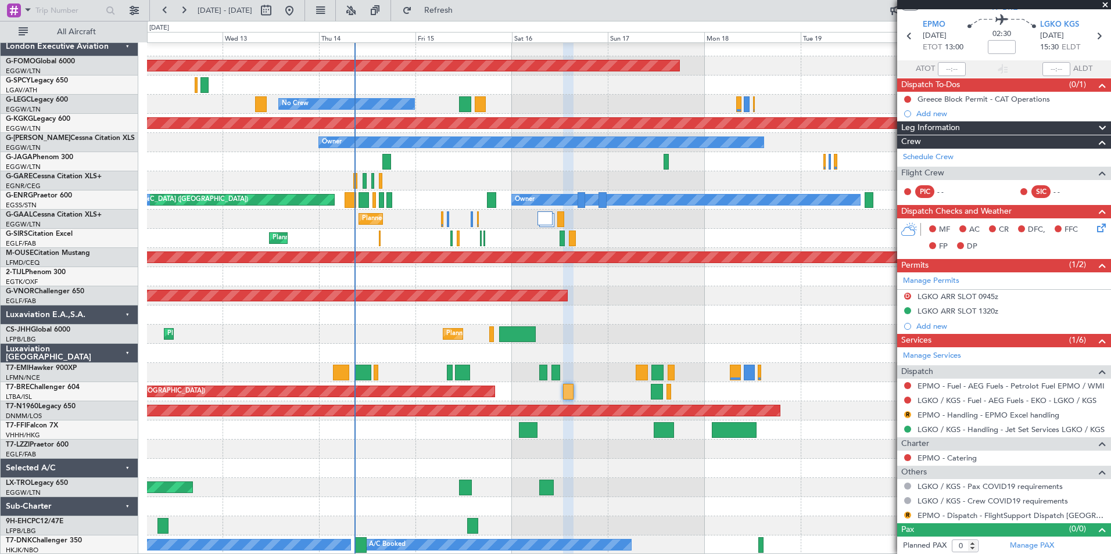
scroll to position [37, 0]
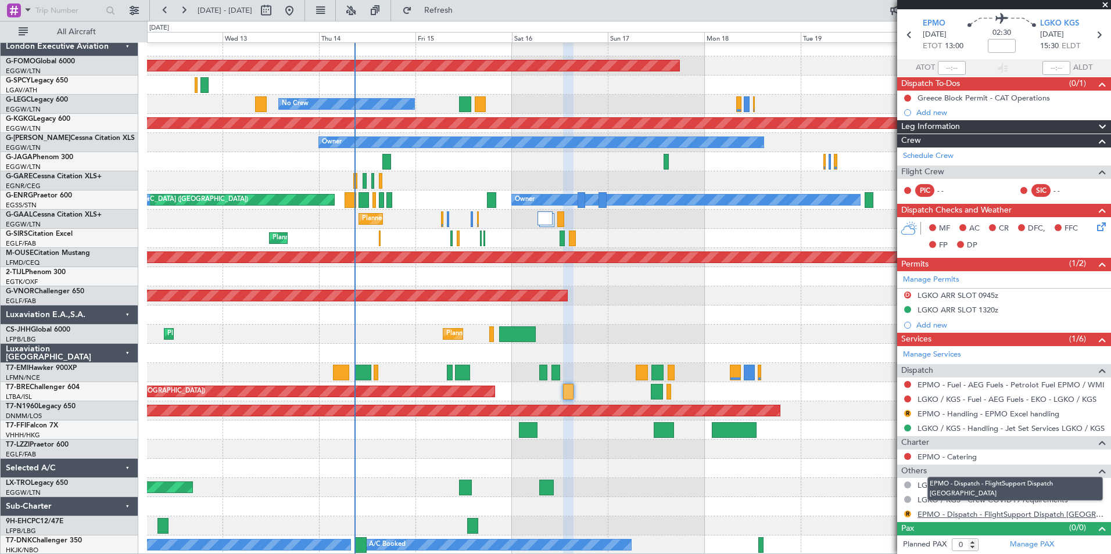
click at [1063, 509] on link "EPMO - Dispatch - FlightSupport Dispatch UK" at bounding box center [1011, 514] width 188 height 10
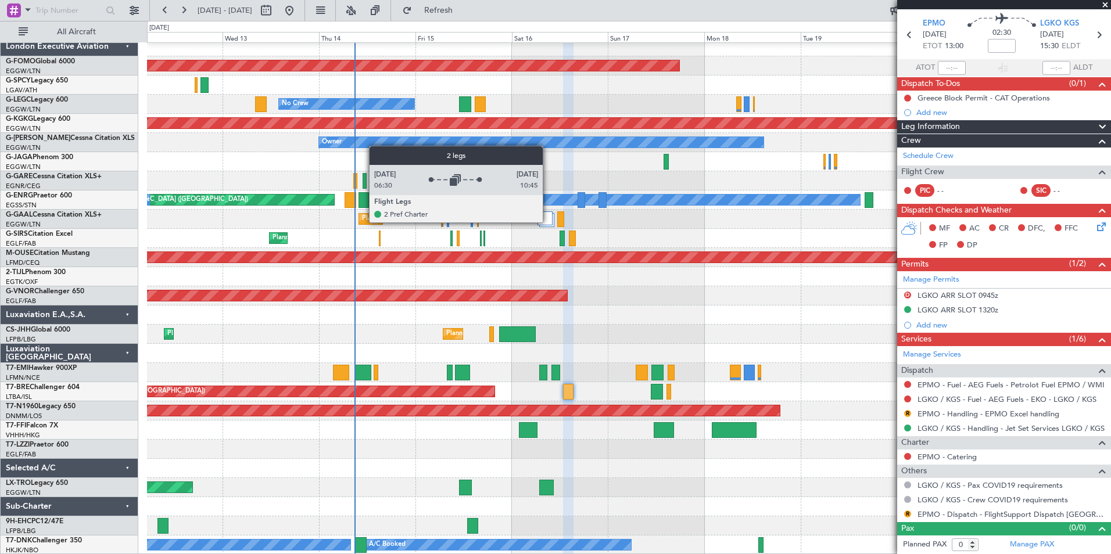
click at [548, 222] on div at bounding box center [545, 218] width 16 height 14
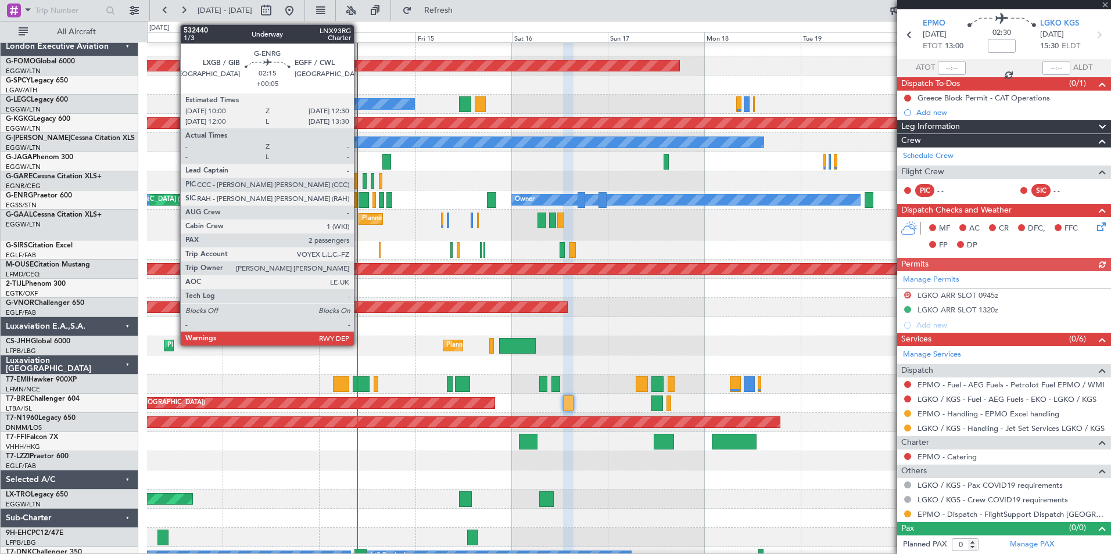
click at [359, 203] on div at bounding box center [363, 200] width 10 height 16
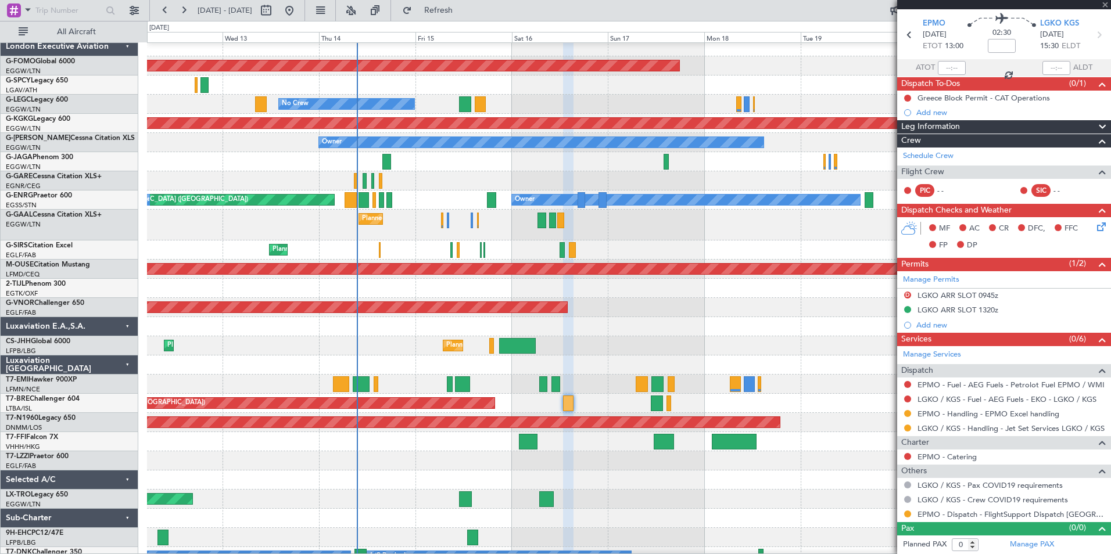
type input "+00:05"
type input "2"
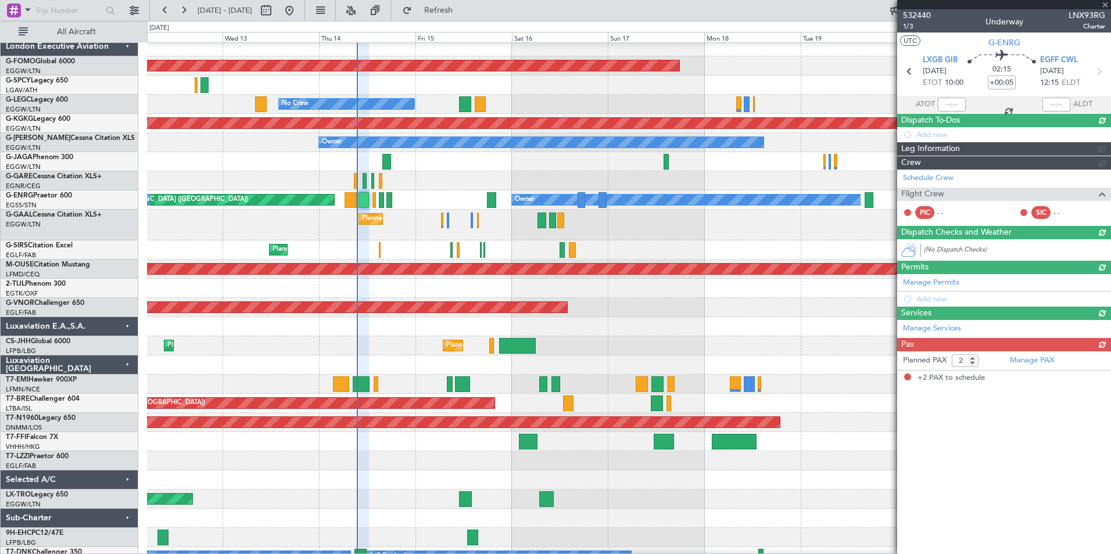
scroll to position [0, 0]
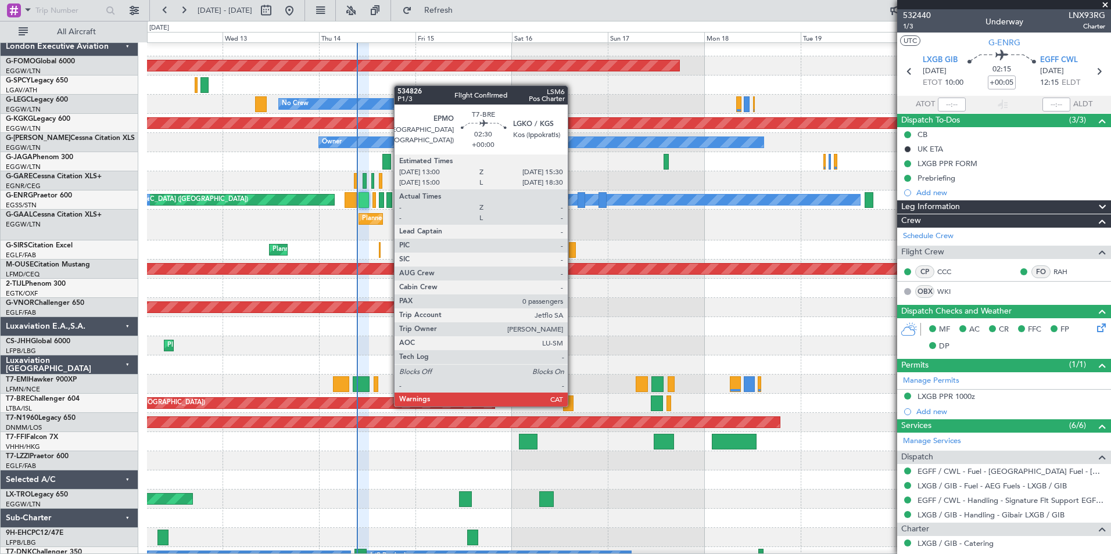
click at [573, 405] on div at bounding box center [568, 404] width 10 height 16
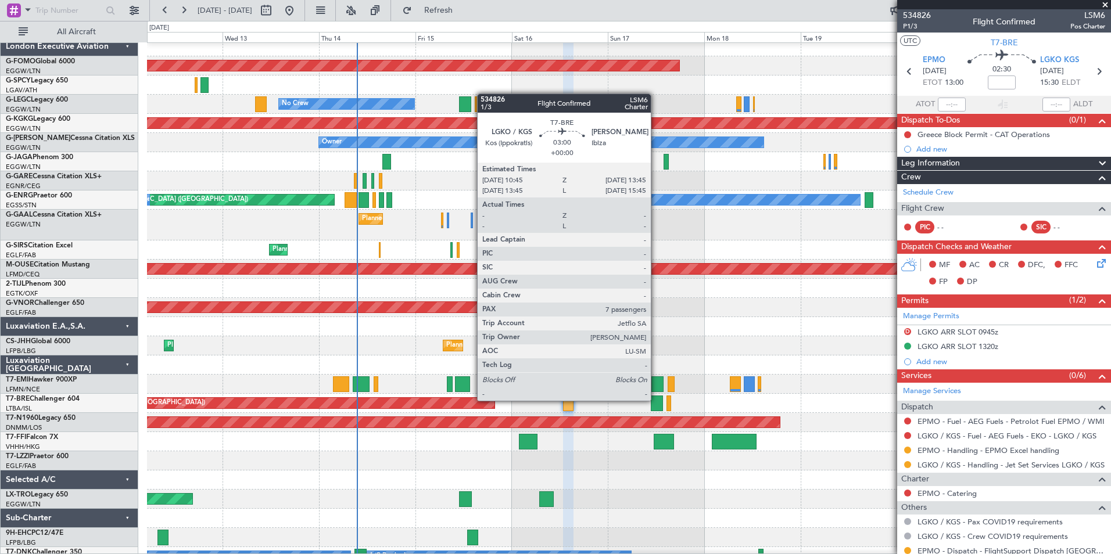
click at [656, 400] on div at bounding box center [657, 404] width 12 height 16
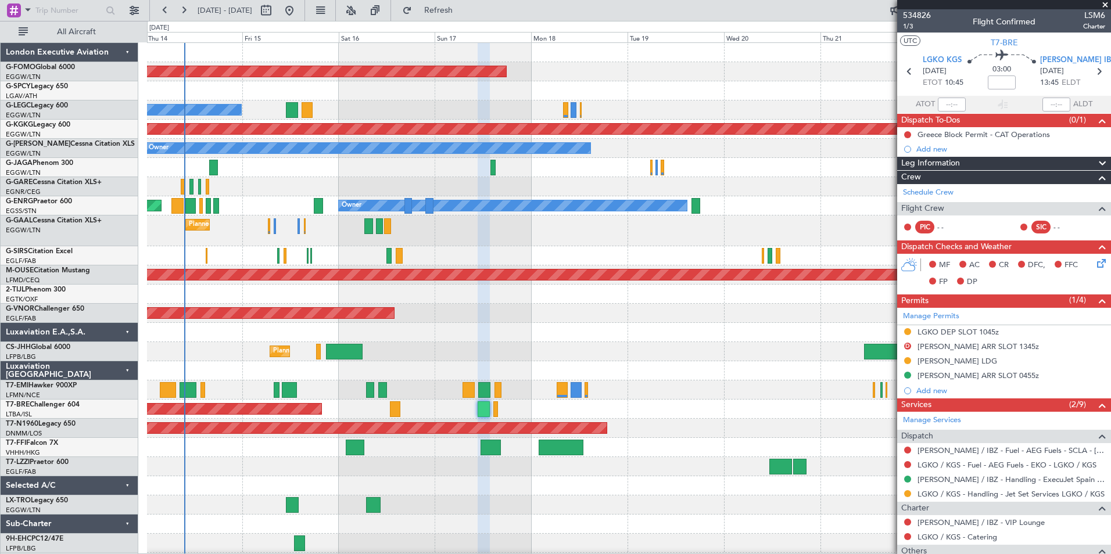
click at [550, 392] on div "Planned Maint Windsor Locks (Bradley Intl) No Crew A/C Unavailable London (Luto…" at bounding box center [628, 307] width 963 height 529
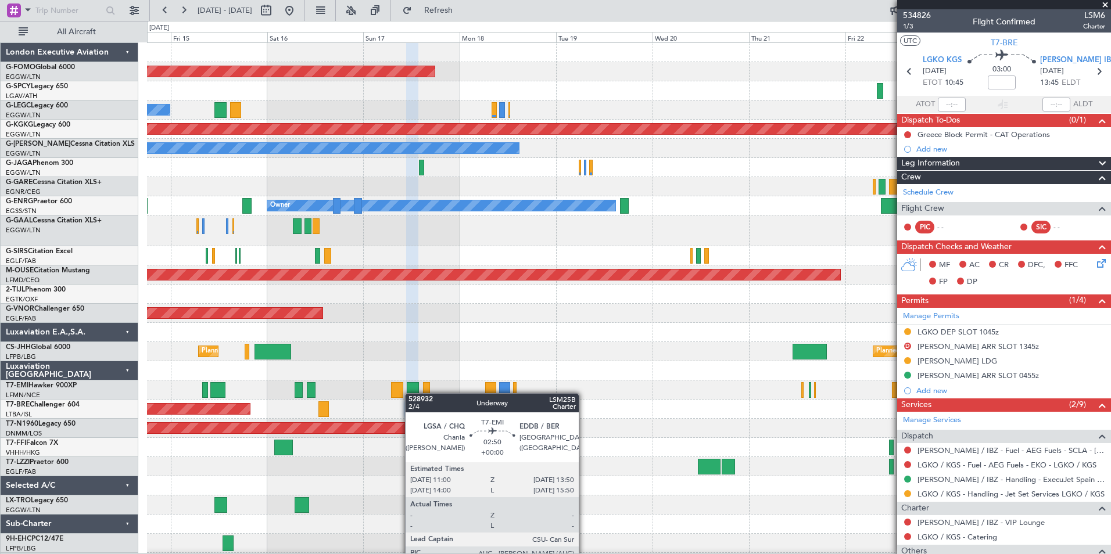
click at [407, 396] on div "Planned Maint Windsor Locks (Bradley Intl) No Crew A/C Unavailable London (Luto…" at bounding box center [628, 317] width 963 height 548
click at [407, 396] on div at bounding box center [413, 390] width 12 height 16
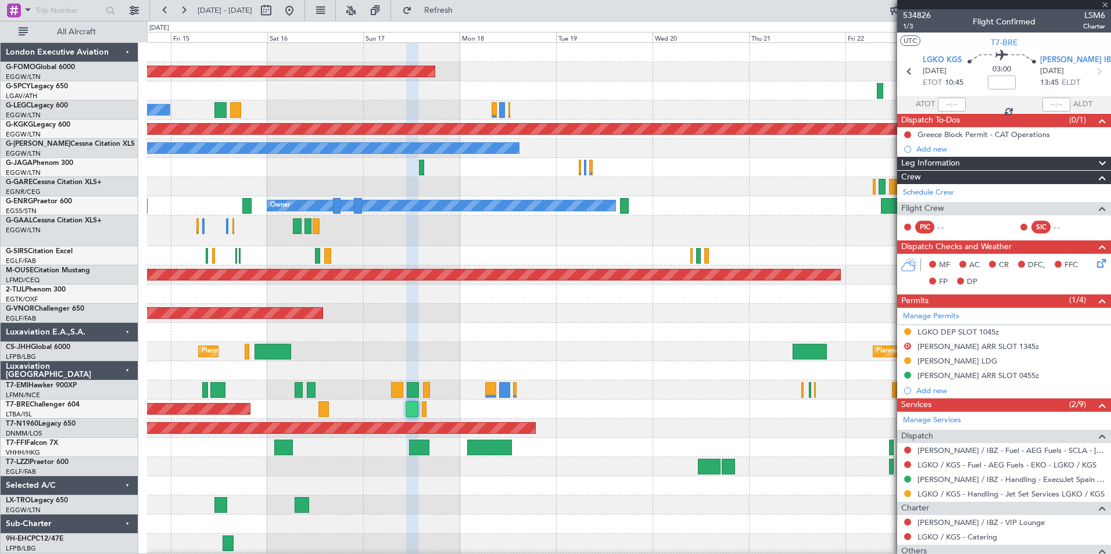
type input "5"
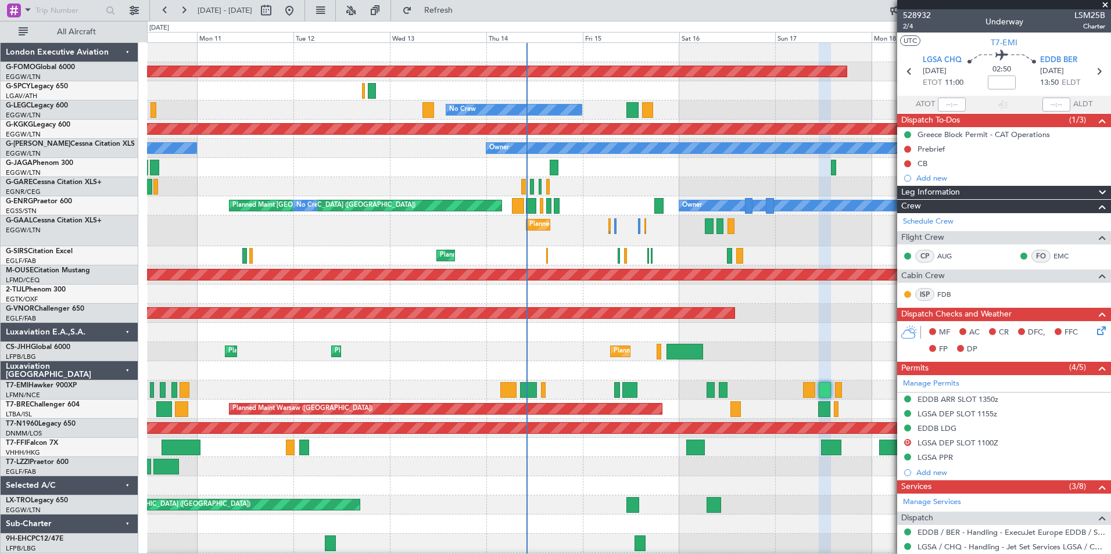
click at [780, 349] on div "Planned Maint Paris (Le Bourget) Planned Maint Paris (Le Bourget) Planned Maint…" at bounding box center [628, 351] width 963 height 19
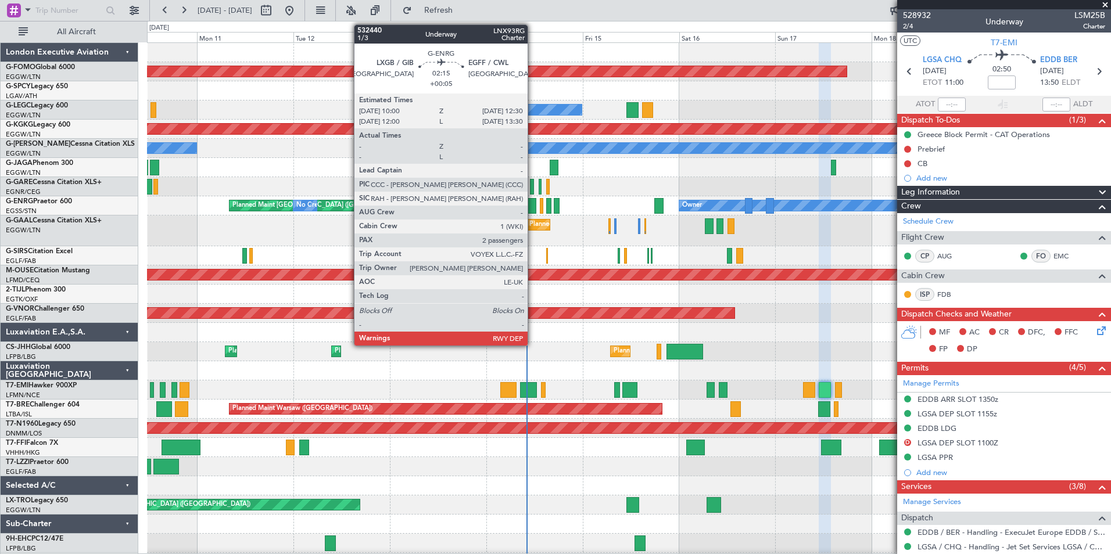
click at [533, 210] on div at bounding box center [531, 206] width 10 height 16
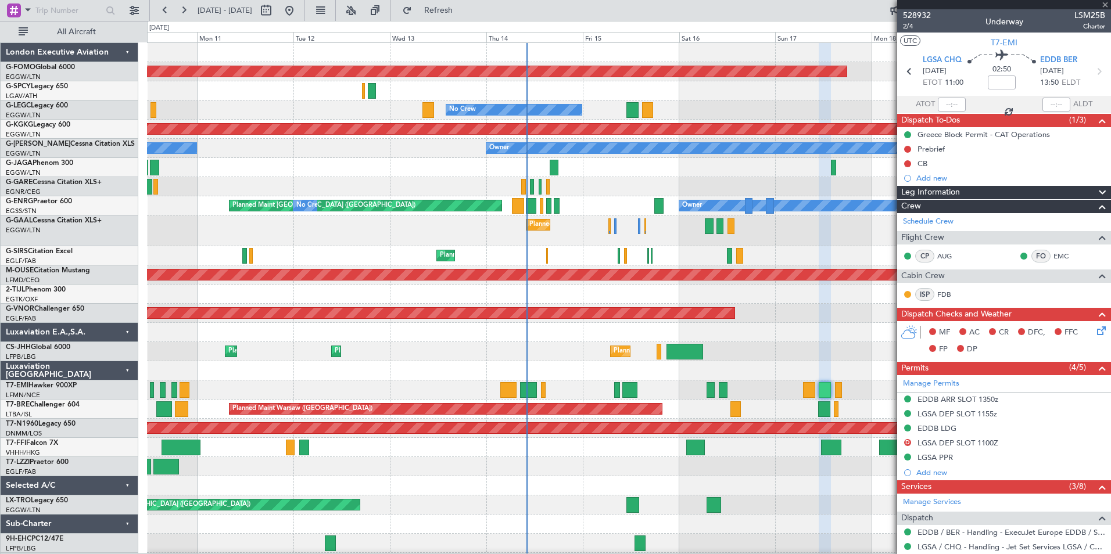
type input "+00:05"
type input "2"
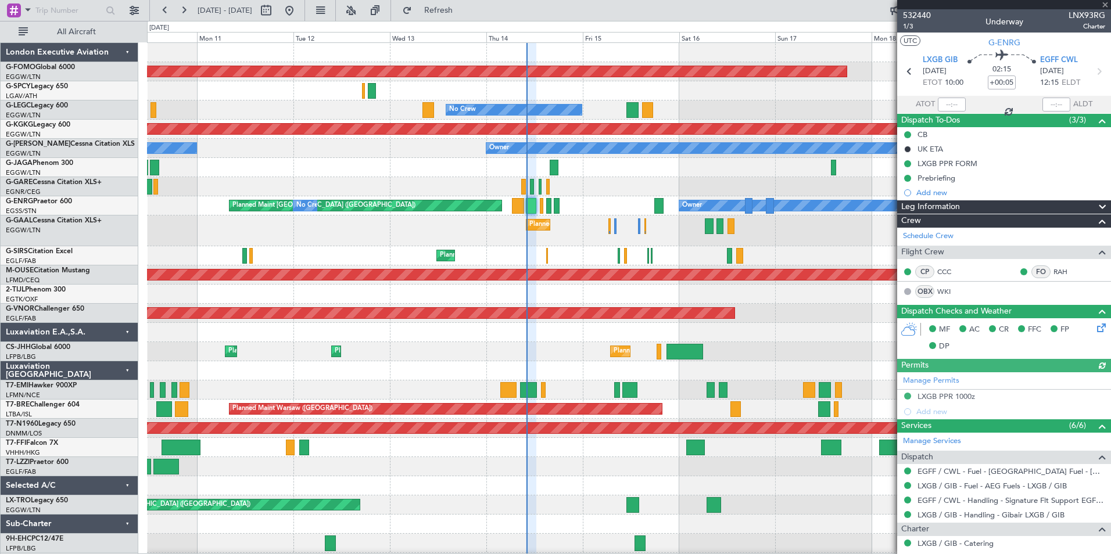
scroll to position [168, 0]
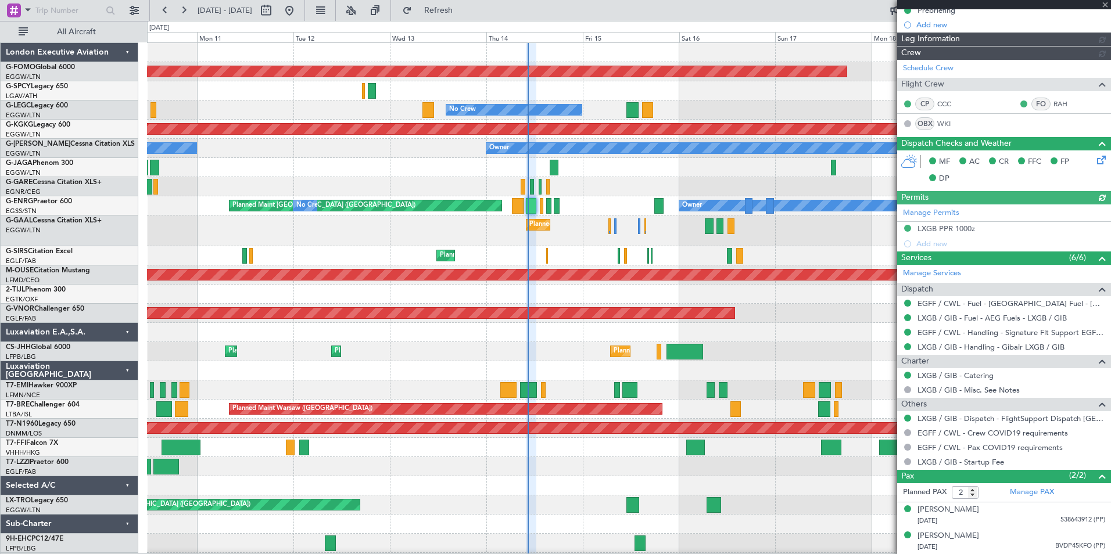
type input "10:18"
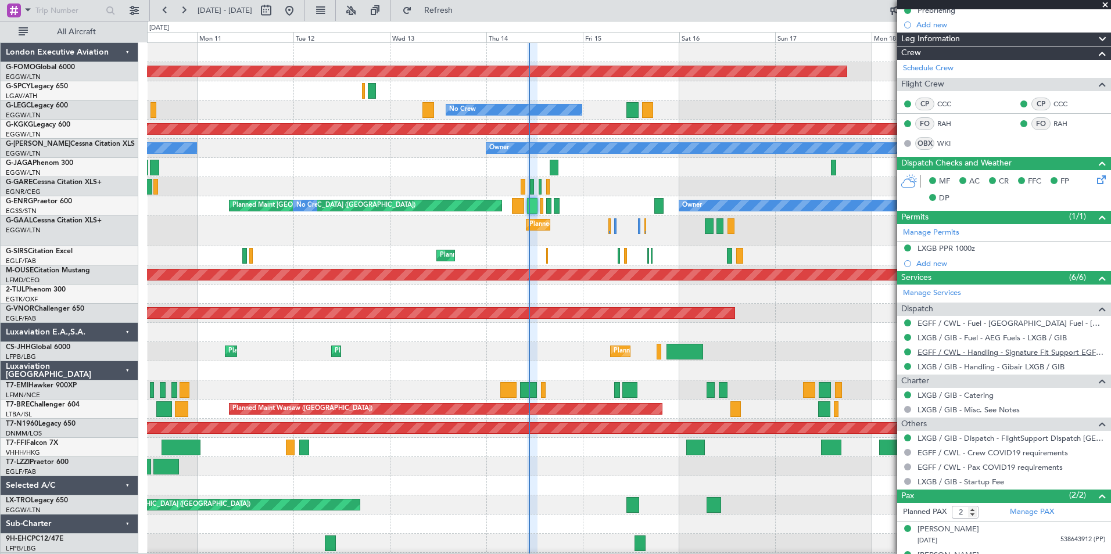
click at [997, 353] on link "EGFF / CWL - Handling - Signature Flt Support EGFF / CWL" at bounding box center [1011, 352] width 188 height 10
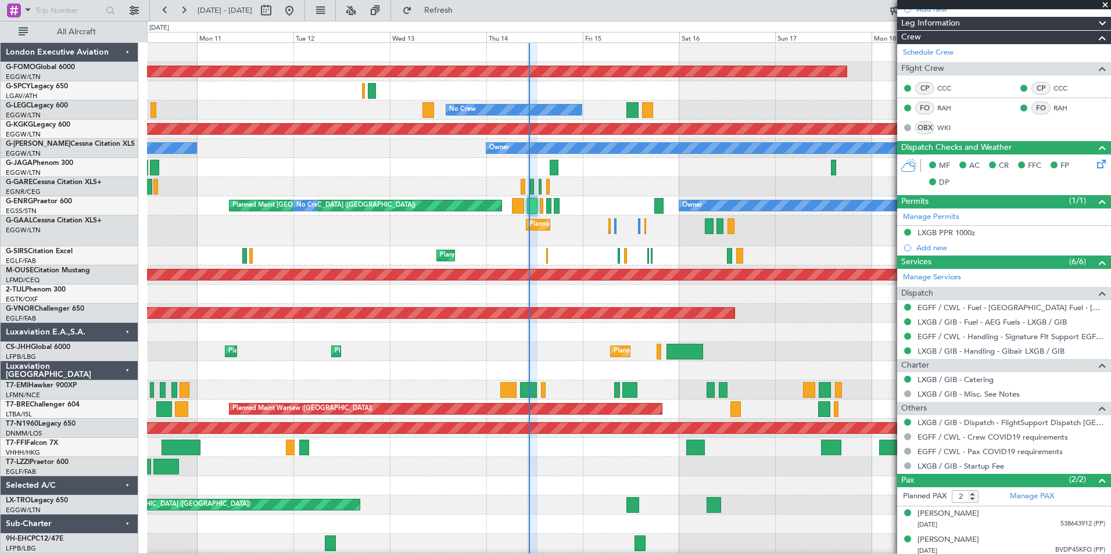
scroll to position [188, 0]
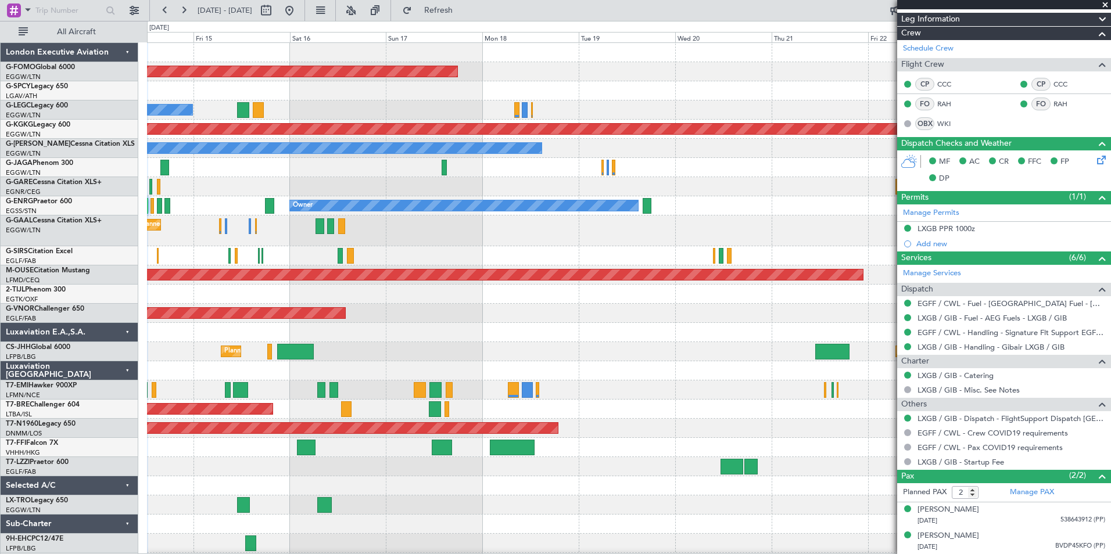
click at [204, 184] on div "Planned Maint Windsor Locks (Bradley Intl) No Crew A/C Unavailable London (Luto…" at bounding box center [628, 307] width 963 height 529
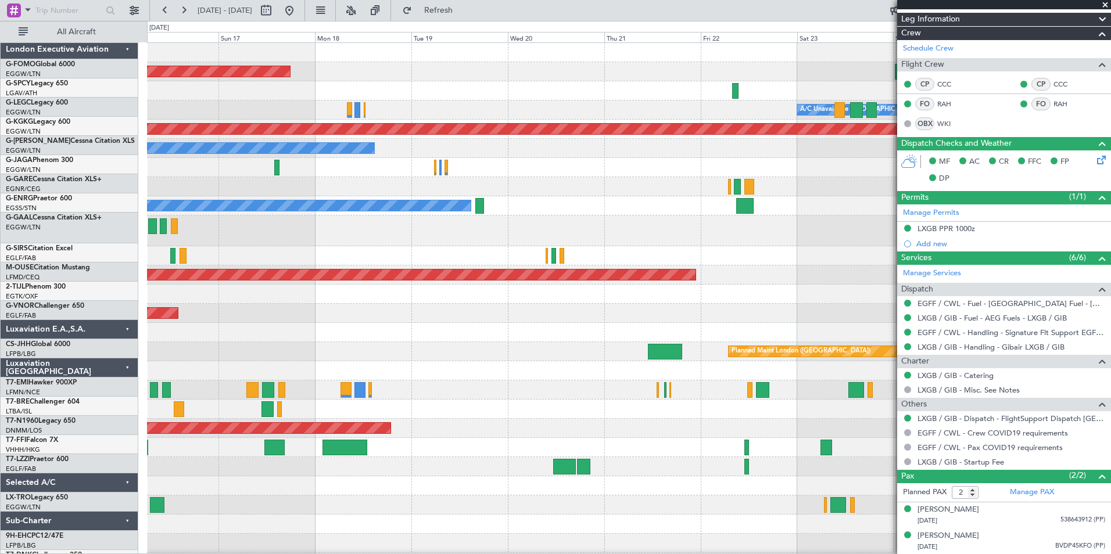
scroll to position [0, 0]
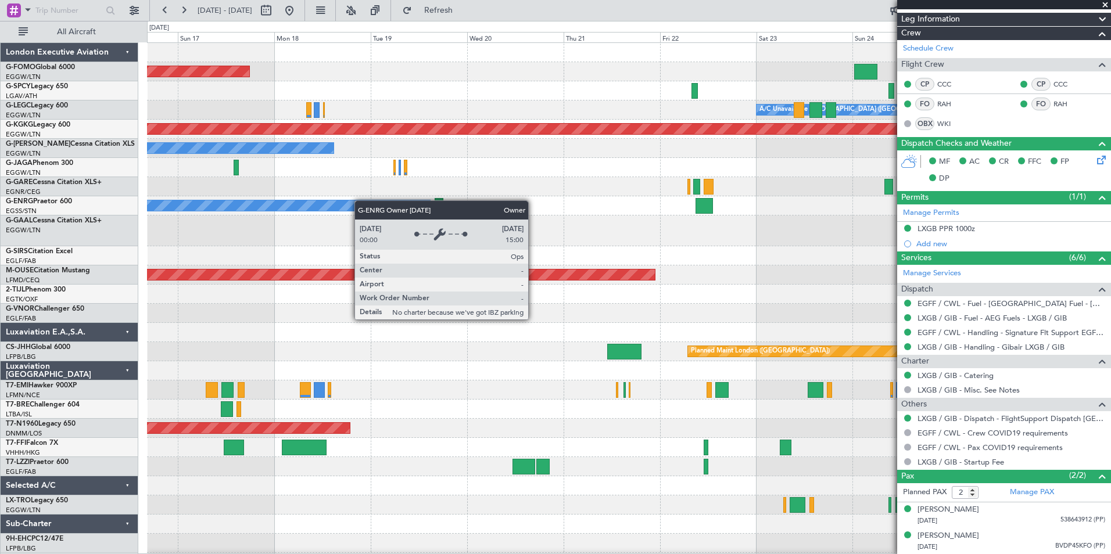
click at [352, 209] on div "Planned Maint Windsor Locks (Bradley Intl) A/C Unavailable London (Luton) No Cr…" at bounding box center [628, 317] width 963 height 548
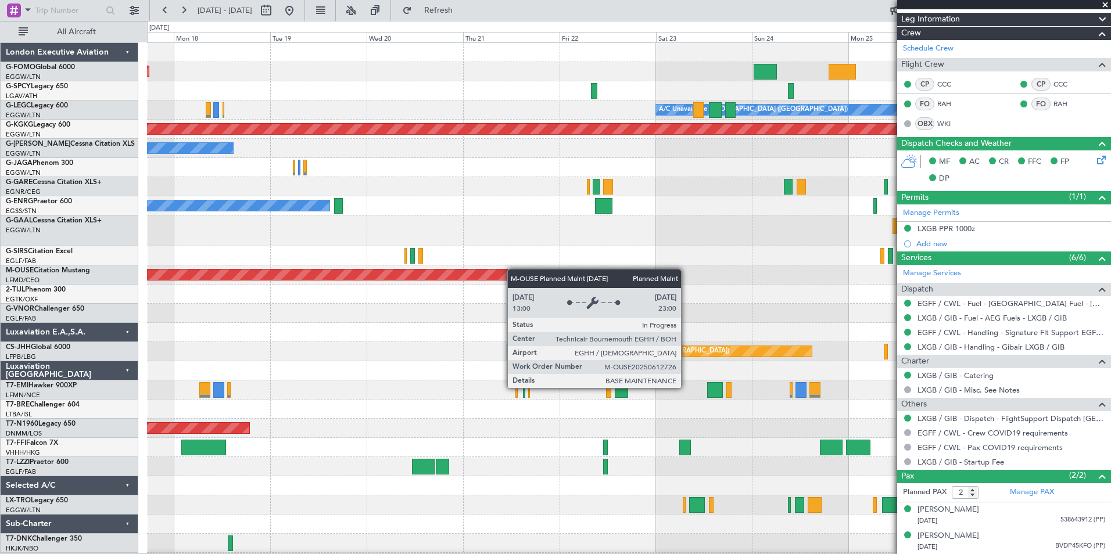
click at [471, 274] on div "Planned Maint Windsor Locks (Bradley Intl) A/C Unavailable London (Luton) AOG M…" at bounding box center [628, 307] width 963 height 529
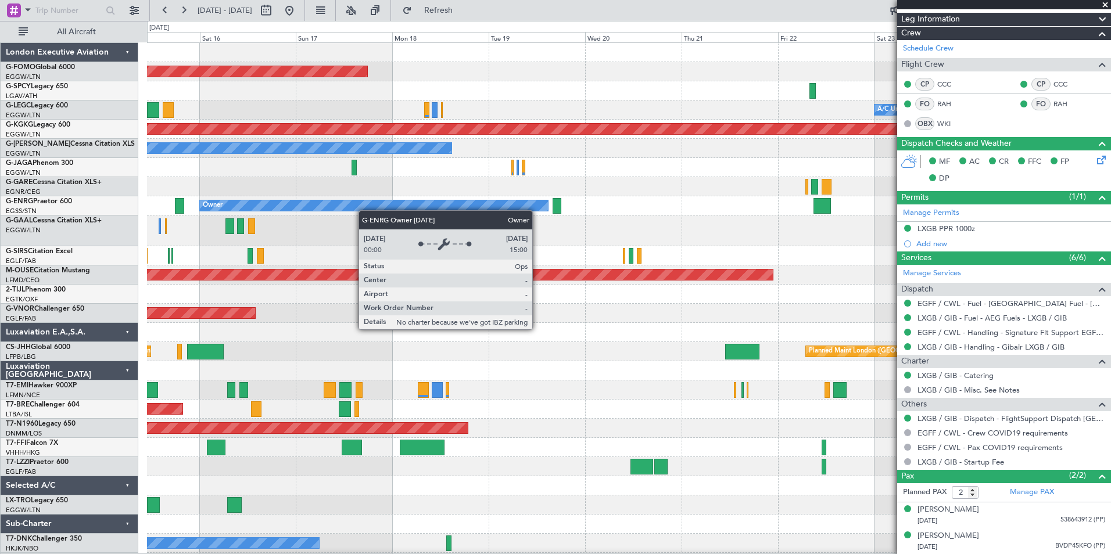
click at [476, 218] on div "Planned Maint Windsor Locks (Bradley Intl) A/C Unavailable London (Luton) No Cr…" at bounding box center [628, 307] width 963 height 529
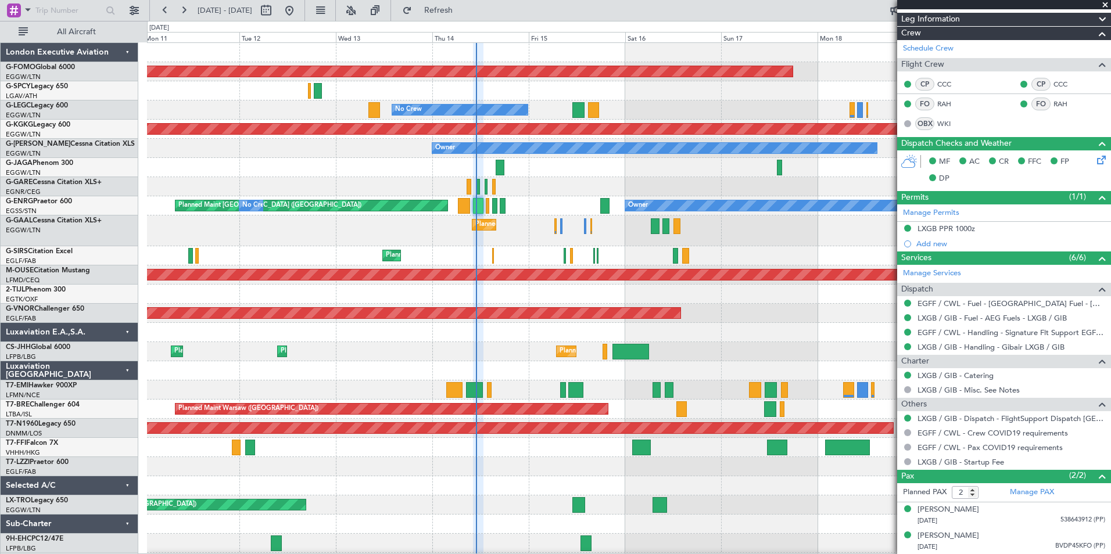
click at [720, 387] on div "Planned Maint Windsor Locks (Bradley Intl) No Crew A/C Unavailable London (Luto…" at bounding box center [628, 317] width 963 height 548
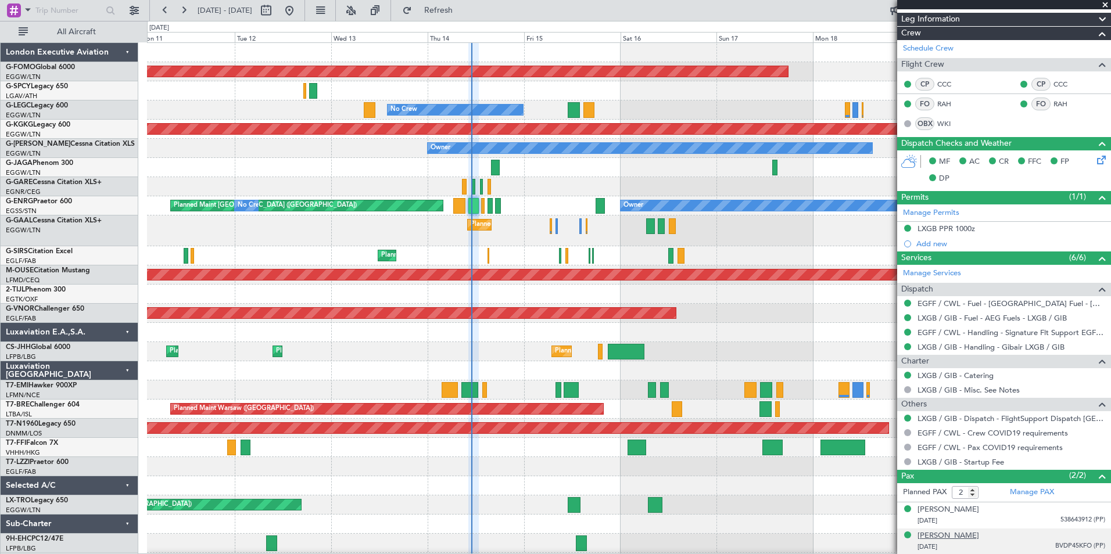
click at [946, 532] on div "[PERSON_NAME]" at bounding box center [948, 536] width 62 height 12
click at [181, 14] on button at bounding box center [183, 10] width 19 height 19
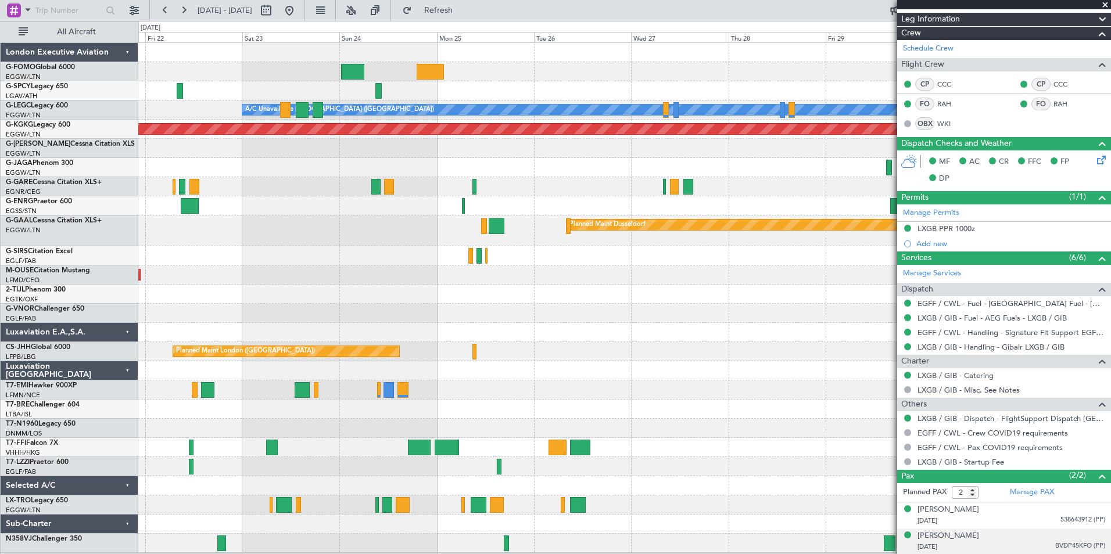
click at [624, 192] on div "A/C Unavailable London (Luton) AOG Maint Istanbul (Ataturk) Planned Maint Londo…" at bounding box center [624, 298] width 972 height 510
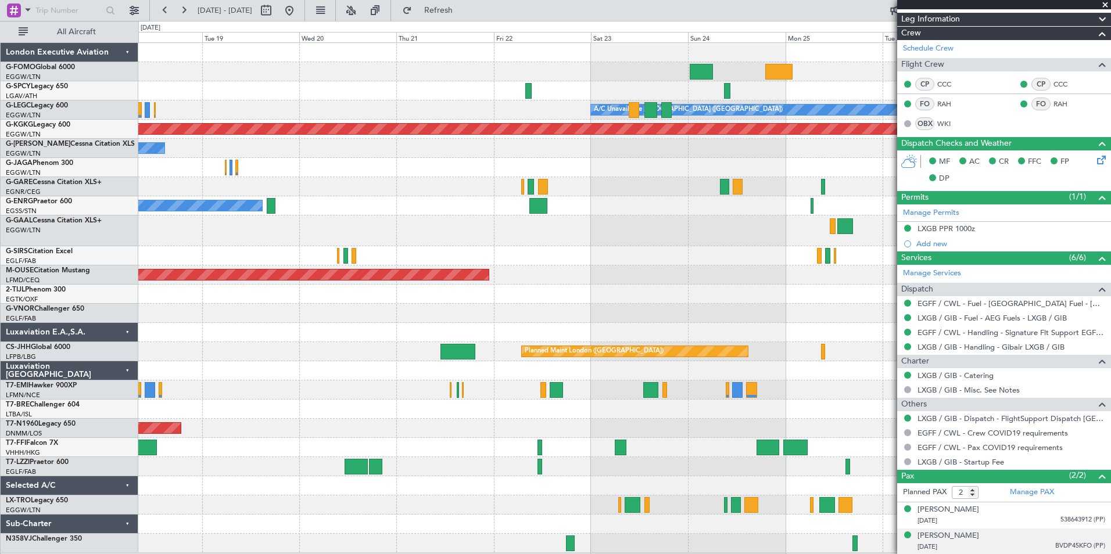
click at [663, 205] on div "Planned Maint Windsor Locks (Bradley Intl) A/C Unavailable London (Luton) AOG M…" at bounding box center [624, 298] width 972 height 510
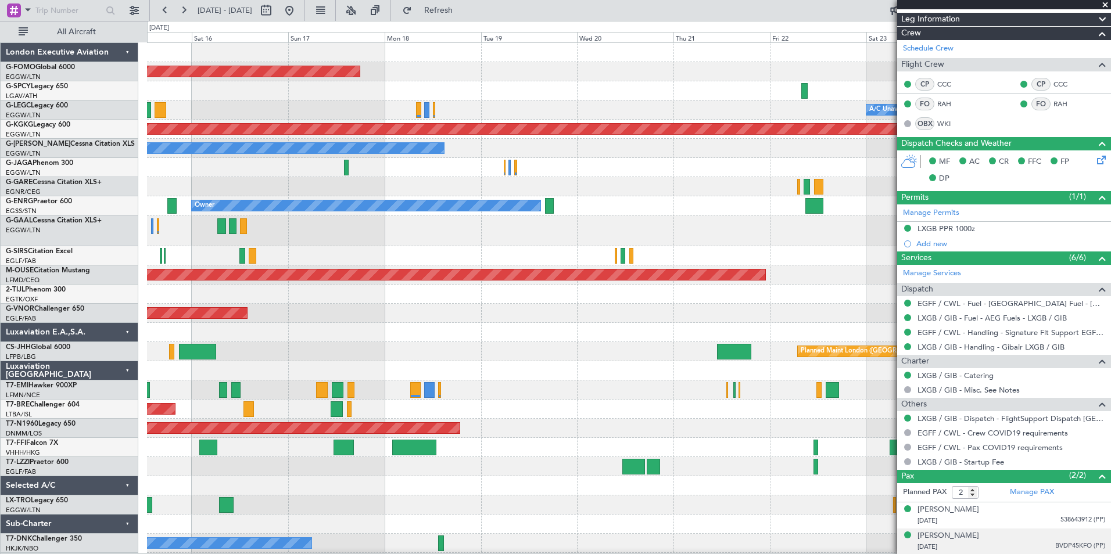
click at [557, 202] on div "Planned Maint Windsor Locks (Bradley Intl) A/C Unavailable London (Luton) No Cr…" at bounding box center [628, 307] width 963 height 529
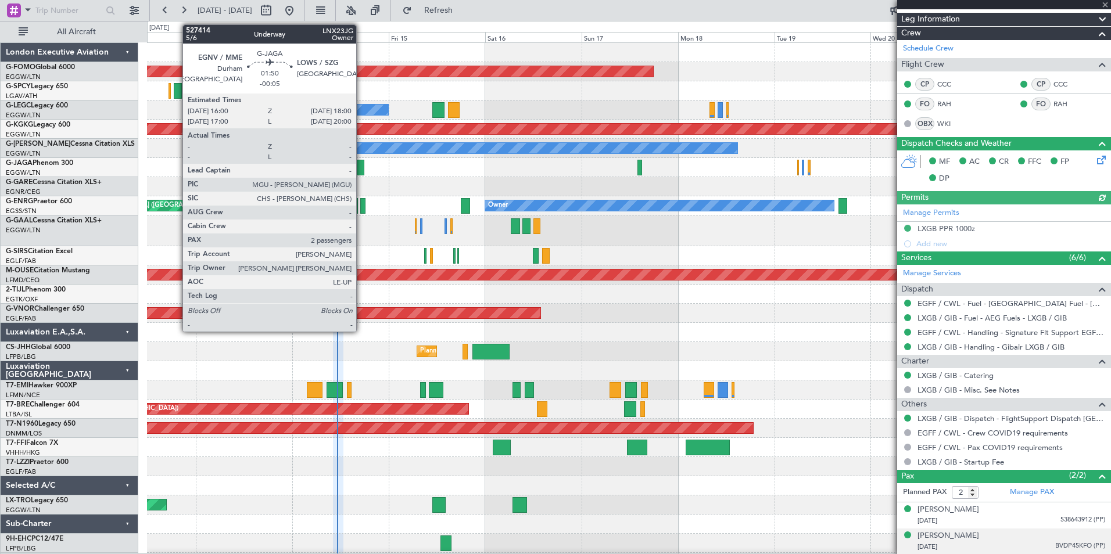
click at [361, 170] on div at bounding box center [360, 168] width 8 height 16
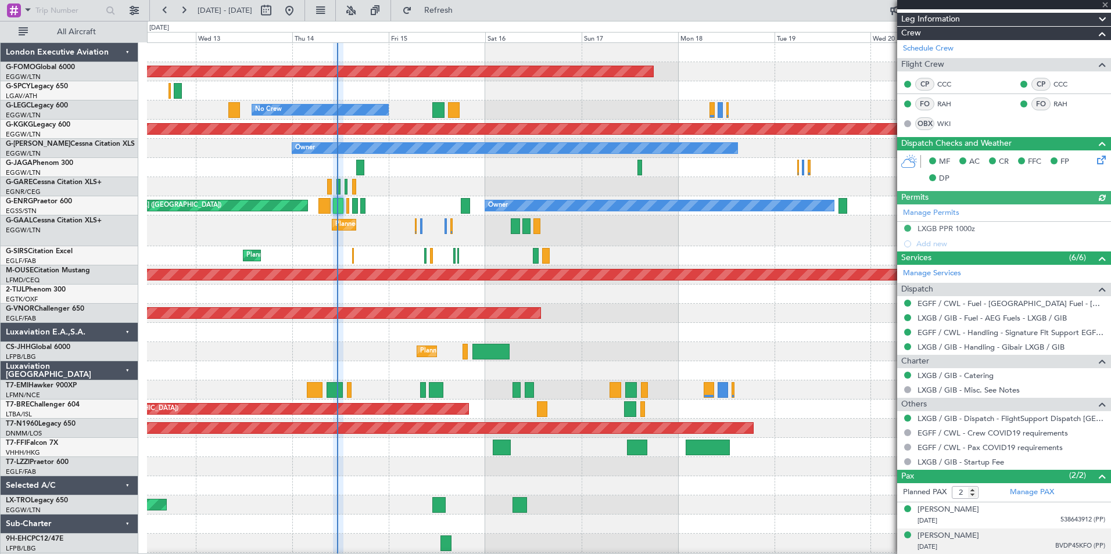
type input "-00:05"
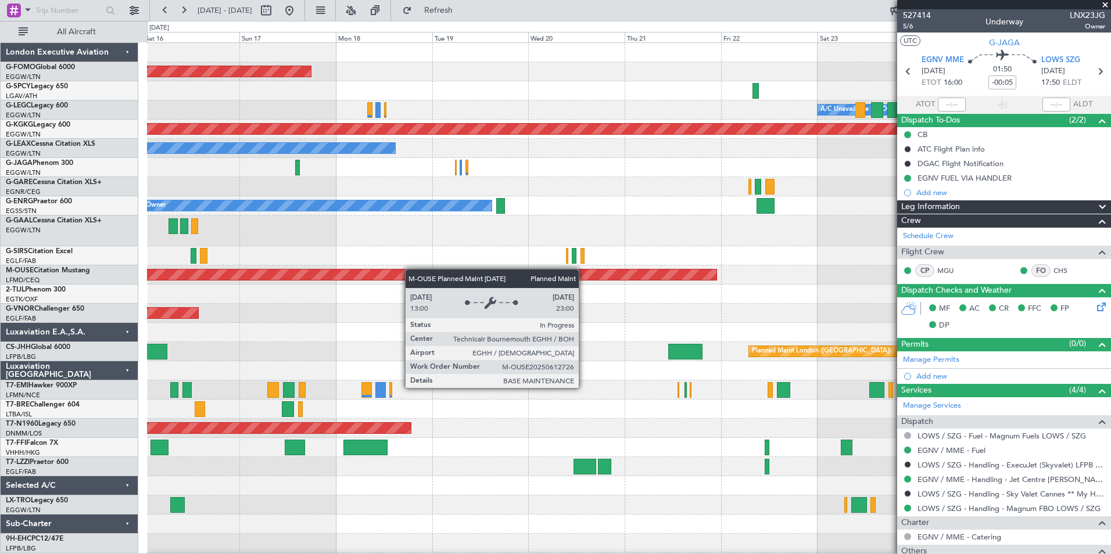
click at [368, 270] on div "Planned Maint Windsor Locks ([PERSON_NAME] Intl) A/C Unavailable [GEOGRAPHIC_DA…" at bounding box center [628, 307] width 963 height 529
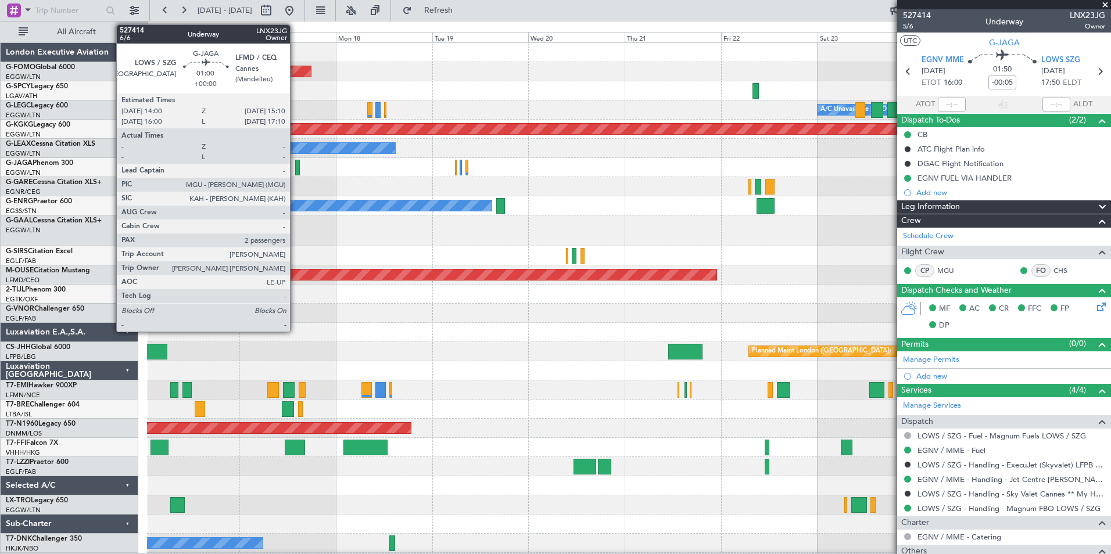
click at [295, 170] on div at bounding box center [297, 168] width 5 height 16
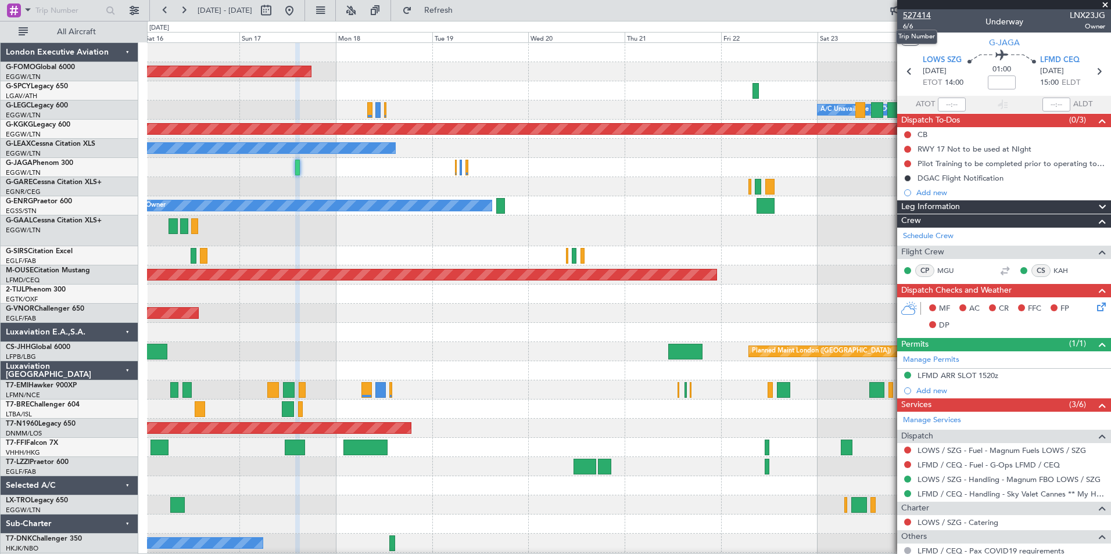
click at [907, 13] on span "527414" at bounding box center [917, 15] width 28 height 12
click at [443, 7] on button "Refresh" at bounding box center [432, 10] width 70 height 19
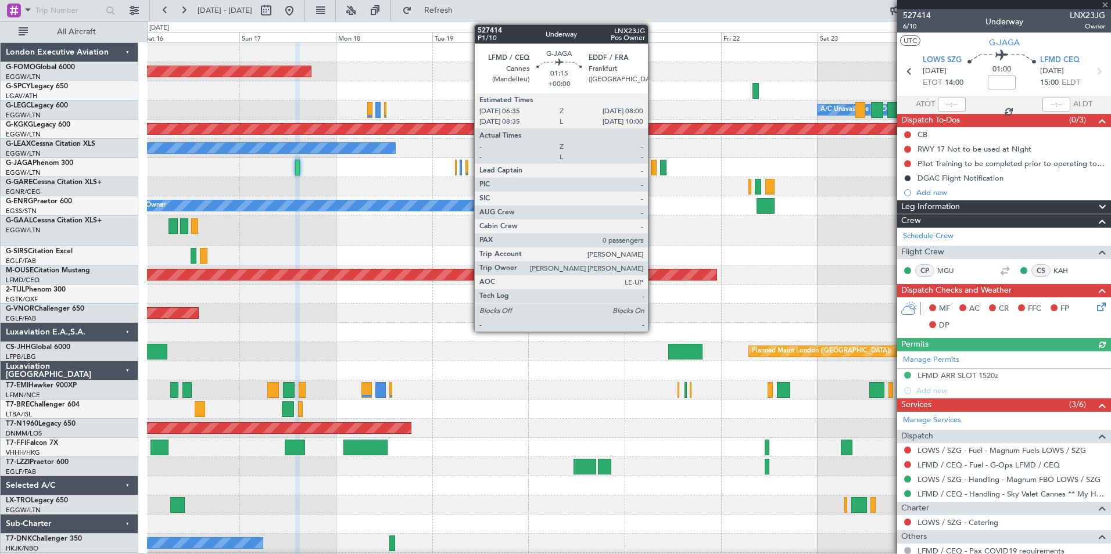
click at [653, 171] on div at bounding box center [654, 168] width 6 height 16
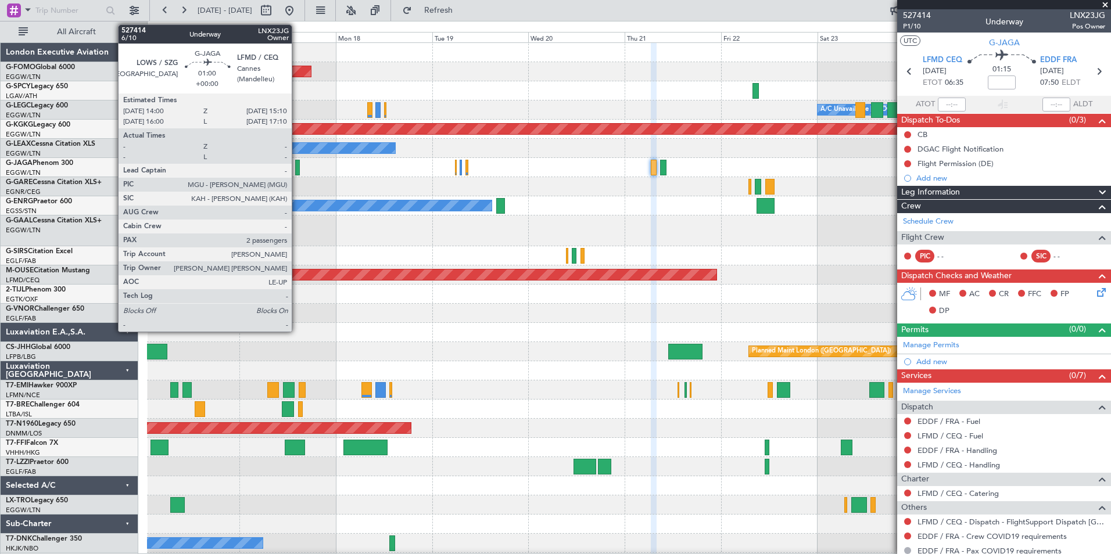
click at [297, 170] on div at bounding box center [297, 168] width 5 height 16
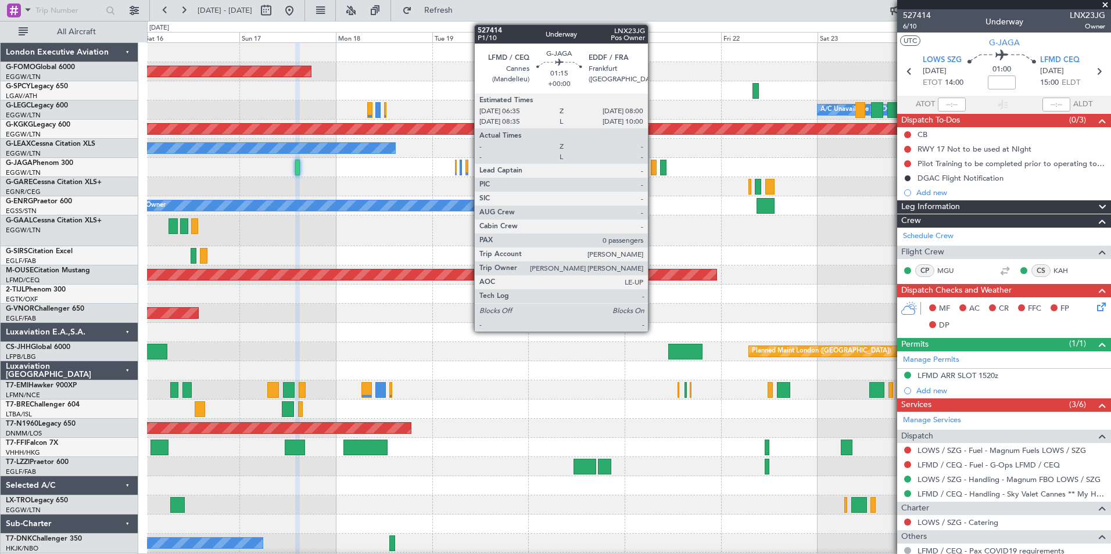
click at [653, 170] on div at bounding box center [654, 168] width 6 height 16
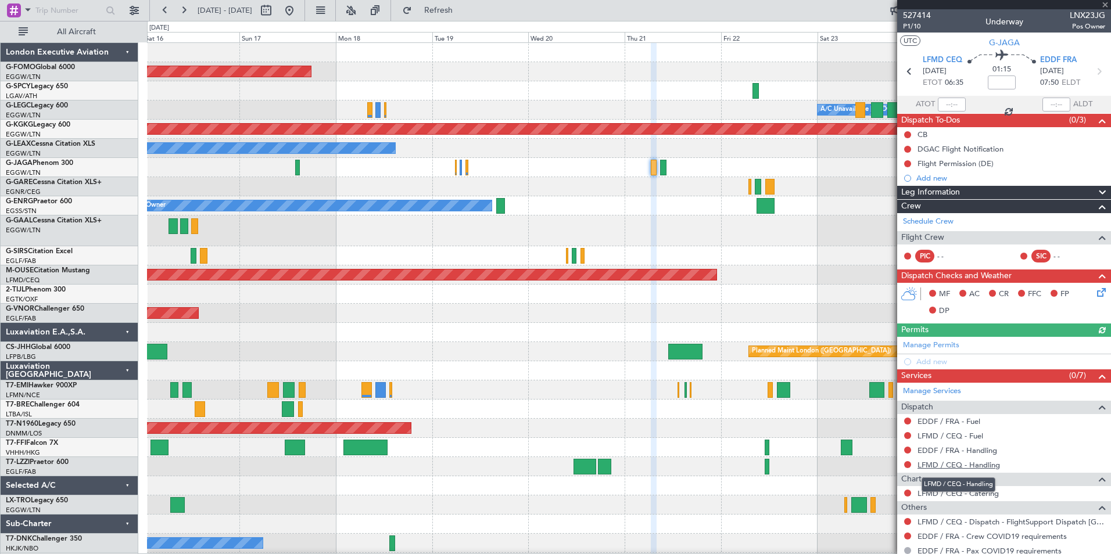
click at [986, 464] on link "LFMD / CEQ - Handling" at bounding box center [958, 465] width 82 height 10
click at [988, 454] on link "EDDF / FRA - Handling" at bounding box center [957, 451] width 80 height 10
click at [963, 435] on link "LFMD / CEQ - Fuel" at bounding box center [950, 436] width 66 height 10
click at [967, 419] on link "EDDF / FRA - Fuel" at bounding box center [948, 421] width 63 height 10
click at [453, 13] on button "Refresh" at bounding box center [432, 10] width 70 height 19
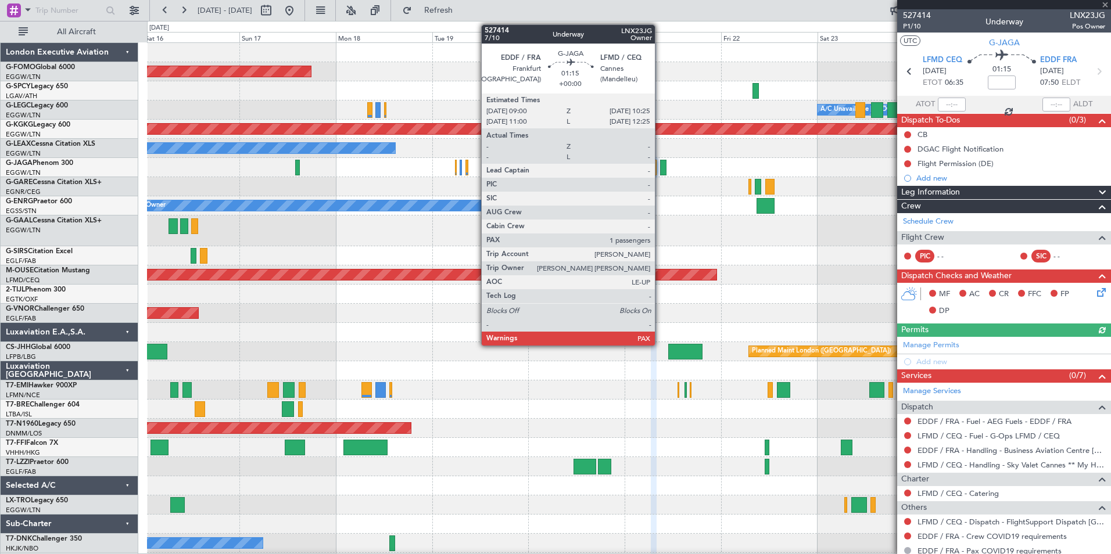
click at [660, 170] on div at bounding box center [663, 168] width 6 height 16
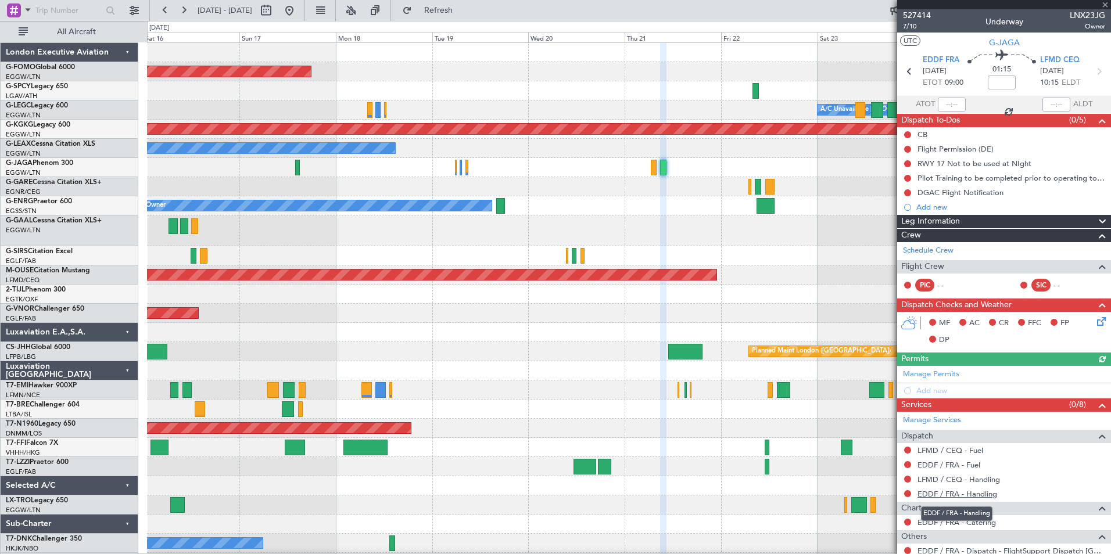
click at [962, 493] on link "EDDF / FRA - Handling" at bounding box center [957, 494] width 80 height 10
click at [985, 480] on link "LFMD / CEQ - Handling" at bounding box center [958, 480] width 82 height 10
click at [472, 0] on fb-refresh-button "Refresh" at bounding box center [431, 10] width 81 height 21
click at [466, 5] on button "Refresh" at bounding box center [432, 10] width 70 height 19
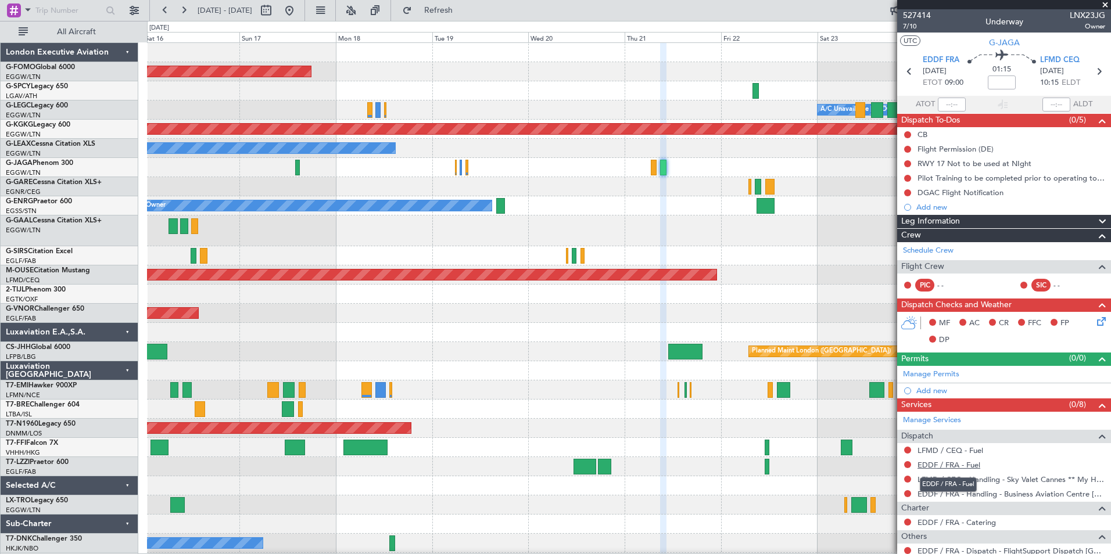
click at [938, 464] on link "EDDF / FRA - Fuel" at bounding box center [948, 465] width 63 height 10
click at [971, 465] on link "EDDF / FRA - Fuel" at bounding box center [948, 465] width 63 height 10
click at [450, 8] on button "Refresh" at bounding box center [432, 10] width 70 height 19
click at [971, 447] on link "LFMD / CEQ - Fuel" at bounding box center [950, 451] width 66 height 10
click at [463, 11] on span "Refresh" at bounding box center [438, 10] width 49 height 8
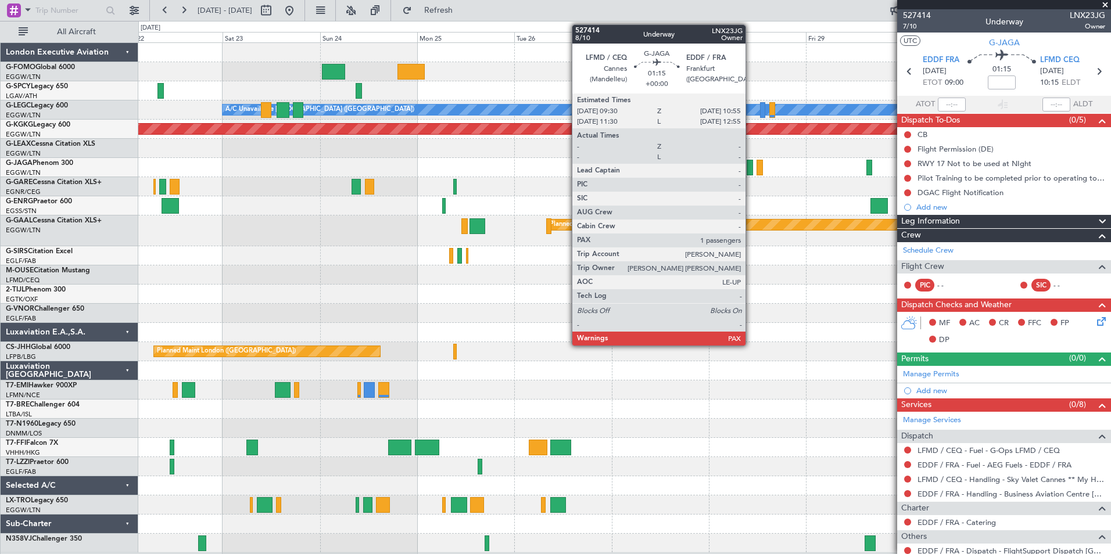
click at [751, 168] on div at bounding box center [749, 168] width 6 height 16
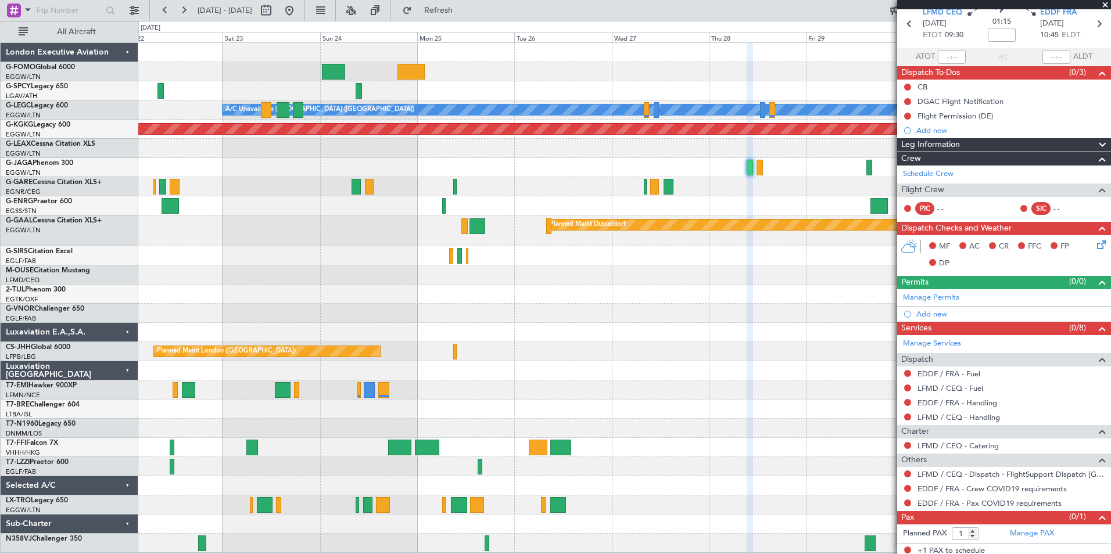
scroll to position [51, 0]
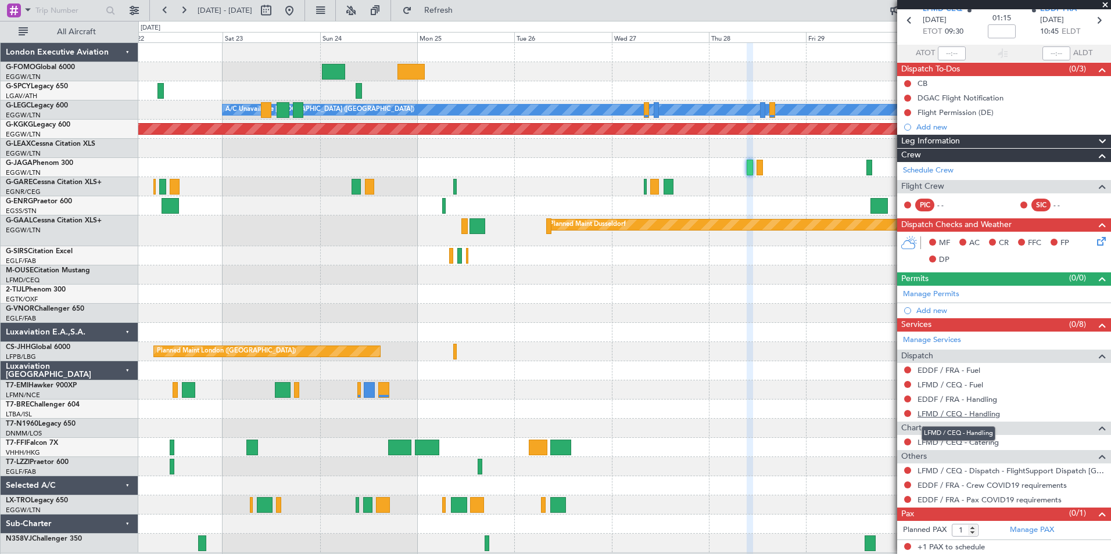
click at [987, 413] on link "LFMD / CEQ - Handling" at bounding box center [958, 414] width 82 height 10
click at [463, 15] on span "Refresh" at bounding box center [438, 10] width 49 height 8
click at [996, 416] on link "LFMD / CEQ - Handling" at bounding box center [958, 414] width 82 height 10
click at [463, 14] on span "Refresh" at bounding box center [438, 10] width 49 height 8
click at [988, 398] on link "EDDF / FRA - Handling" at bounding box center [957, 399] width 80 height 10
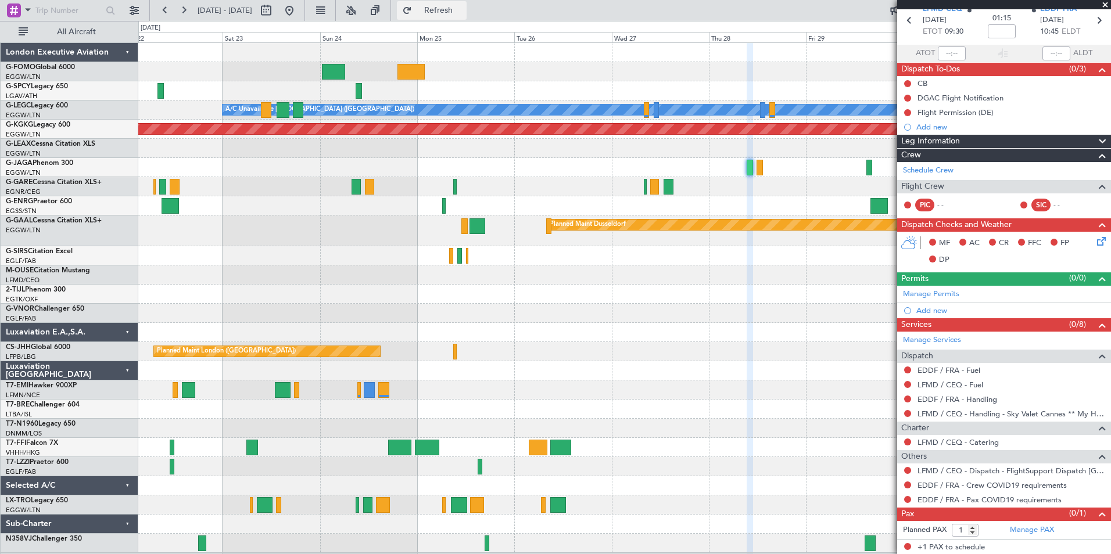
click at [459, 6] on span "Refresh" at bounding box center [438, 10] width 49 height 8
click at [977, 386] on link "LFMD / CEQ - Fuel" at bounding box center [950, 385] width 66 height 10
click at [463, 6] on span "Refresh" at bounding box center [438, 10] width 49 height 8
click at [956, 369] on link "EDDF / FRA - Fuel" at bounding box center [948, 370] width 63 height 10
click at [463, 10] on span "Refresh" at bounding box center [438, 10] width 49 height 8
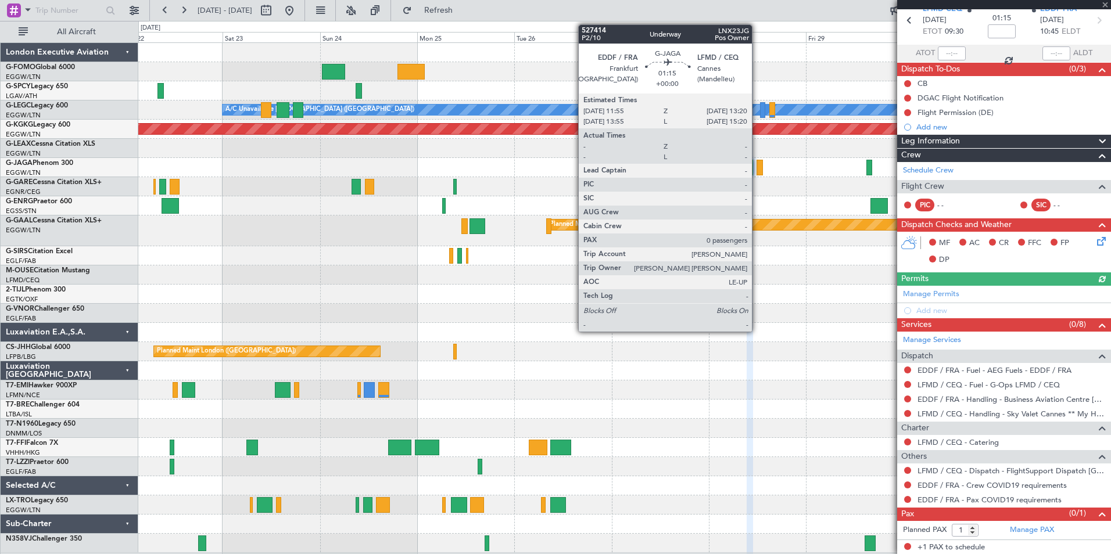
click at [757, 171] on div at bounding box center [759, 168] width 6 height 16
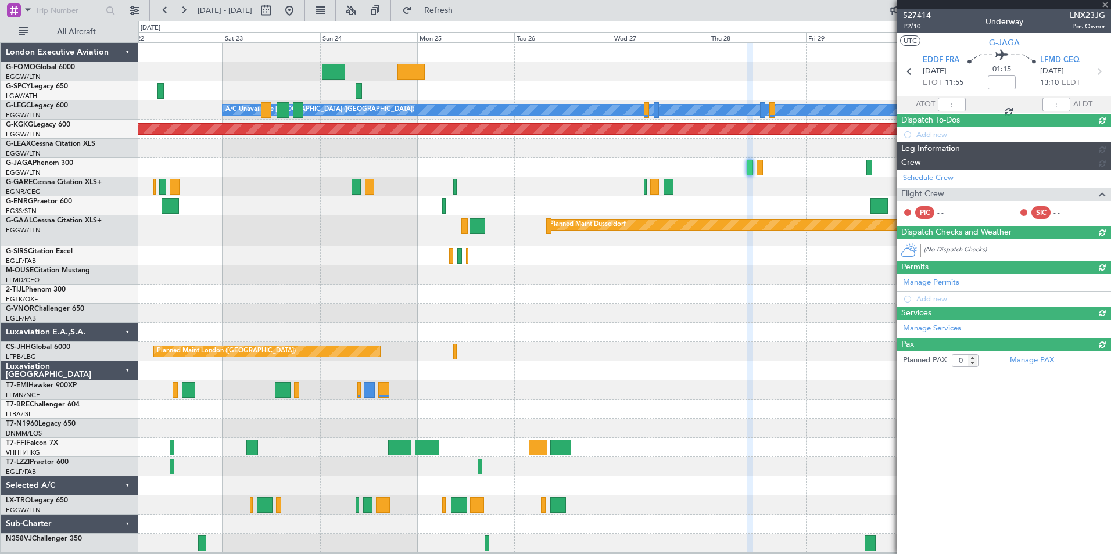
scroll to position [0, 0]
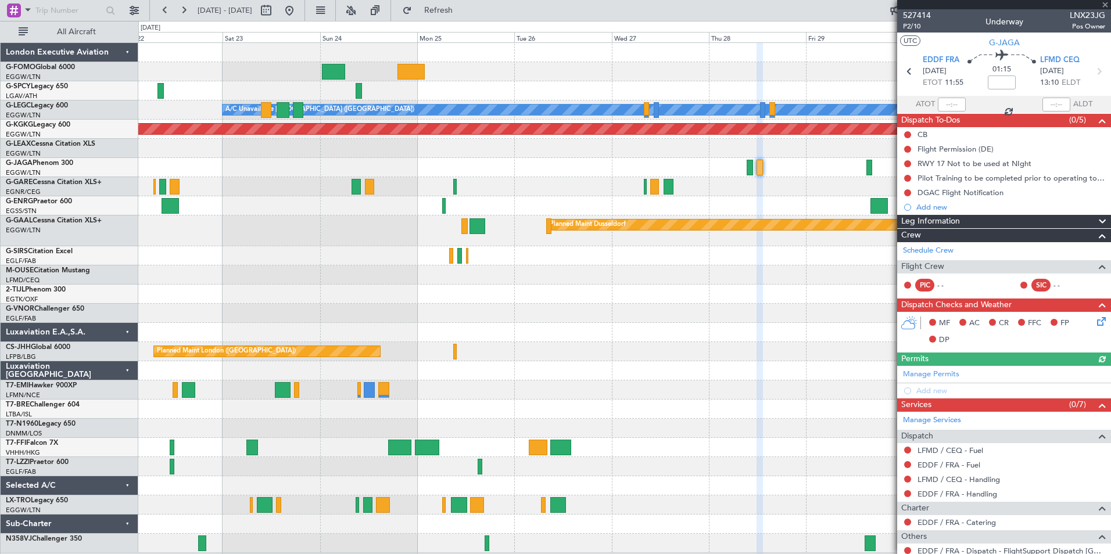
click at [1026, 493] on div "EDDF / FRA - Handling" at bounding box center [1004, 494] width 214 height 15
drag, startPoint x: 1026, startPoint y: 493, endPoint x: 975, endPoint y: 493, distance: 50.5
click at [975, 493] on link "EDDF / FRA - Handling" at bounding box center [957, 494] width 80 height 10
click at [463, 7] on span "Refresh" at bounding box center [438, 10] width 49 height 8
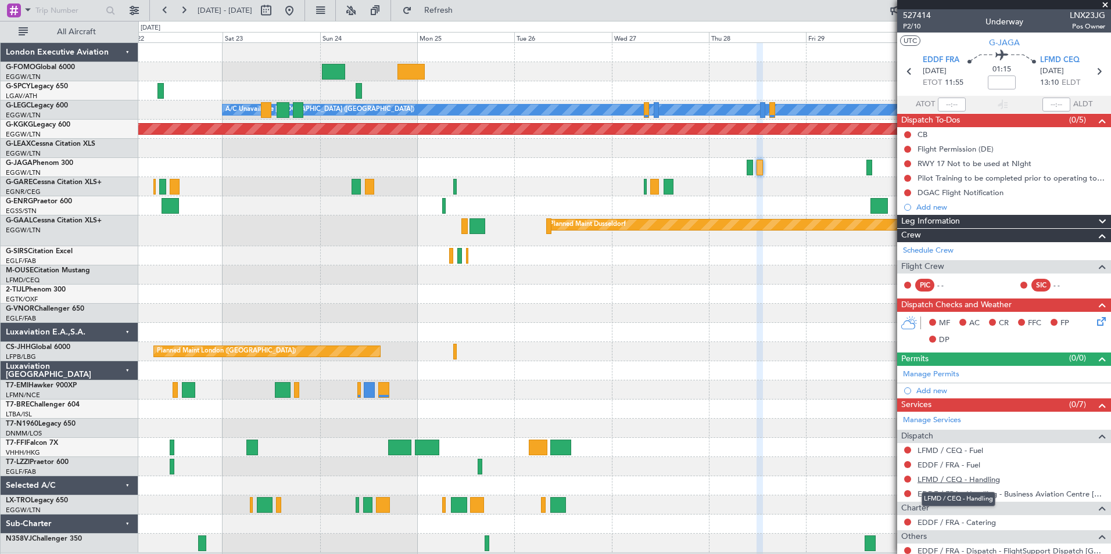
click at [993, 477] on link "LFMD / CEQ - Handling" at bounding box center [958, 480] width 82 height 10
click at [463, 9] on span "Refresh" at bounding box center [438, 10] width 49 height 8
click at [961, 463] on link "EDDF / FRA - Fuel" at bounding box center [948, 465] width 63 height 10
click at [454, 3] on button "Refresh" at bounding box center [432, 10] width 70 height 19
click at [954, 452] on link "LFMD / CEQ - Fuel" at bounding box center [950, 451] width 66 height 10
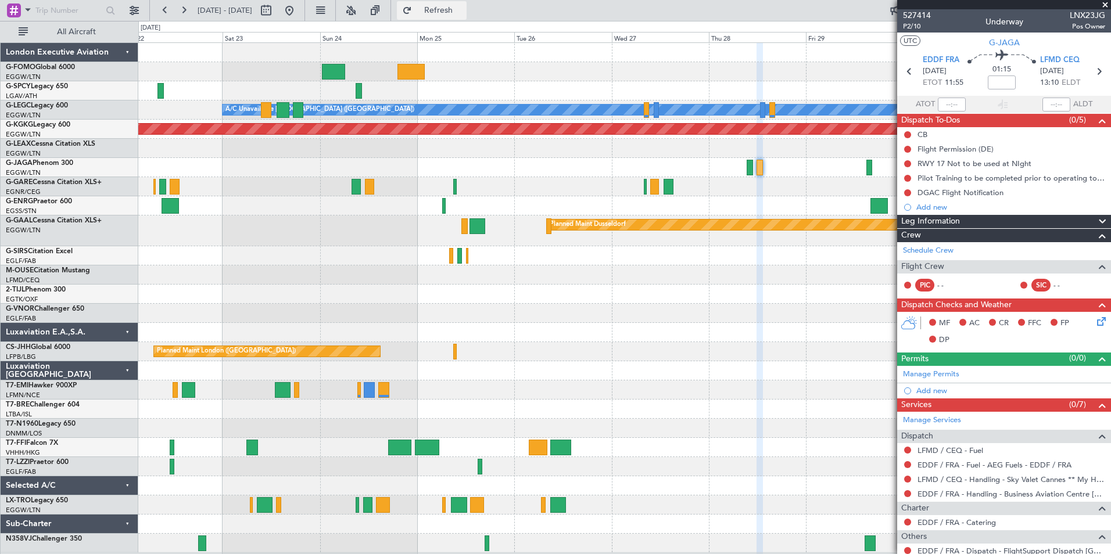
click at [463, 13] on span "Refresh" at bounding box center [438, 10] width 49 height 8
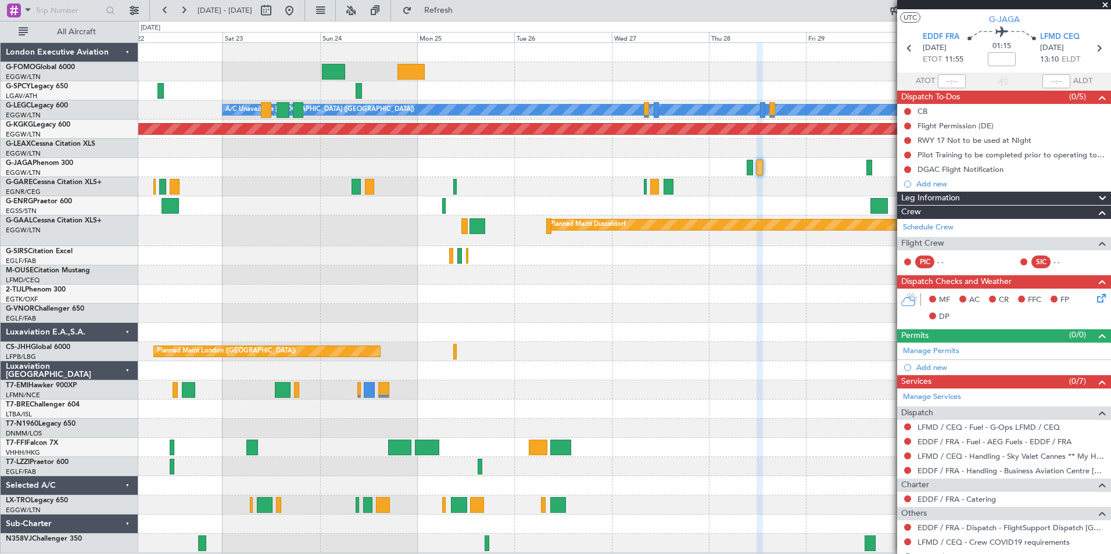
scroll to position [66, 0]
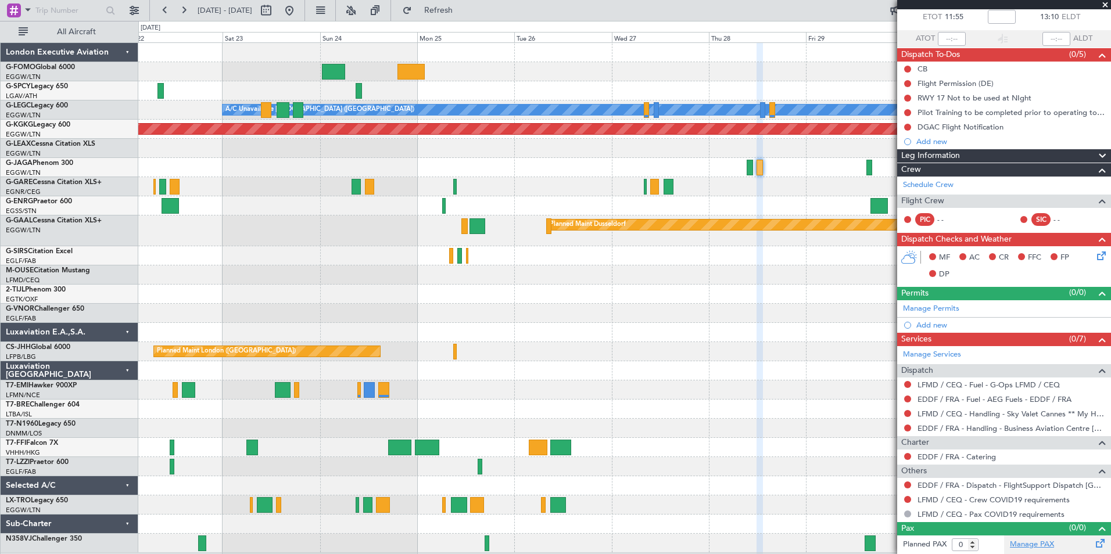
click at [1033, 545] on link "Manage PAX" at bounding box center [1032, 545] width 44 height 12
click at [937, 186] on link "Schedule Crew" at bounding box center [928, 185] width 51 height 12
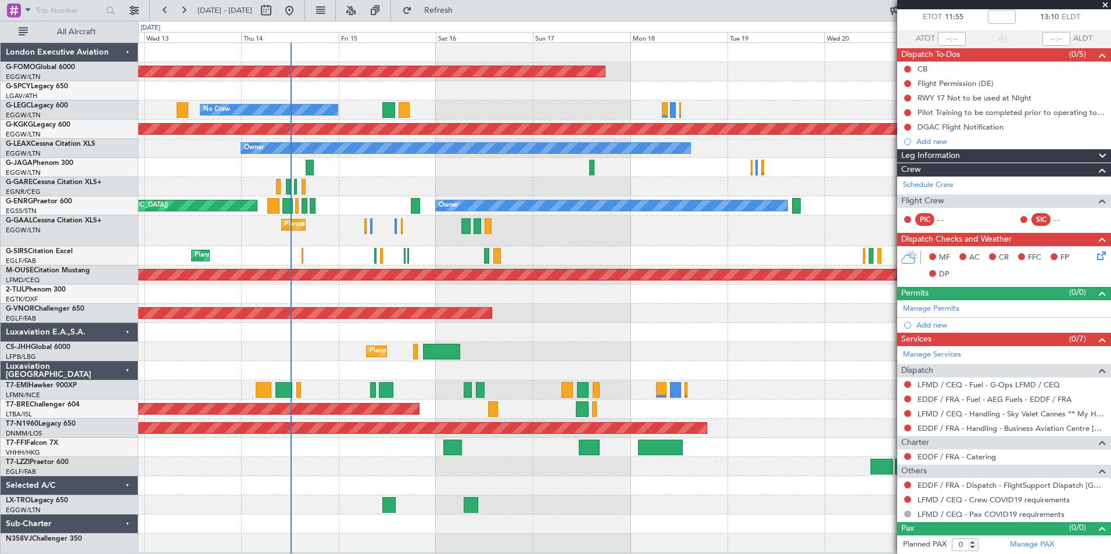
click at [1110, 337] on html "22 Aug 2025 - 01 Sep 2025 Refresh Quick Links All Aircraft Planned Maint Windso…" at bounding box center [555, 277] width 1111 height 554
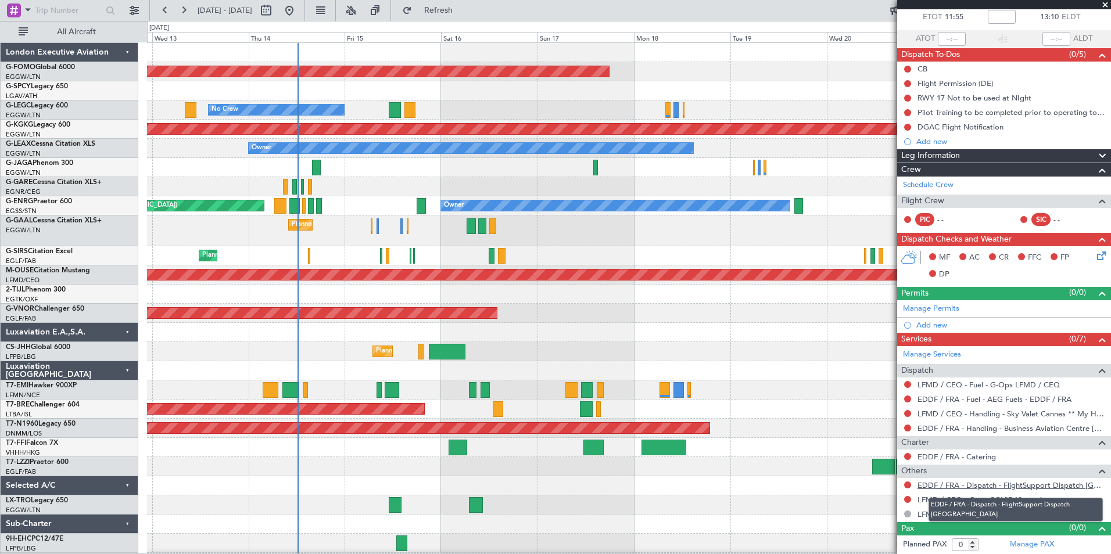
click at [1077, 485] on link "EDDF / FRA - Dispatch - FlightSupport Dispatch UK" at bounding box center [1011, 485] width 188 height 10
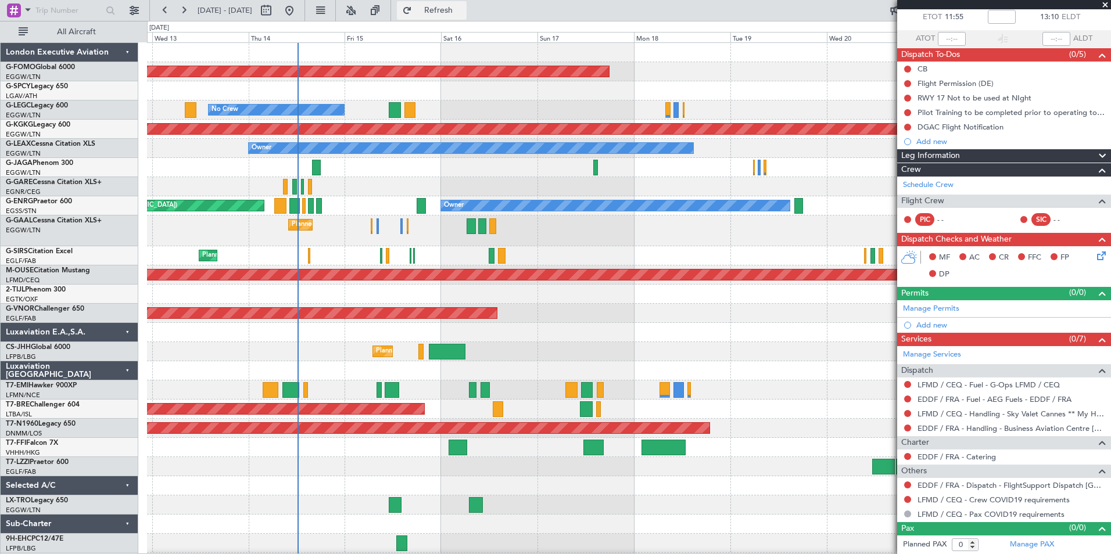
click at [466, 16] on button "Refresh" at bounding box center [432, 10] width 70 height 19
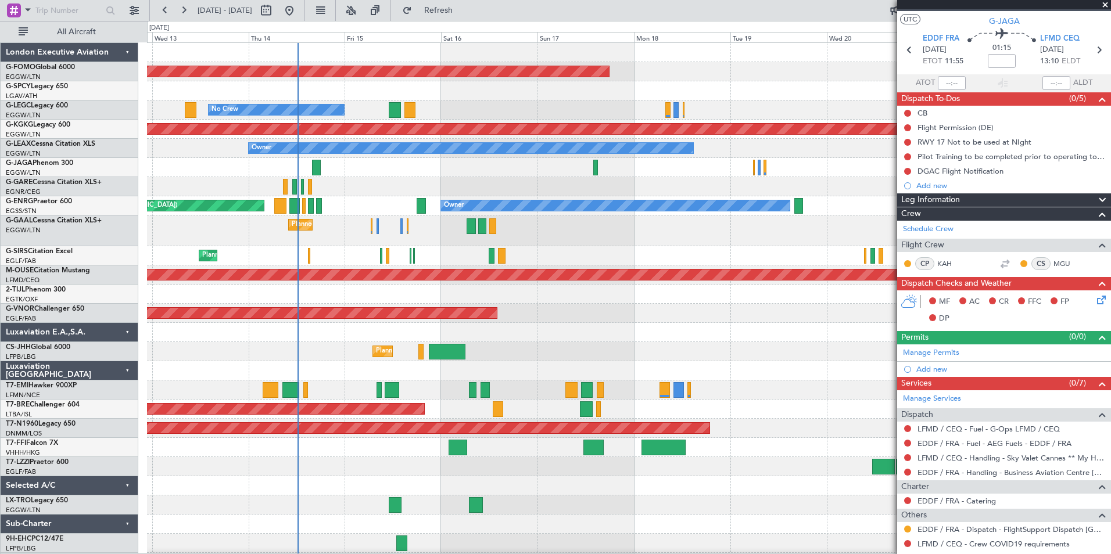
scroll to position [1, 0]
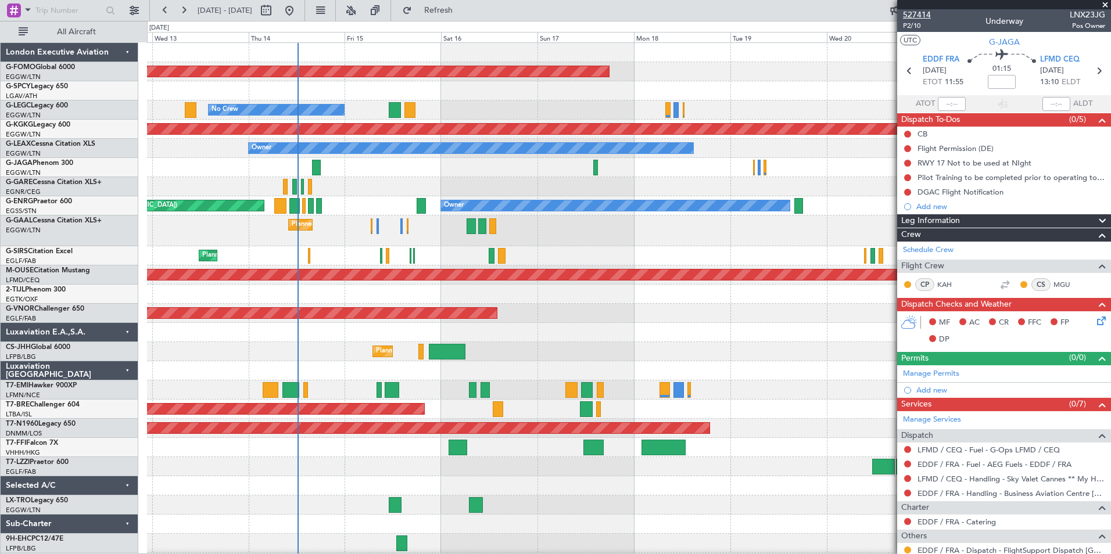
click at [925, 13] on span "527414" at bounding box center [917, 15] width 28 height 12
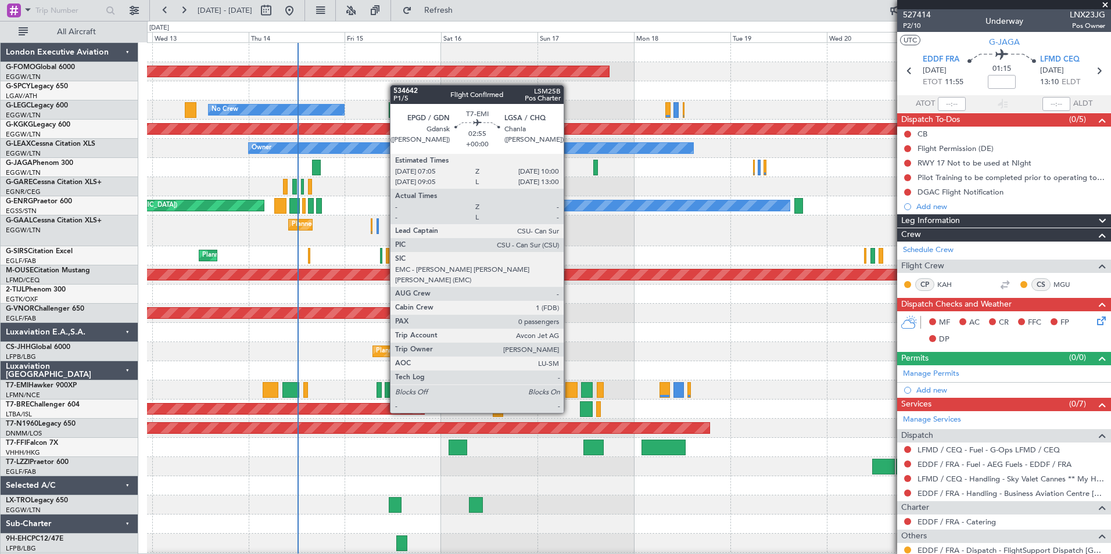
click at [569, 391] on div at bounding box center [571, 390] width 12 height 16
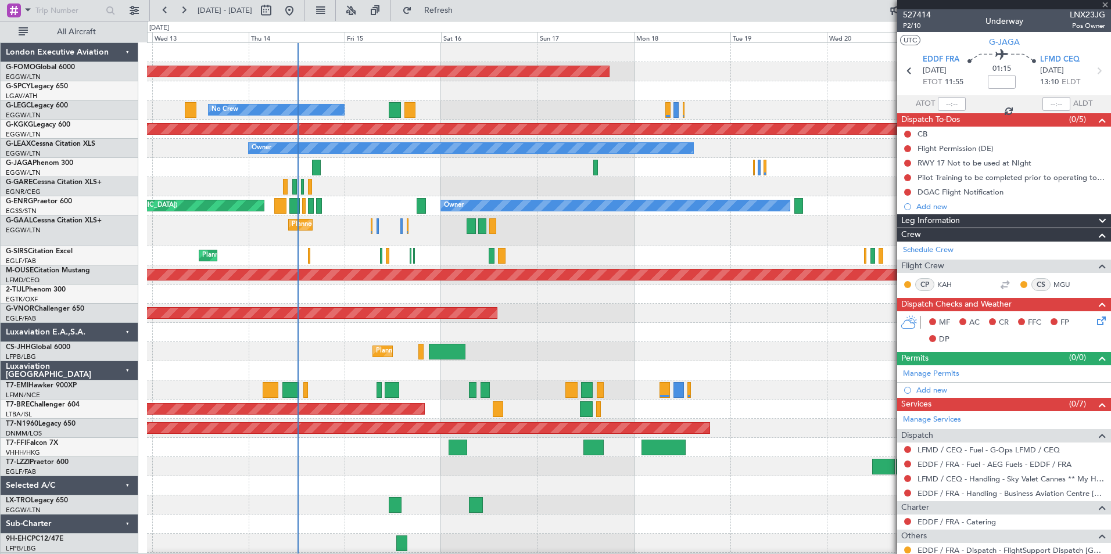
scroll to position [0, 0]
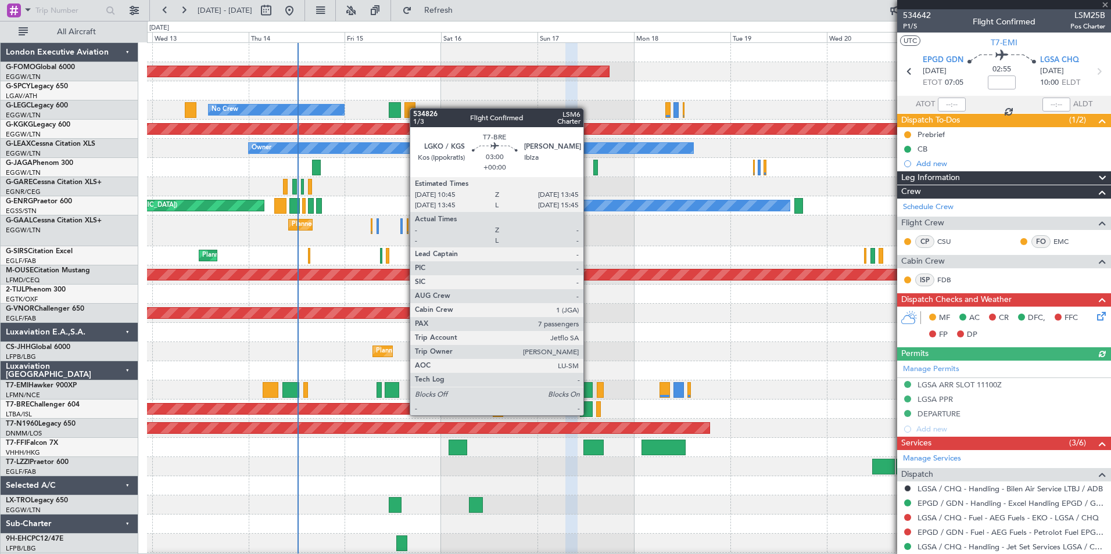
click at [588, 414] on div at bounding box center [586, 409] width 12 height 16
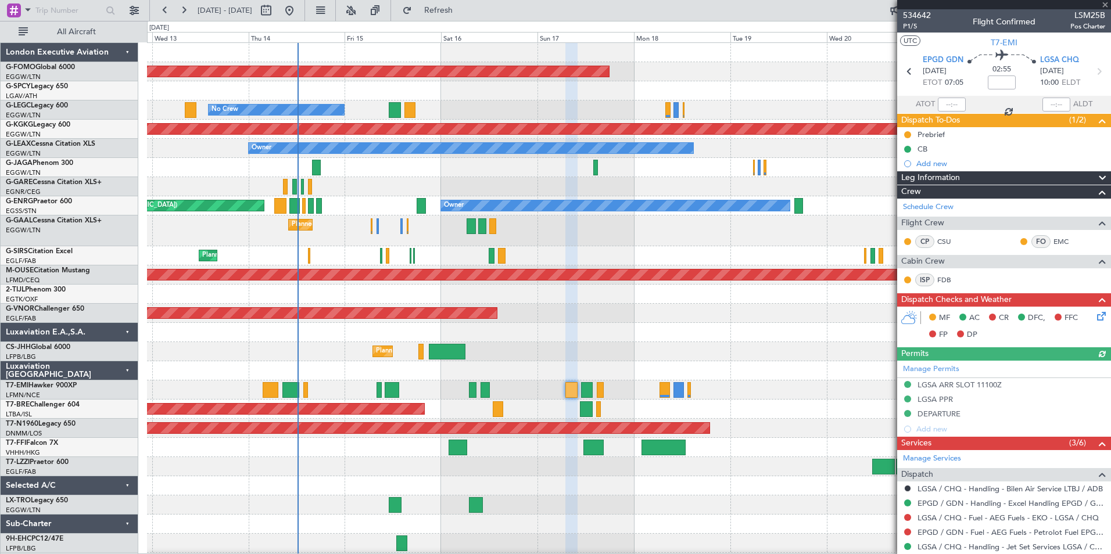
type input "7"
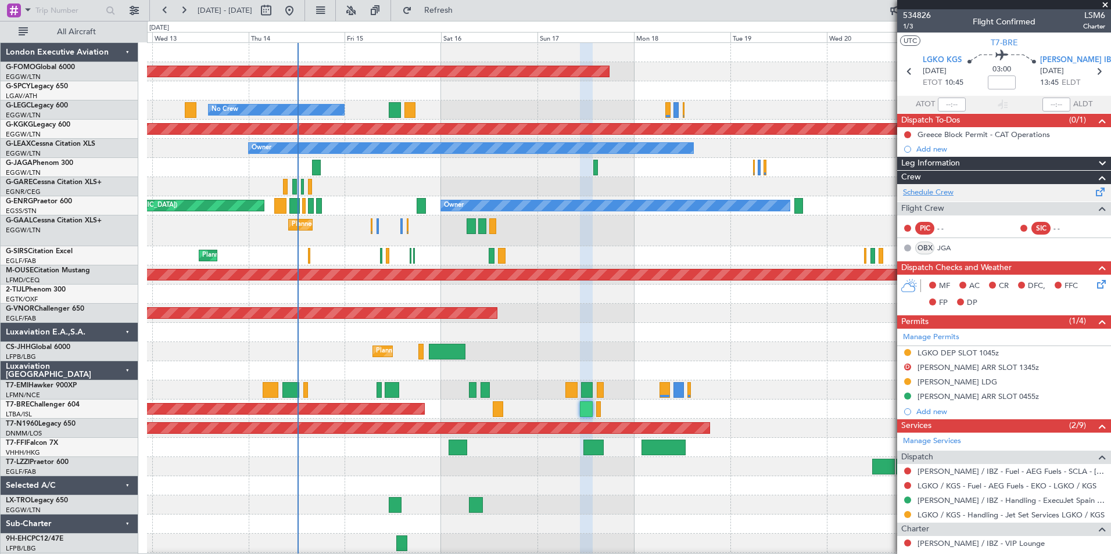
click at [945, 195] on link "Schedule Crew" at bounding box center [928, 193] width 51 height 12
click at [466, 18] on button "Refresh" at bounding box center [432, 10] width 70 height 19
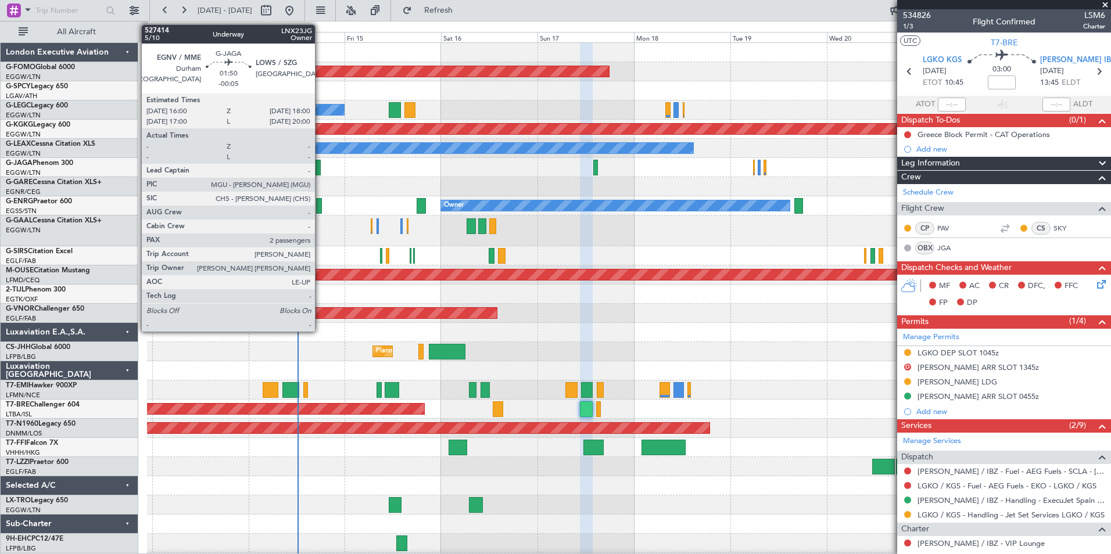
click at [320, 164] on div at bounding box center [316, 168] width 8 height 16
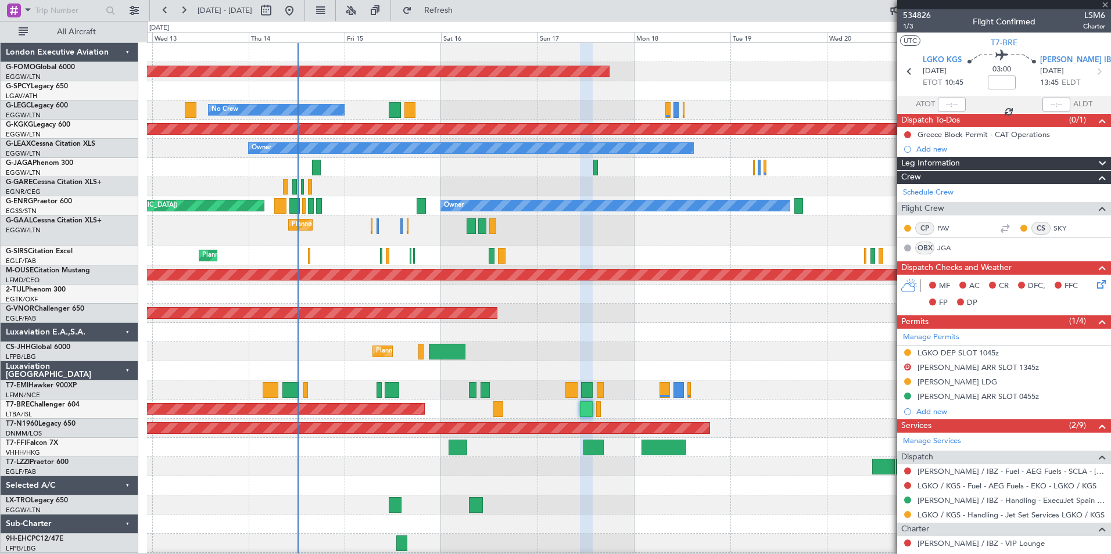
type input "-00:05"
type input "2"
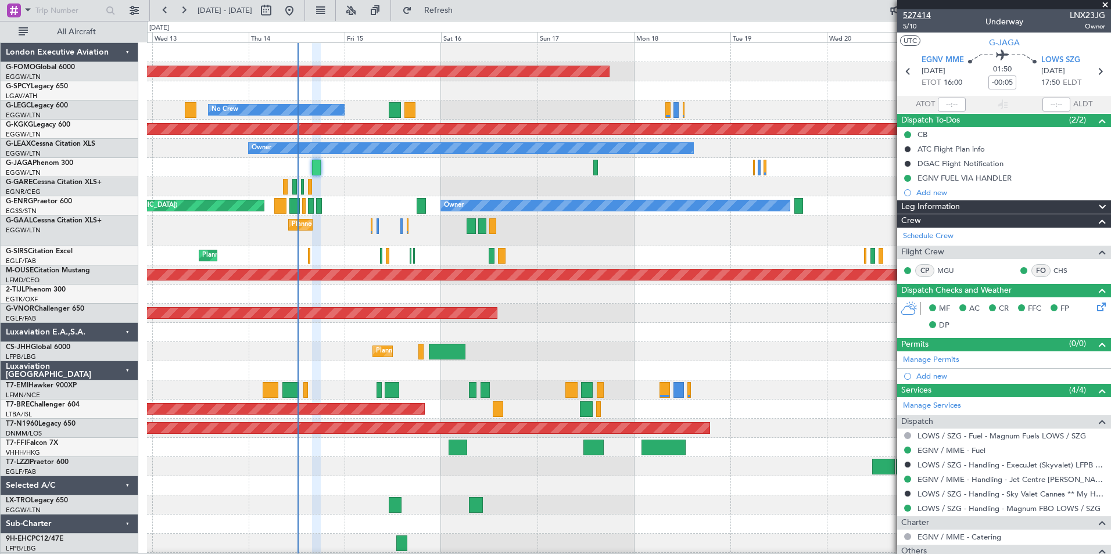
click at [920, 13] on span "527414" at bounding box center [917, 15] width 28 height 12
click at [463, 10] on span "Refresh" at bounding box center [438, 10] width 49 height 8
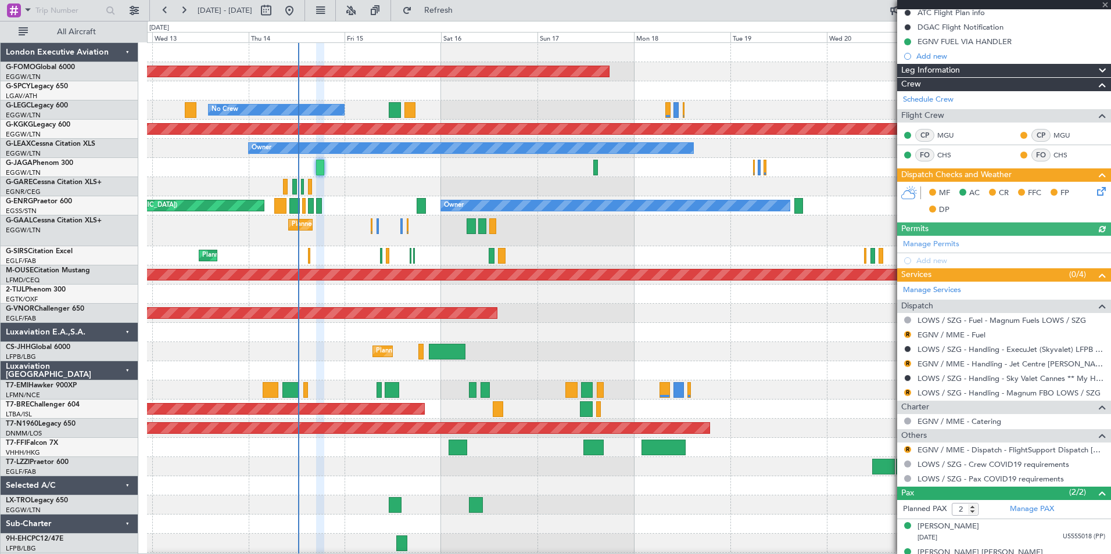
scroll to position [153, 0]
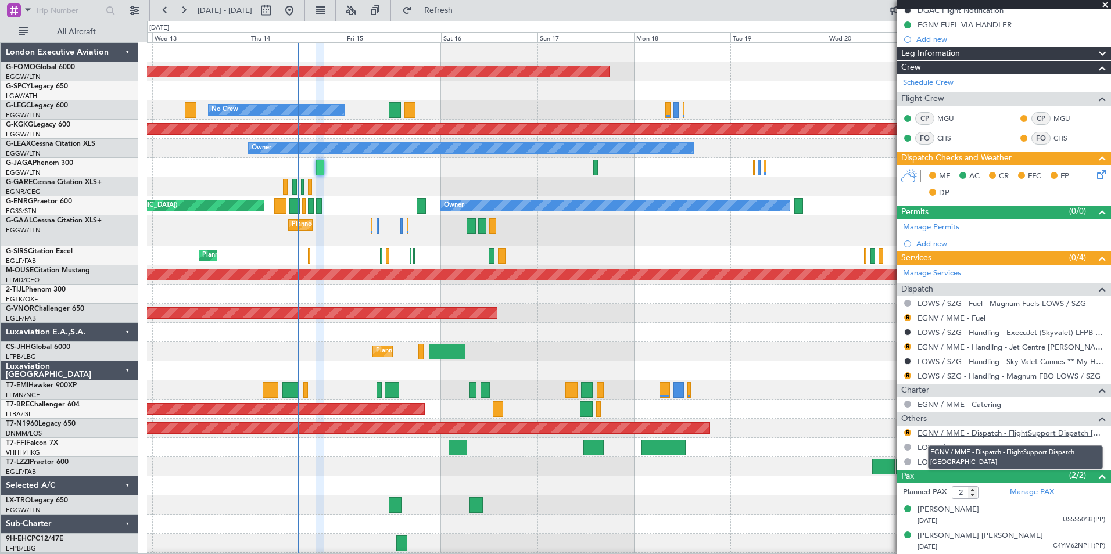
click at [1064, 436] on link "EGNV / MME - Dispatch - FlightSupport Dispatch UK" at bounding box center [1011, 433] width 188 height 10
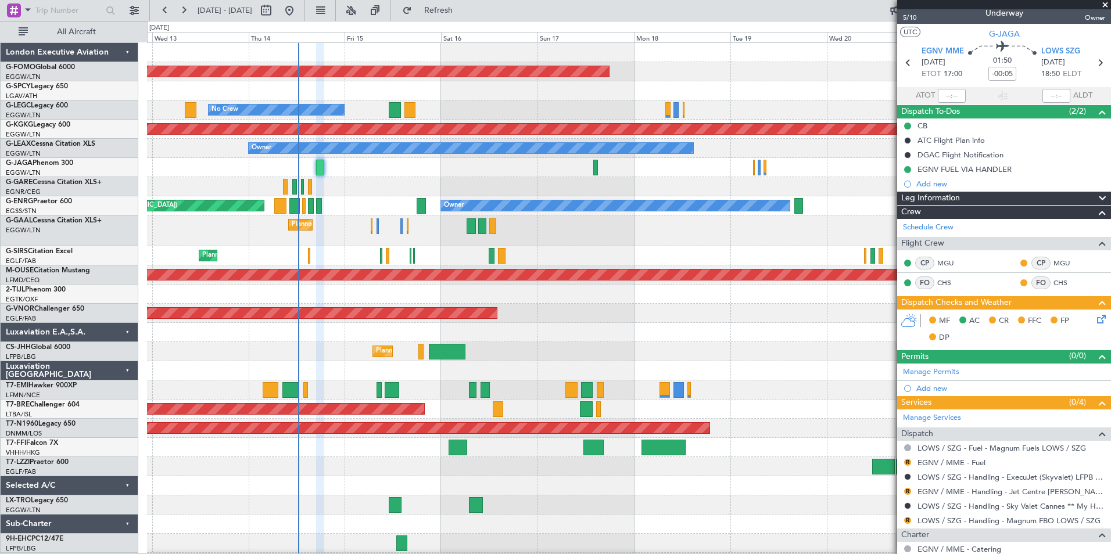
scroll to position [0, 0]
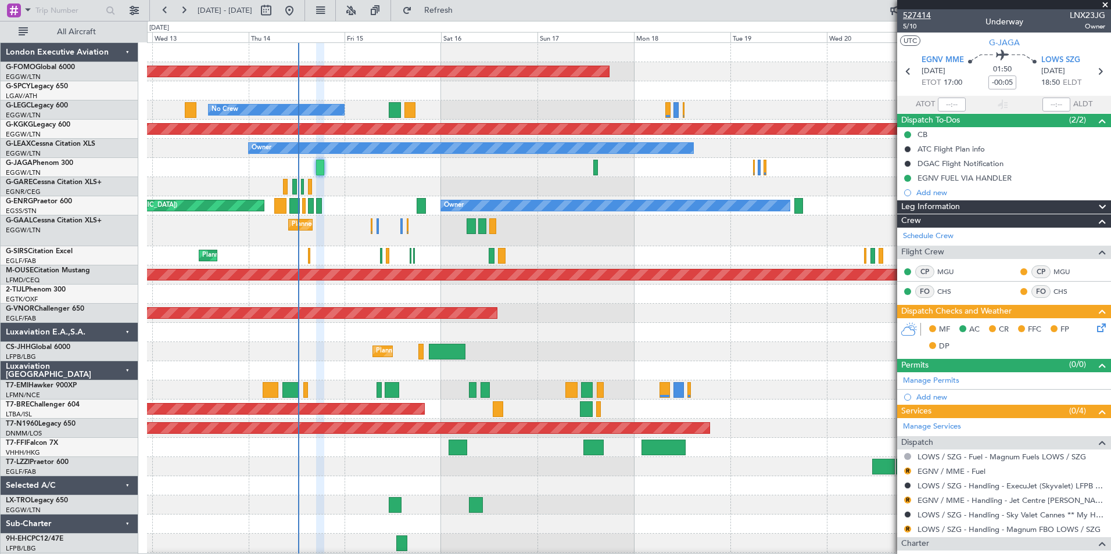
click at [915, 17] on span "527414" at bounding box center [917, 15] width 28 height 12
click at [186, 8] on button at bounding box center [183, 10] width 19 height 19
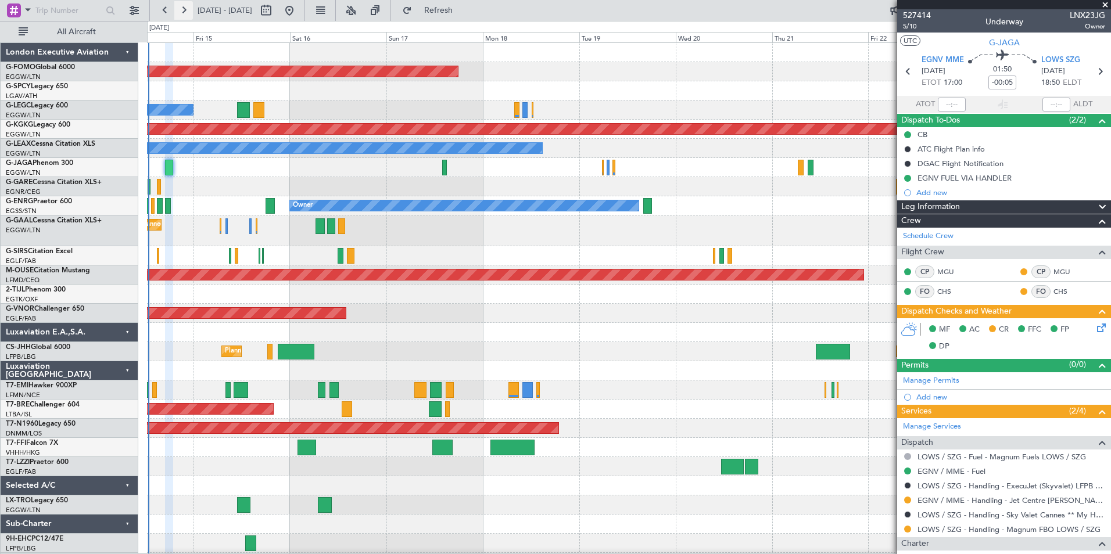
click at [186, 8] on button at bounding box center [183, 10] width 19 height 19
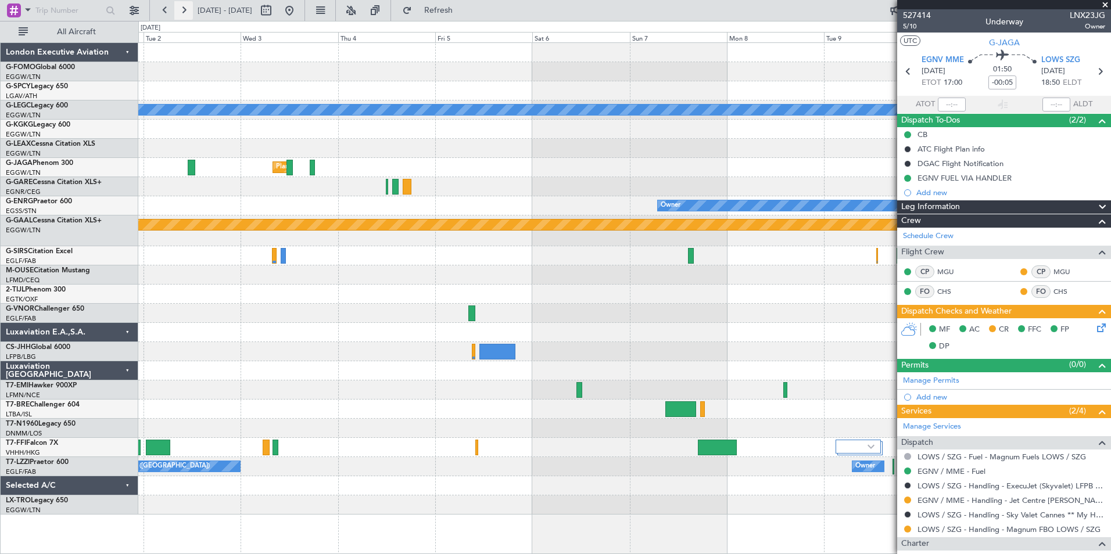
click at [186, 8] on button at bounding box center [183, 10] width 19 height 19
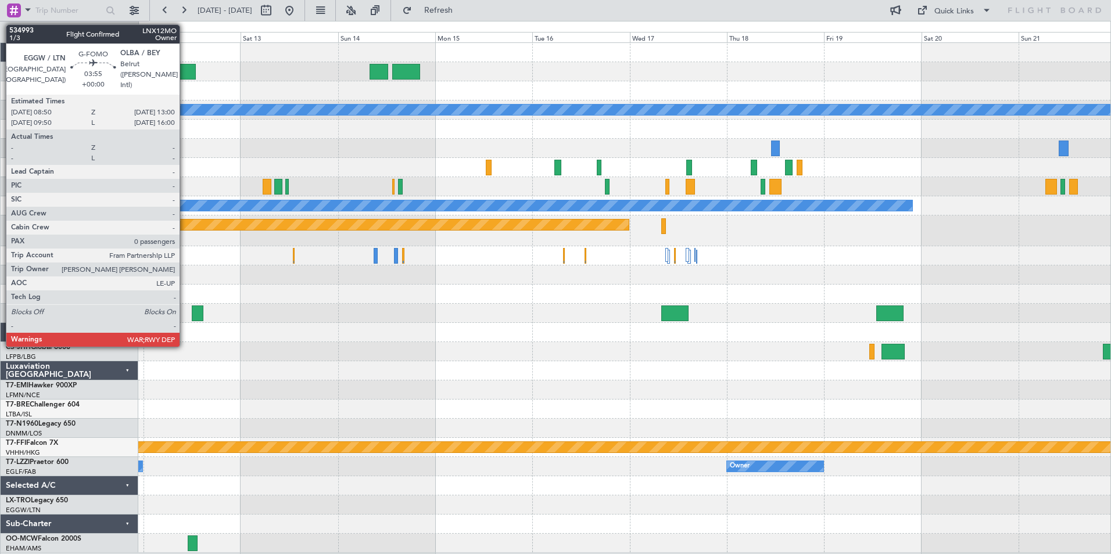
click at [185, 70] on div at bounding box center [186, 72] width 17 height 16
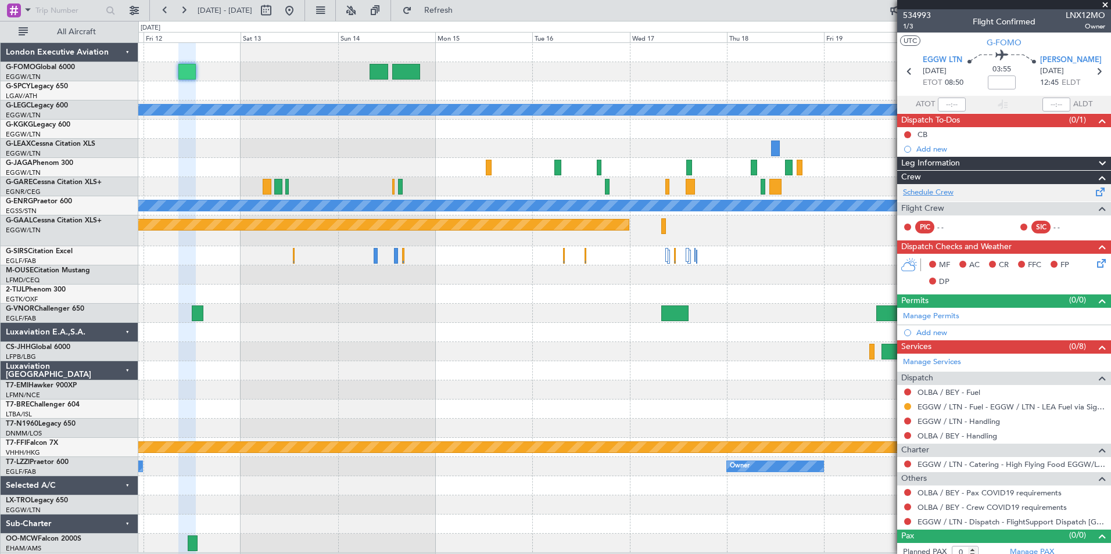
click at [940, 190] on link "Schedule Crew" at bounding box center [928, 193] width 51 height 12
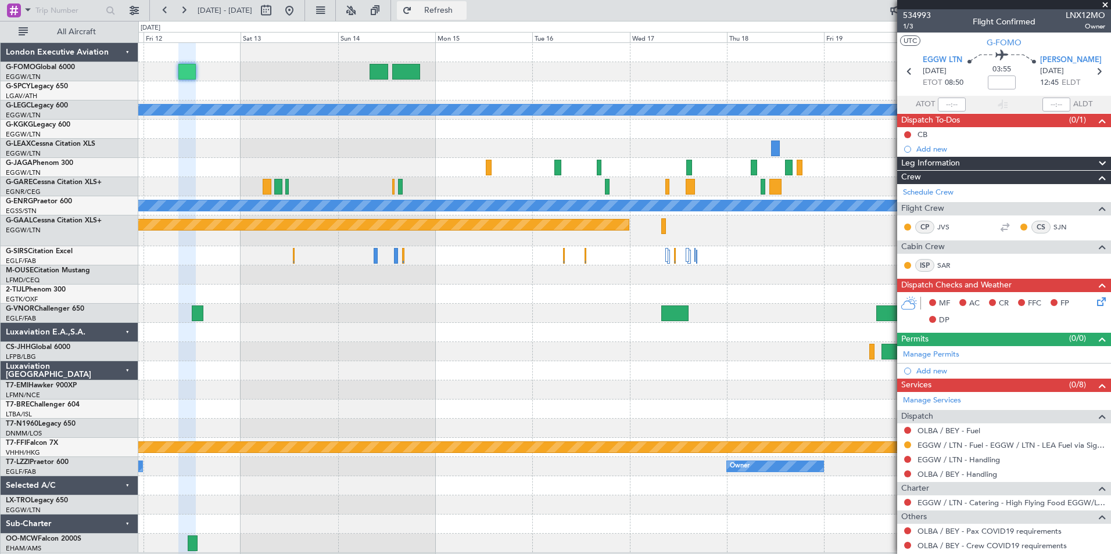
click at [463, 8] on span "Refresh" at bounding box center [438, 10] width 49 height 8
click at [168, 11] on button at bounding box center [165, 10] width 19 height 19
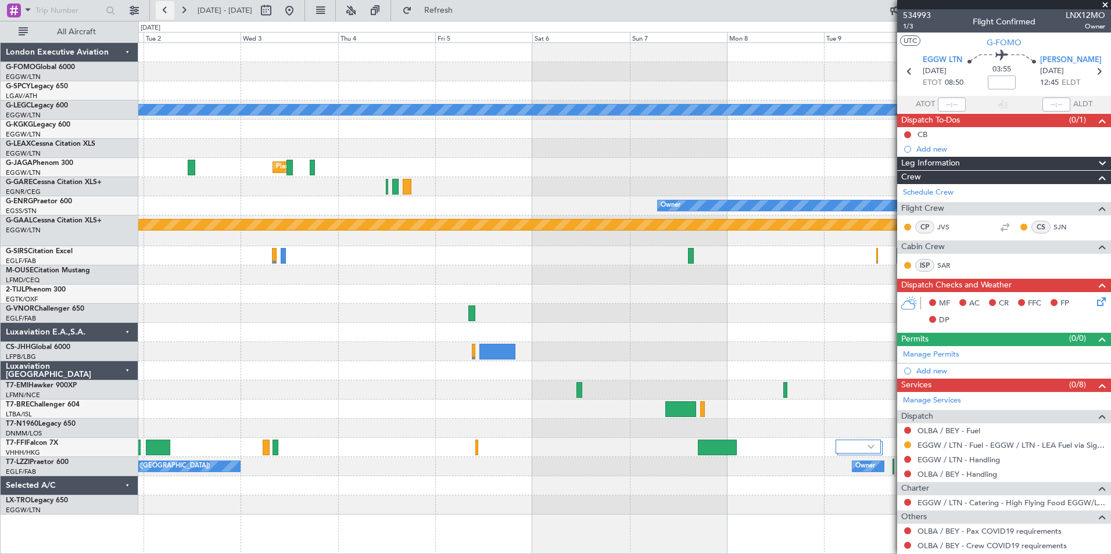
click at [168, 11] on button at bounding box center [165, 10] width 19 height 19
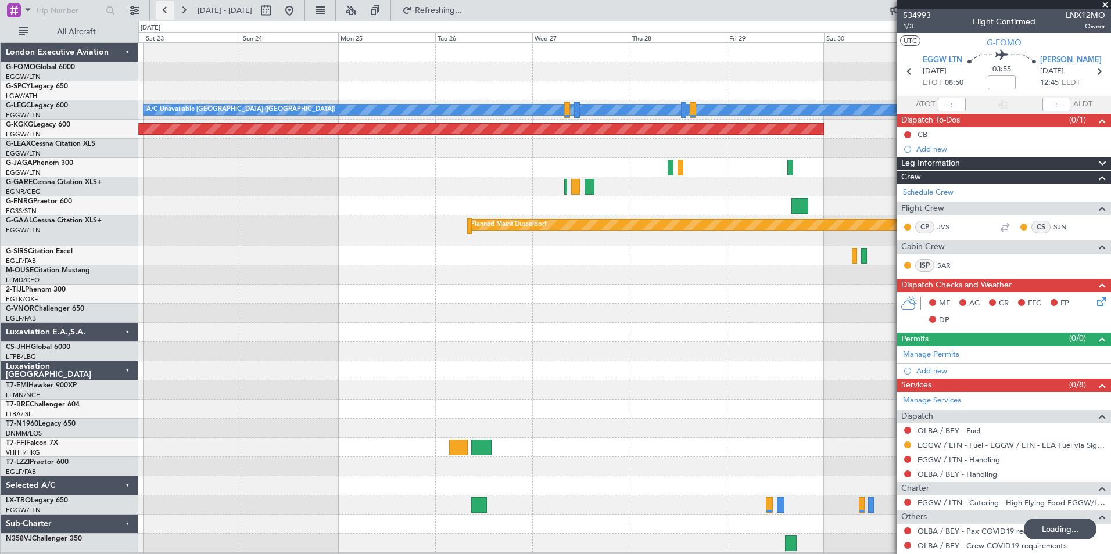
click at [168, 11] on button at bounding box center [165, 10] width 19 height 19
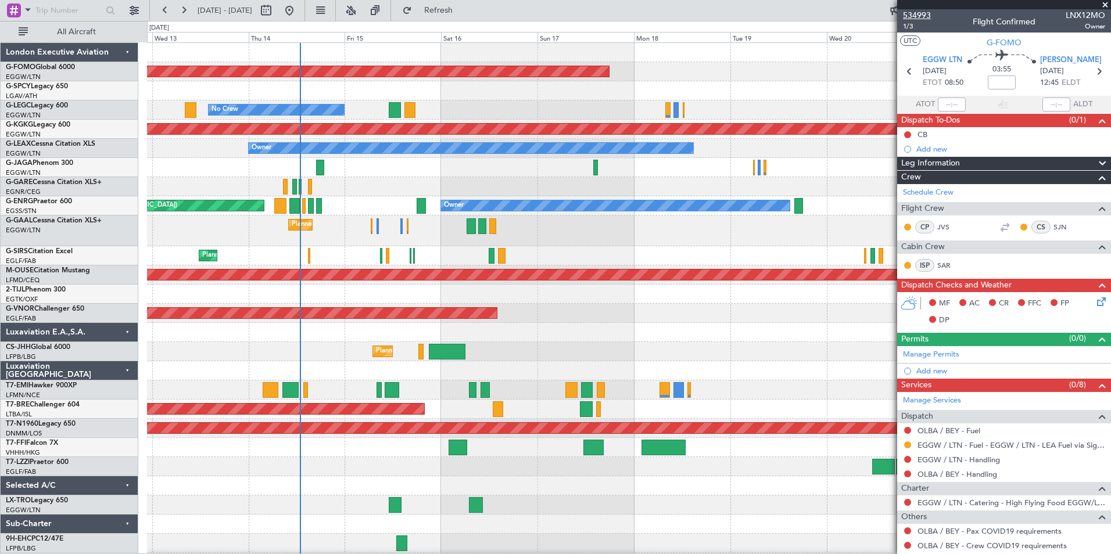
click at [905, 13] on span "534993" at bounding box center [917, 15] width 28 height 12
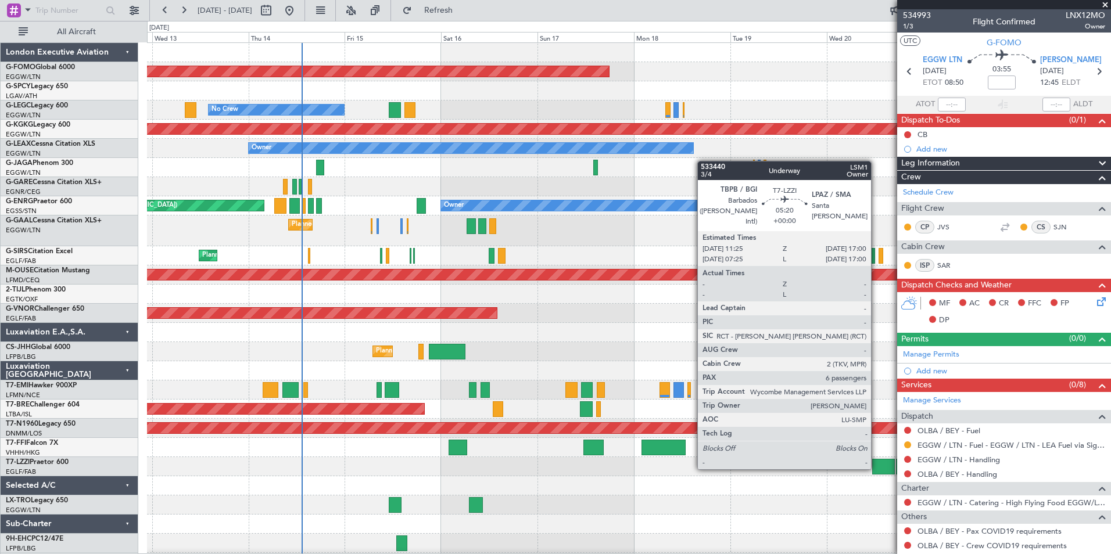
click at [876, 468] on div at bounding box center [883, 467] width 23 height 16
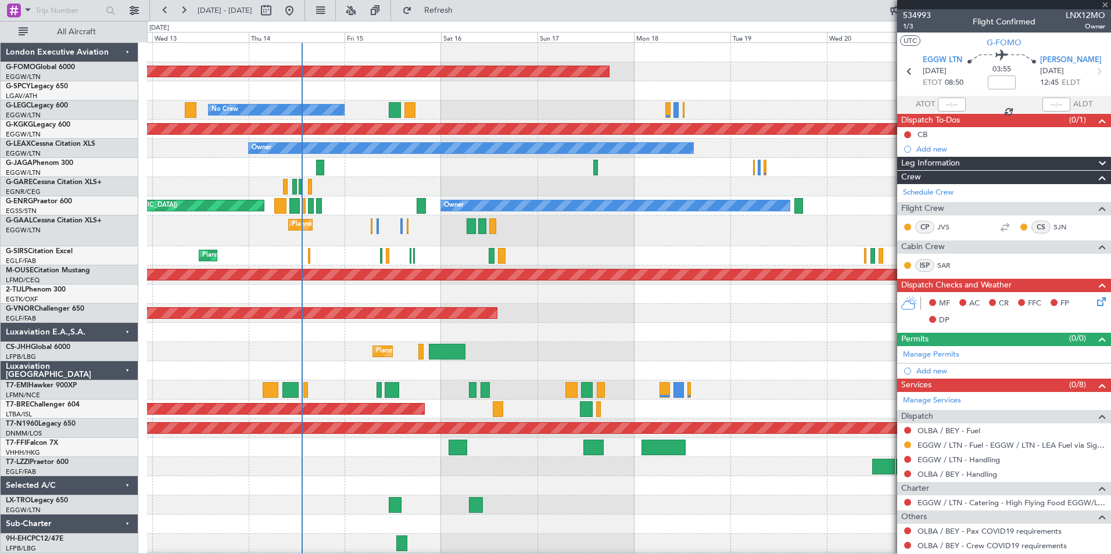
type input "6"
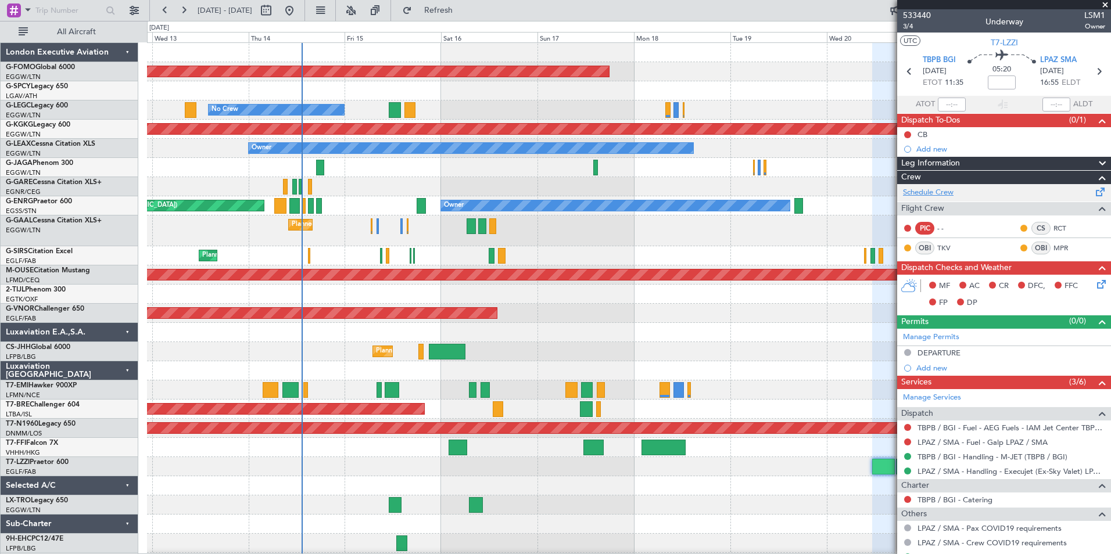
click at [921, 188] on link "Schedule Crew" at bounding box center [928, 193] width 51 height 12
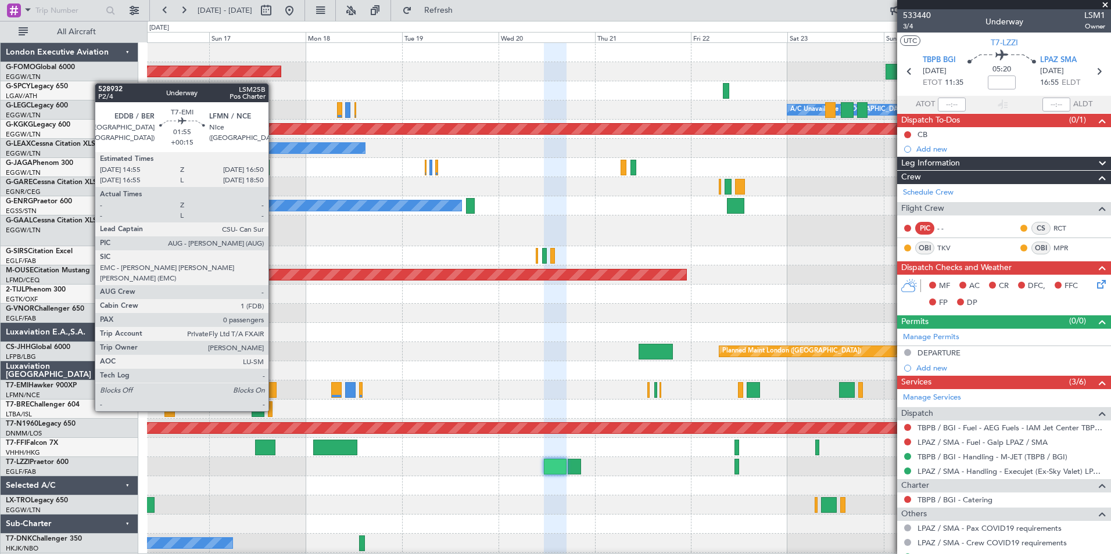
click at [274, 389] on div at bounding box center [272, 390] width 8 height 16
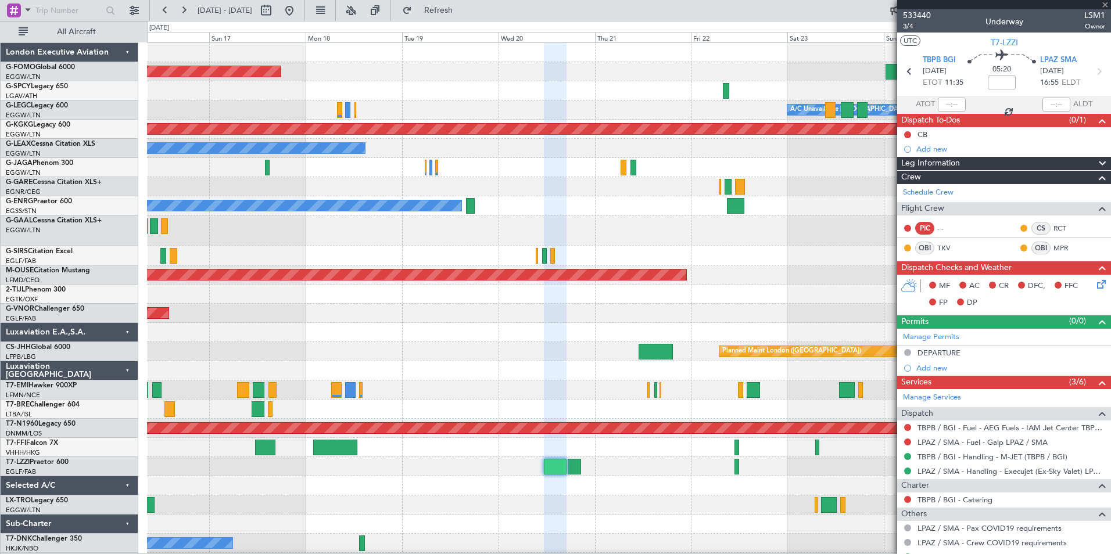
type input "+00:15"
type input "0"
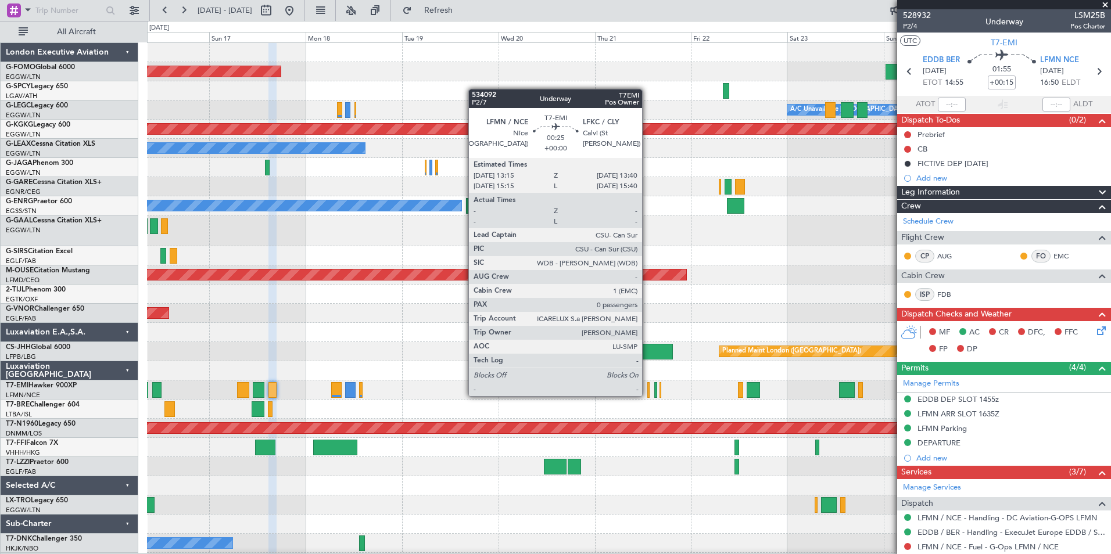
click at [647, 395] on div at bounding box center [648, 390] width 2 height 16
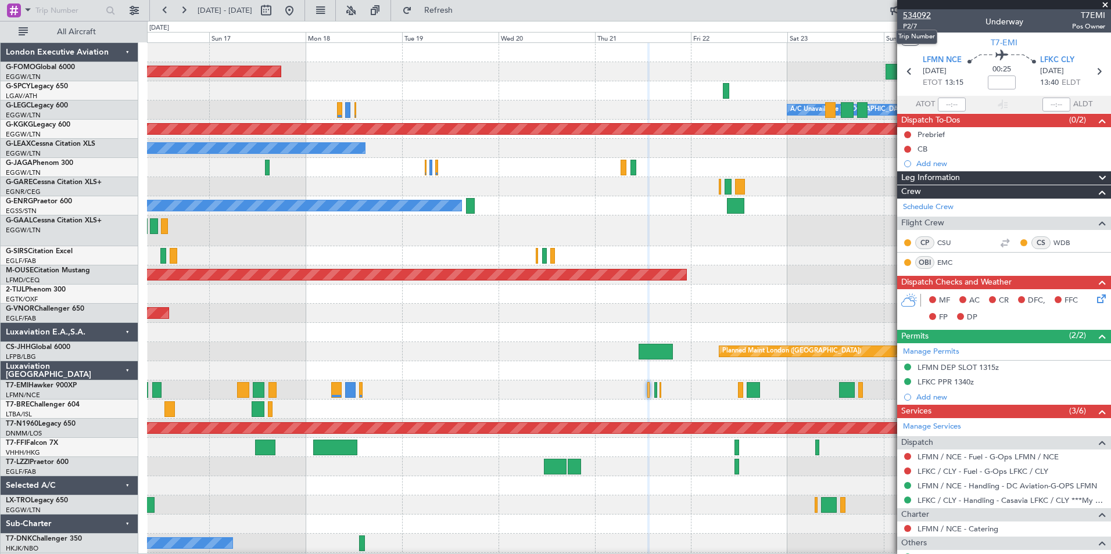
click at [918, 13] on span "534092" at bounding box center [917, 15] width 28 height 12
click at [463, 12] on span "Refresh" at bounding box center [438, 10] width 49 height 8
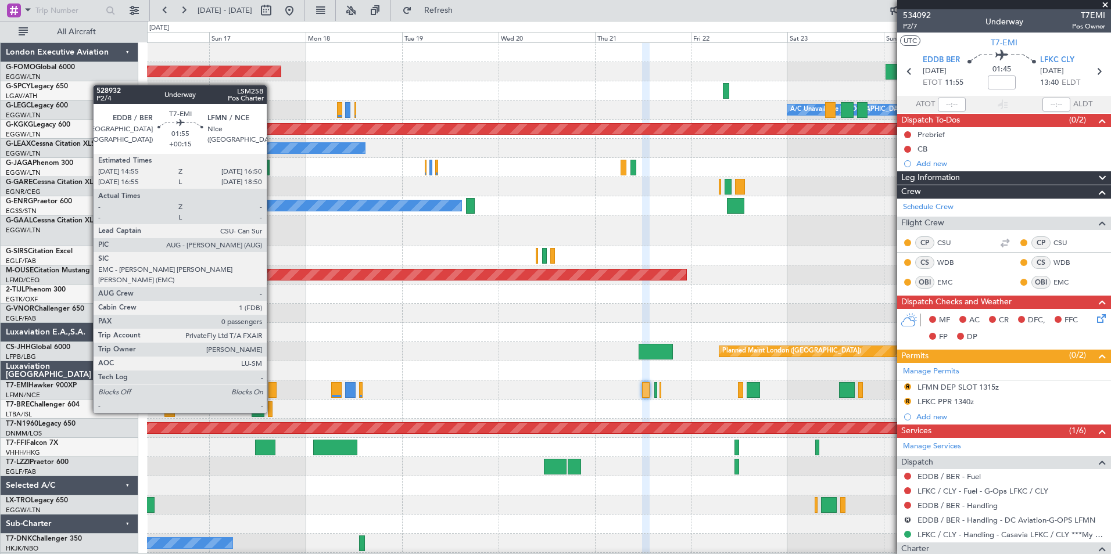
click at [272, 391] on div at bounding box center [272, 390] width 8 height 16
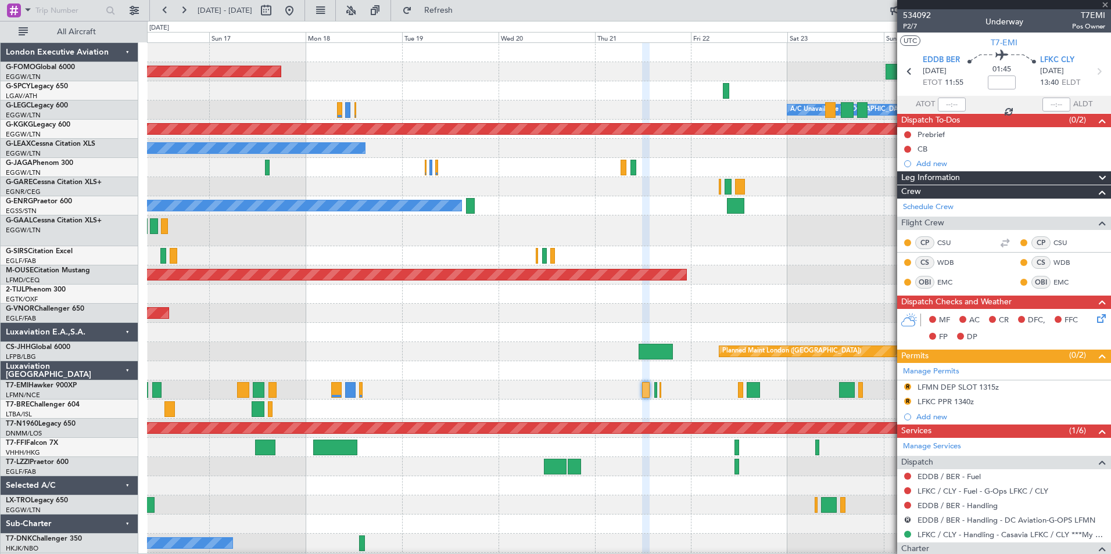
type input "+00:15"
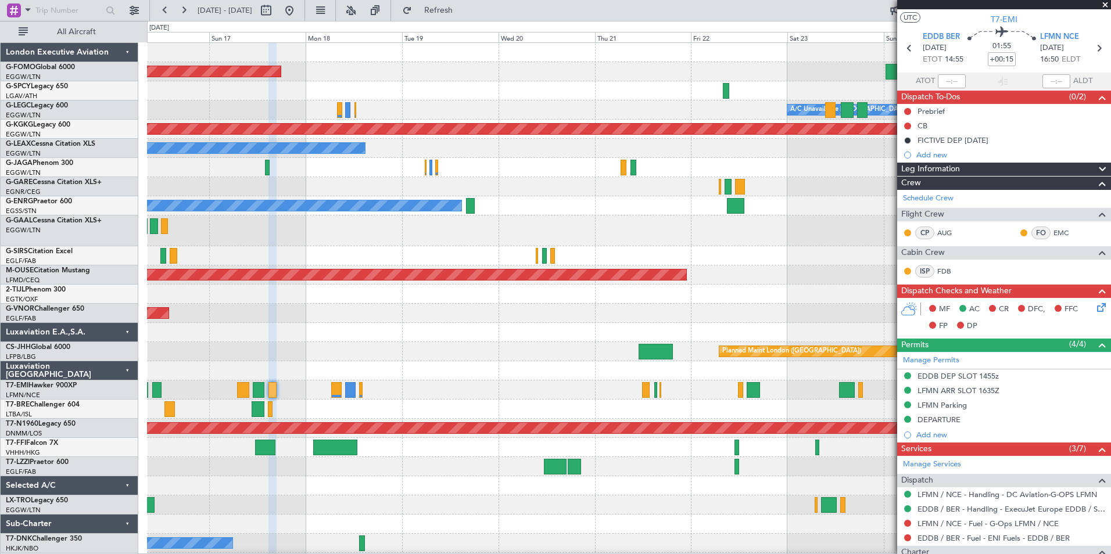
scroll to position [119, 0]
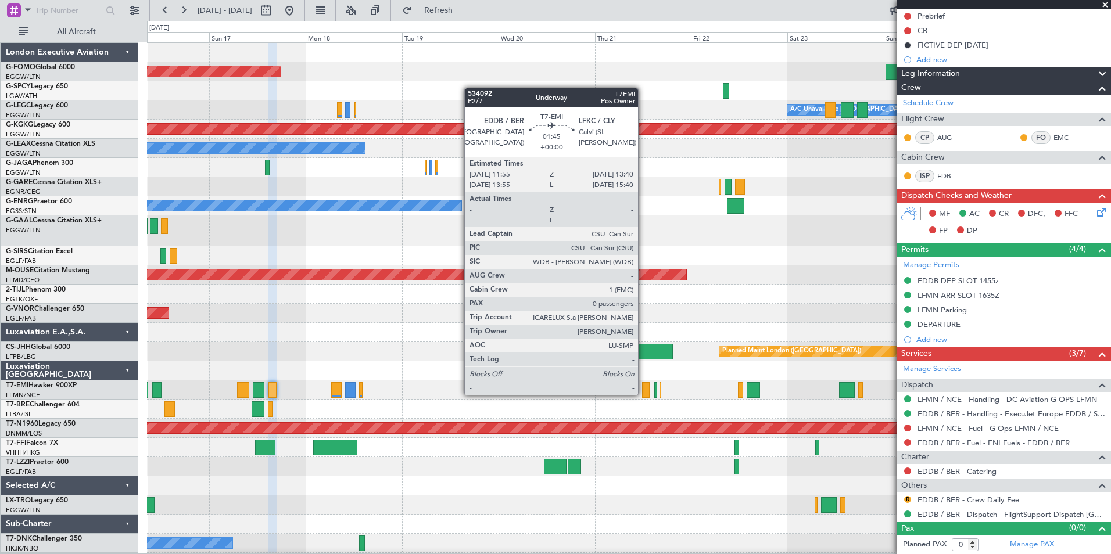
click at [643, 394] on div at bounding box center [646, 390] width 8 height 16
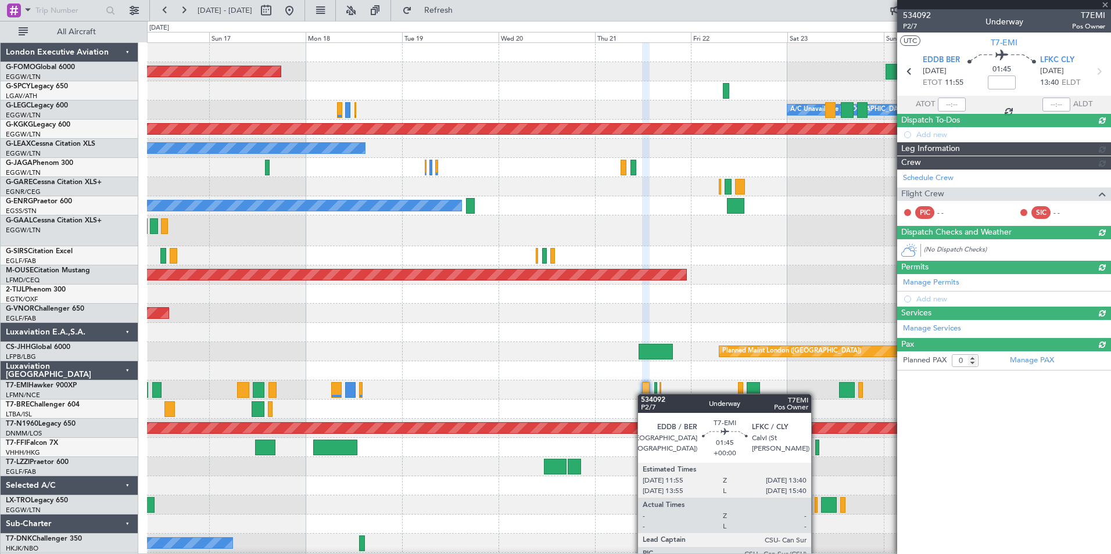
scroll to position [0, 0]
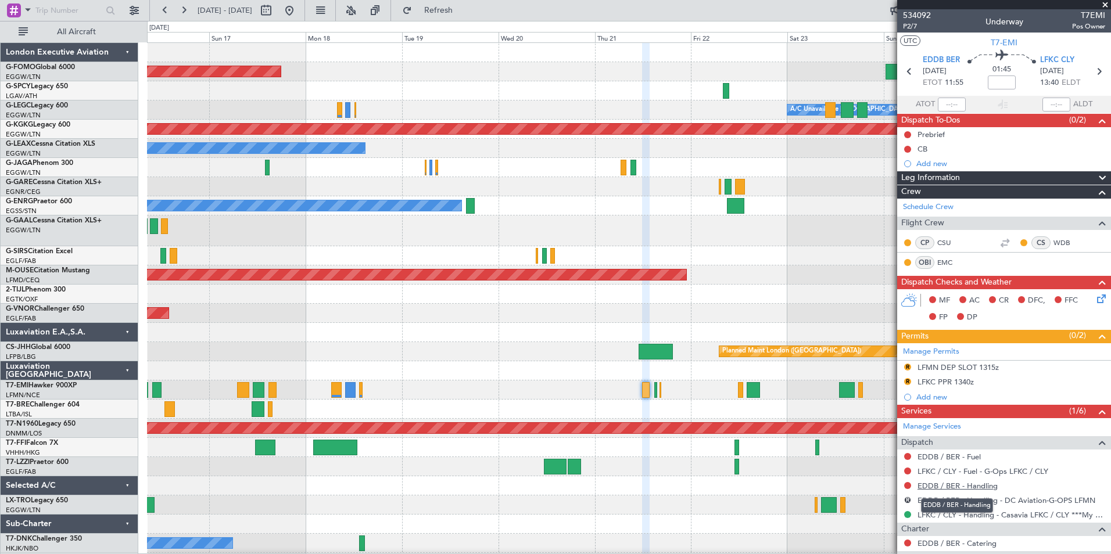
click at [931, 484] on link "EDDB / BER - Handling" at bounding box center [957, 486] width 80 height 10
click at [463, 15] on span "Refresh" at bounding box center [438, 10] width 49 height 8
click at [969, 459] on link "EDDB / BER - Fuel" at bounding box center [948, 457] width 63 height 10
click at [463, 13] on span "Refresh" at bounding box center [438, 10] width 49 height 8
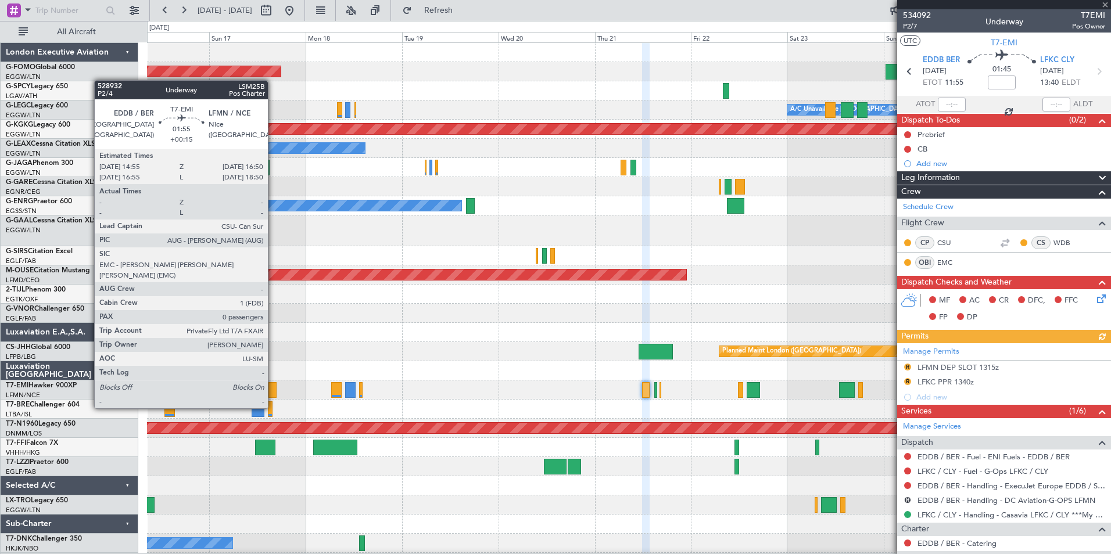
click at [273, 386] on div at bounding box center [272, 390] width 8 height 16
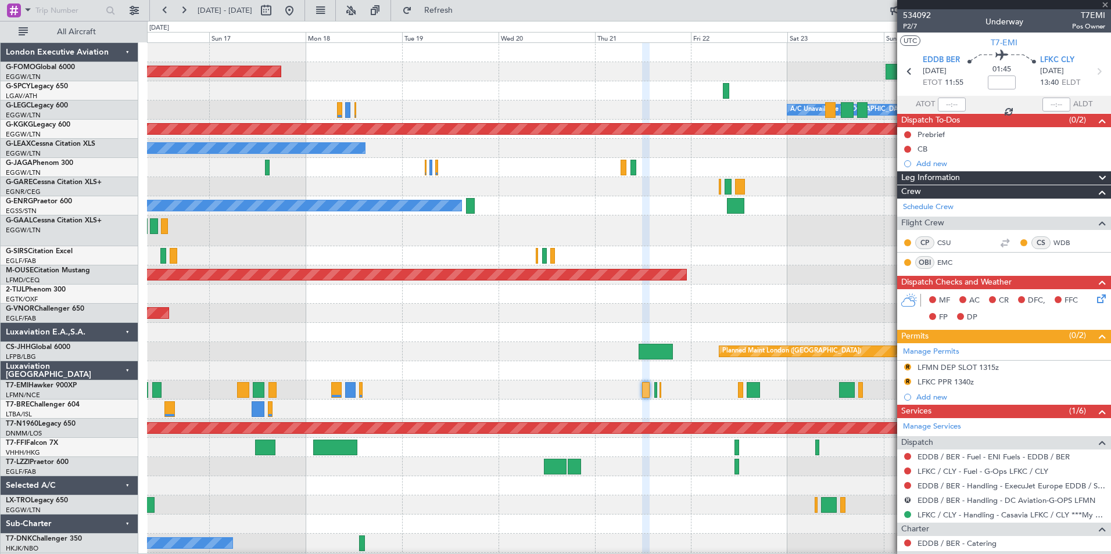
type input "+00:15"
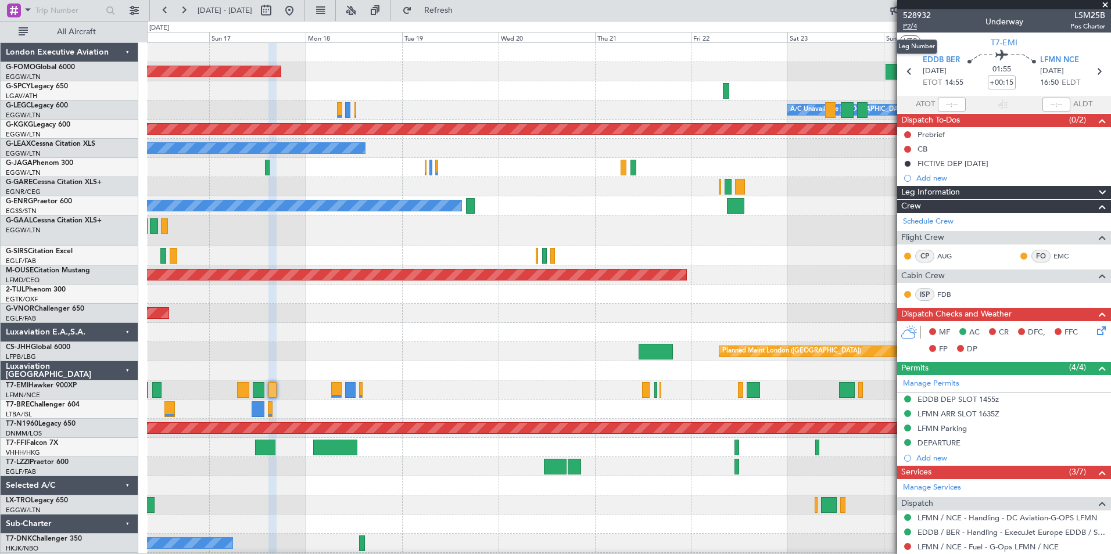
click at [909, 27] on span "P2/4" at bounding box center [917, 26] width 28 height 10
click at [453, 12] on button "Refresh" at bounding box center [432, 10] width 70 height 19
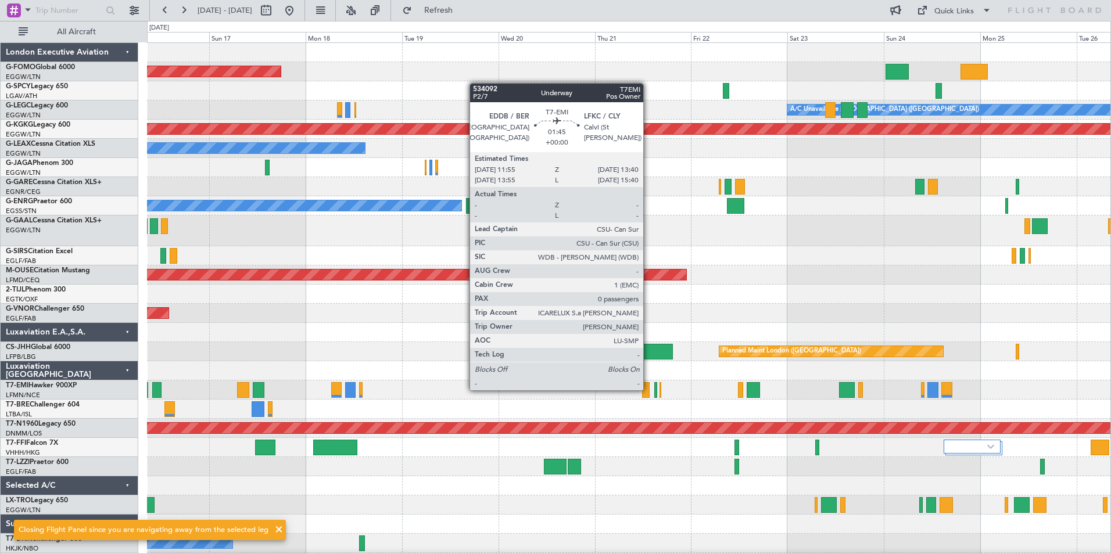
click at [648, 389] on div at bounding box center [646, 390] width 8 height 16
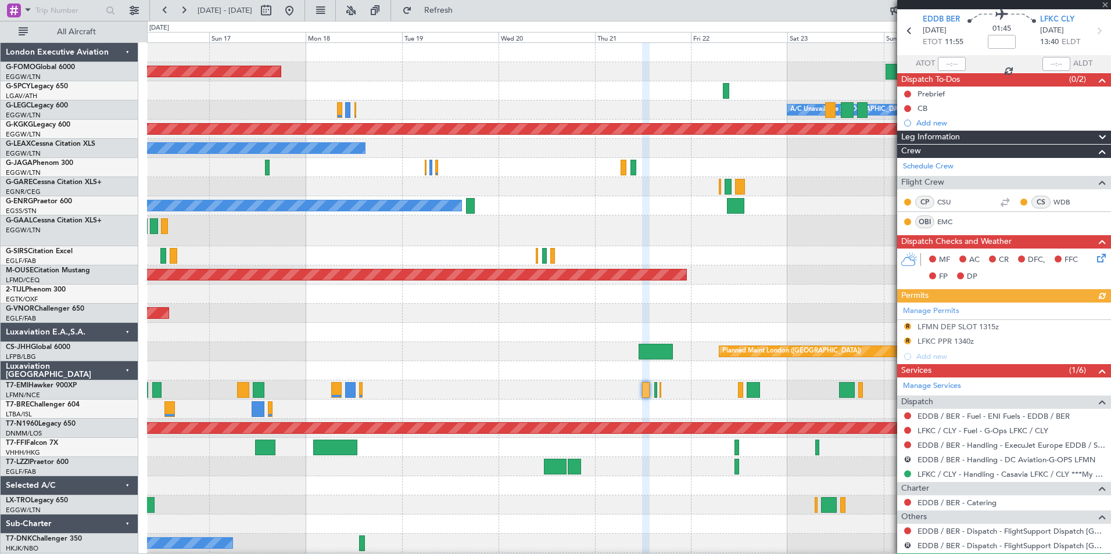
scroll to position [72, 0]
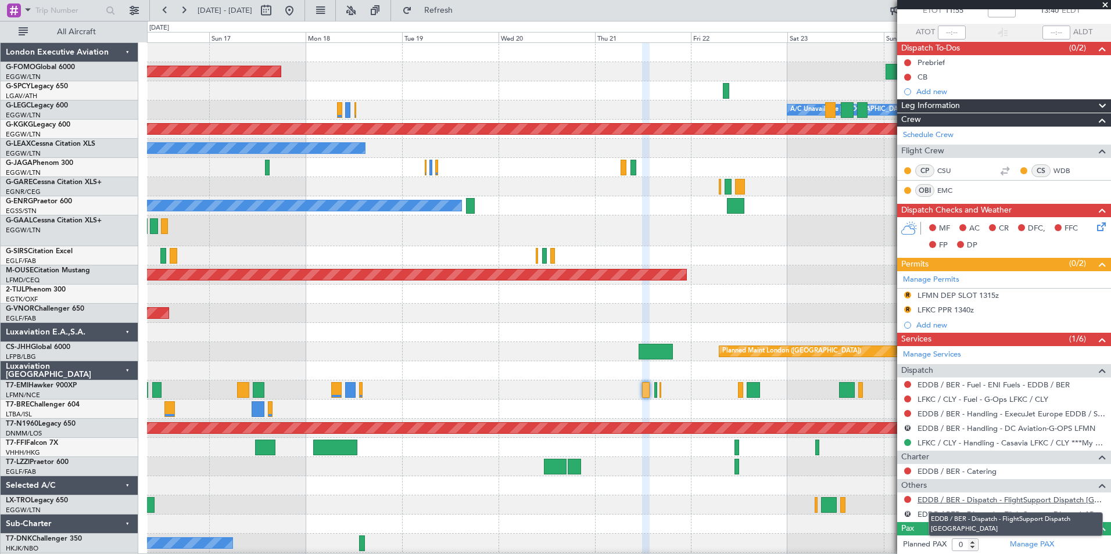
click at [1072, 500] on link "EDDB / BER - Dispatch - FlightSupport Dispatch [GEOGRAPHIC_DATA]" at bounding box center [1011, 500] width 188 height 10
click at [163, 9] on button at bounding box center [165, 10] width 19 height 19
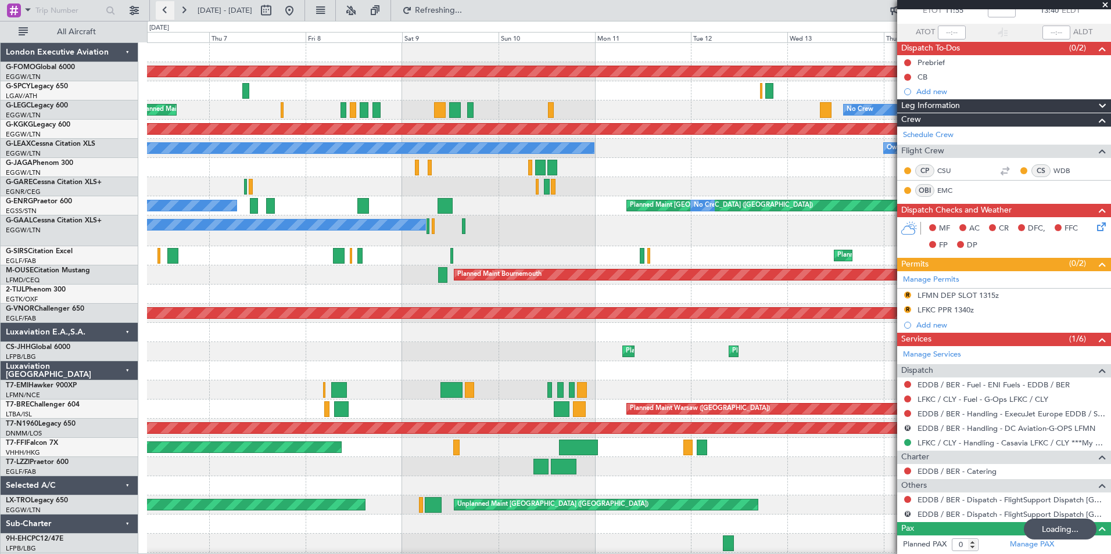
click at [163, 9] on button at bounding box center [165, 10] width 19 height 19
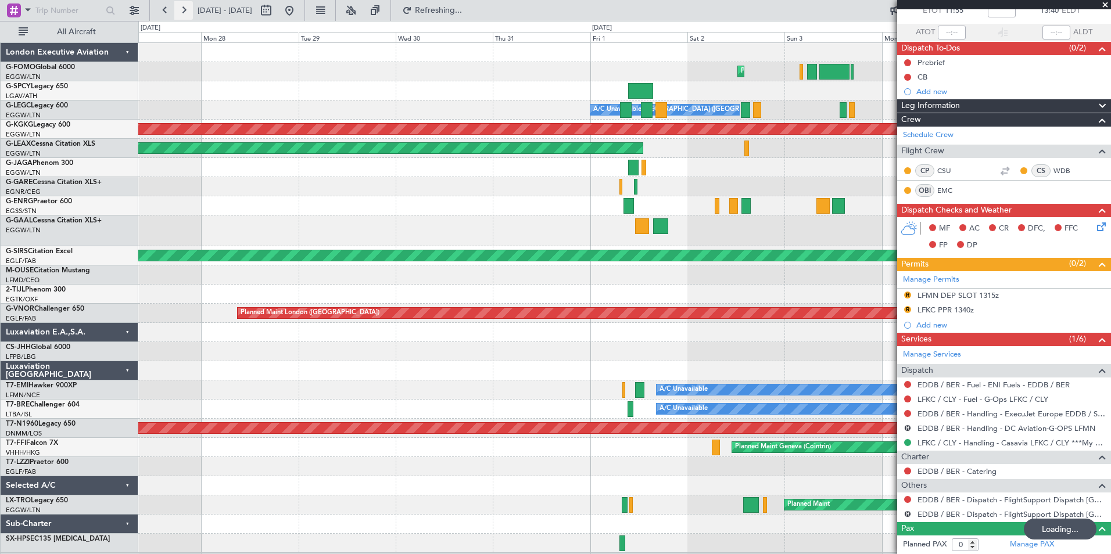
click at [182, 10] on button at bounding box center [183, 10] width 19 height 19
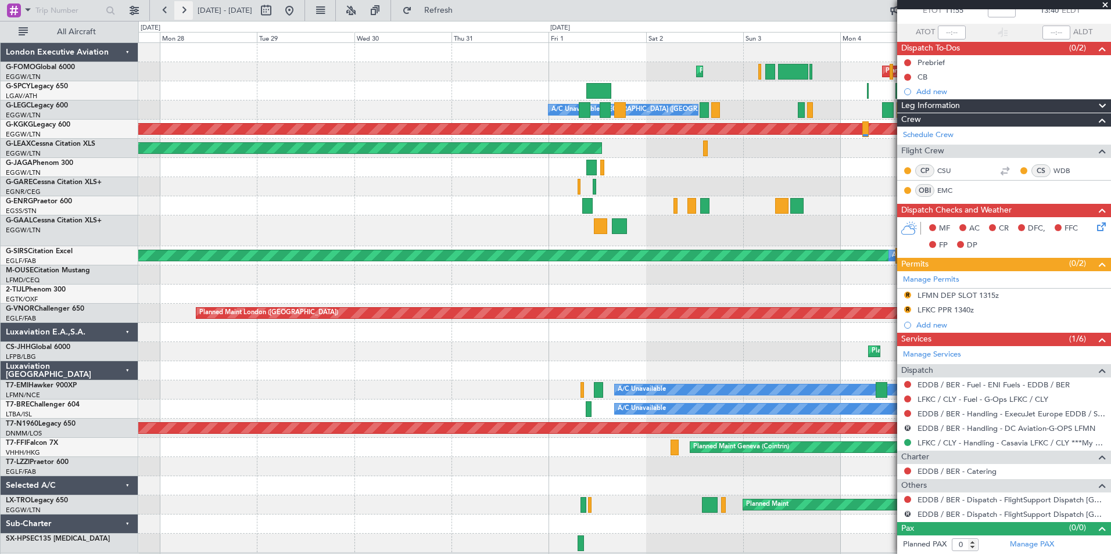
click at [182, 10] on button at bounding box center [183, 10] width 19 height 19
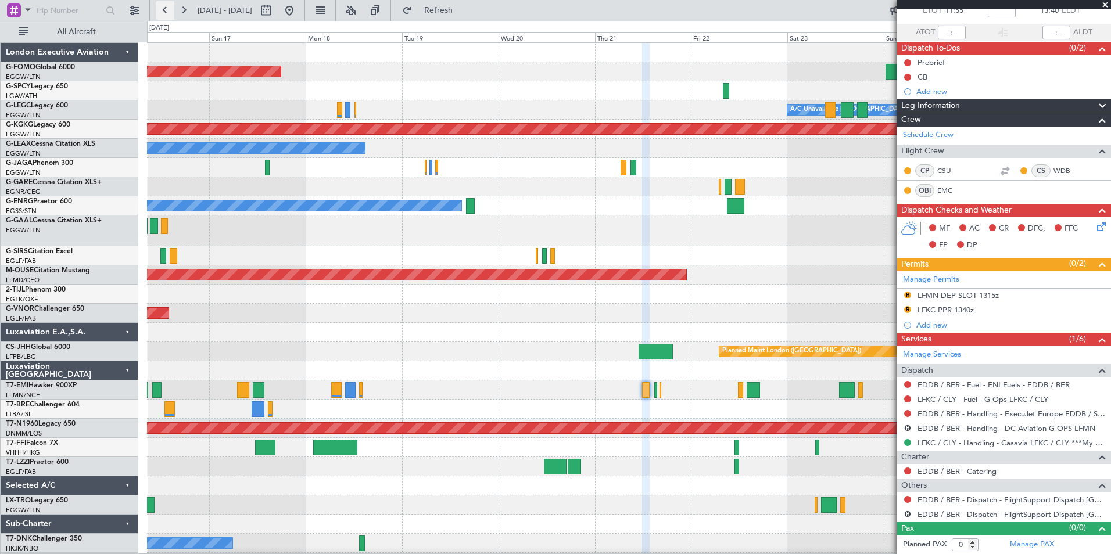
click at [157, 10] on button at bounding box center [165, 10] width 19 height 19
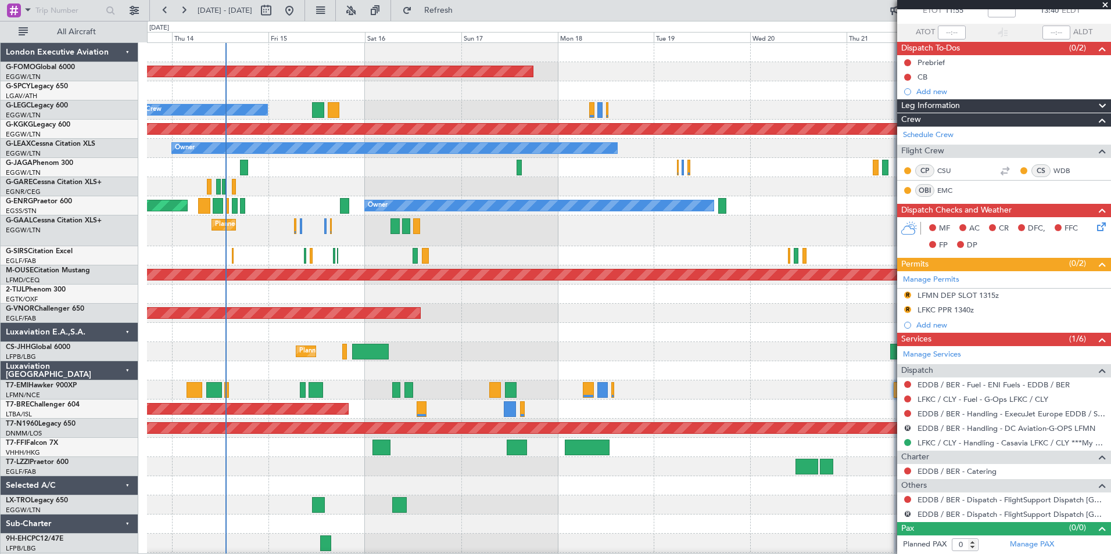
click at [85, 554] on html "[DATE] - [DATE] Refresh Quick Links All Aircraft Planned Maint Windsor Locks ([…" at bounding box center [555, 277] width 1111 height 554
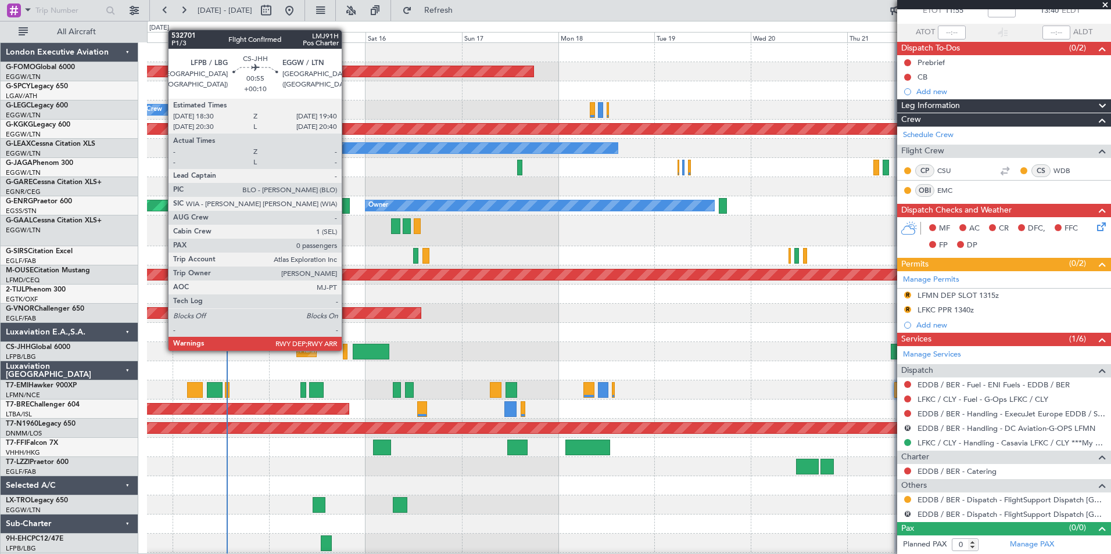
click at [347, 350] on div at bounding box center [345, 352] width 5 height 16
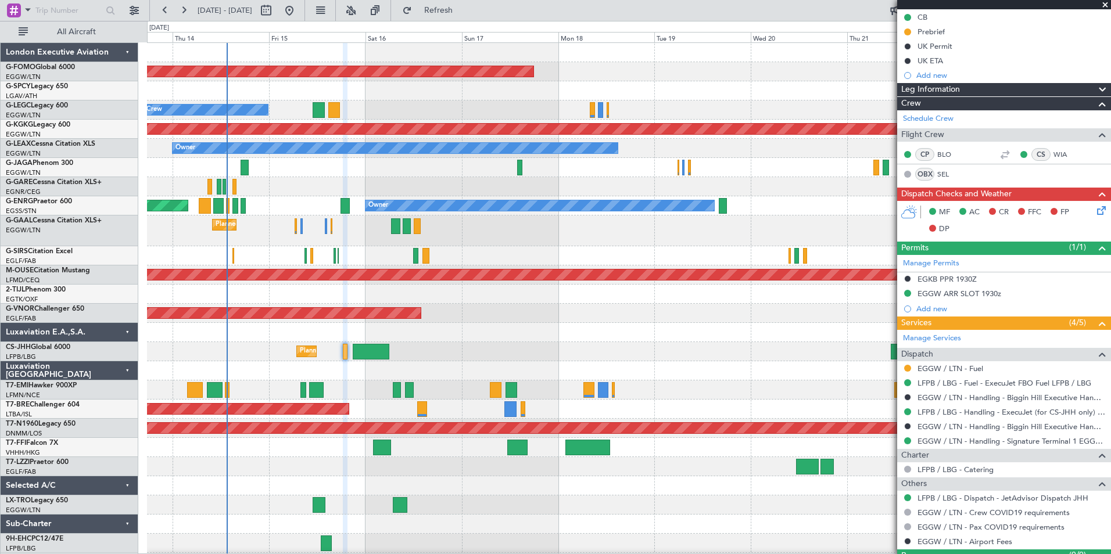
scroll to position [159, 0]
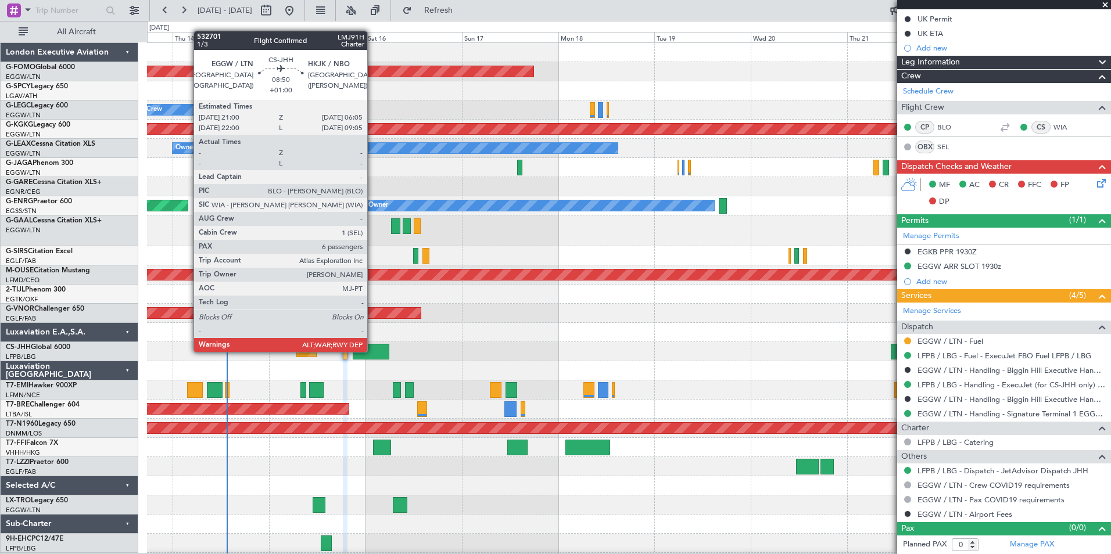
click at [372, 351] on div at bounding box center [371, 352] width 37 height 16
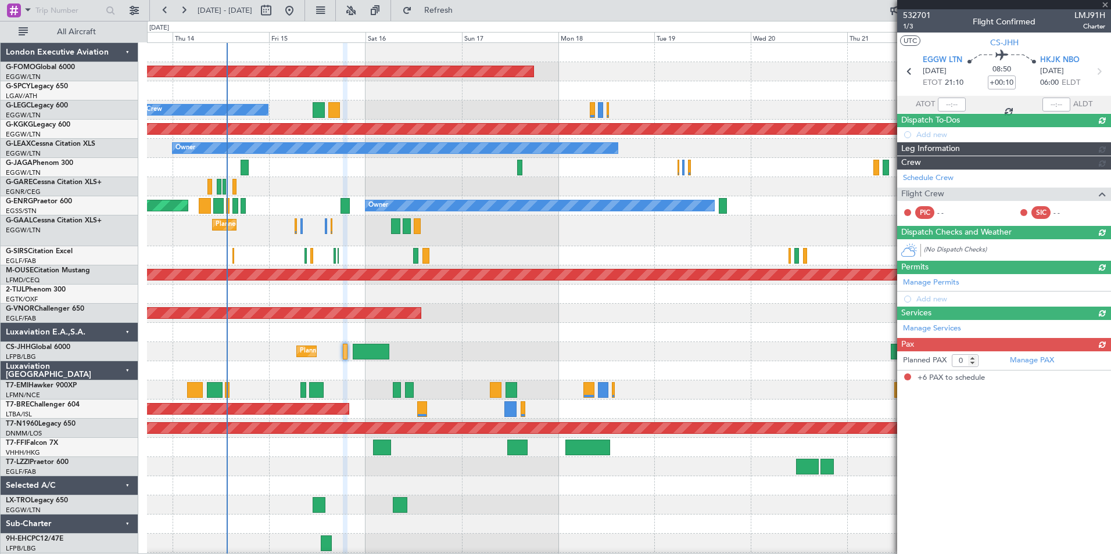
type input "+01:00"
type input "6"
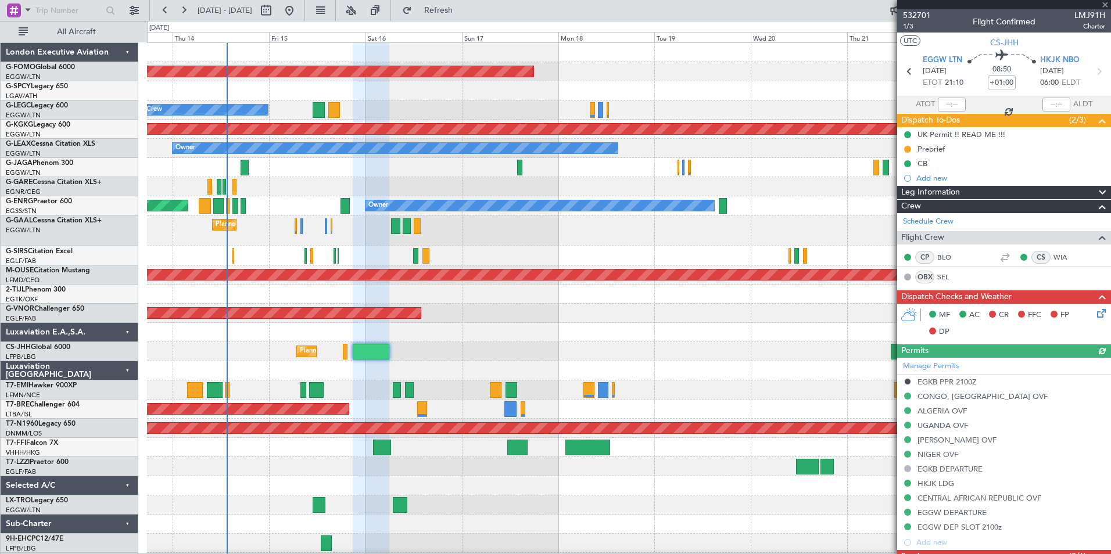
scroll to position [432, 0]
